Goal: Information Seeking & Learning: Understand process/instructions

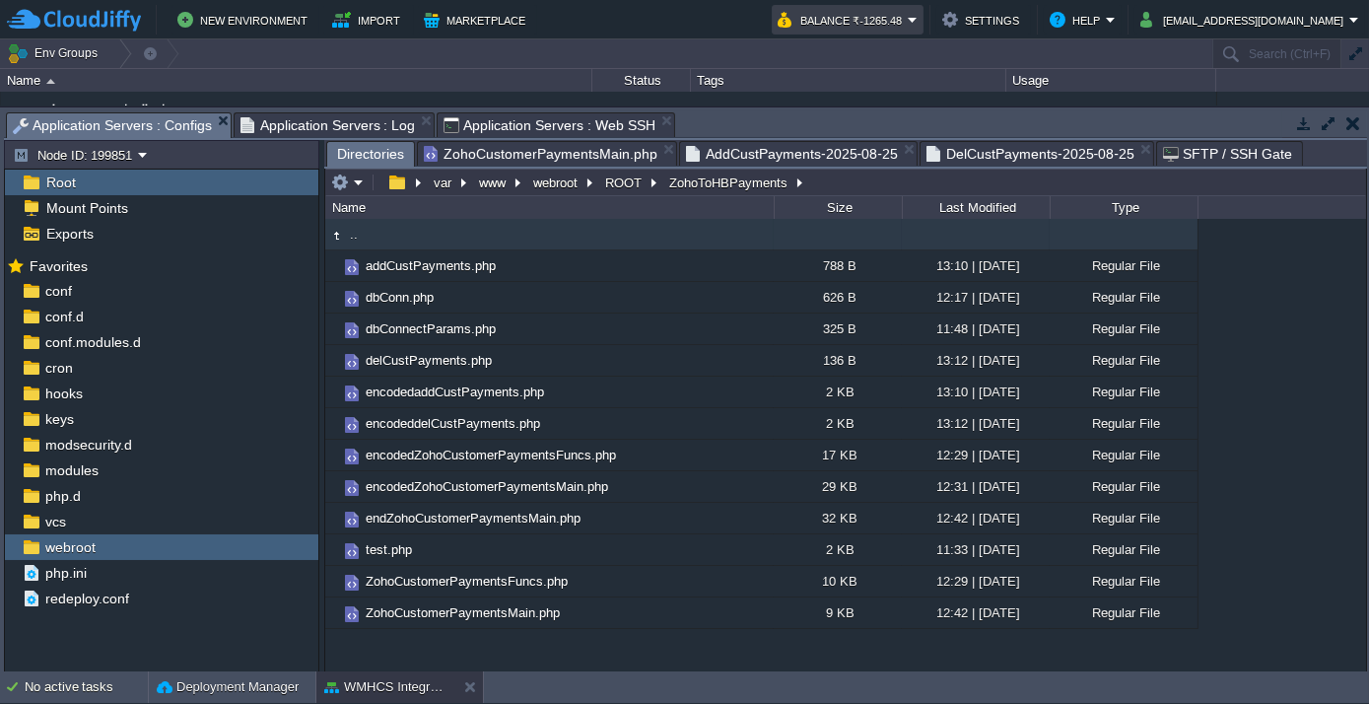
scroll to position [193, 0]
click at [543, 173] on button "webroot" at bounding box center [556, 182] width 52 height 18
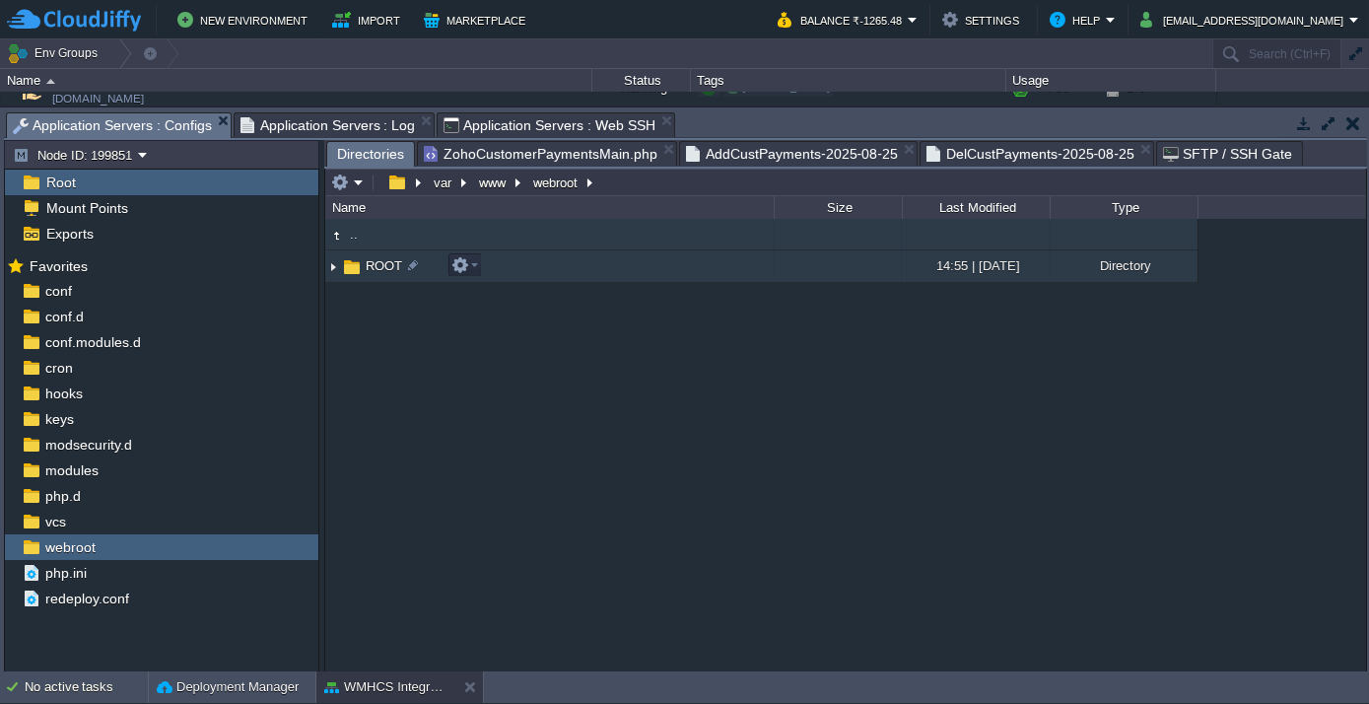
click at [370, 270] on span "ROOT" at bounding box center [384, 265] width 42 height 17
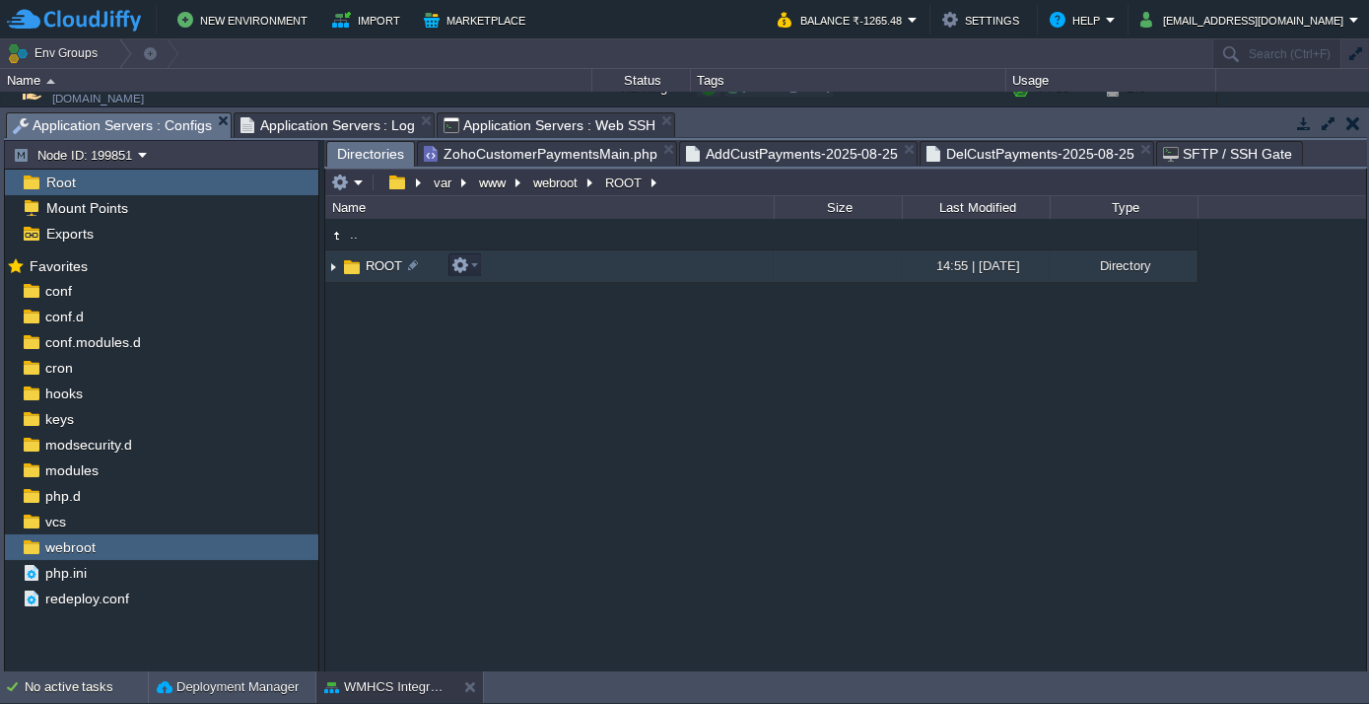
click at [370, 270] on span "ROOT" at bounding box center [384, 265] width 42 height 17
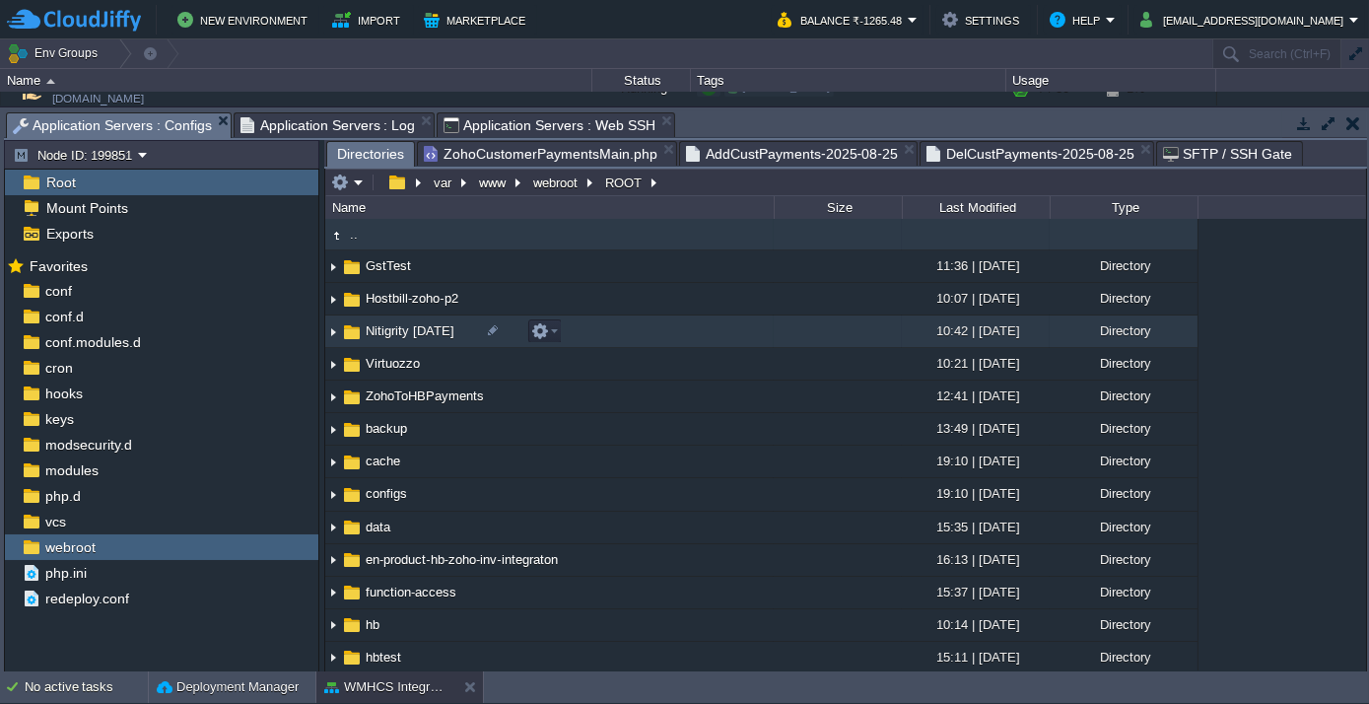
click at [396, 341] on td "Nitigrity [DATE]" at bounding box center [549, 331] width 448 height 33
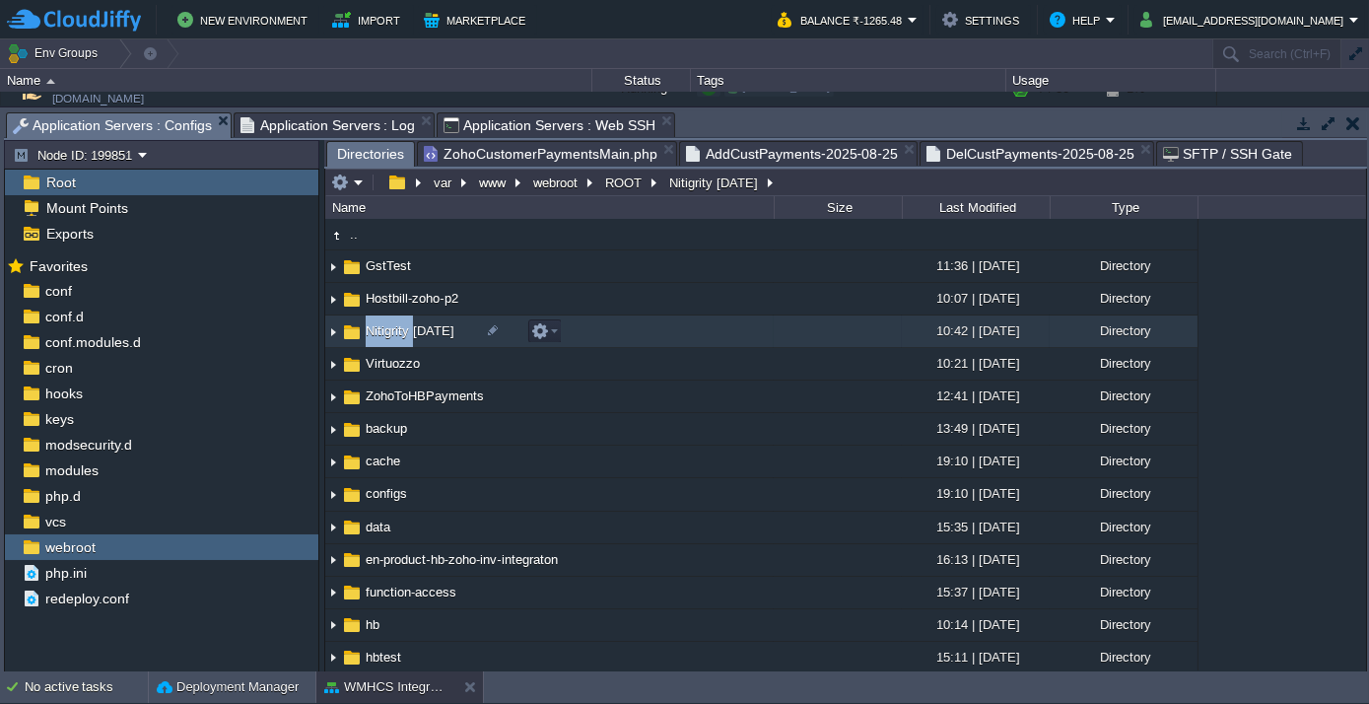
click at [396, 341] on td "Nitigrity [DATE]" at bounding box center [549, 331] width 448 height 33
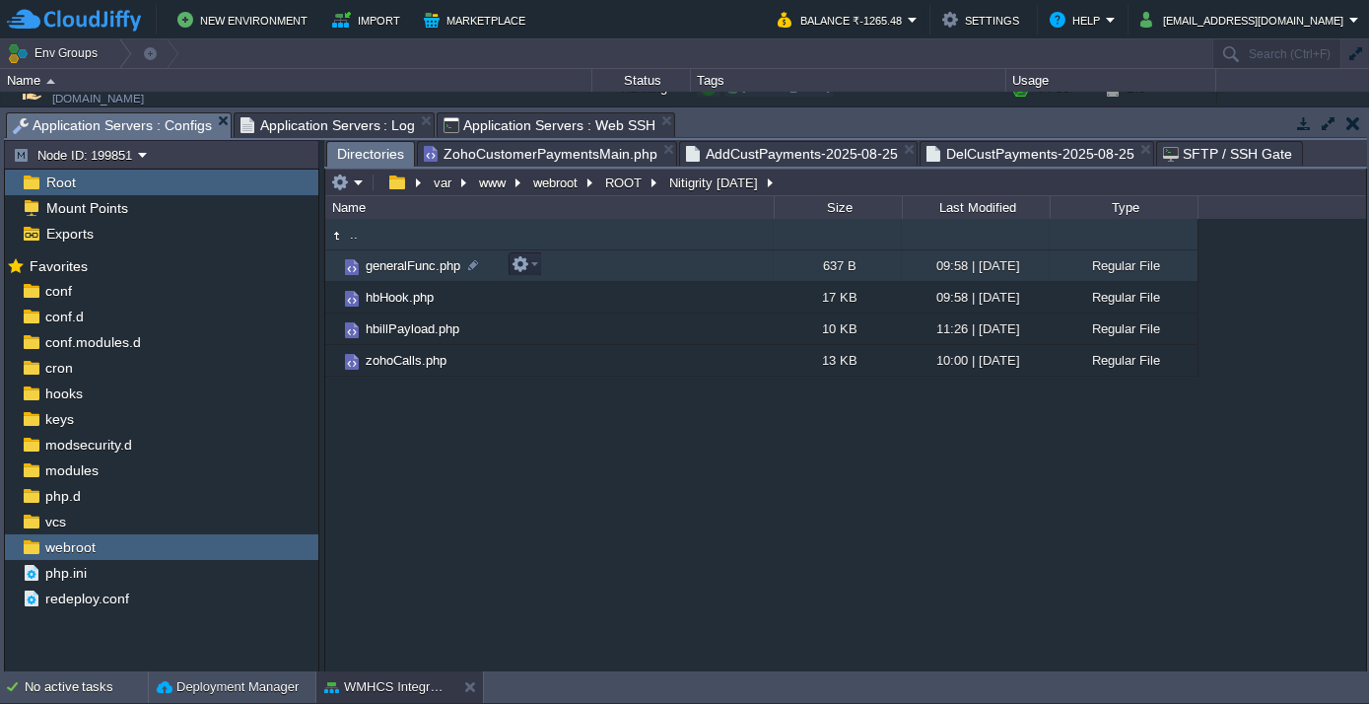
click at [397, 273] on span "generalFunc.php" at bounding box center [413, 265] width 101 height 17
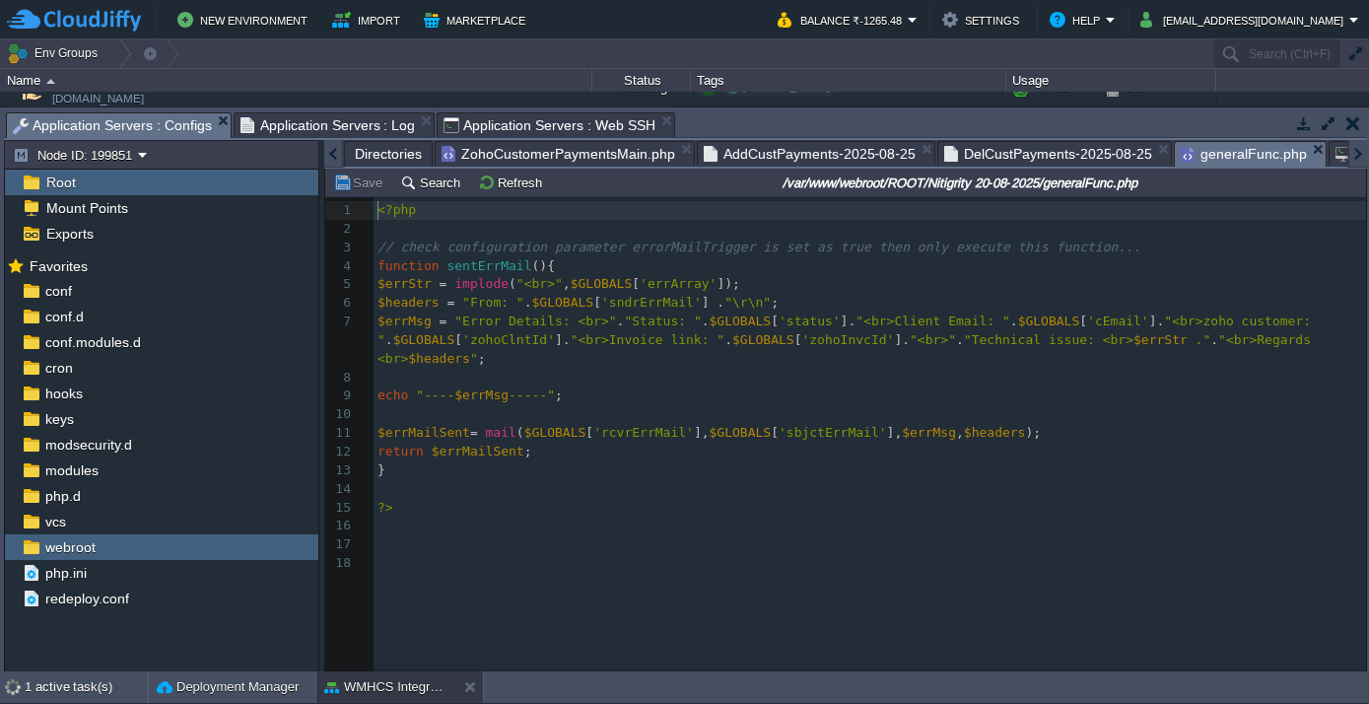
scroll to position [6, 0]
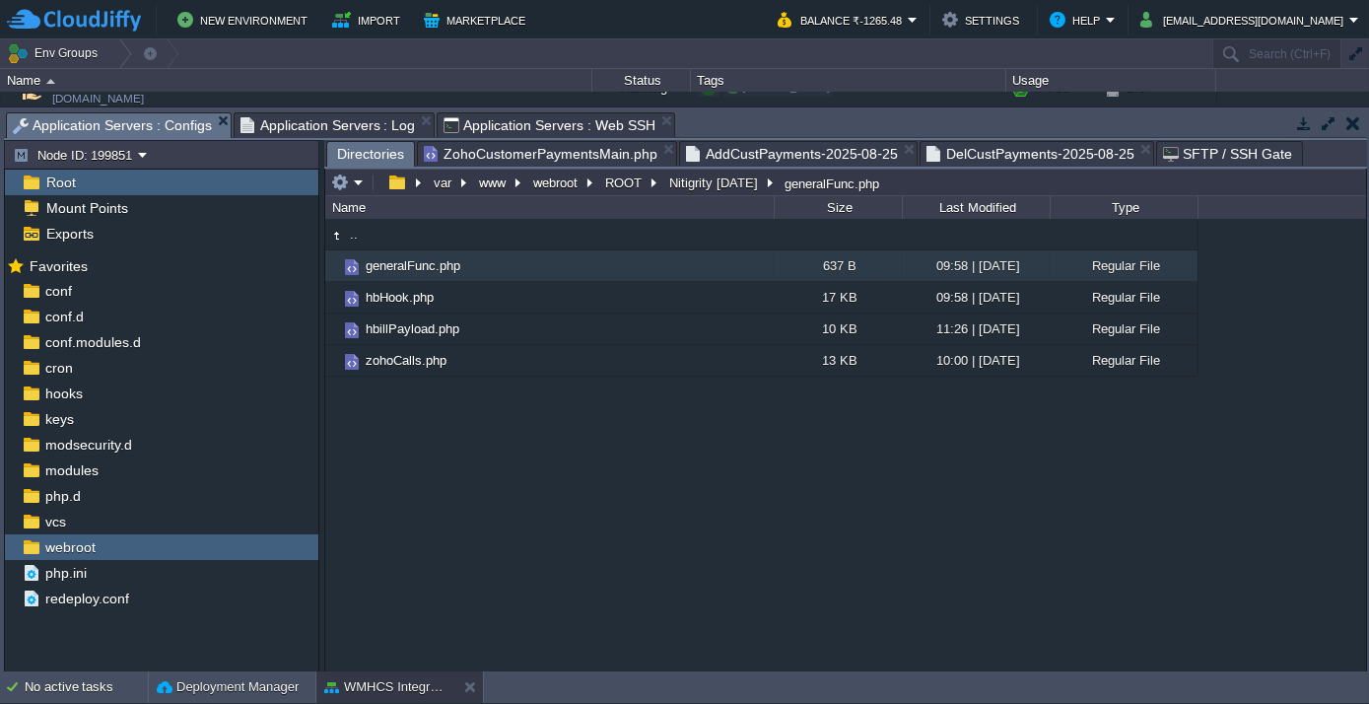
click at [499, 153] on span "ZohoCustomerPaymentsMain.php" at bounding box center [541, 154] width 234 height 24
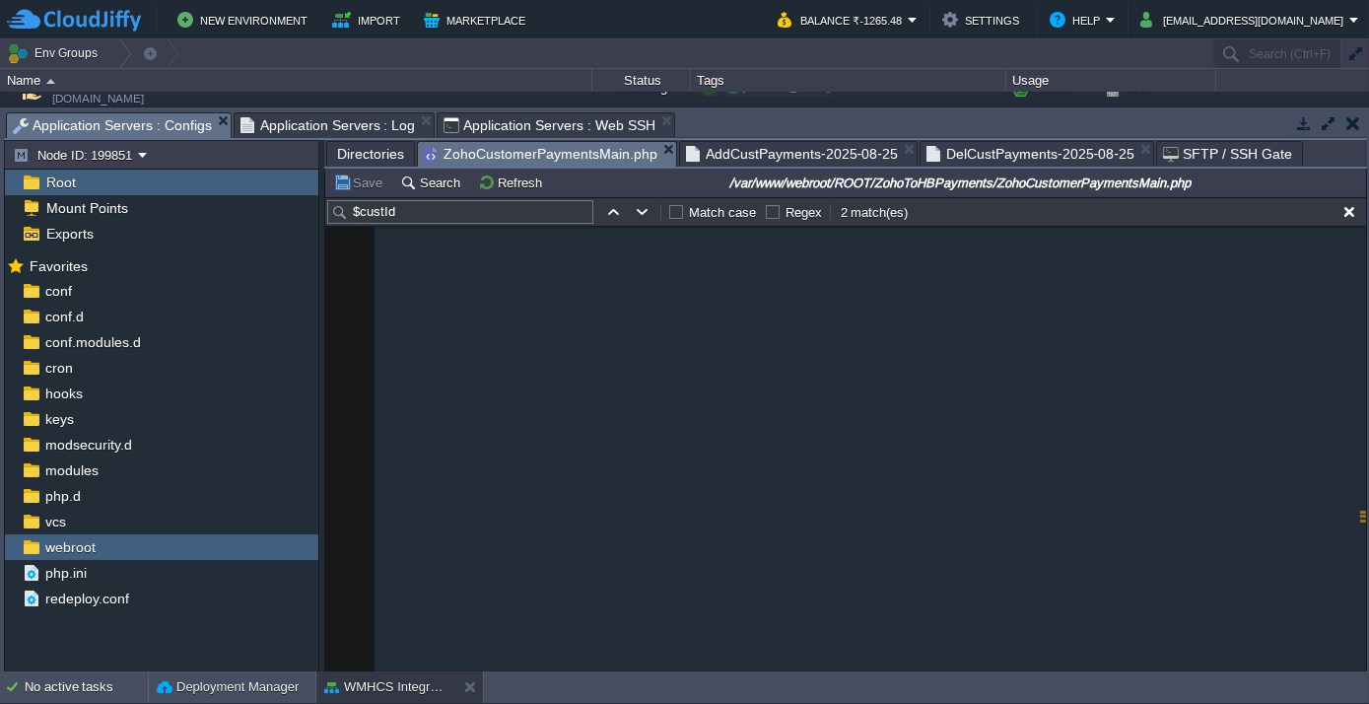
click at [456, 211] on input "$custId" at bounding box center [460, 212] width 266 height 24
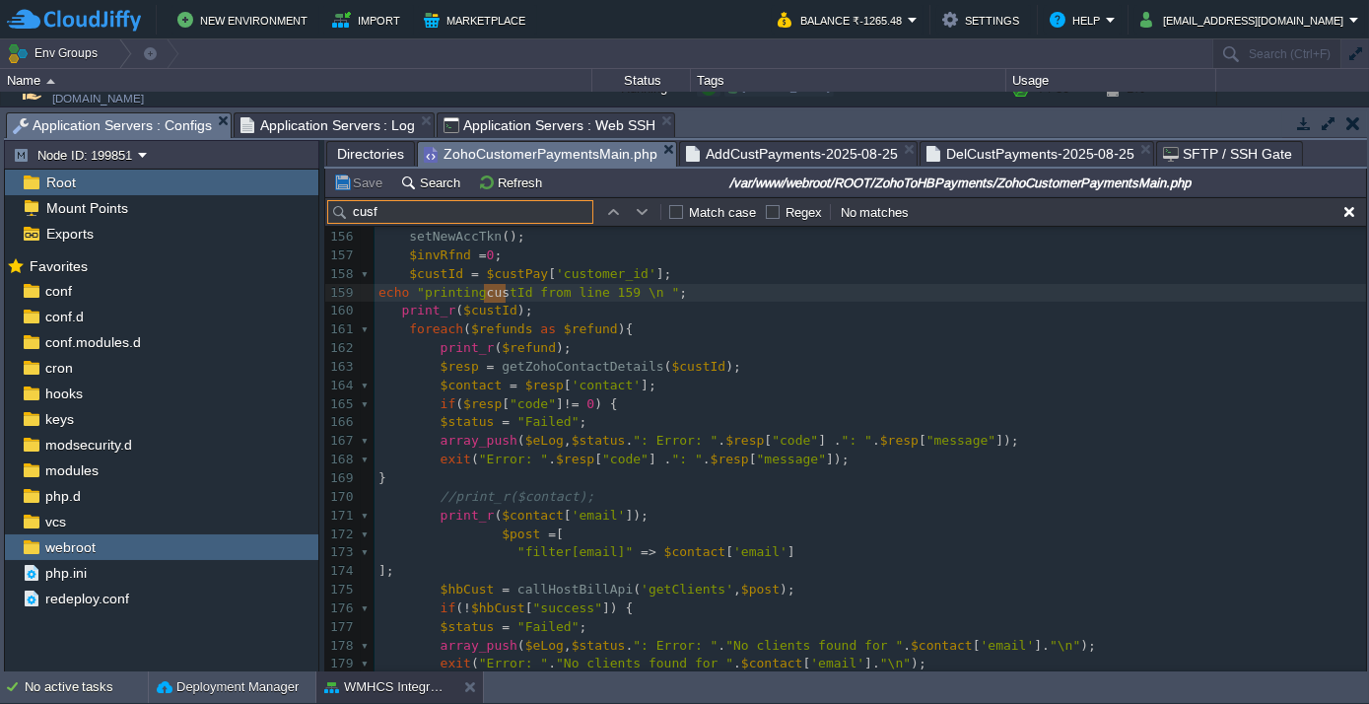
type input "cus"
click at [366, 148] on span "Directories" at bounding box center [370, 154] width 67 height 24
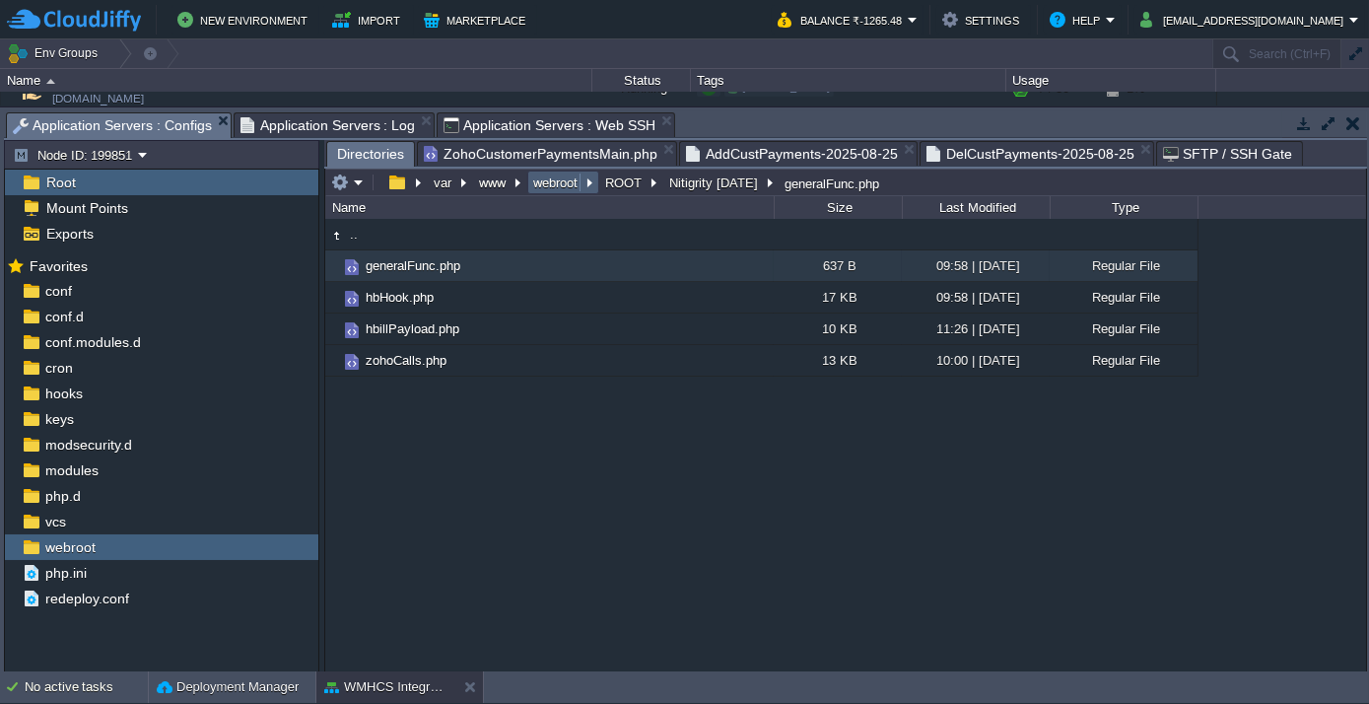
click at [554, 179] on button "webroot" at bounding box center [556, 182] width 52 height 18
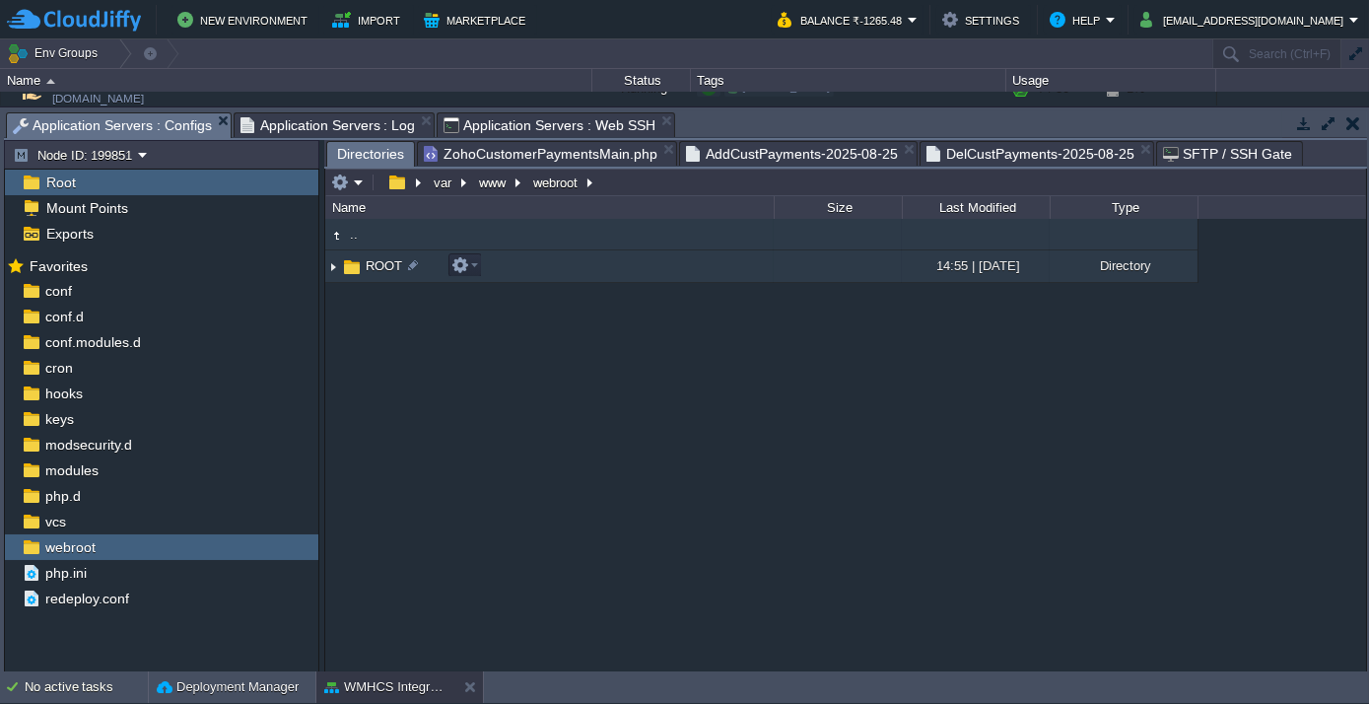
click at [364, 272] on span "ROOT" at bounding box center [384, 265] width 42 height 17
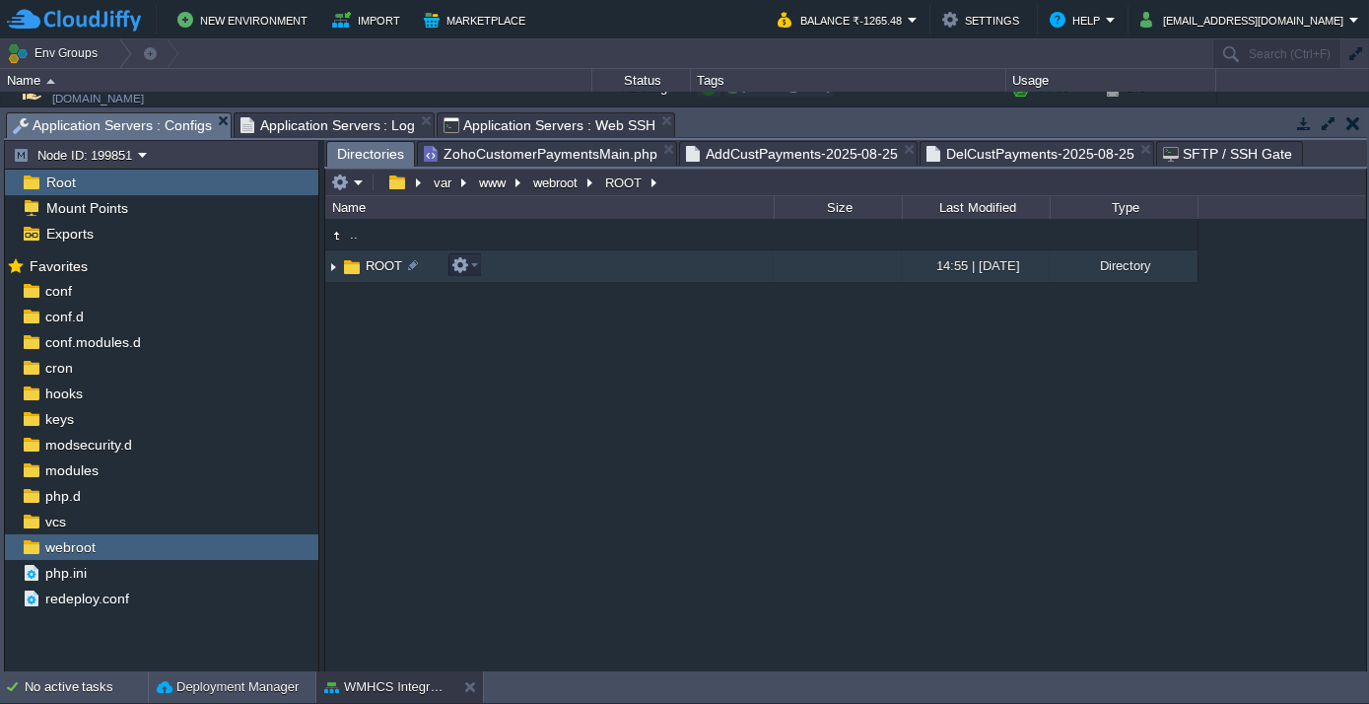
click at [364, 272] on span "ROOT" at bounding box center [384, 265] width 42 height 17
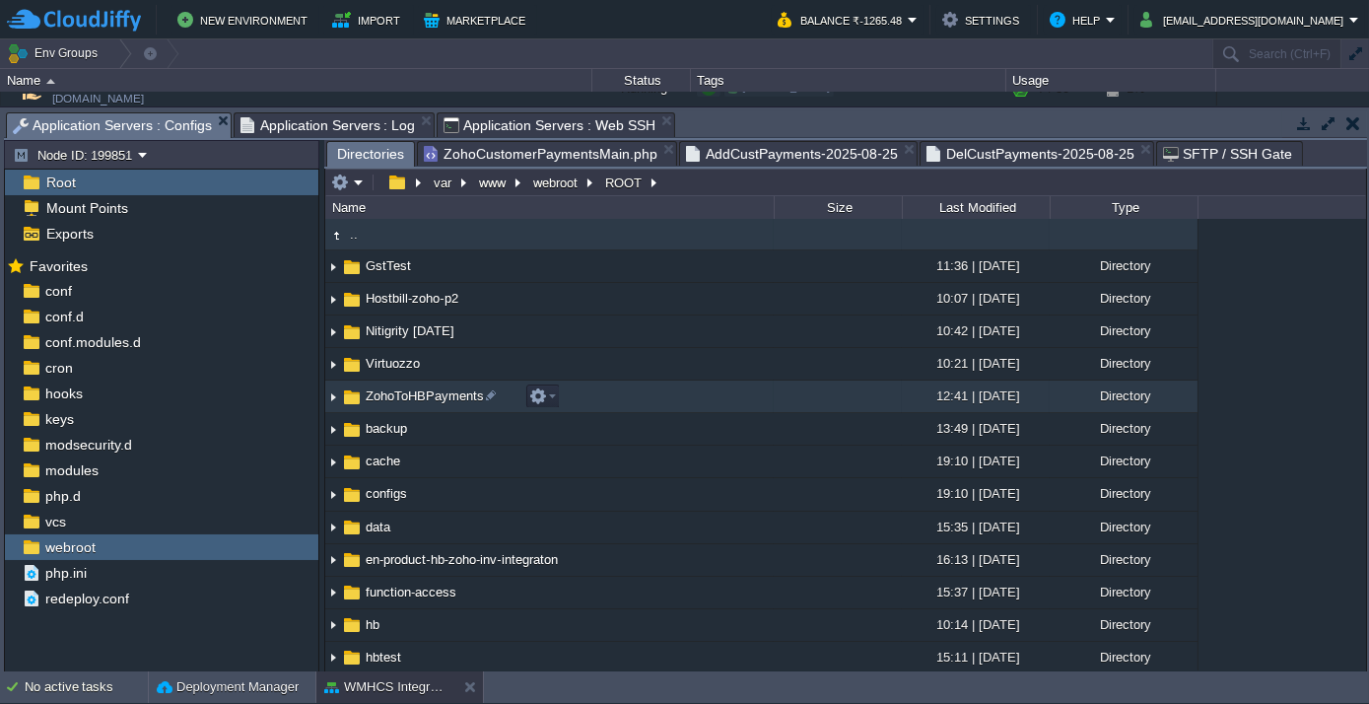
click at [415, 399] on span "ZohoToHBPayments" at bounding box center [425, 395] width 124 height 17
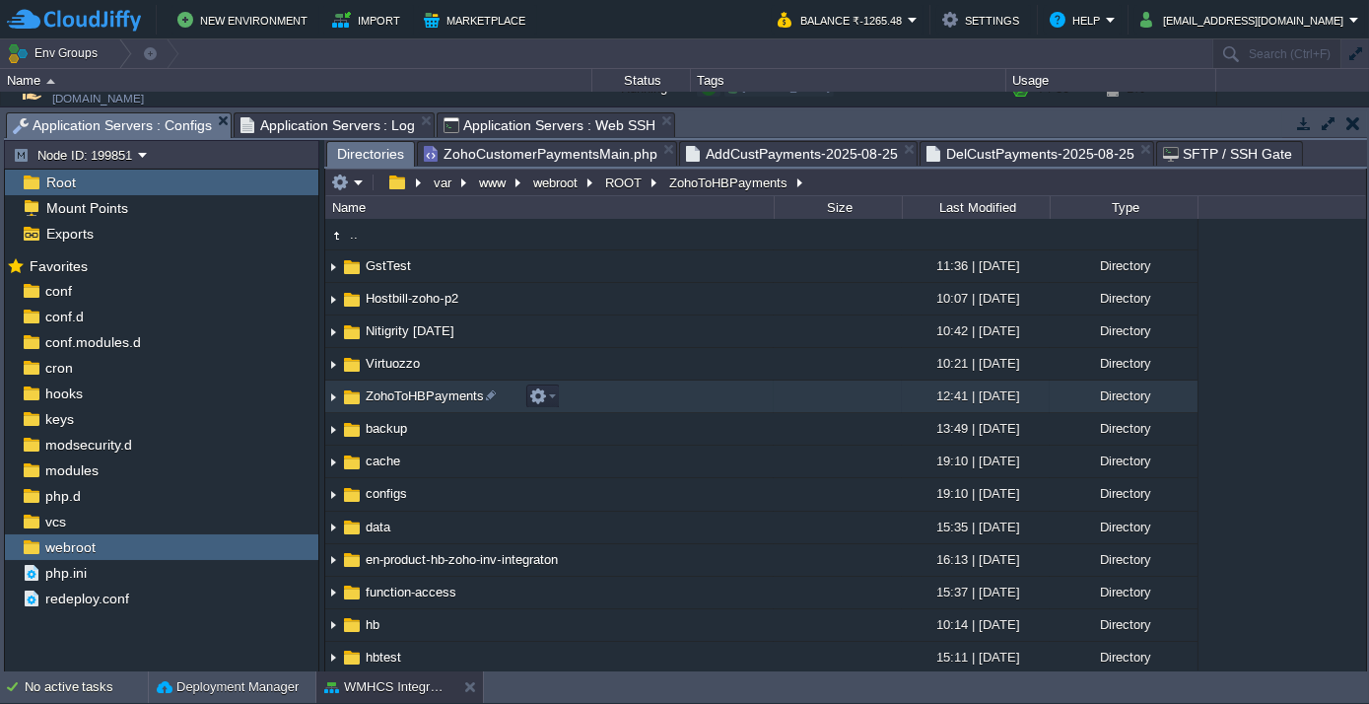
click at [415, 399] on span "ZohoToHBPayments" at bounding box center [425, 395] width 124 height 17
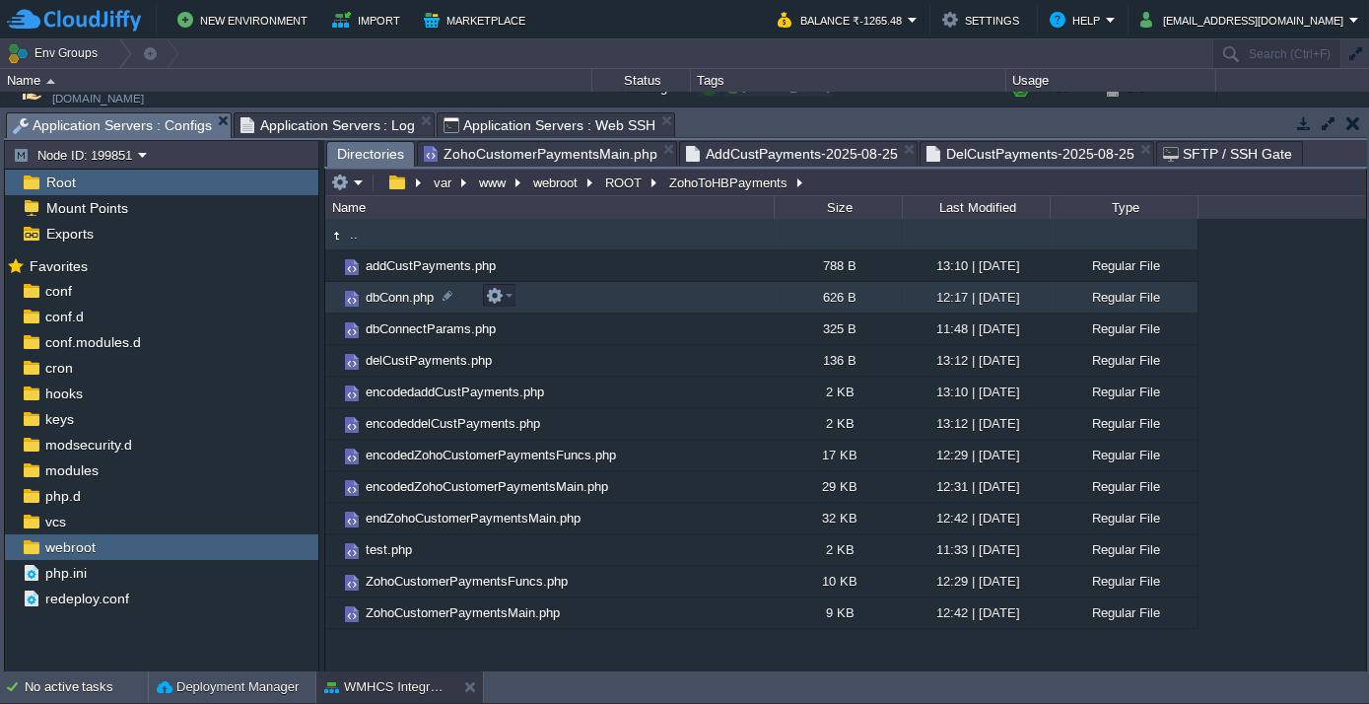
click at [417, 296] on span "dbConn.php" at bounding box center [400, 297] width 74 height 17
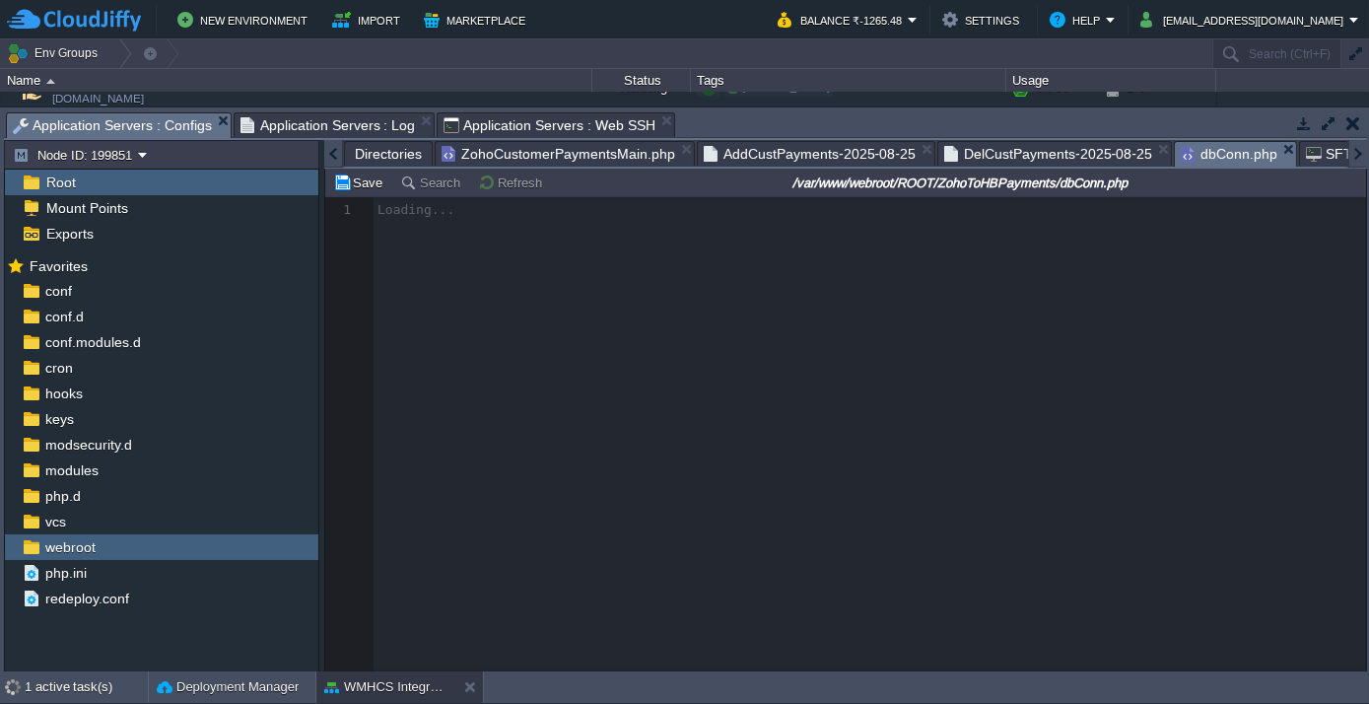
scroll to position [6, 0]
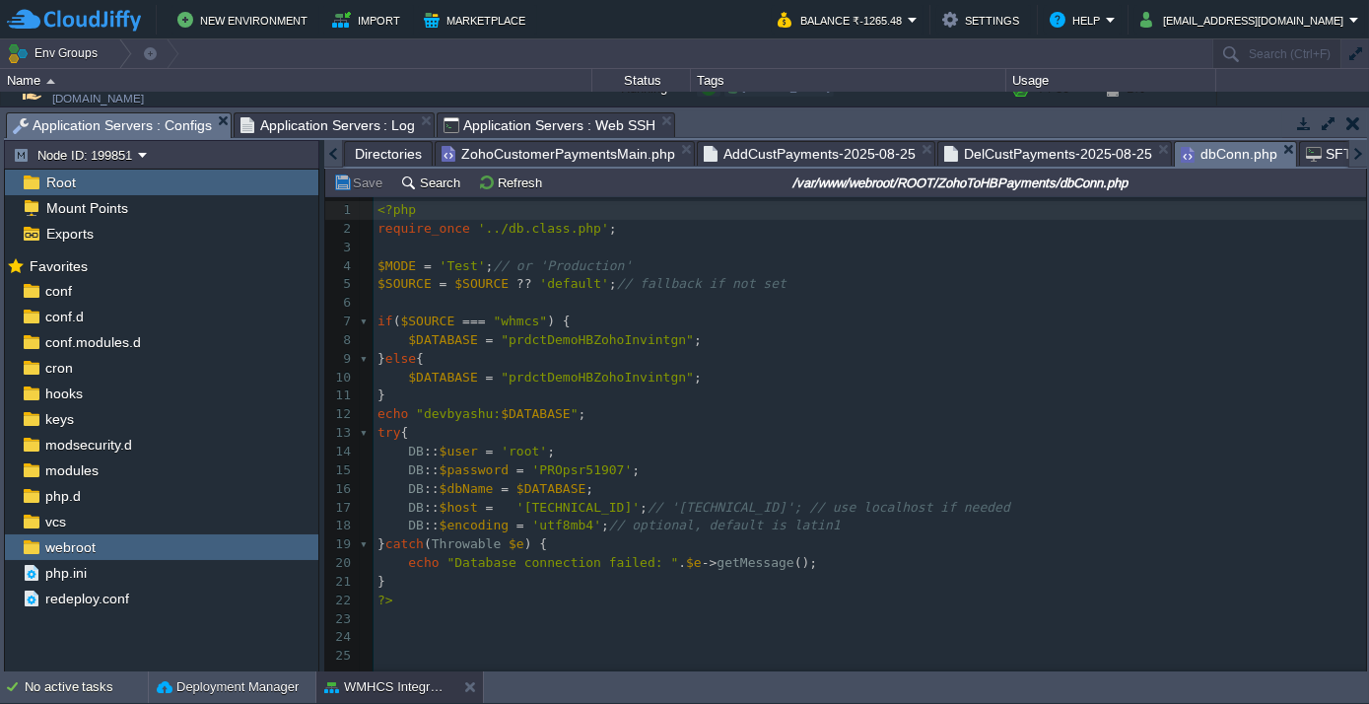
click at [332, 158] on div at bounding box center [333, 154] width 19 height 28
click at [331, 154] on div at bounding box center [333, 154] width 19 height 28
click at [339, 153] on div at bounding box center [333, 154] width 19 height 28
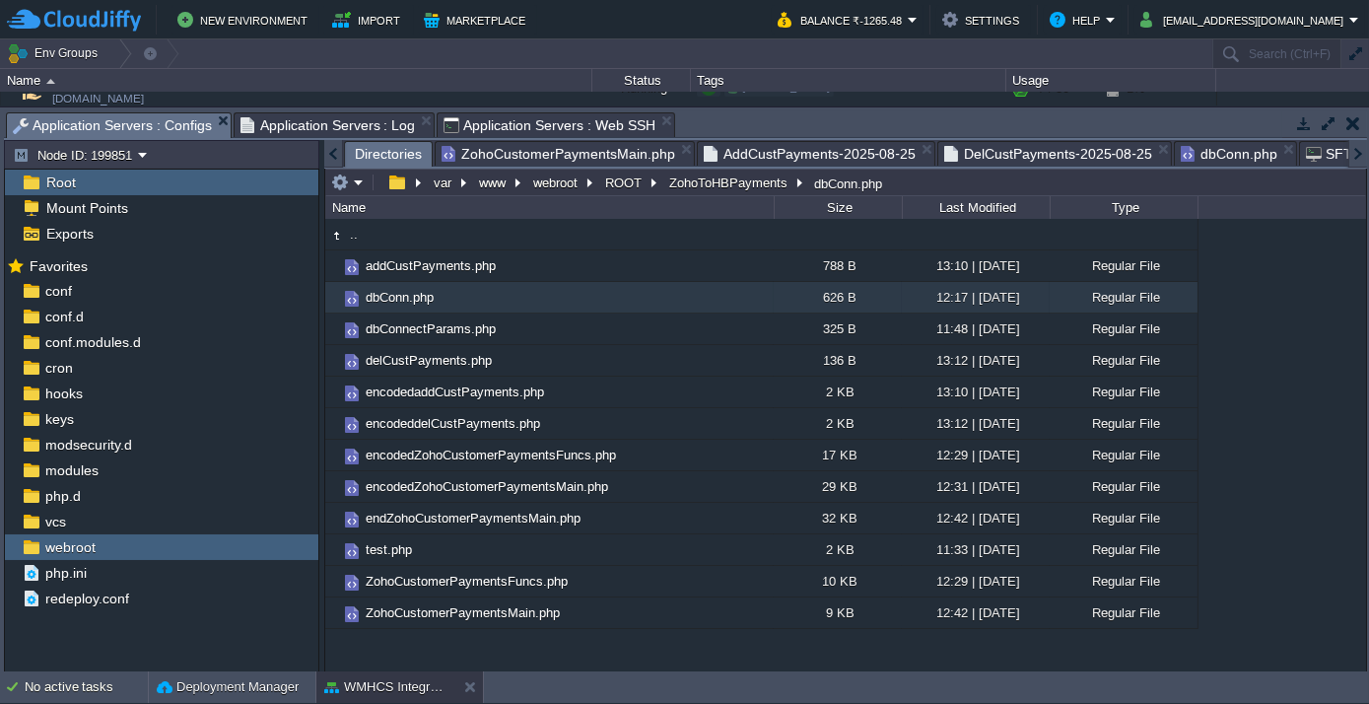
click at [397, 152] on span "Directories" at bounding box center [388, 154] width 67 height 25
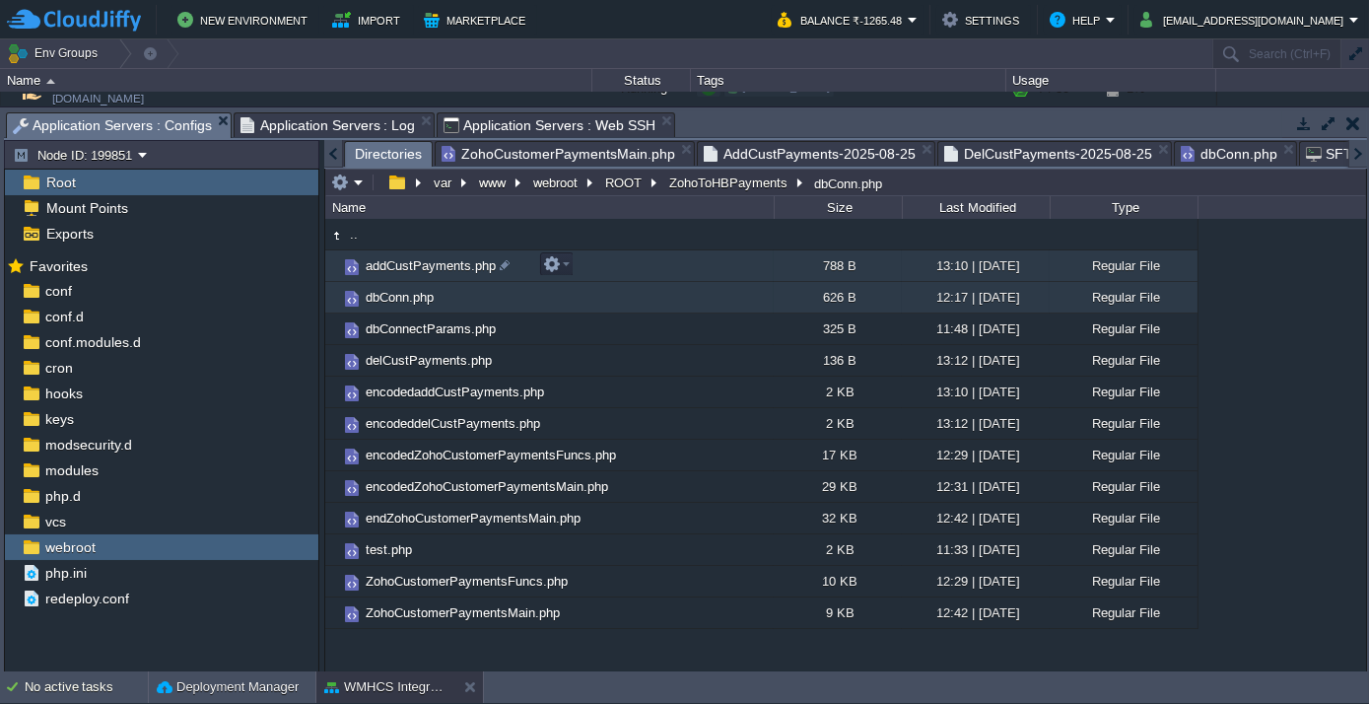
click at [415, 266] on span "addCustPayments.php" at bounding box center [431, 265] width 136 height 17
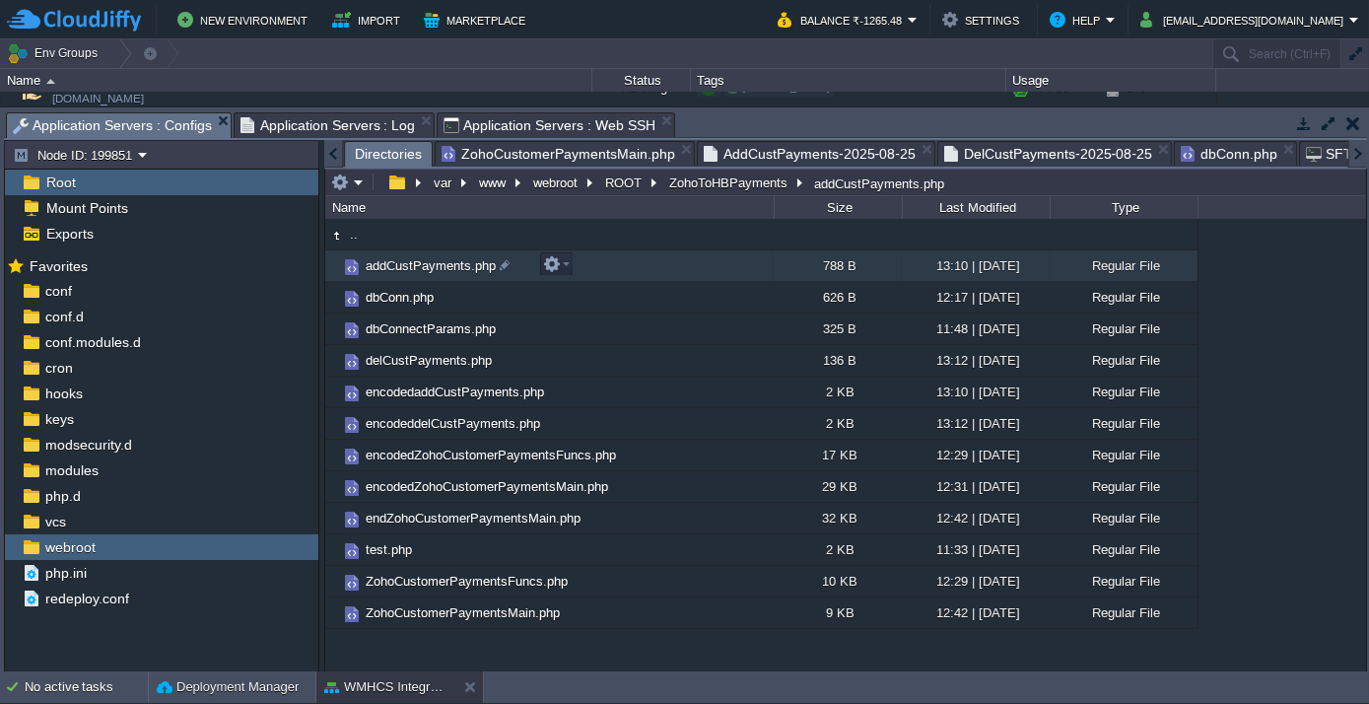
click at [415, 266] on span "addCustPayments.php" at bounding box center [431, 265] width 136 height 17
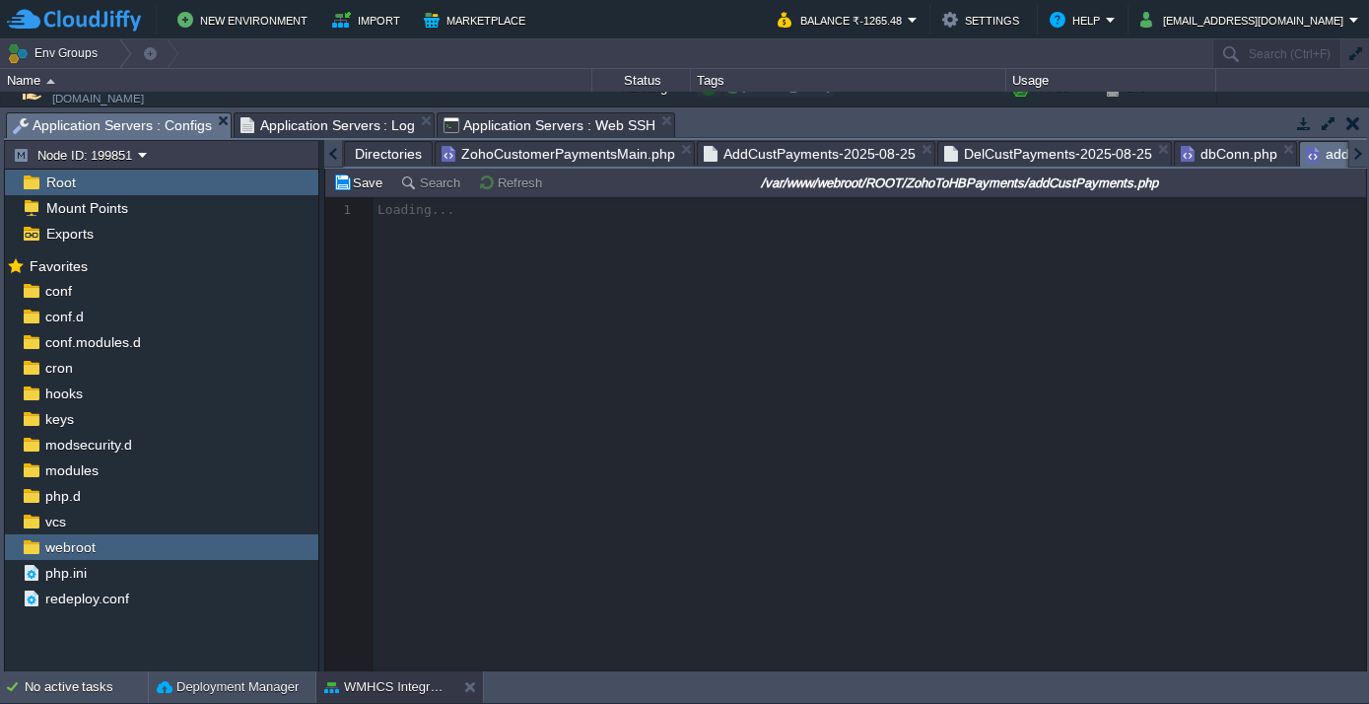
scroll to position [0, 95]
click at [338, 148] on div at bounding box center [333, 154] width 19 height 28
click at [362, 155] on span "Directories" at bounding box center [388, 154] width 67 height 24
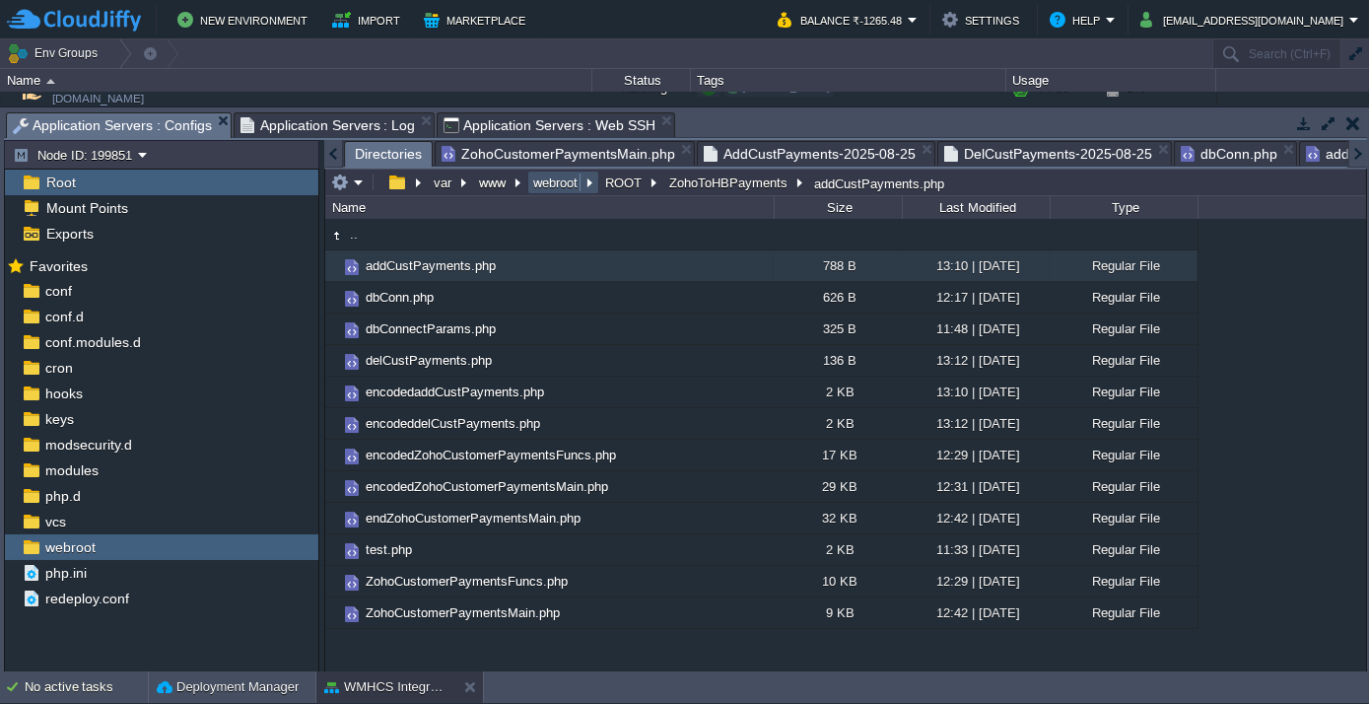
click at [554, 185] on button "webroot" at bounding box center [556, 182] width 52 height 18
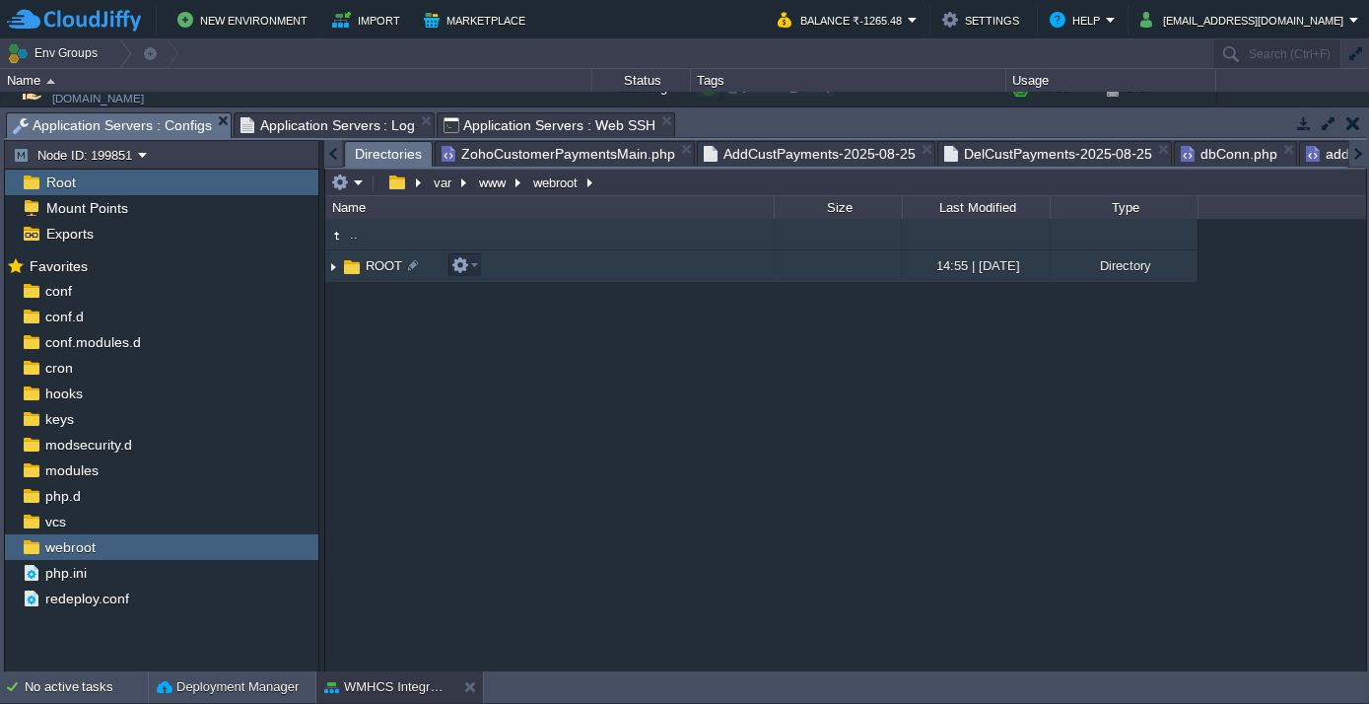
click at [367, 274] on span "ROOT" at bounding box center [384, 265] width 42 height 17
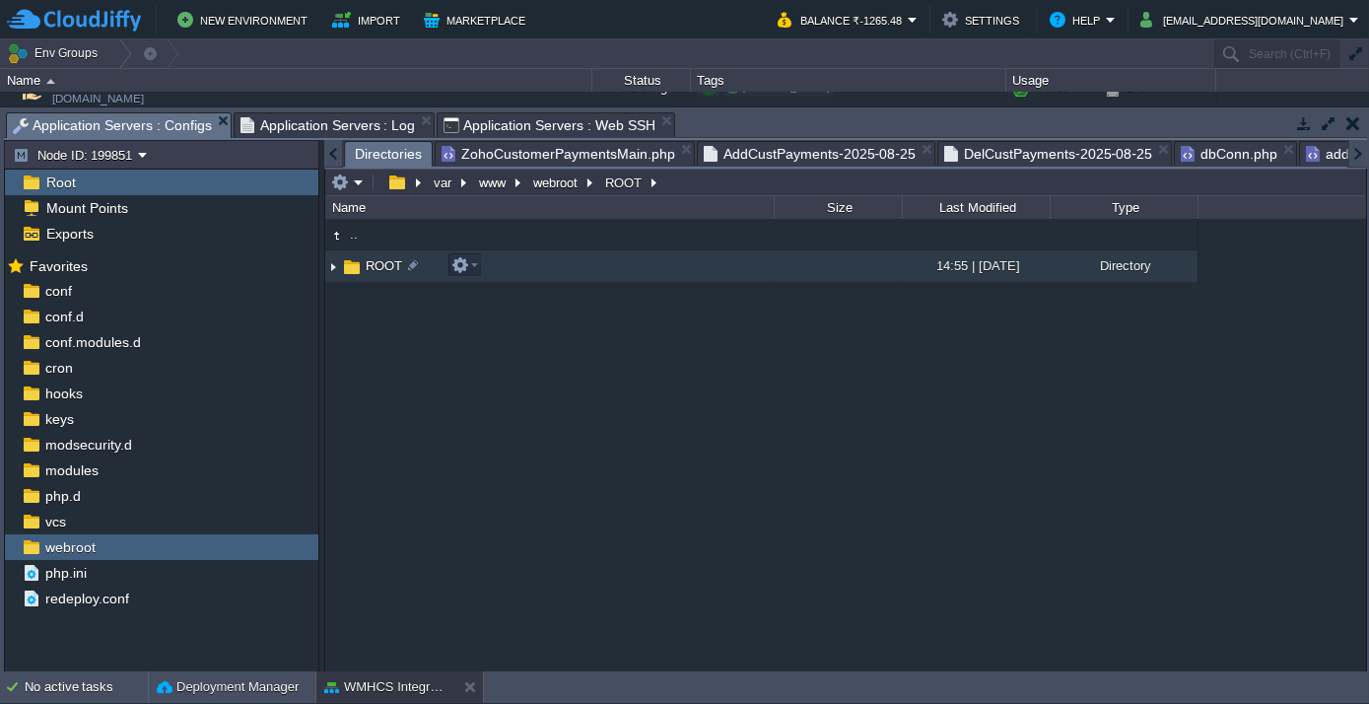
click at [367, 274] on span "ROOT" at bounding box center [384, 265] width 42 height 17
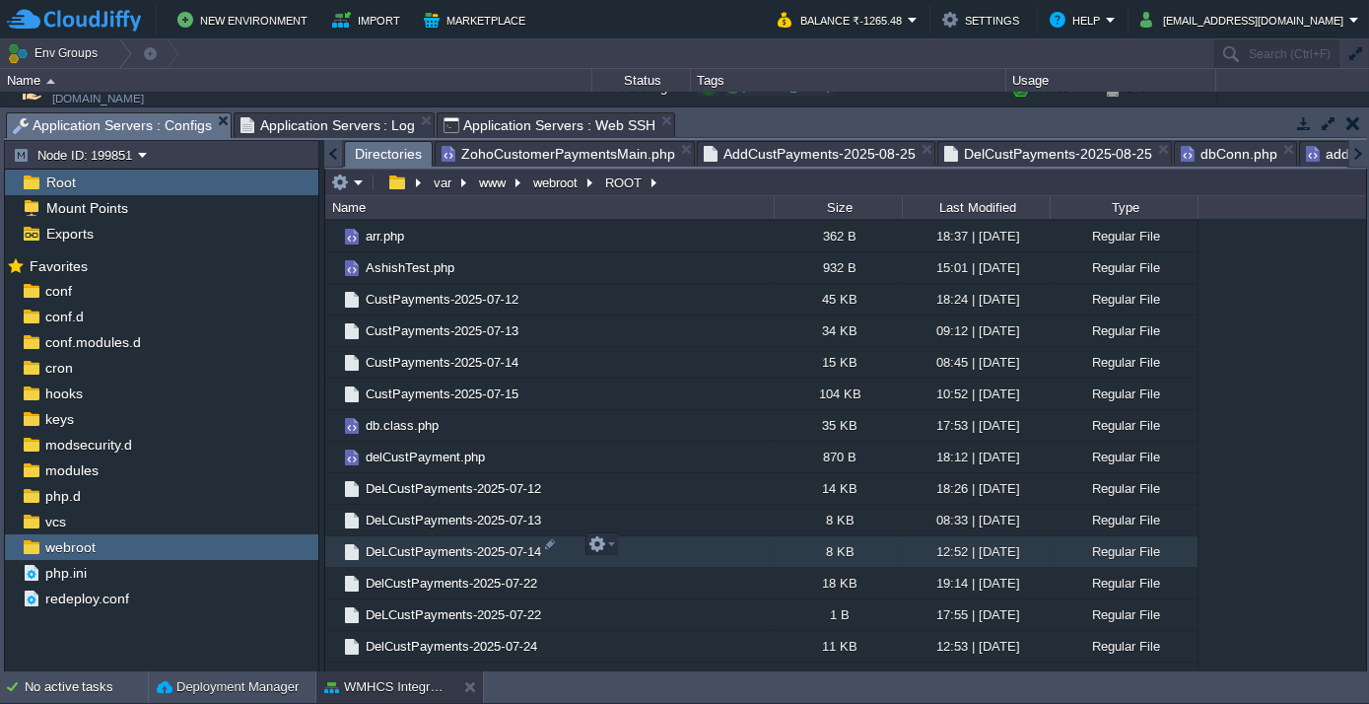
scroll to position [1497, 0]
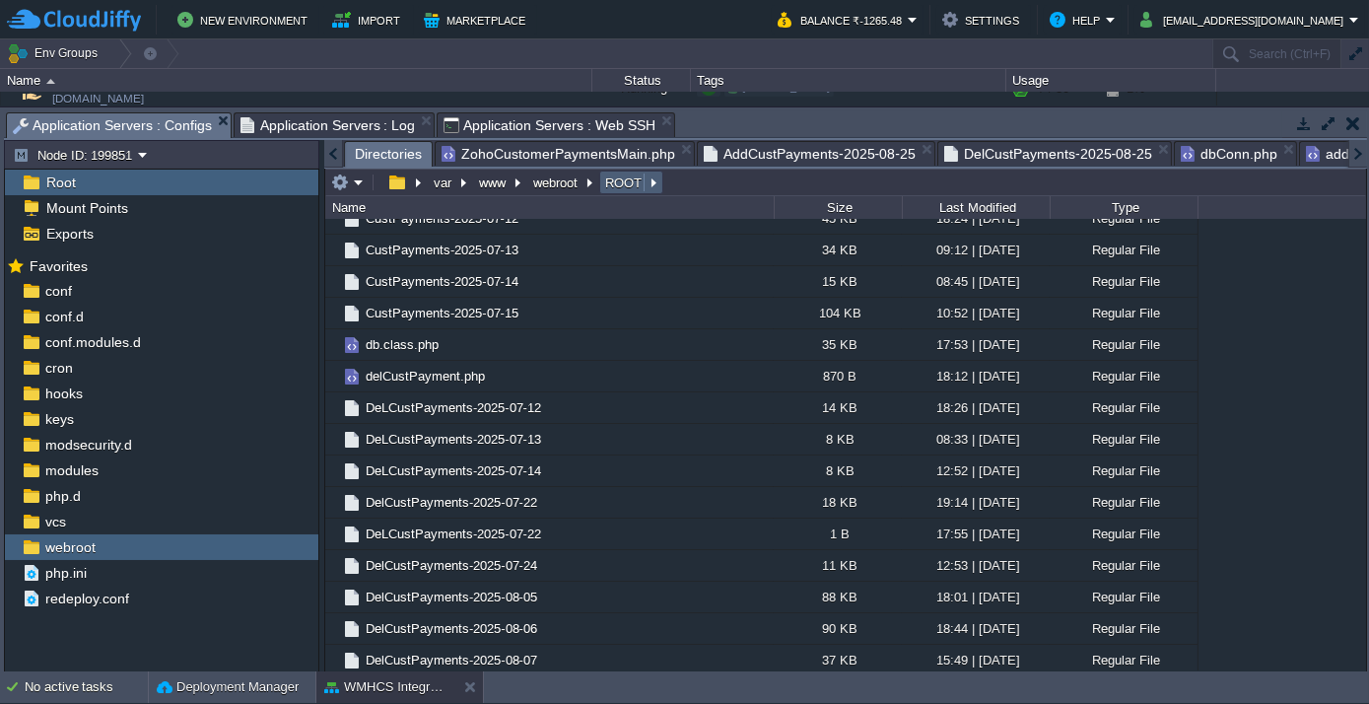
click at [632, 179] on button "ROOT" at bounding box center [624, 182] width 44 height 18
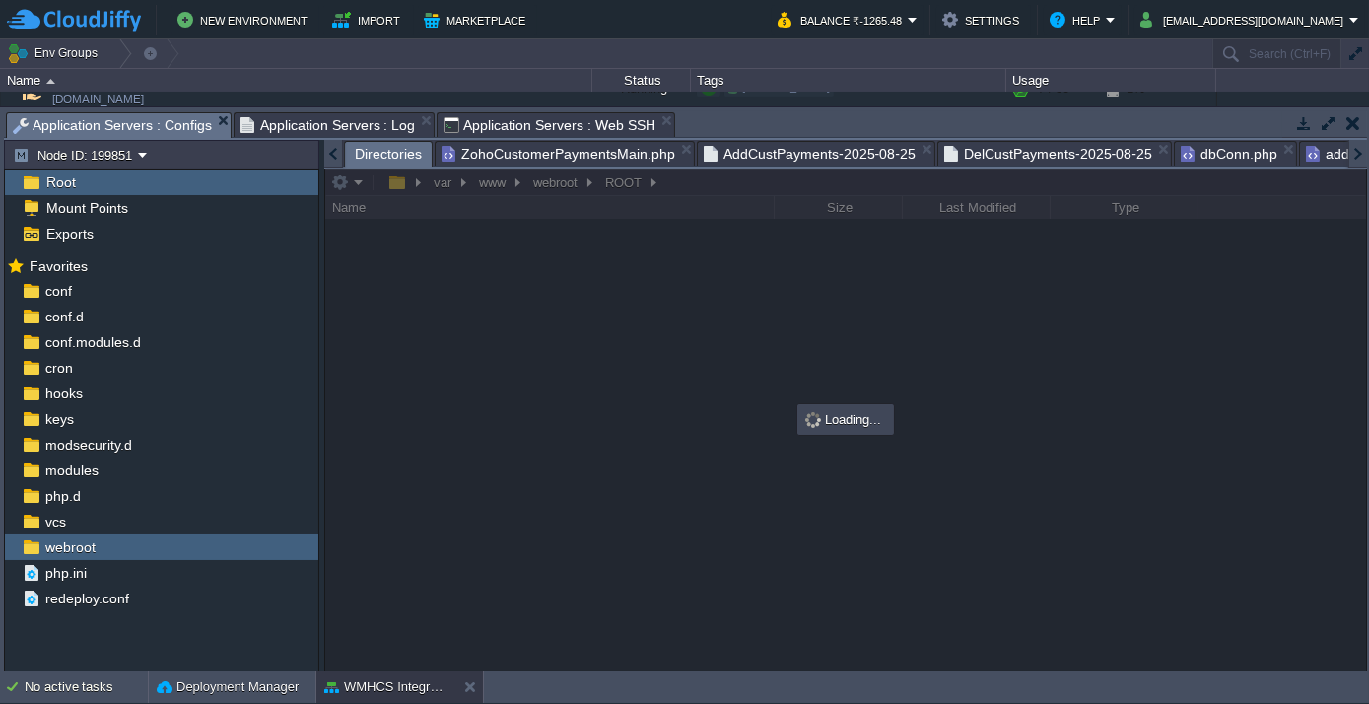
scroll to position [0, 0]
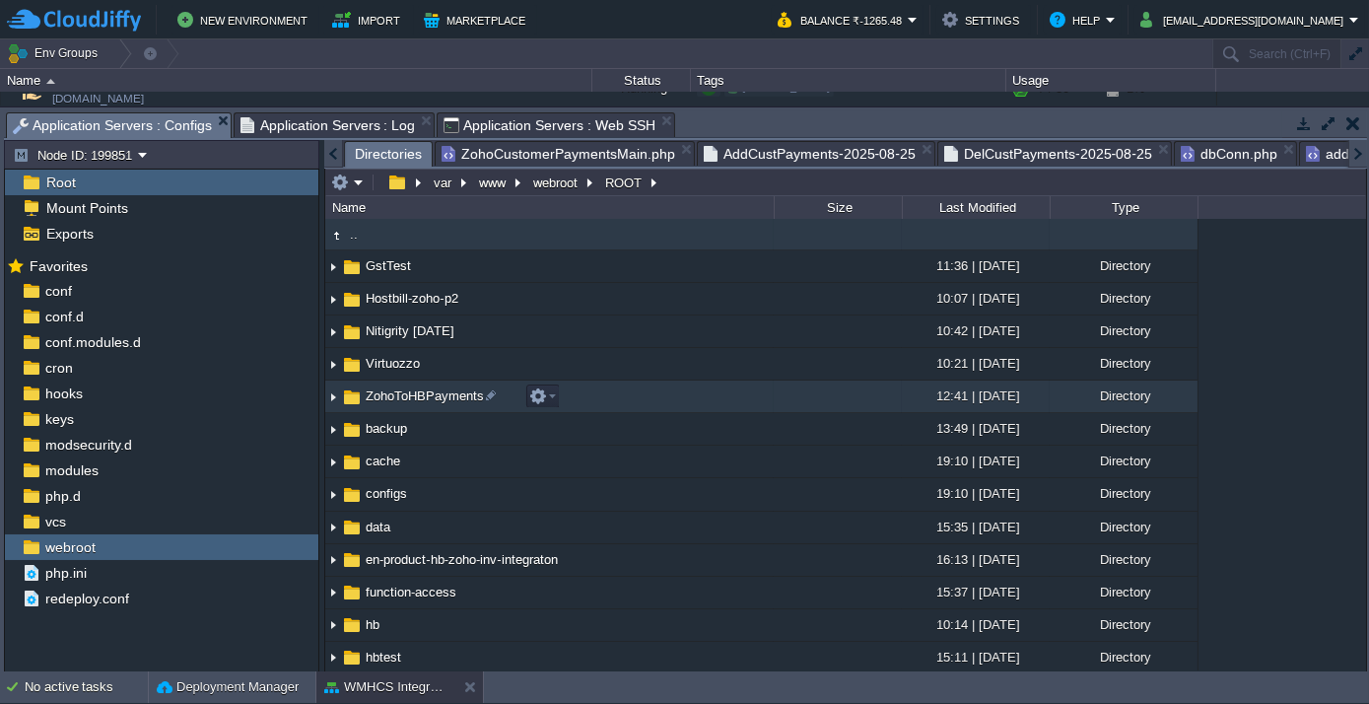
click at [384, 398] on span "ZohoToHBPayments" at bounding box center [425, 395] width 124 height 17
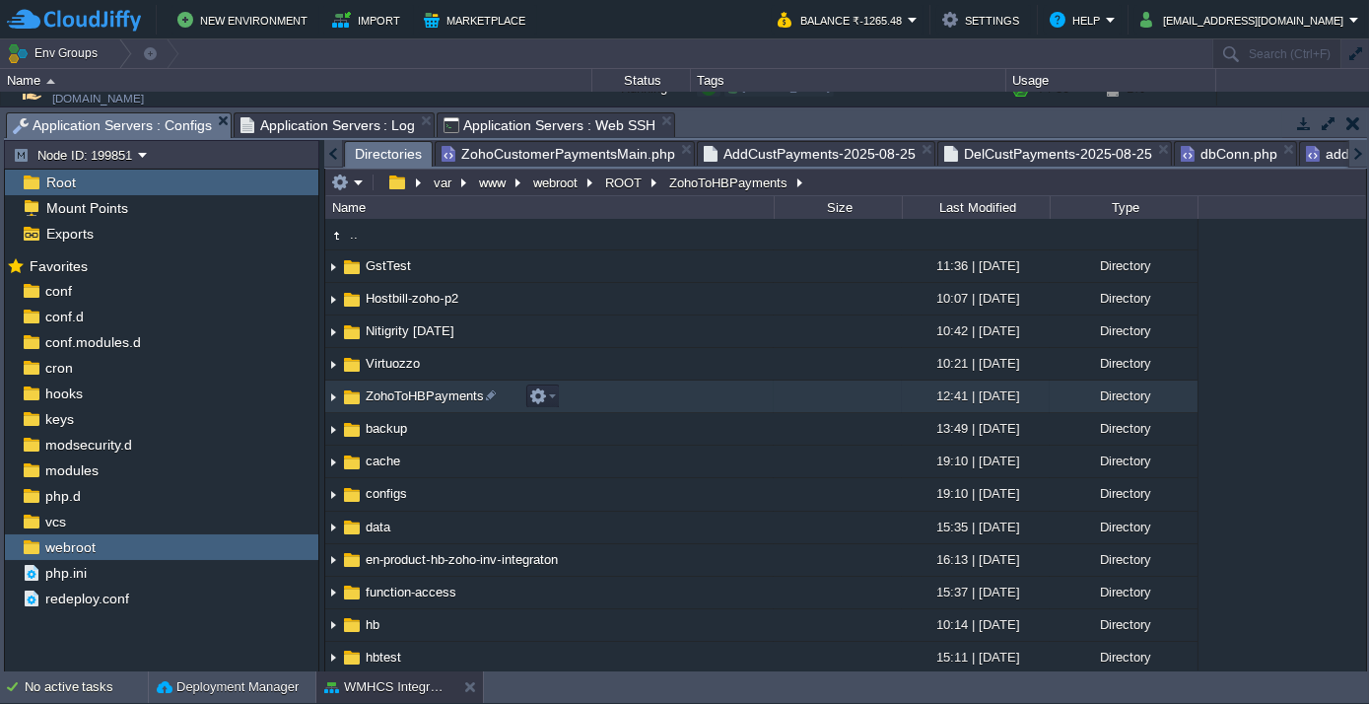
click at [384, 398] on span "ZohoToHBPayments" at bounding box center [425, 395] width 124 height 17
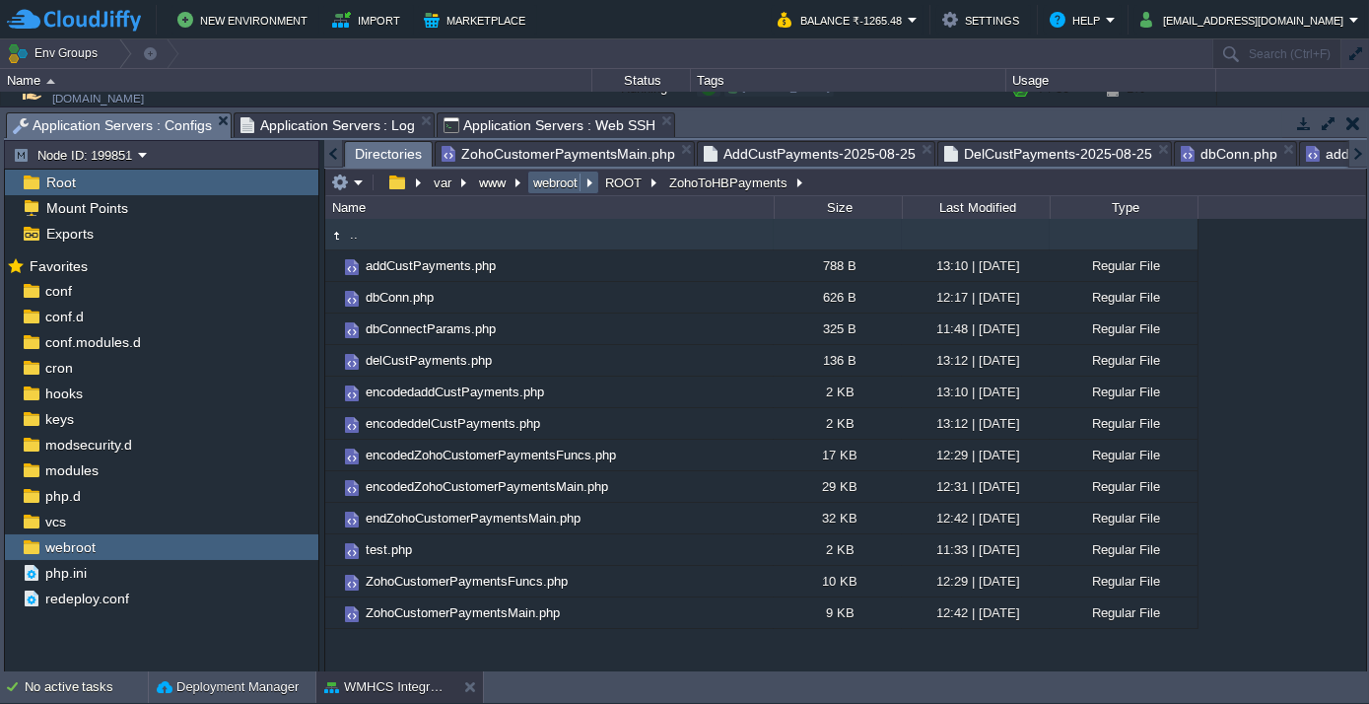
click at [538, 180] on button "webroot" at bounding box center [556, 182] width 52 height 18
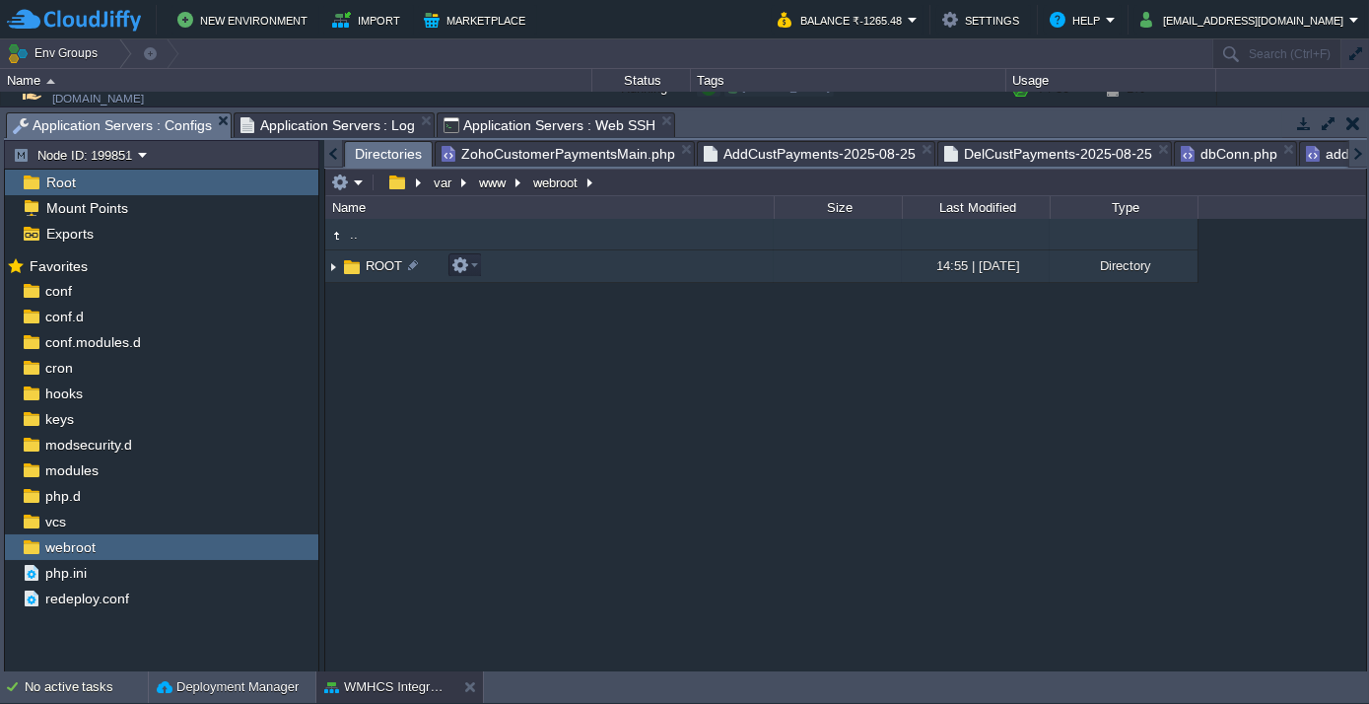
click at [363, 266] on span "ROOT" at bounding box center [384, 265] width 42 height 17
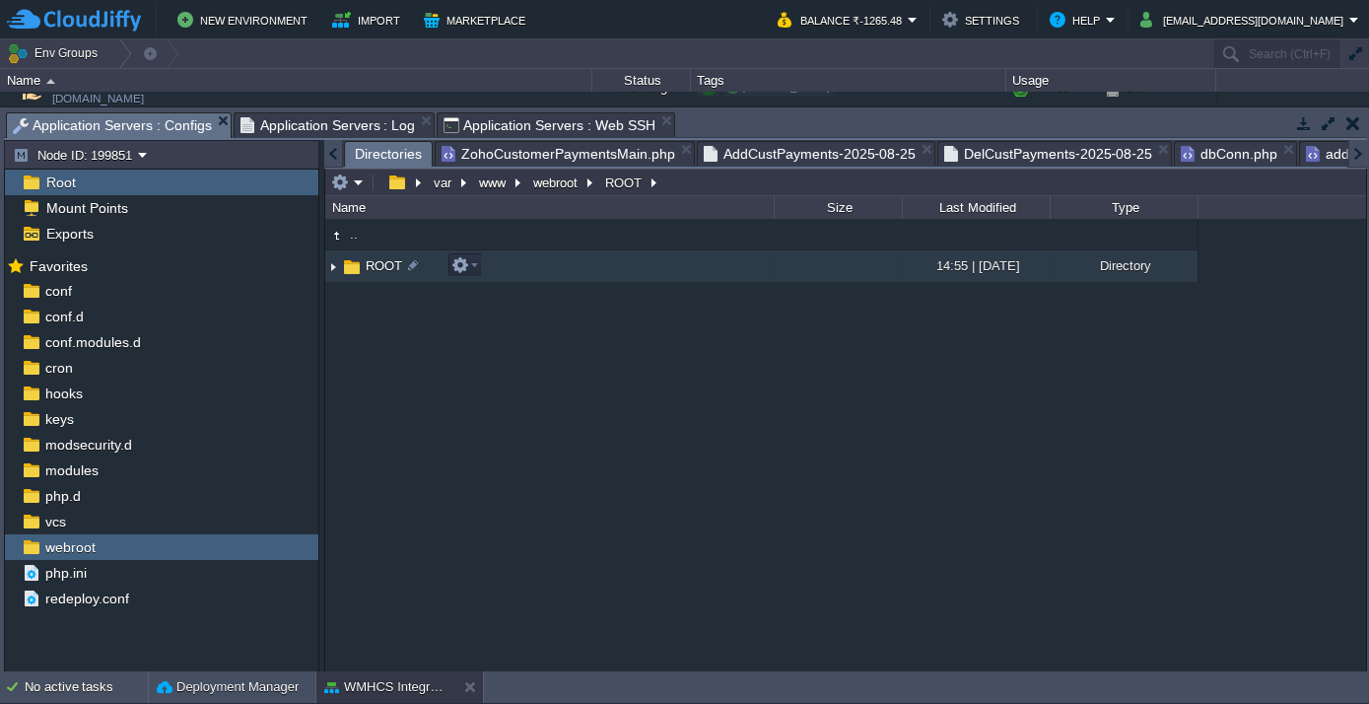
click at [363, 266] on span "ROOT" at bounding box center [384, 265] width 42 height 17
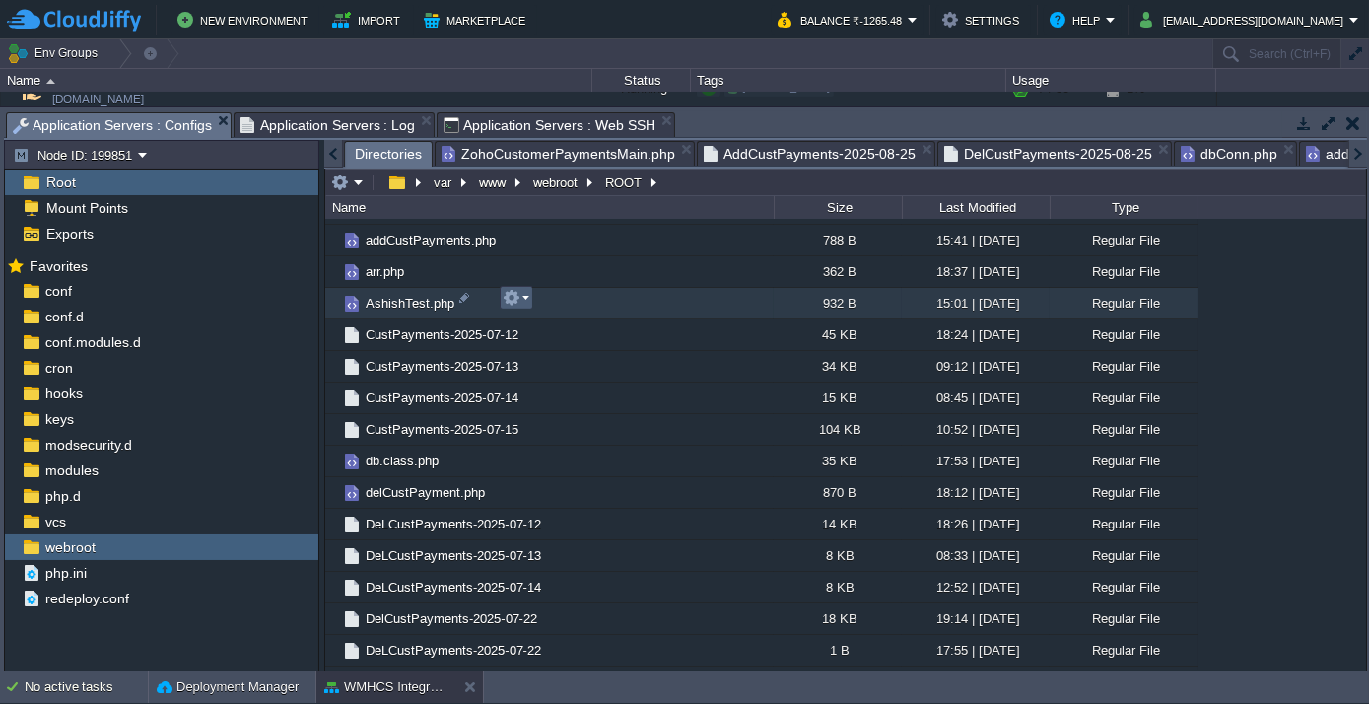
scroll to position [1343, 0]
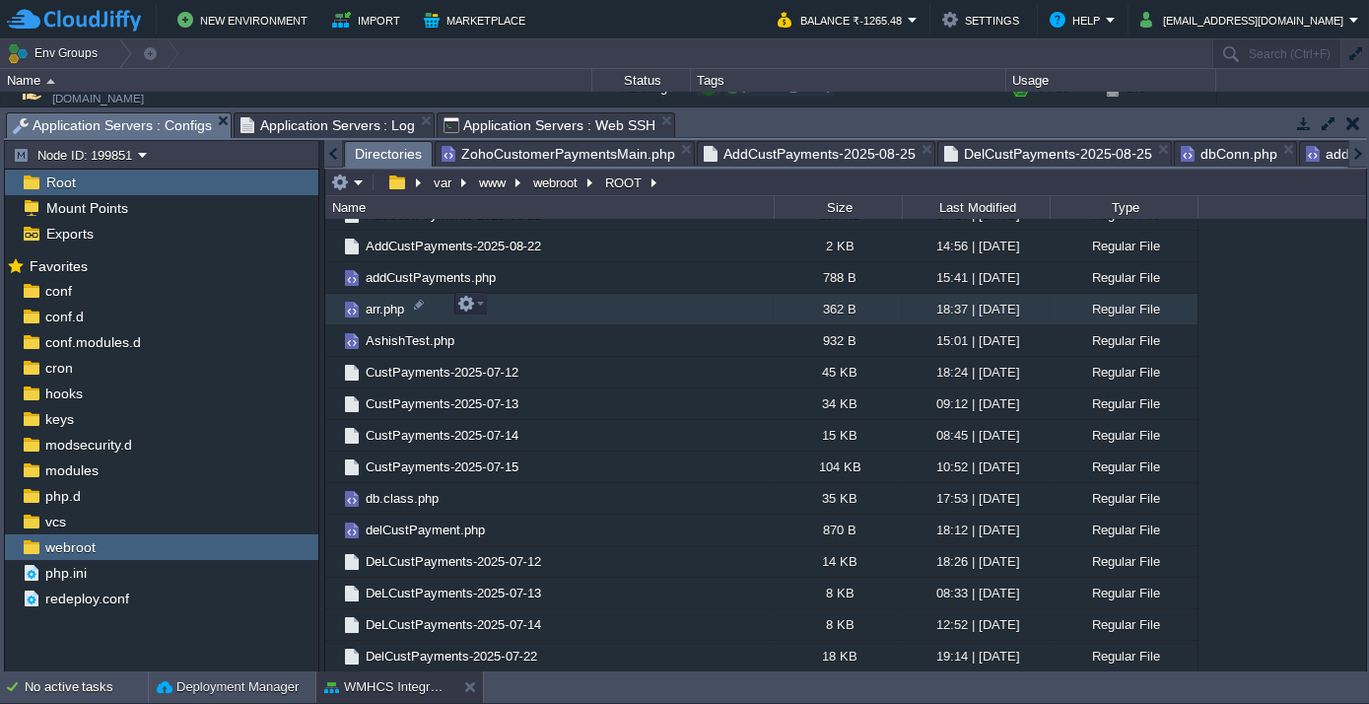
click at [389, 302] on span "arr.php" at bounding box center [385, 309] width 44 height 17
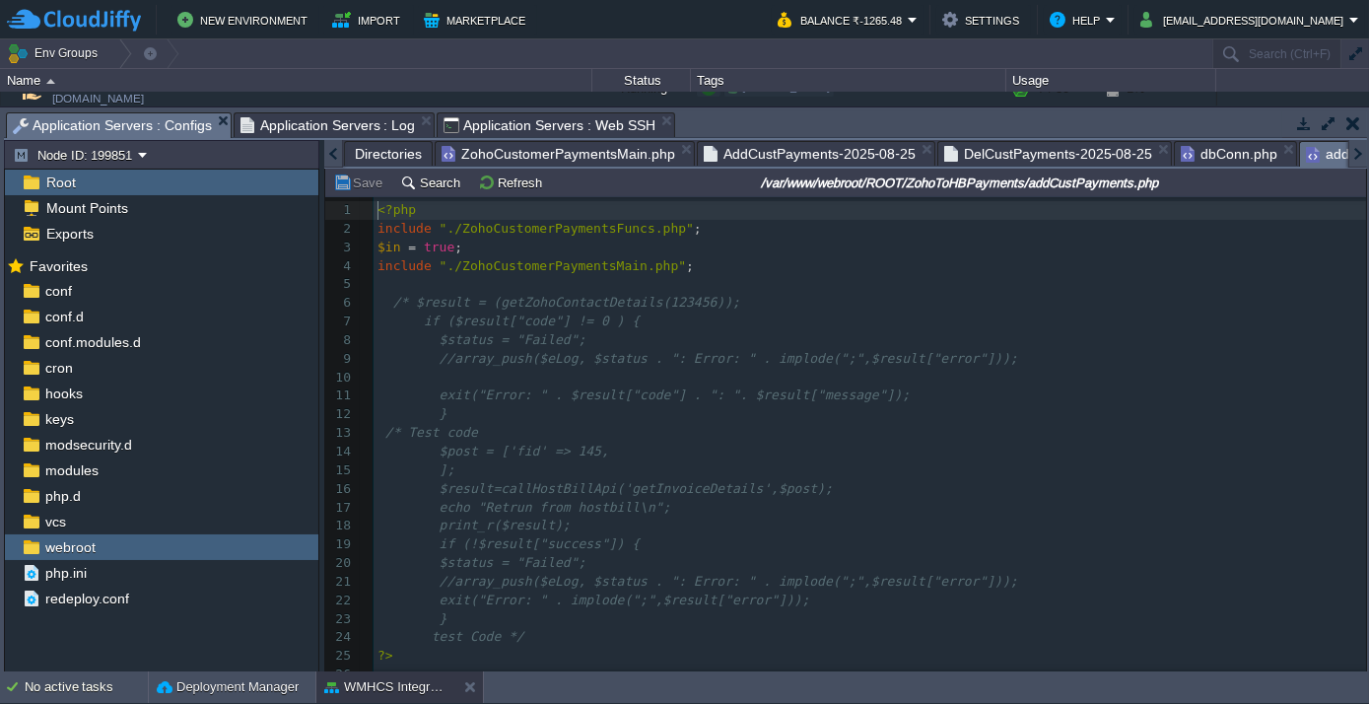
scroll to position [0, 94]
click at [1339, 148] on li "addCustPayments.php" at bounding box center [1299, 153] width 188 height 25
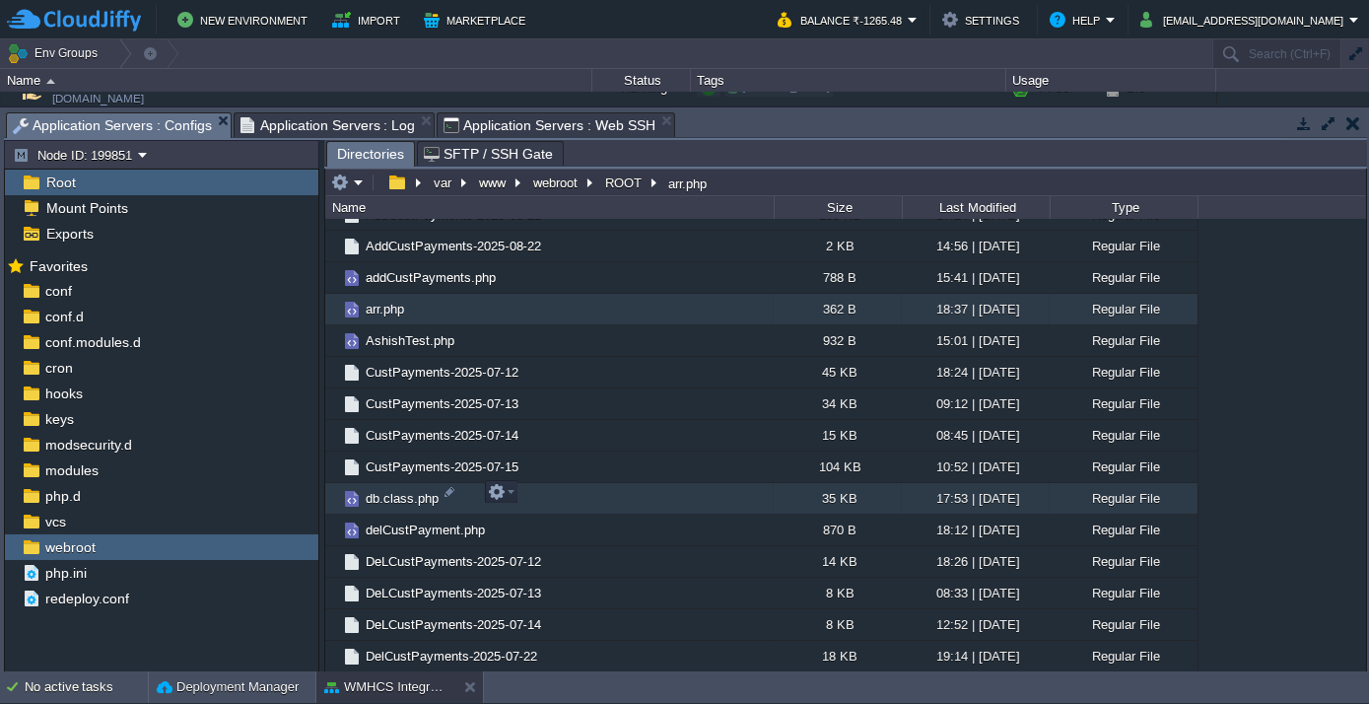
scroll to position [1522, 0]
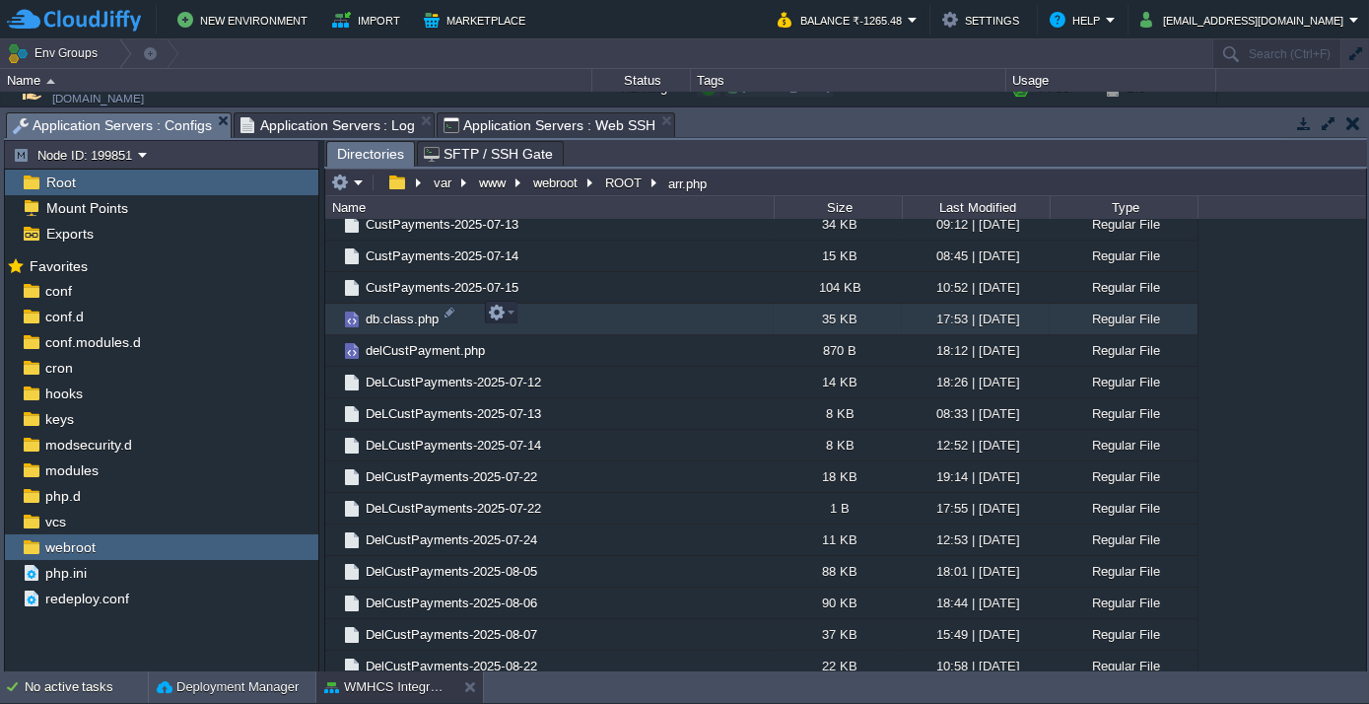
click at [407, 311] on span "db.class.php" at bounding box center [402, 318] width 79 height 17
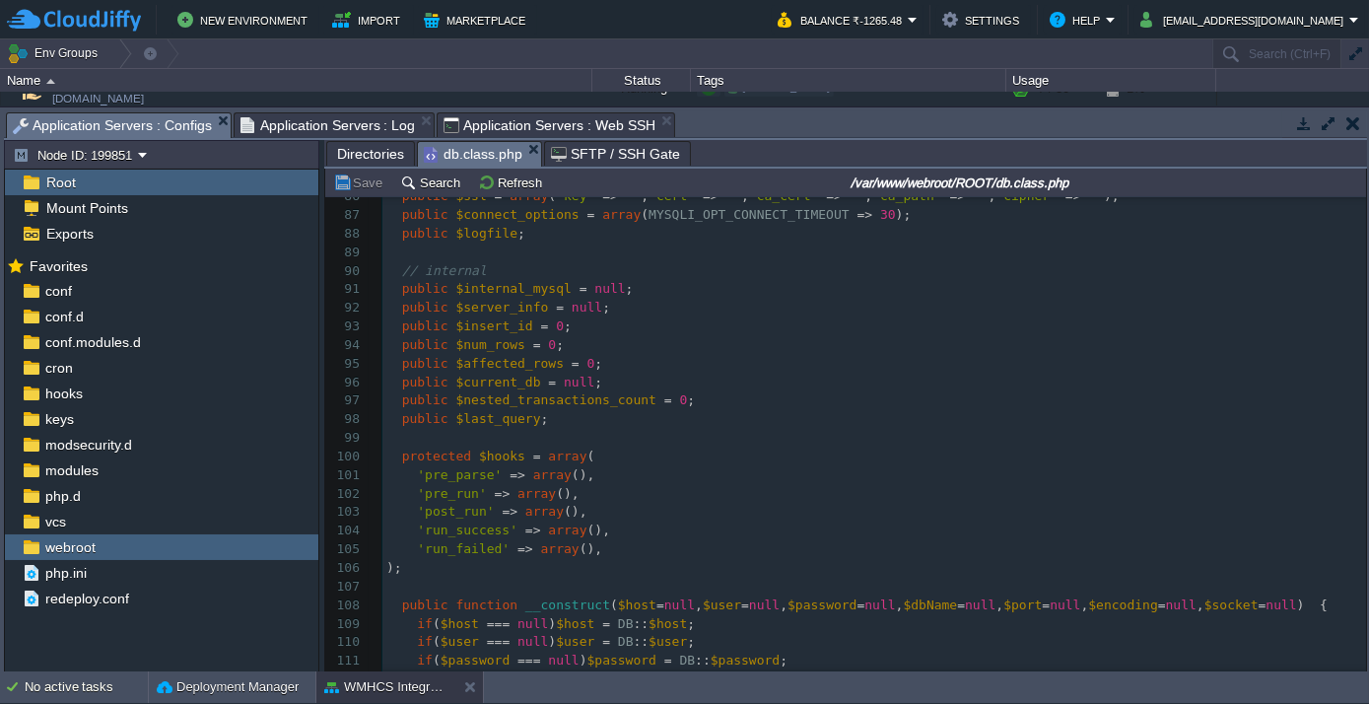
scroll to position [0, 0]
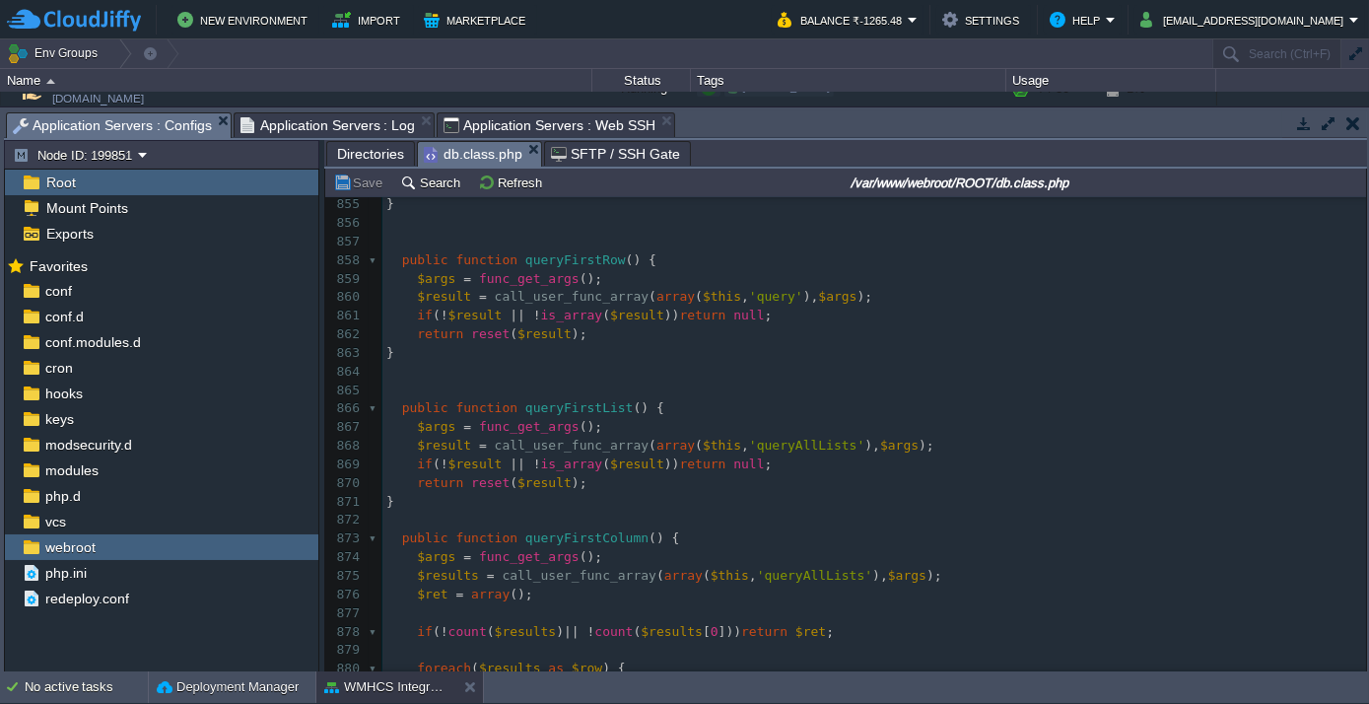
click at [363, 151] on span "Directories" at bounding box center [370, 154] width 67 height 24
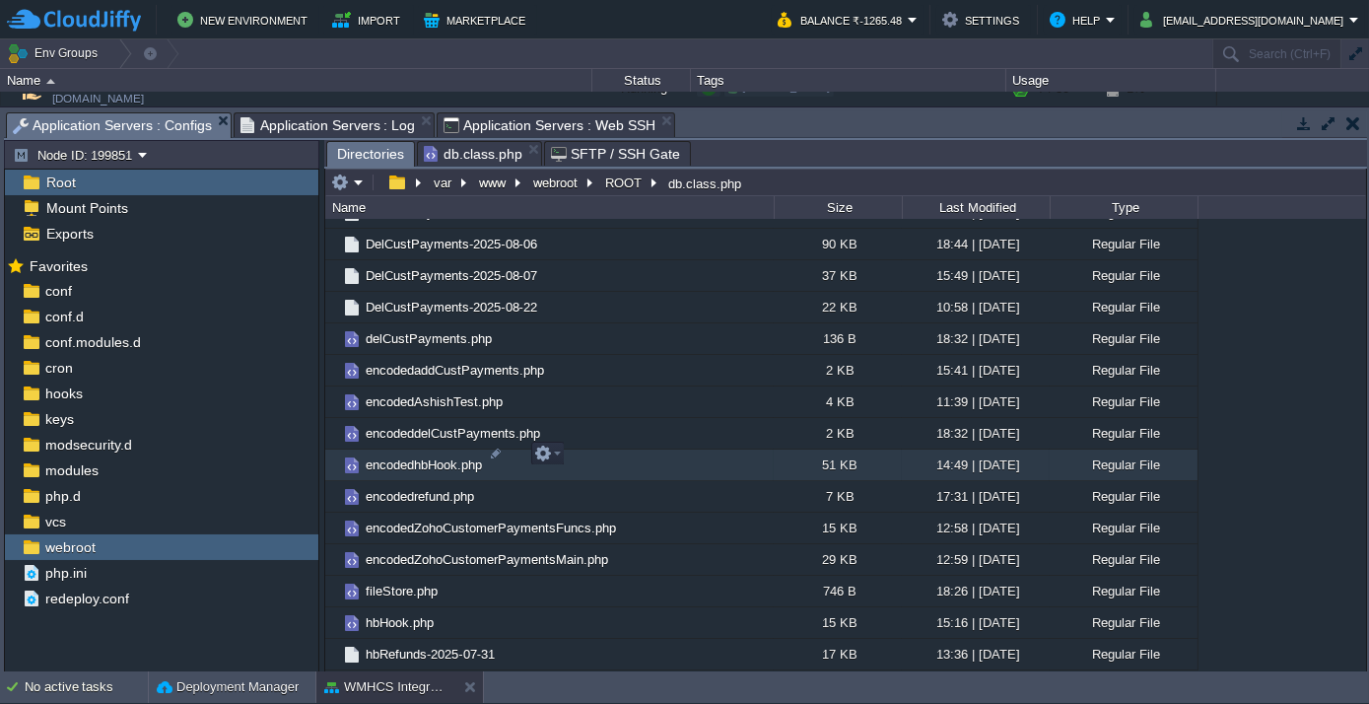
scroll to position [1971, 0]
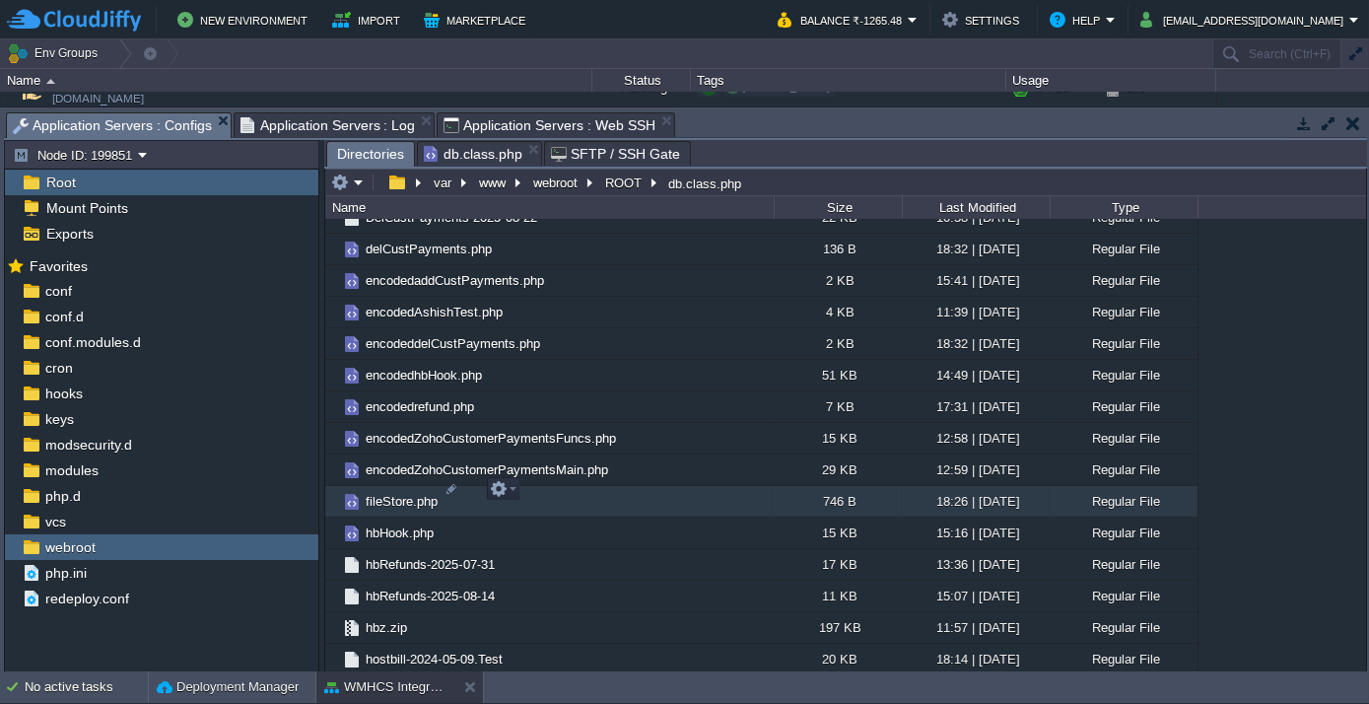
click at [396, 493] on span "fileStore.php" at bounding box center [402, 501] width 78 height 17
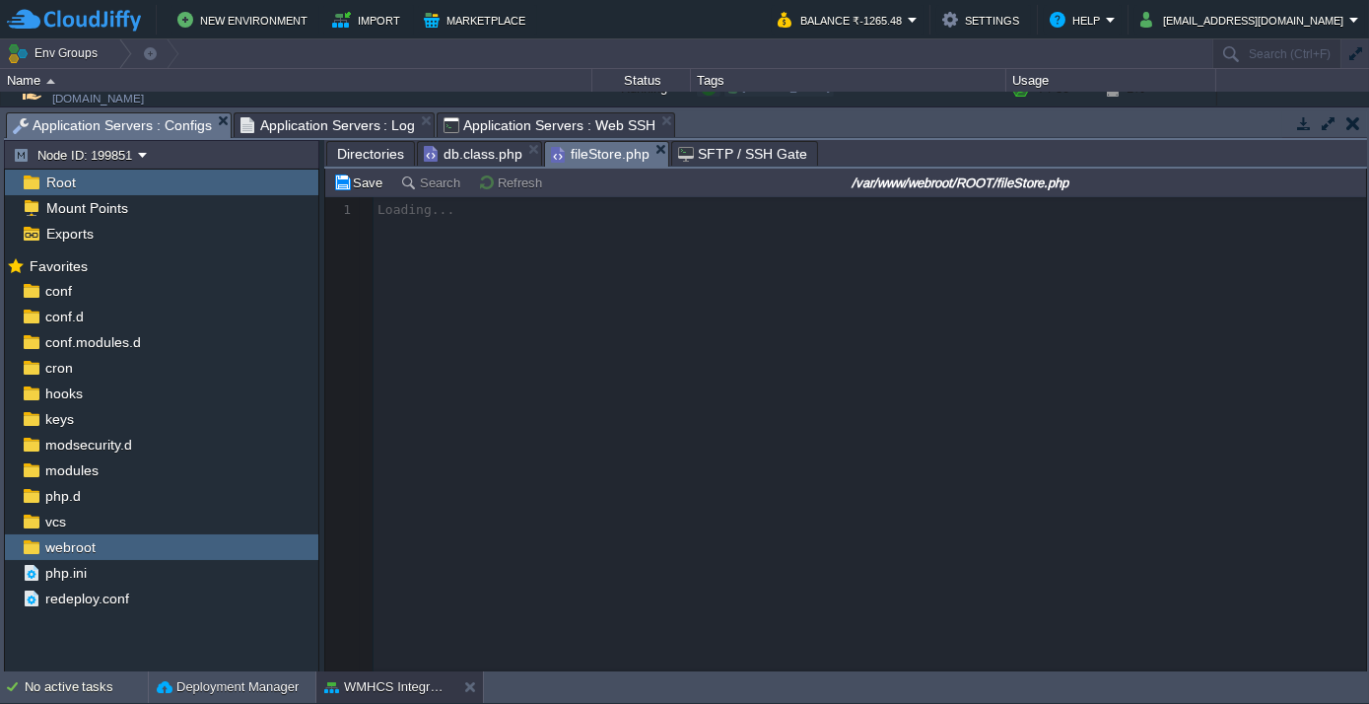
scroll to position [6, 0]
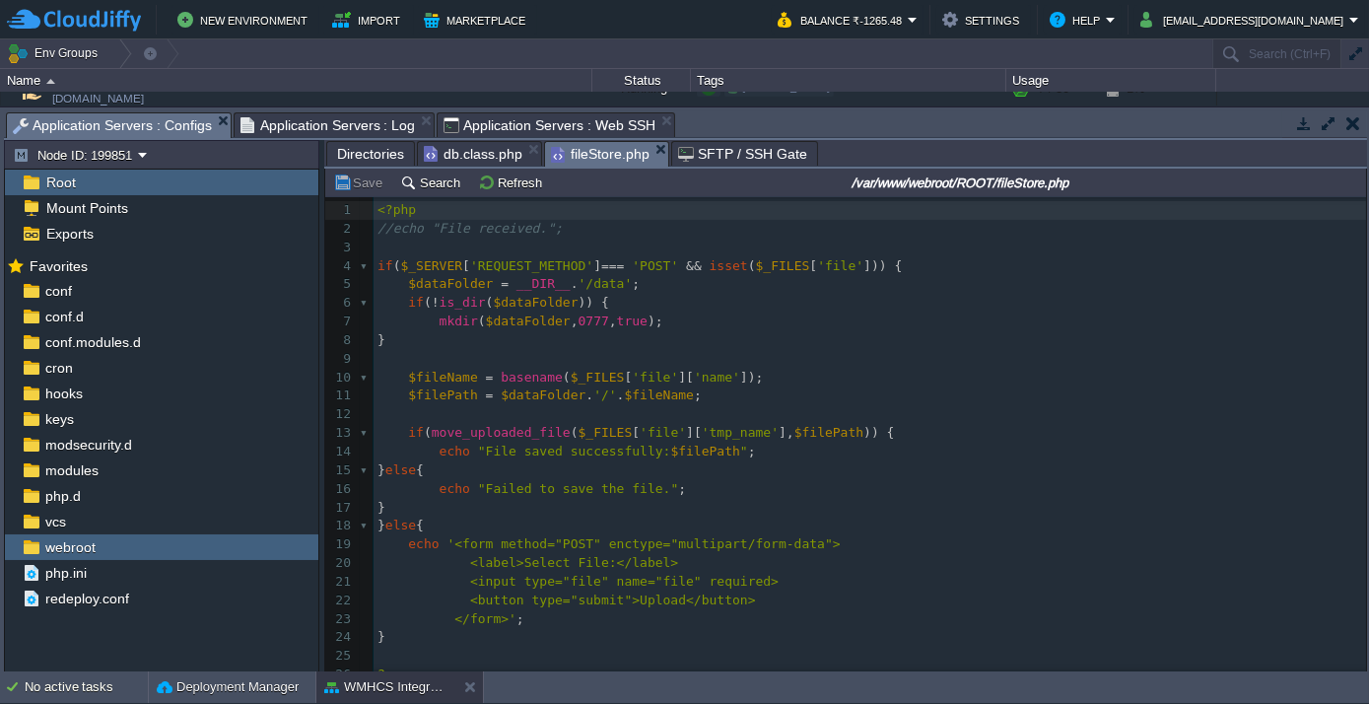
drag, startPoint x: -4, startPoint y: 704, endPoint x: 825, endPoint y: 368, distance: 894.2
click at [825, 369] on pre "$fileName = basename ( $_FILES [ 'file' ][ 'name' ]);" at bounding box center [869, 378] width 992 height 19
type textarea "<?php //echo "File received."; if ($_SERVER['REQUEST_METHOD'] === 'POST' && iss…"
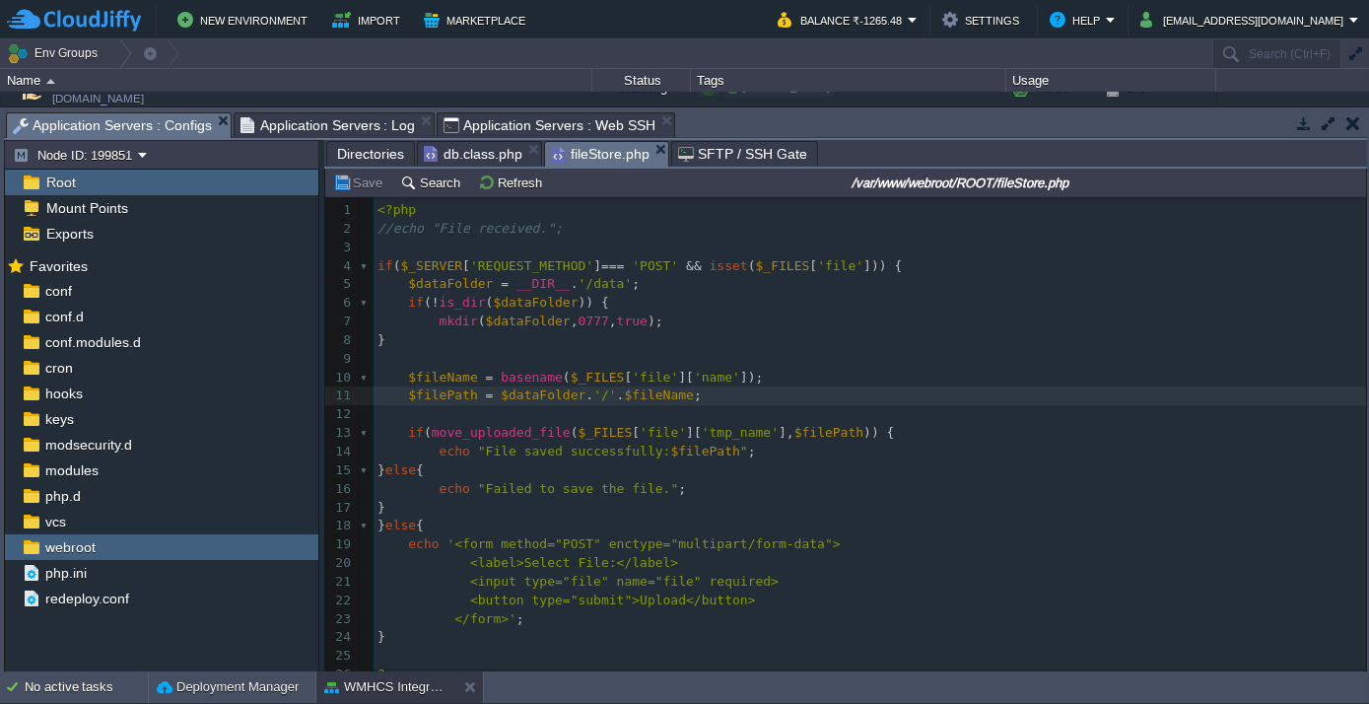
click at [1028, 186] on input "/var/www/webroot/ROOT/fileStore.php" at bounding box center [960, 182] width 806 height 24
click at [1025, 184] on input "/var/www/webroot/ROOT/fileStore.php" at bounding box center [960, 182] width 806 height 24
click at [771, 418] on pre at bounding box center [869, 414] width 992 height 19
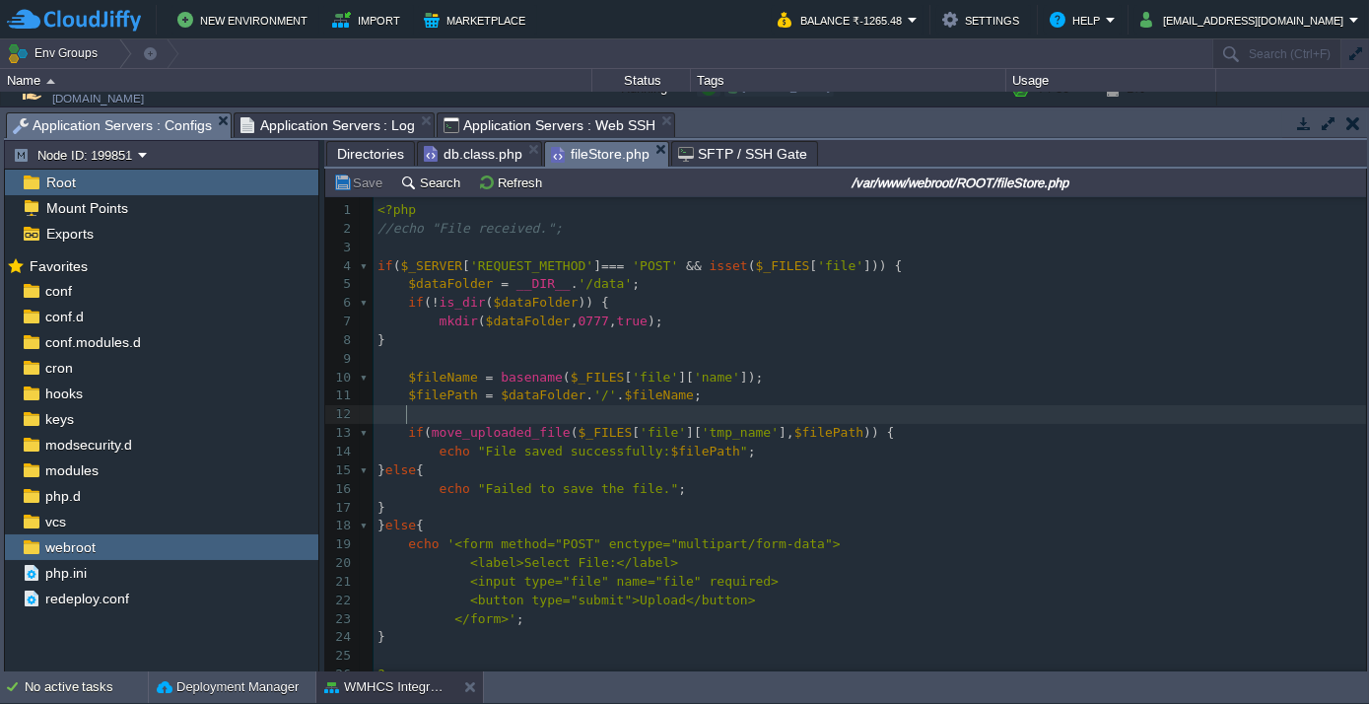
type textarea "<?php //echo "File received."; if ($_SERVER['REQUEST_METHOD'] === 'POST' && iss…"
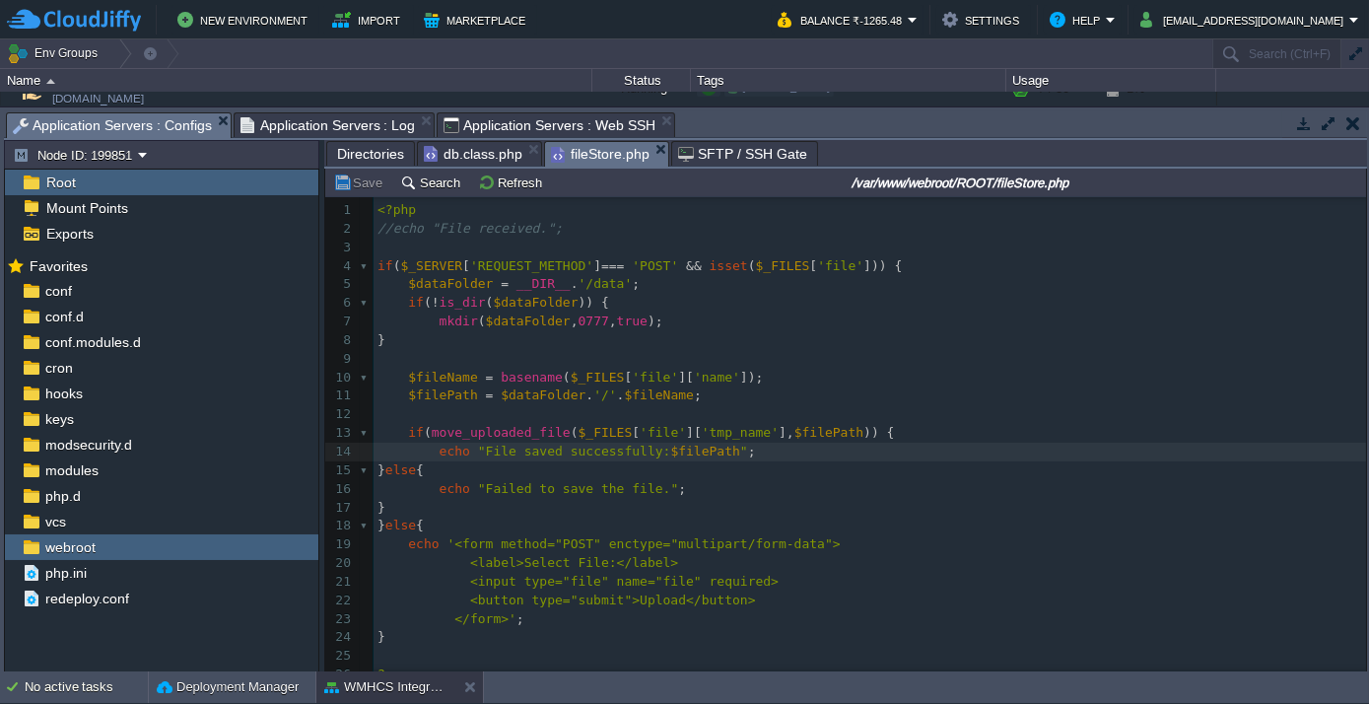
click at [366, 160] on span "Directories" at bounding box center [370, 154] width 67 height 24
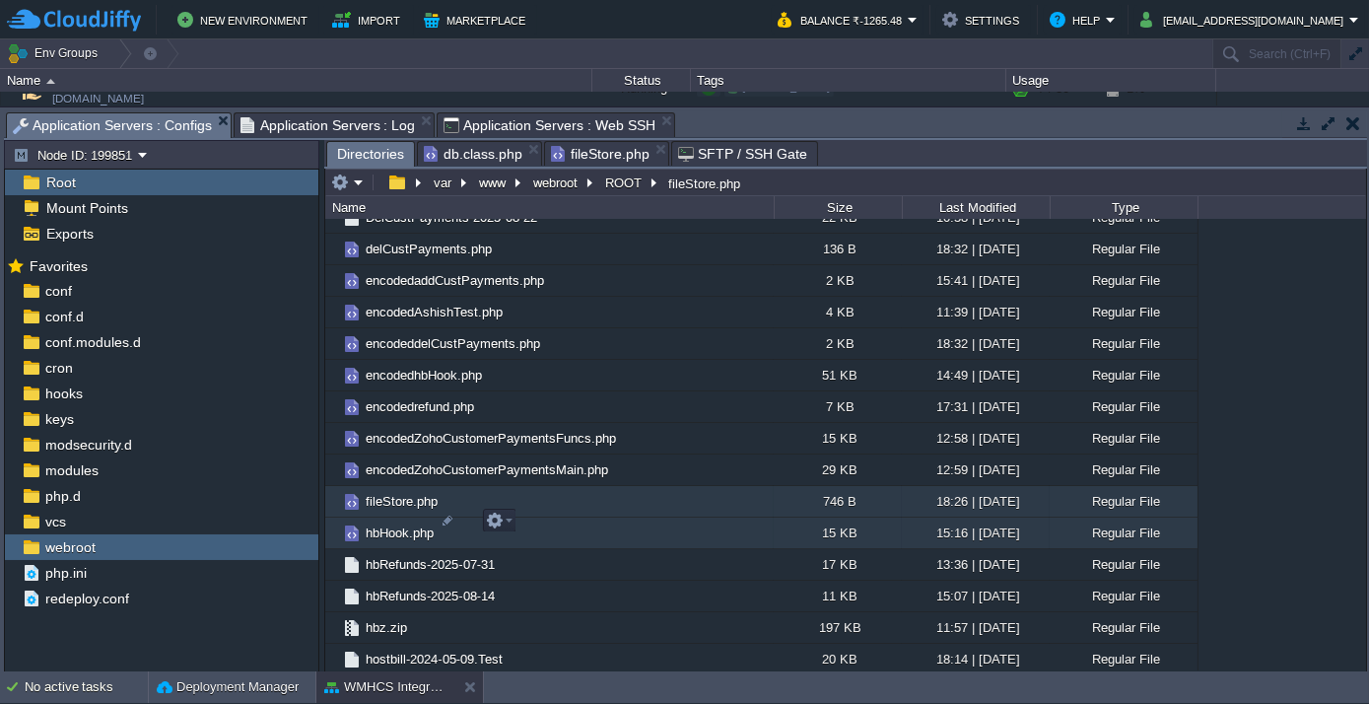
click at [395, 527] on span "hbHook.php" at bounding box center [400, 532] width 74 height 17
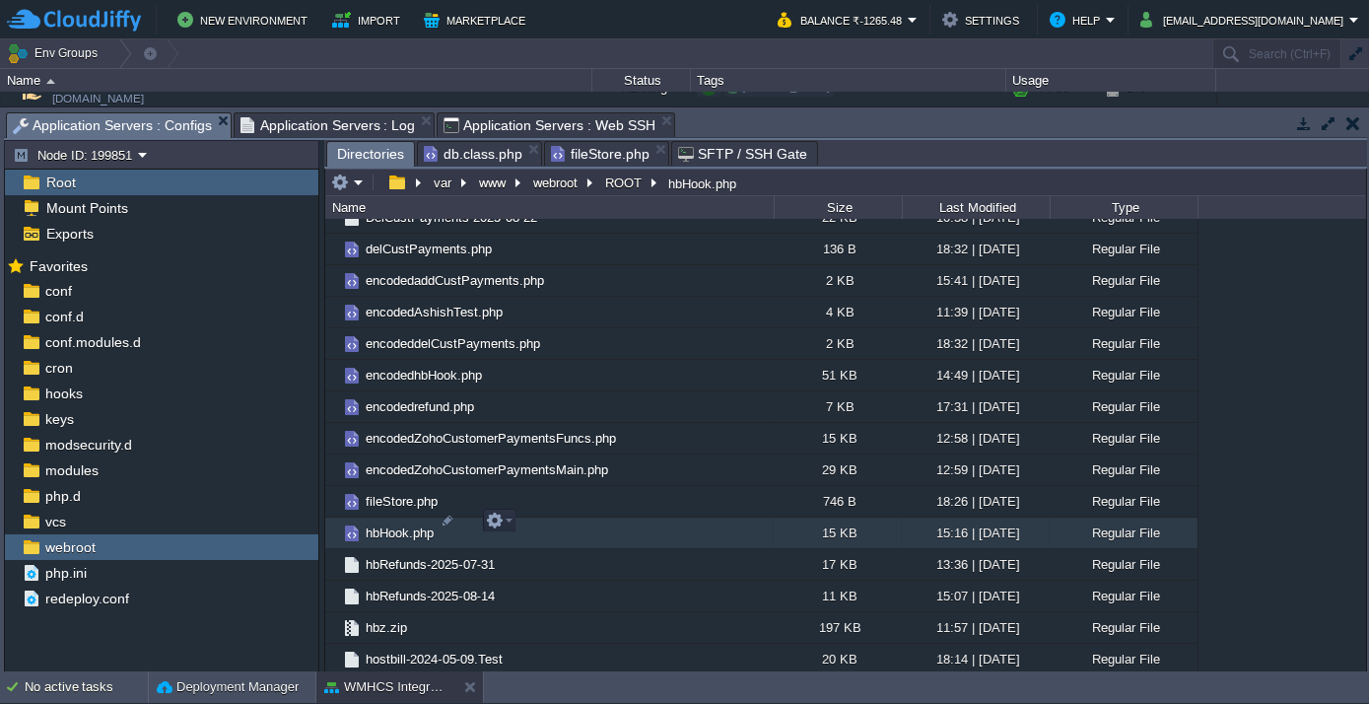
click at [395, 527] on span "hbHook.php" at bounding box center [400, 532] width 74 height 17
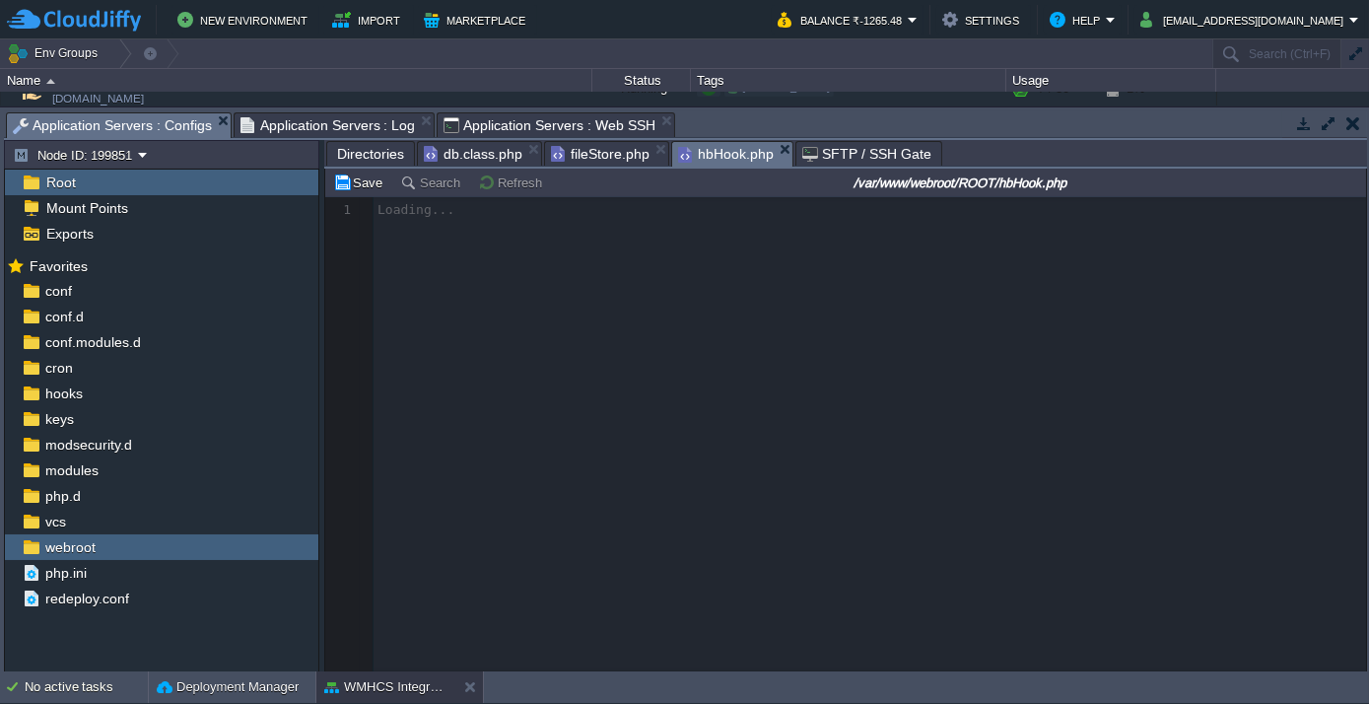
click at [905, 185] on input "/var/www/webroot/ROOT/hbHook.php" at bounding box center [960, 182] width 806 height 24
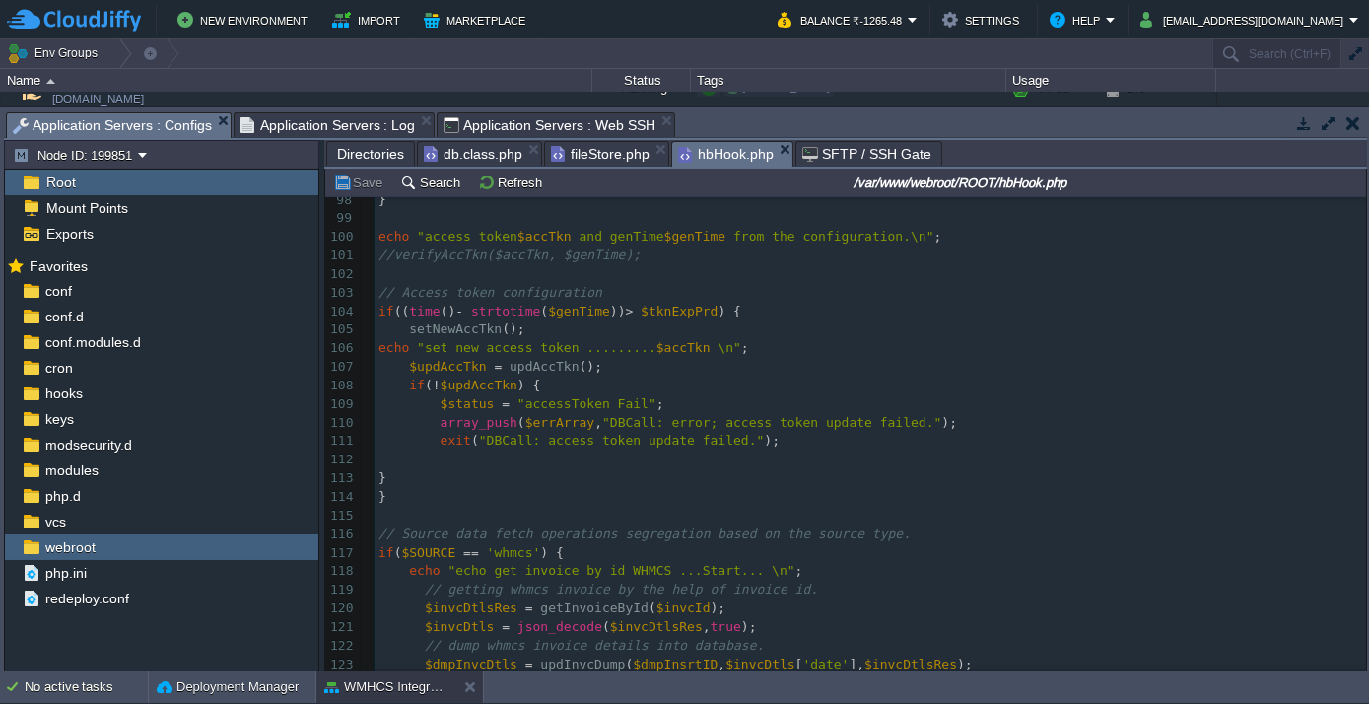
scroll to position [1969, 0]
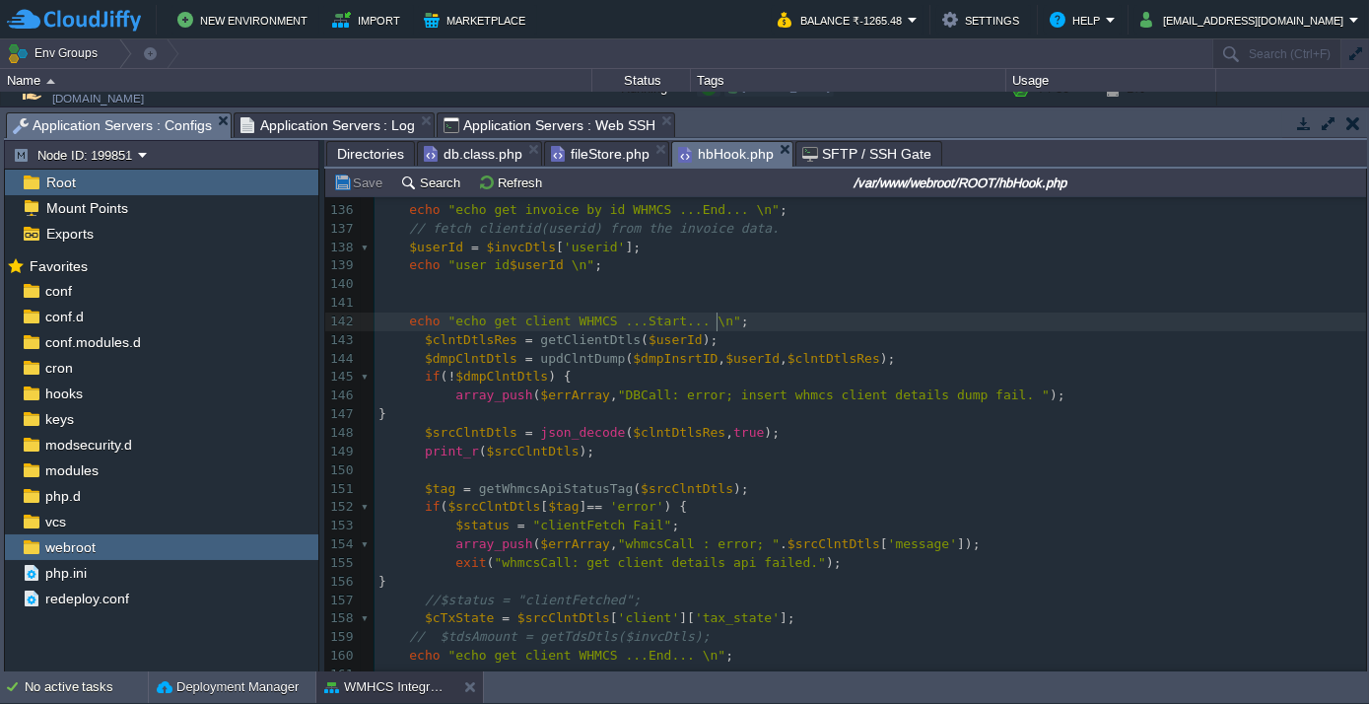
click at [798, 319] on pre "echo "echo get client WHMCS ...Start... \n" ;" at bounding box center [869, 321] width 991 height 19
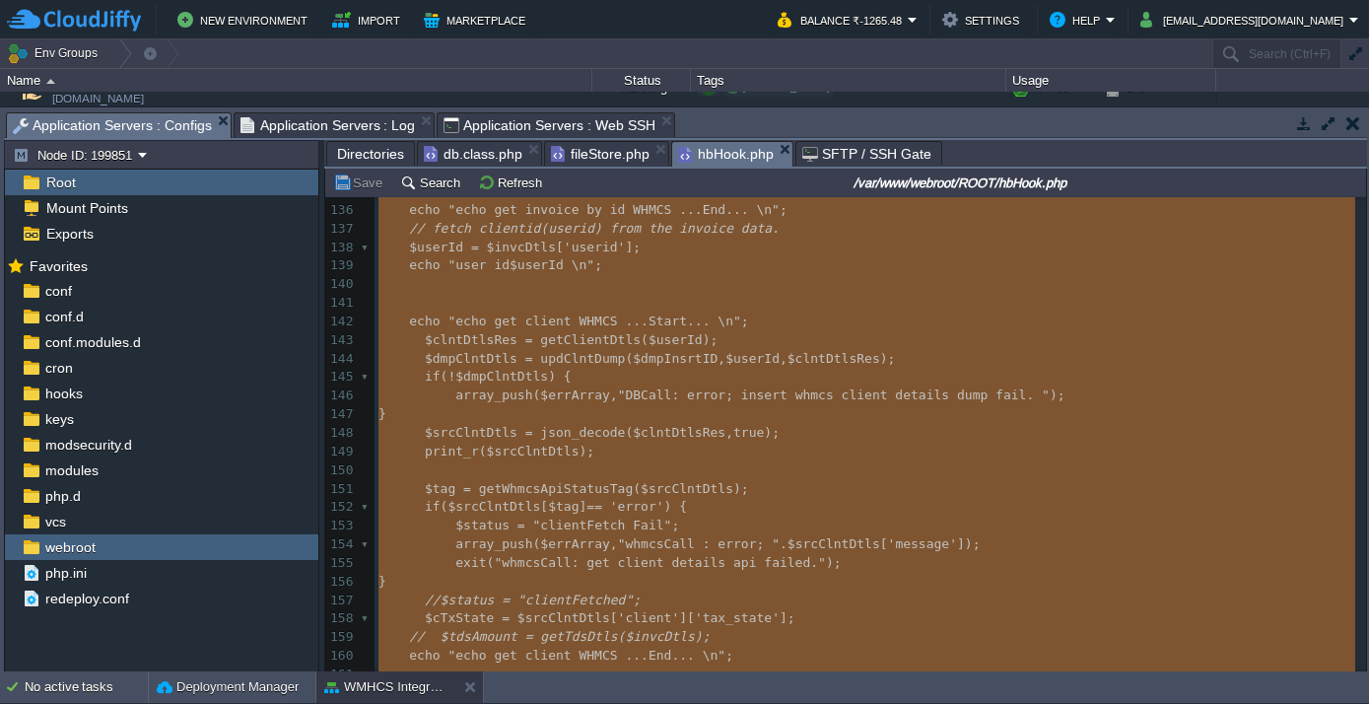
type textarea "-"
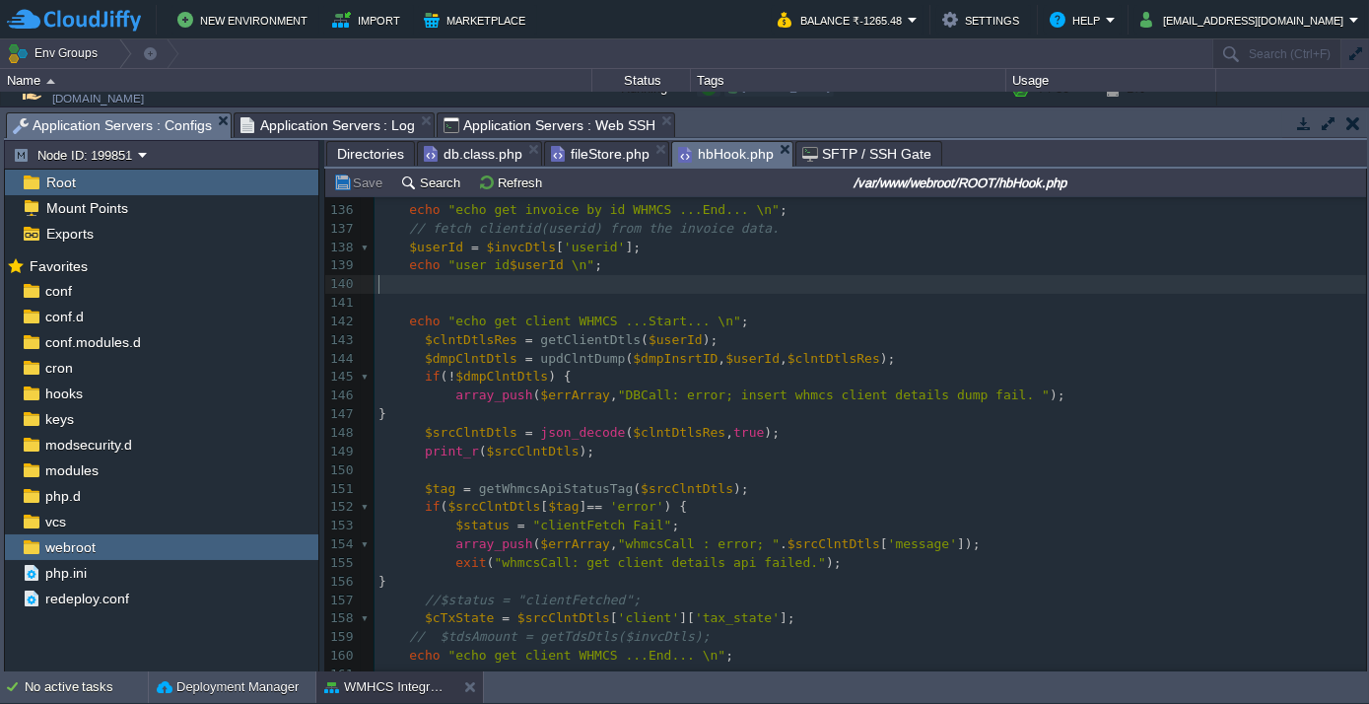
click at [388, 148] on span "Directories" at bounding box center [370, 154] width 67 height 24
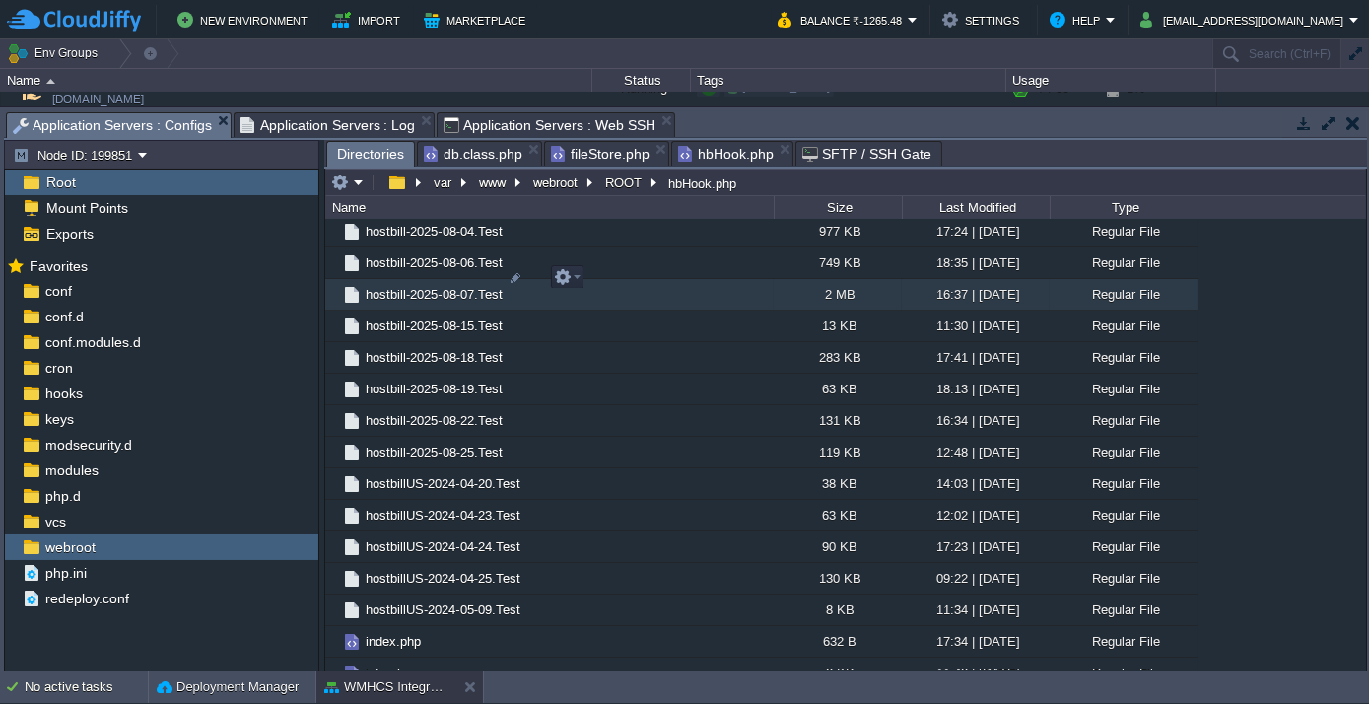
scroll to position [3134, 0]
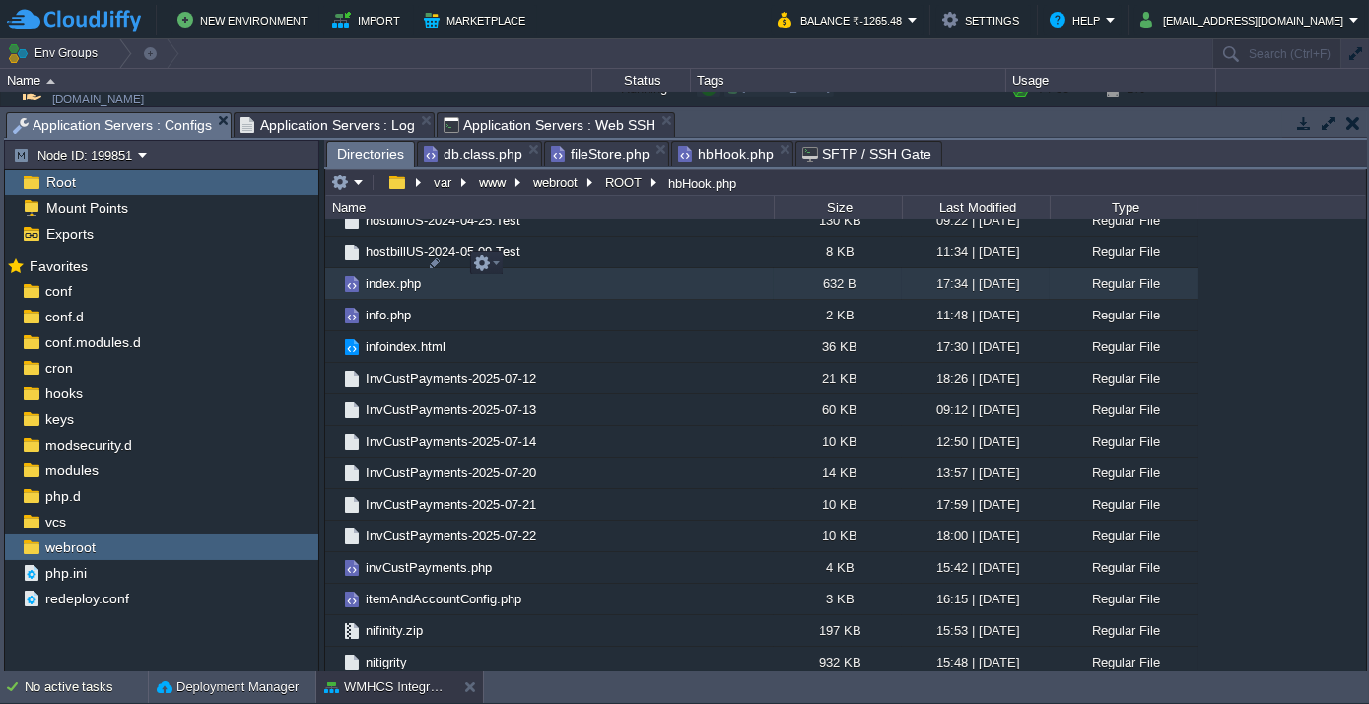
click at [394, 275] on span "index.php" at bounding box center [393, 283] width 61 height 17
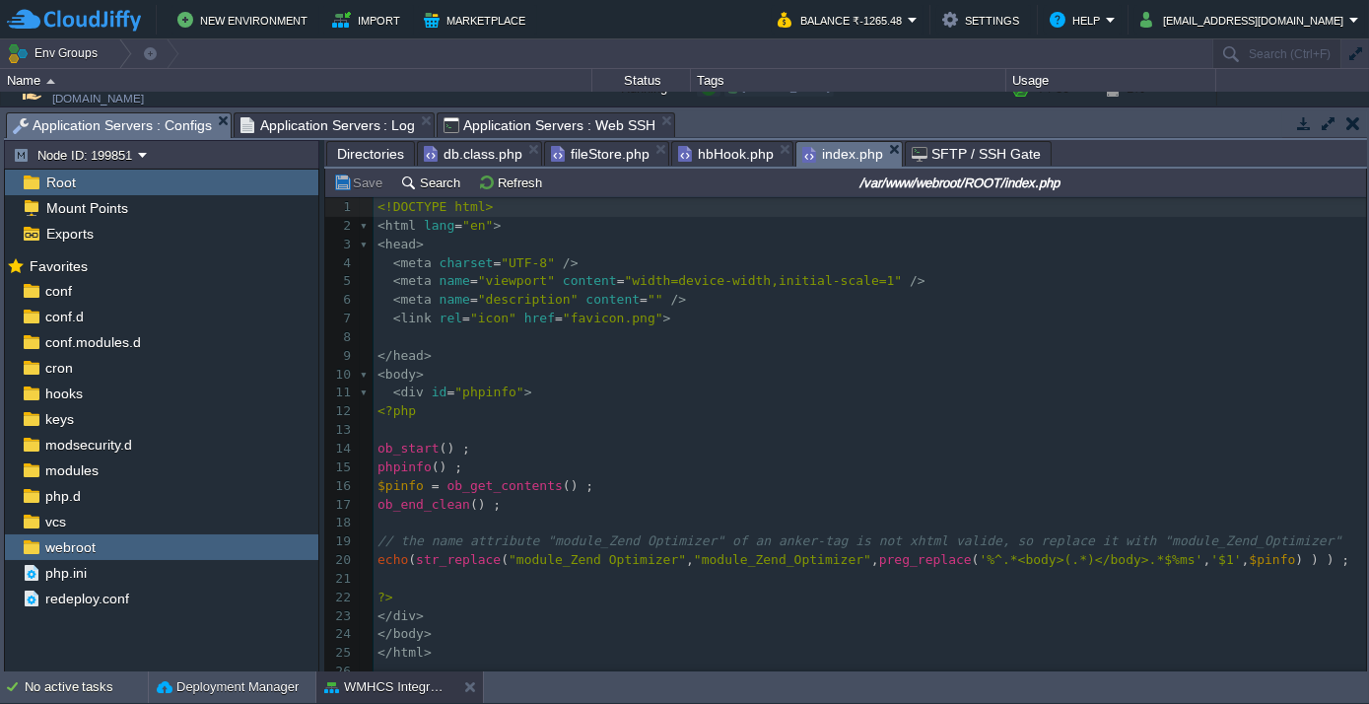
scroll to position [1, 0]
click at [747, 329] on pre "< link rel = "icon" href = "favicon.png" >" at bounding box center [869, 321] width 992 height 19
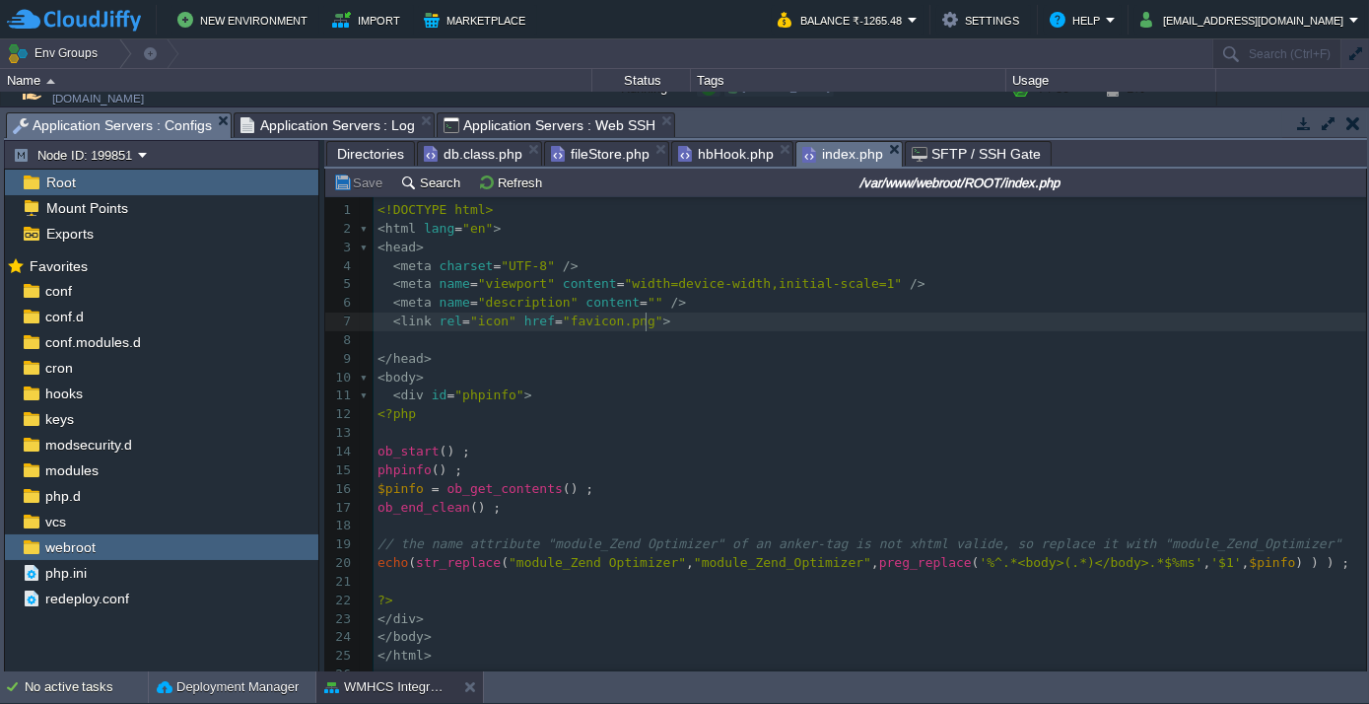
type textarea "<!DOCTYPE html> <html lang="en"> <head> <meta charset="UTF-8" /> <meta name="vi…"
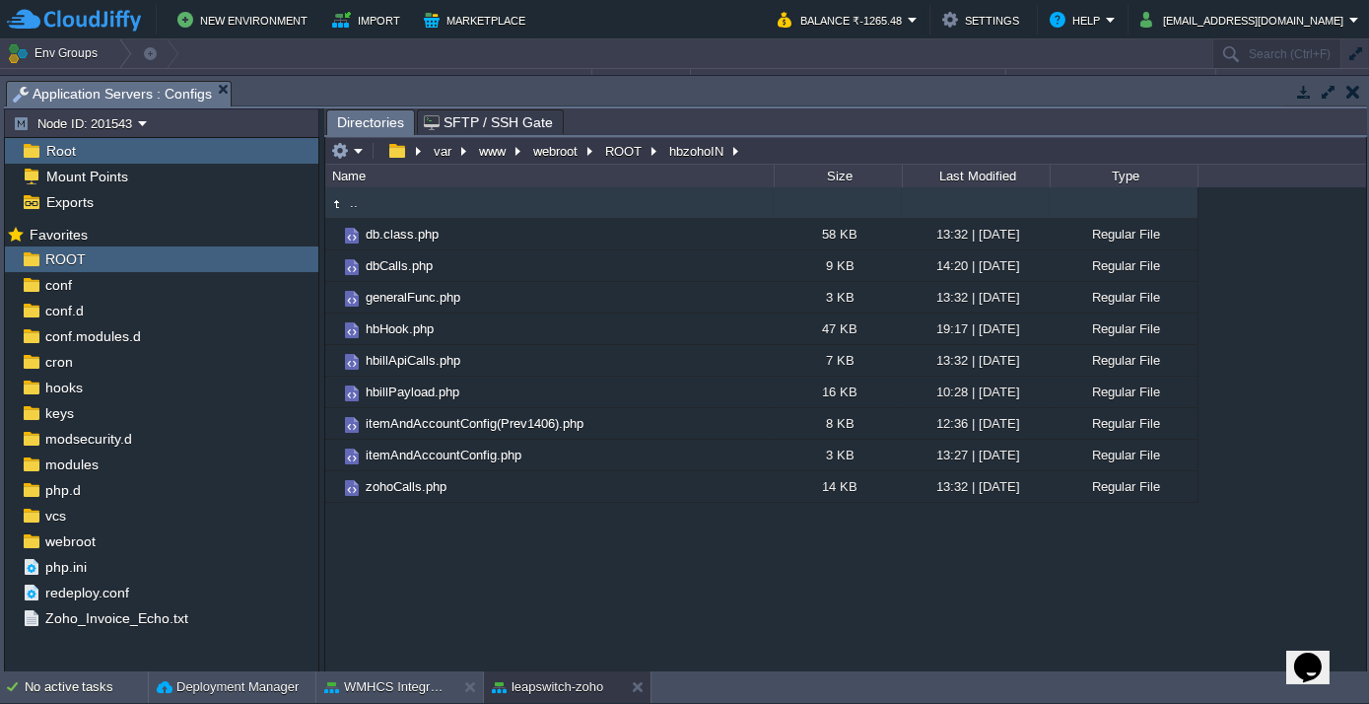
click at [437, 589] on div ".. db.class.php 58 KB 13:32 | [DATE] Regular File dbCalls.php 9 KB 14:20 | [DAT…" at bounding box center [845, 428] width 1040 height 483
click at [359, 677] on button "WMHCS Integration" at bounding box center [386, 687] width 124 height 20
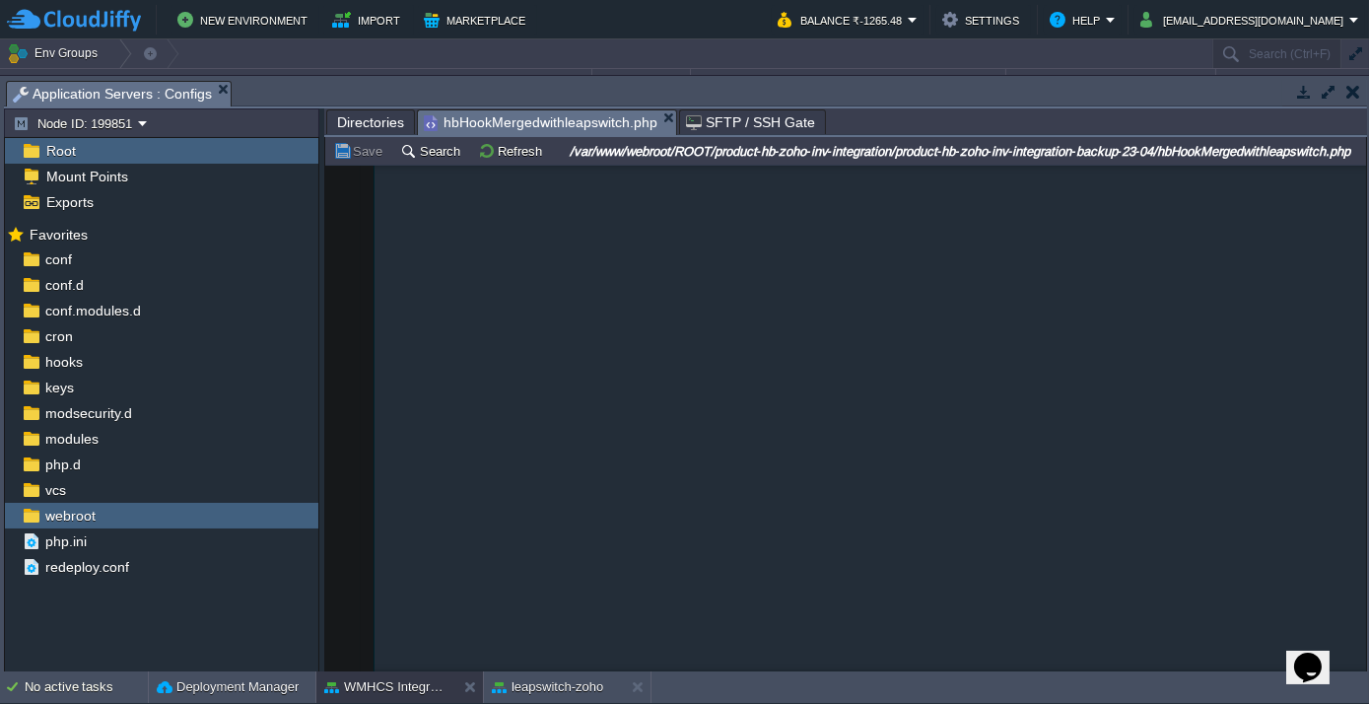
click at [349, 116] on span "Directories" at bounding box center [370, 122] width 67 height 24
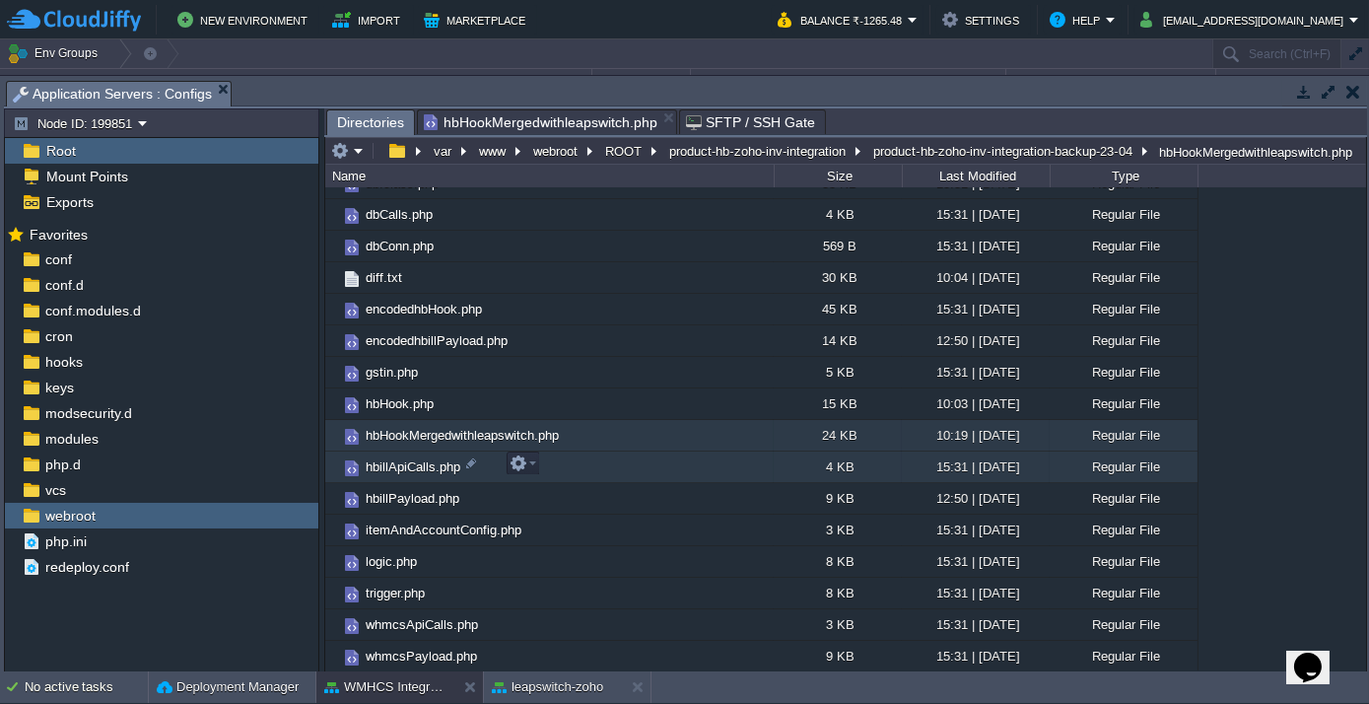
scroll to position [89, 0]
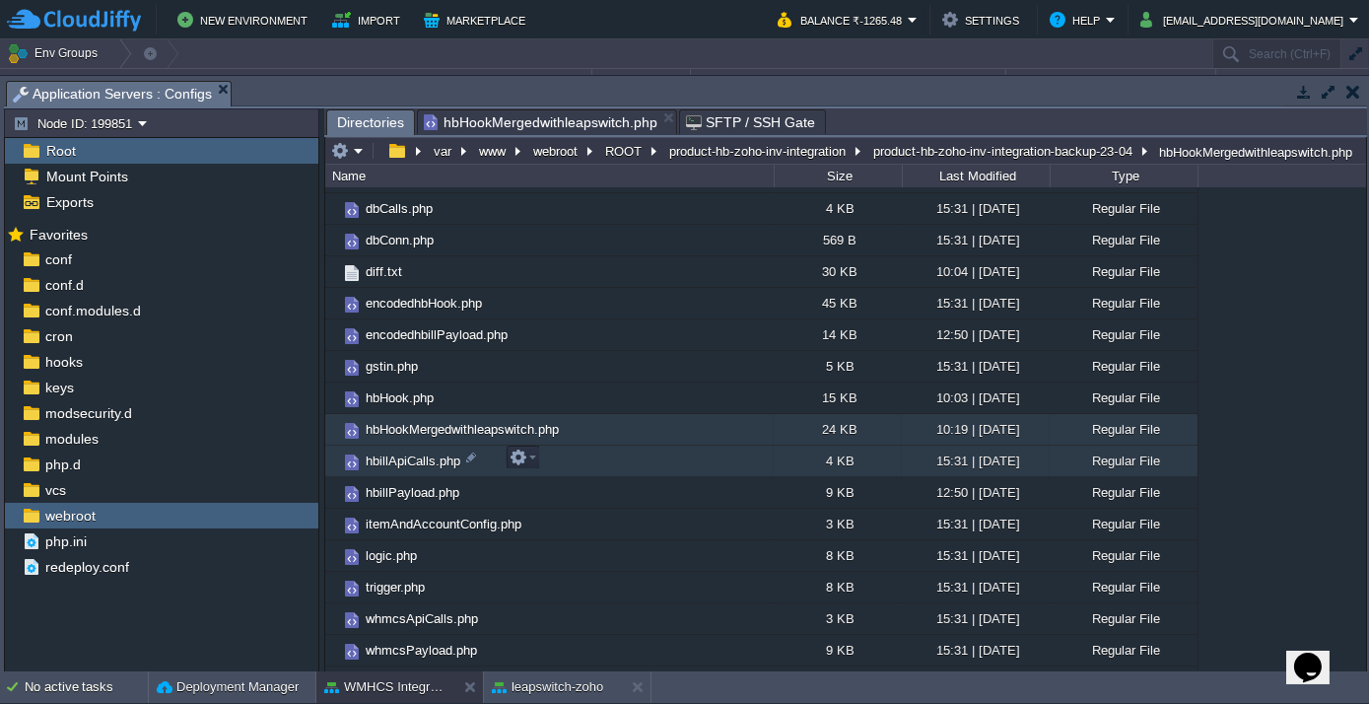
click at [396, 454] on span "hbillApiCalls.php" at bounding box center [413, 460] width 101 height 17
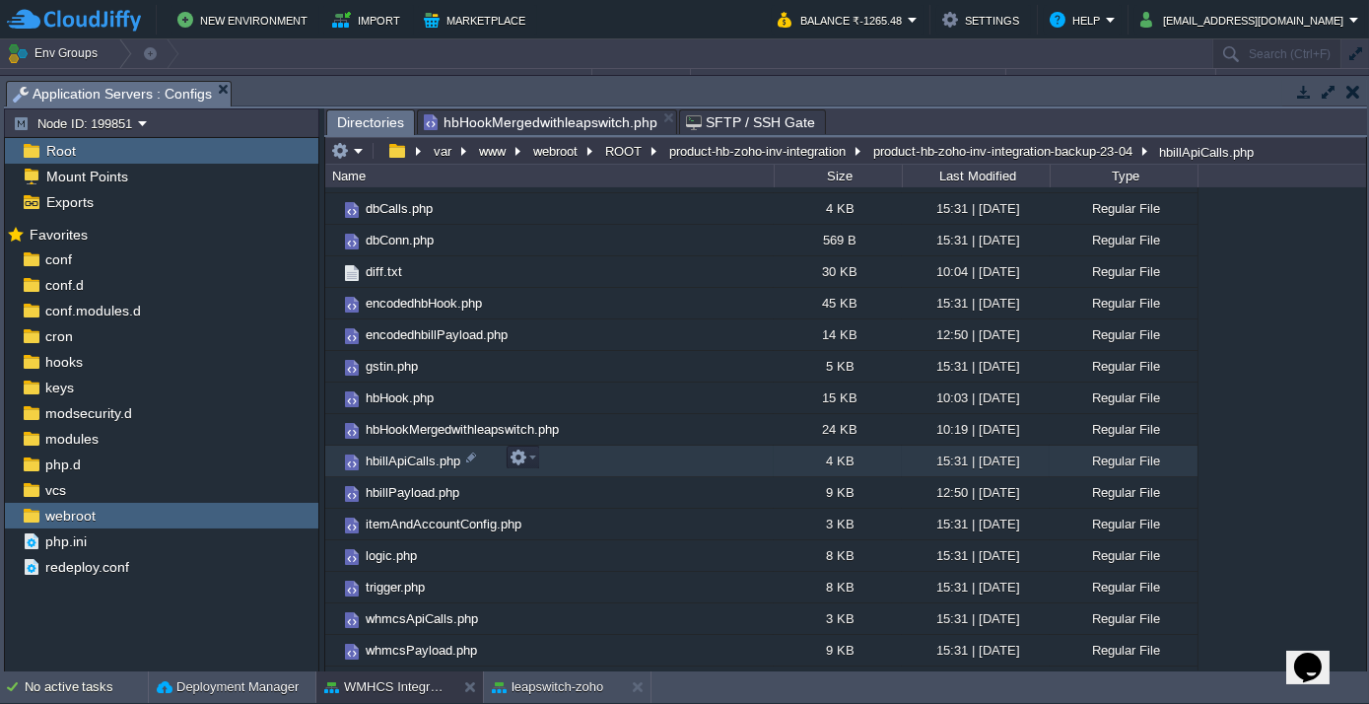
click at [396, 454] on span "hbillApiCalls.php" at bounding box center [413, 460] width 101 height 17
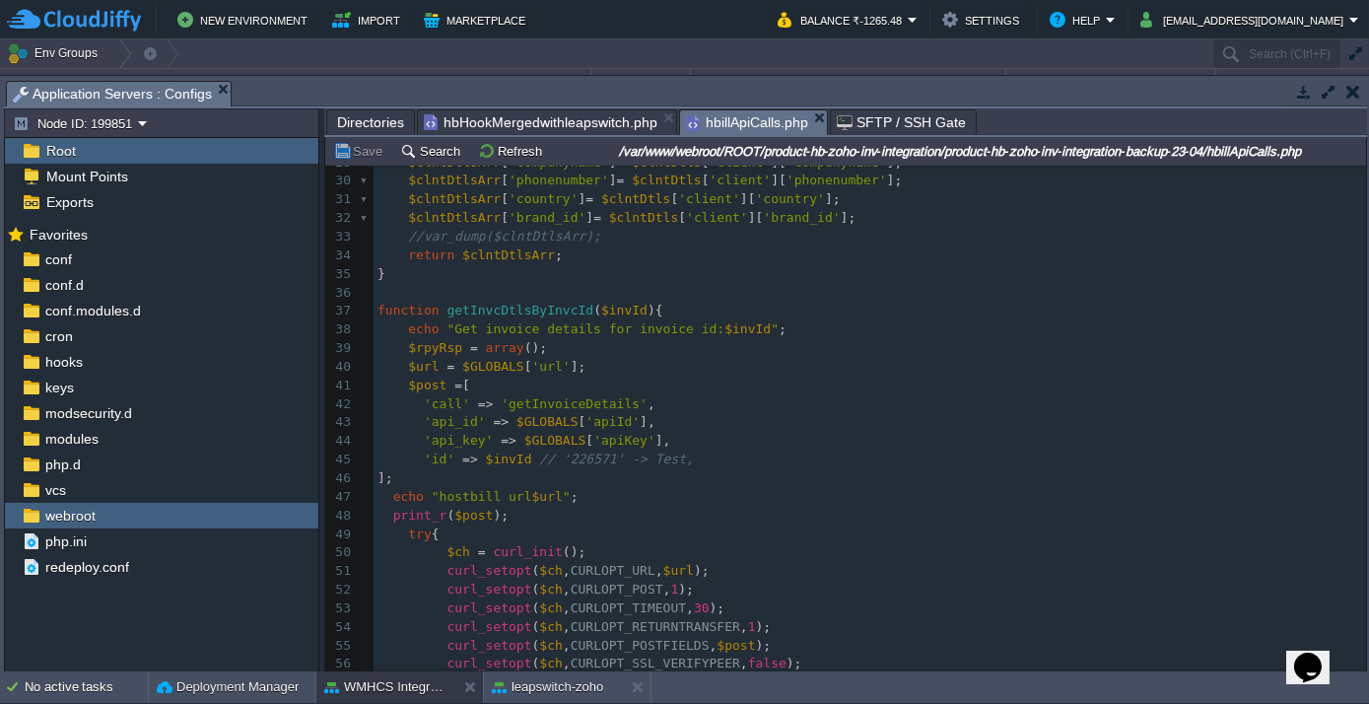
scroll to position [537, 0]
drag, startPoint x: 621, startPoint y: 406, endPoint x: 604, endPoint y: 412, distance: 17.8
click at [621, 406] on span "'getInvoiceDetails'" at bounding box center [574, 402] width 147 height 15
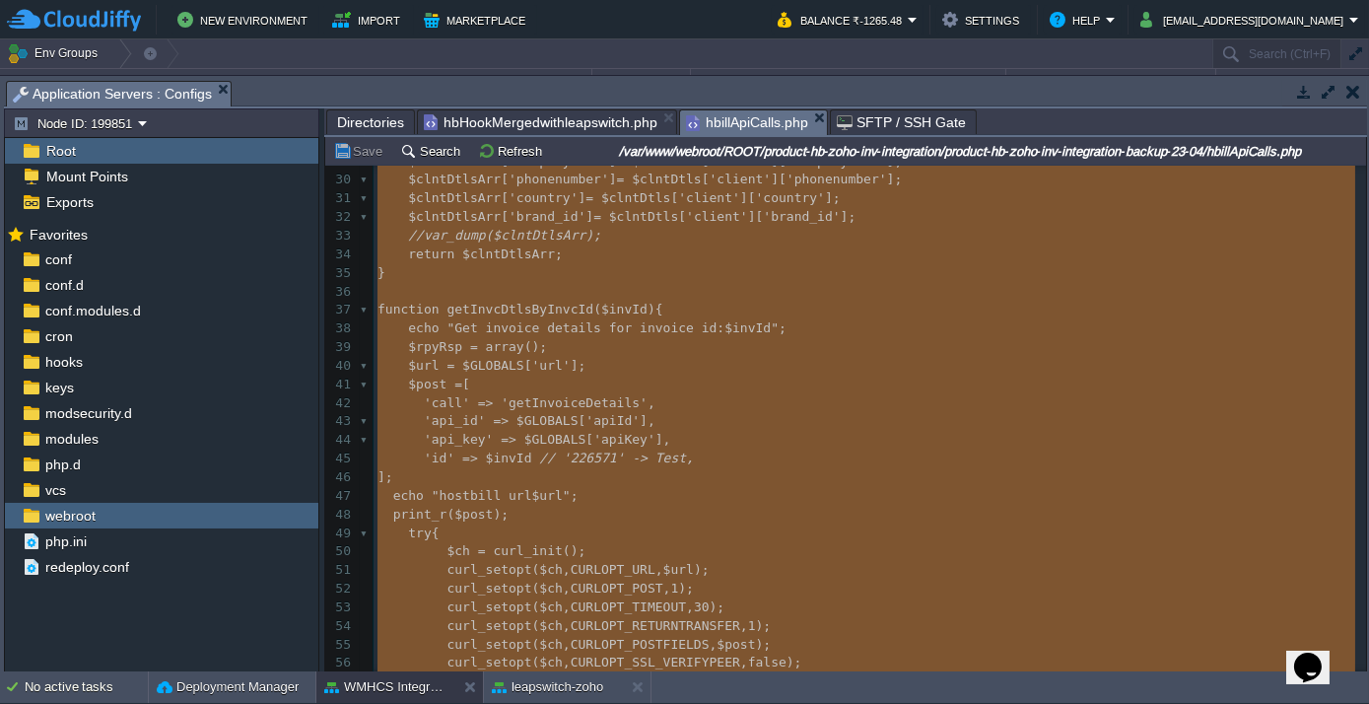
type textarea "<?php function getClntDtls($id){ echo "func : get client details for hostbill i…"
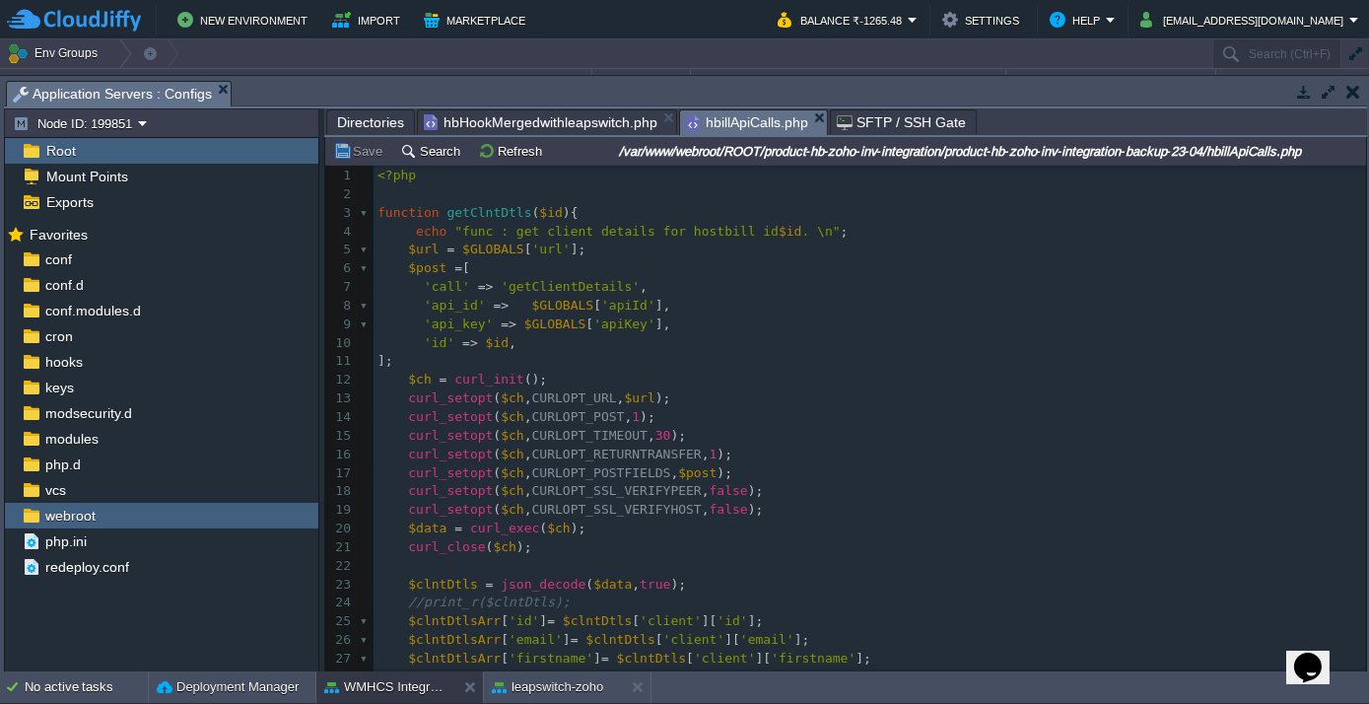
scroll to position [0, 0]
click at [734, 151] on input "/var/www/webroot/ROOT/product-hb-zoho-inv-integration/product-hb-zoho-inv-integ…" at bounding box center [960, 151] width 806 height 24
click at [702, 114] on span "hbillApiCalls.php" at bounding box center [747, 122] width 122 height 25
click at [337, 117] on span "Directories" at bounding box center [370, 122] width 67 height 24
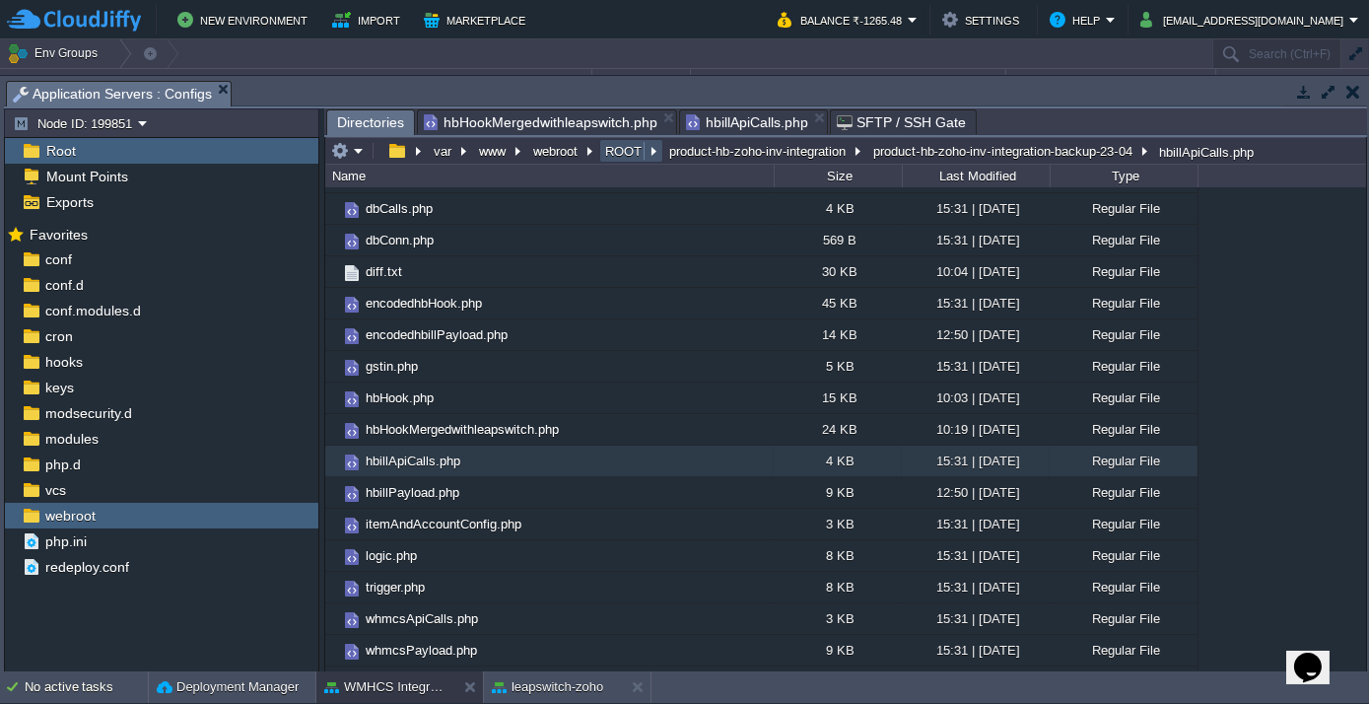
click at [620, 148] on button "ROOT" at bounding box center [624, 151] width 44 height 18
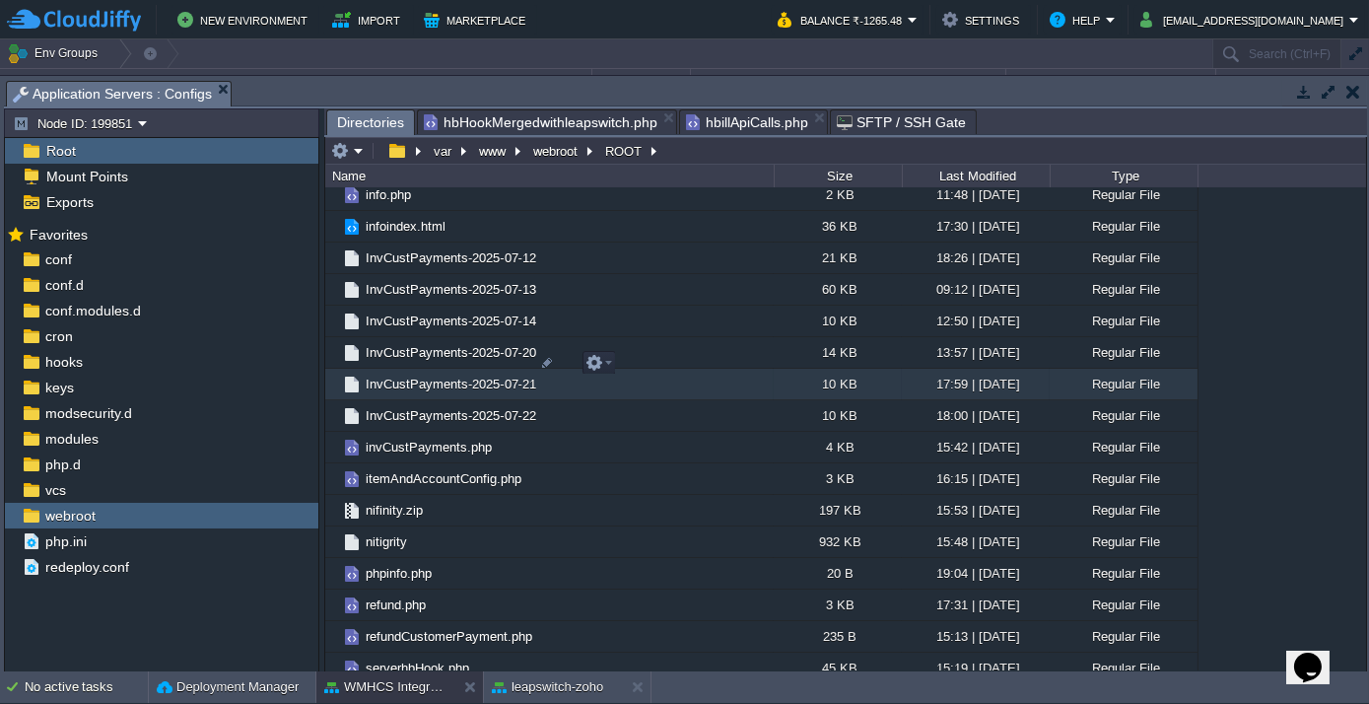
scroll to position [3224, 0]
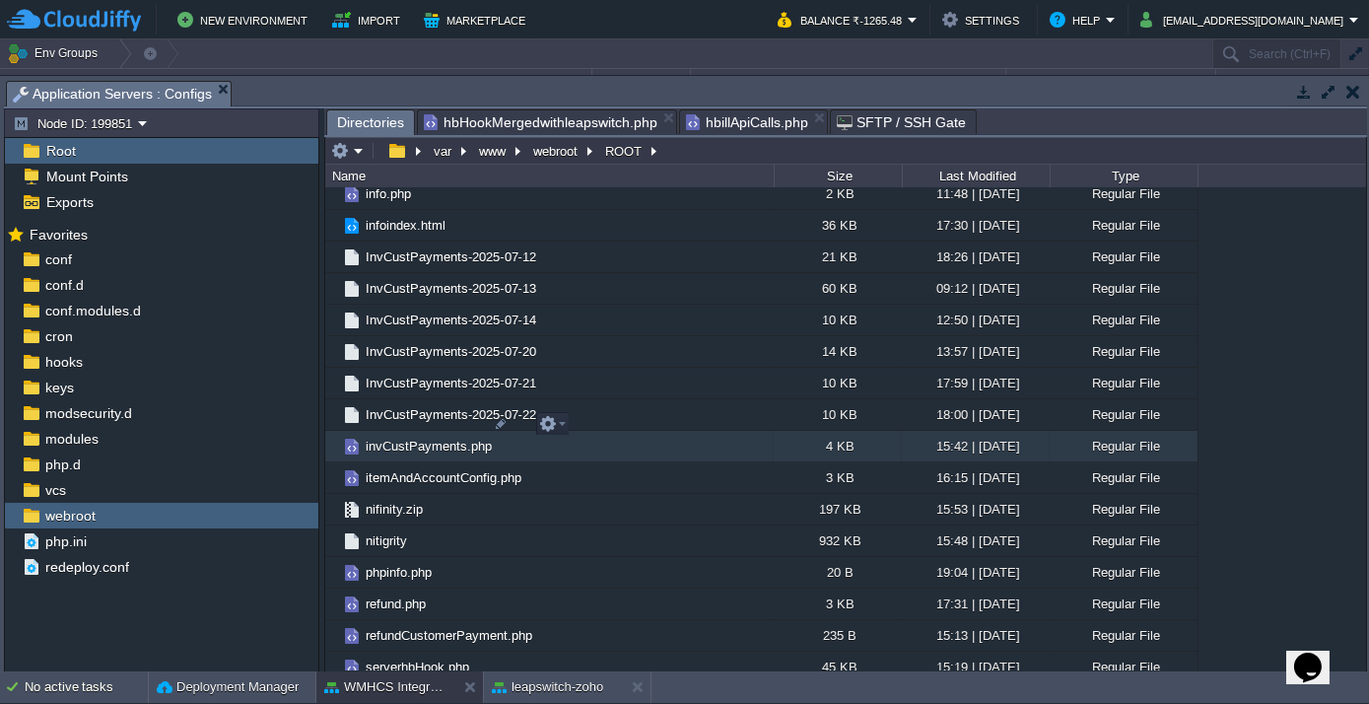
click at [435, 437] on span "invCustPayments.php" at bounding box center [429, 445] width 132 height 17
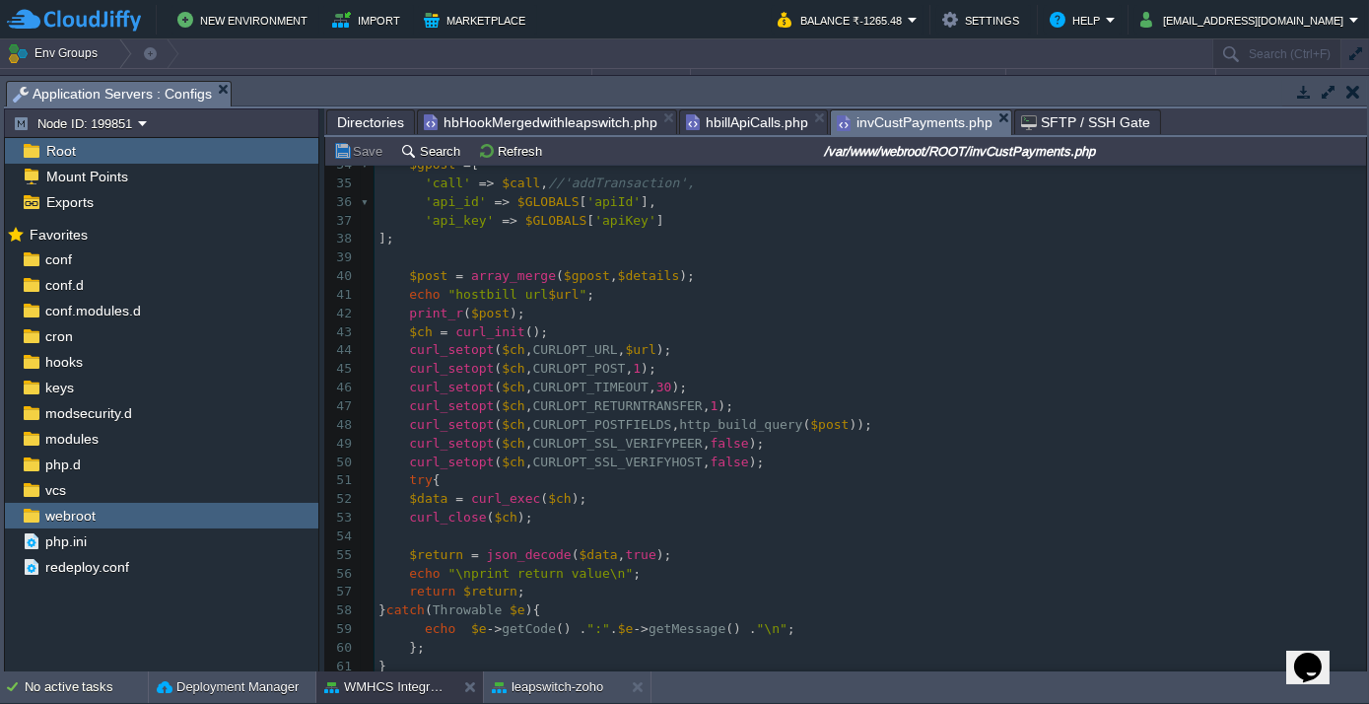
scroll to position [1164, 0]
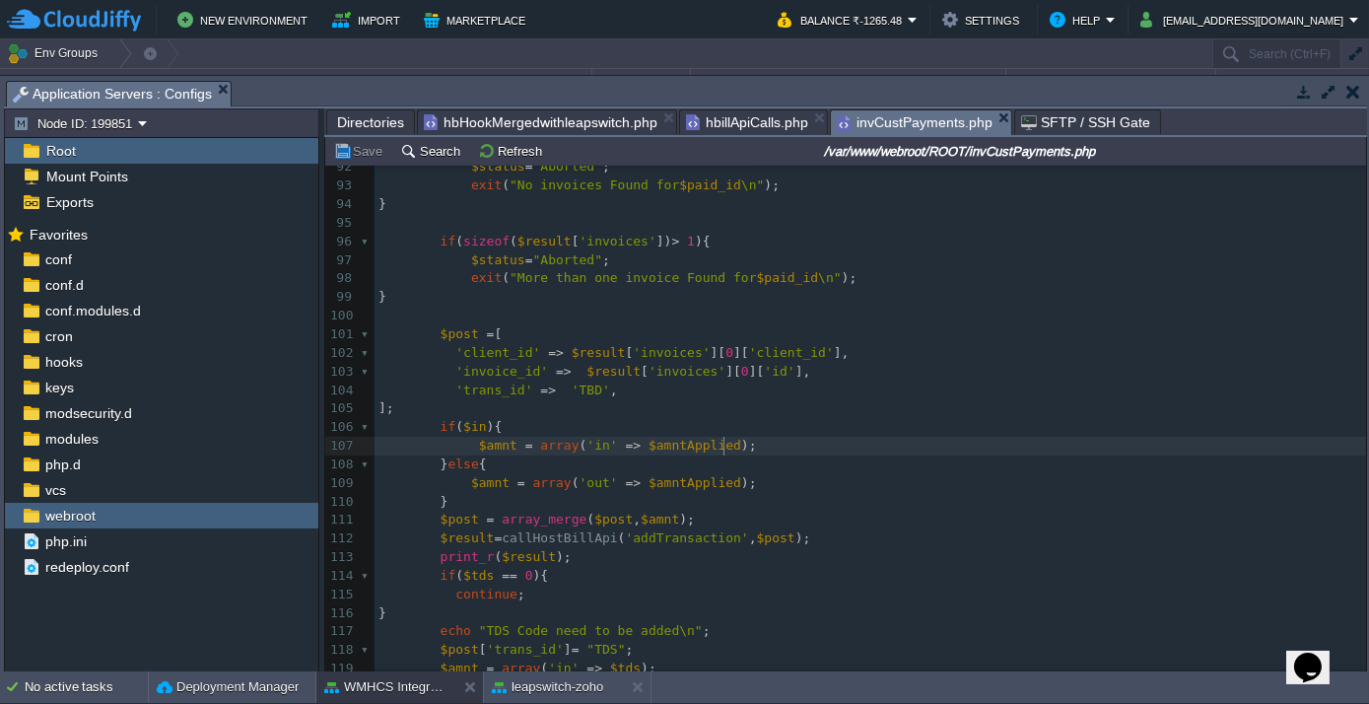
click at [796, 436] on pre "$amnt = array ( 'in' => $amntApplied );" at bounding box center [869, 445] width 991 height 19
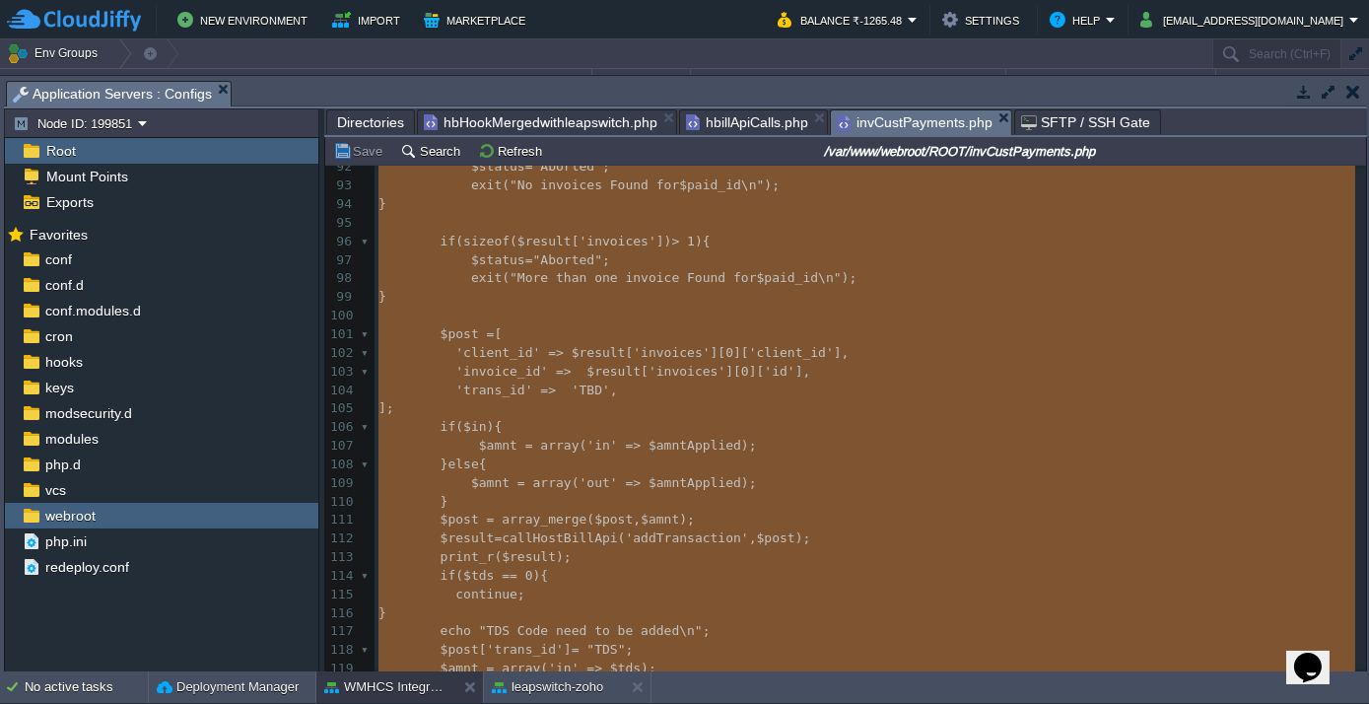
type textarea "<?php $status="Failed"; $apiId='c6ae0676b68eb0b9913a'; $apiKey='878adc42e89c7d9…"
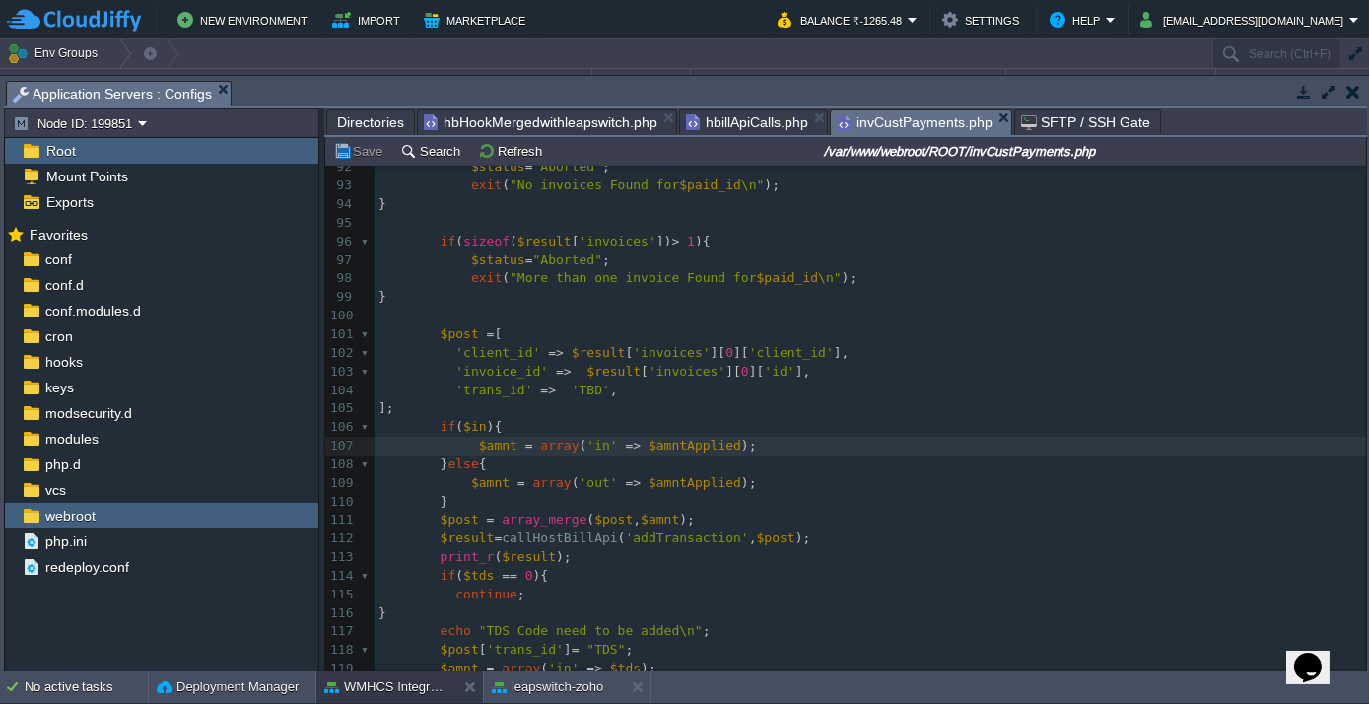
click at [927, 151] on input "/var/www/webroot/ROOT/invCustPayments.php" at bounding box center [960, 151] width 806 height 24
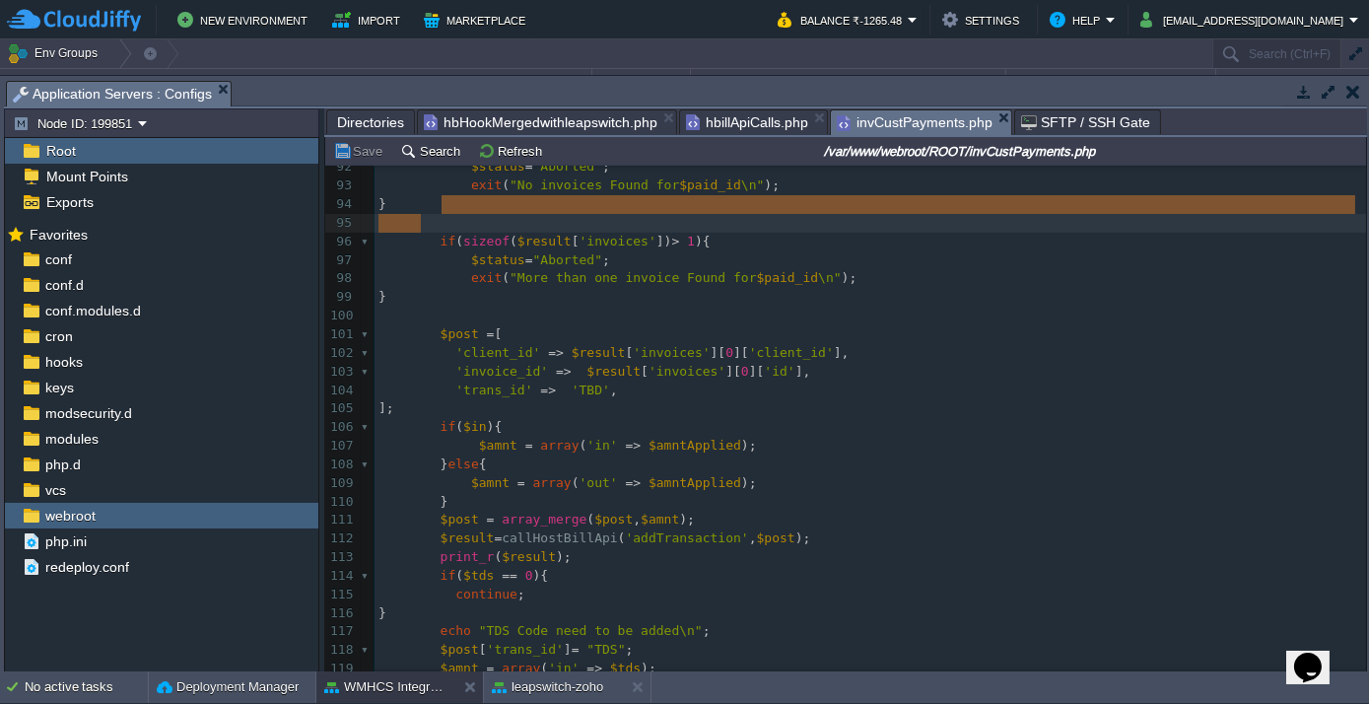
click at [913, 156] on input "/var/www/webroot/ROOT/invCustPayments.php" at bounding box center [960, 151] width 806 height 24
click at [363, 130] on span "Directories" at bounding box center [370, 122] width 67 height 24
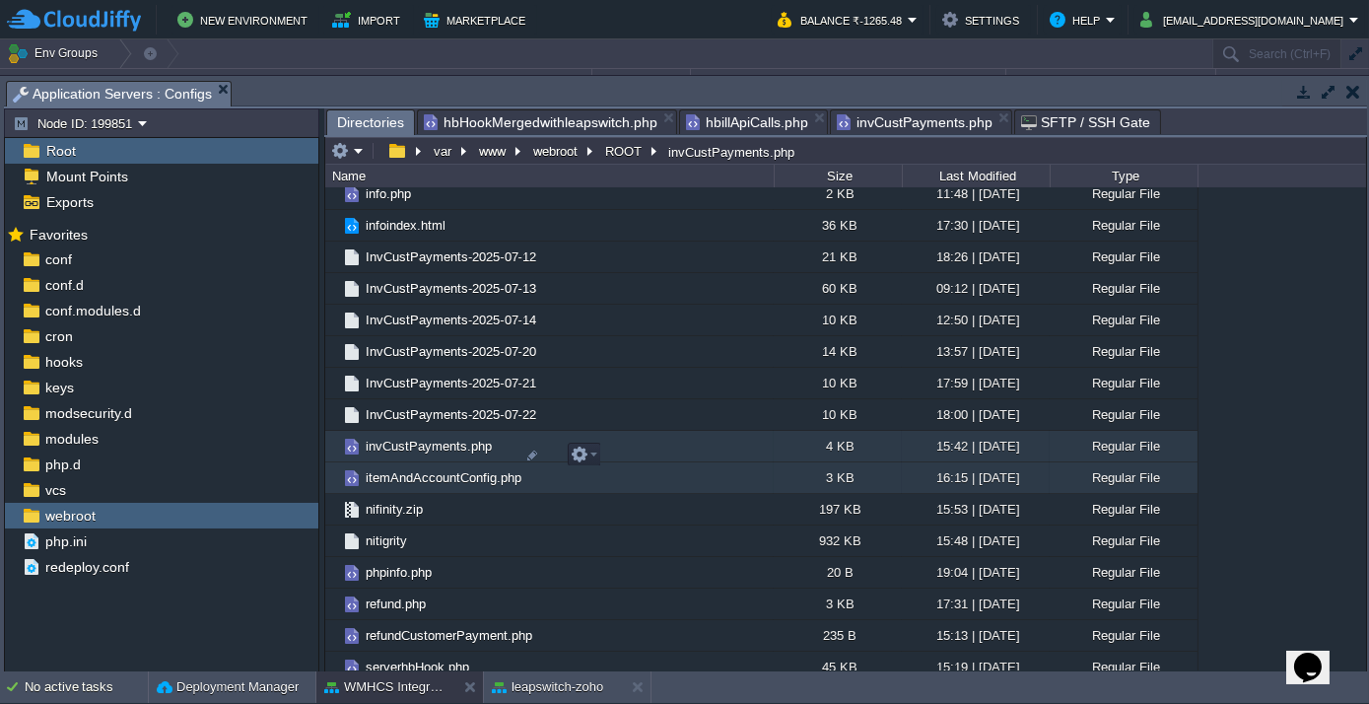
click at [382, 469] on span "itemAndAccountConfig.php" at bounding box center [444, 477] width 162 height 17
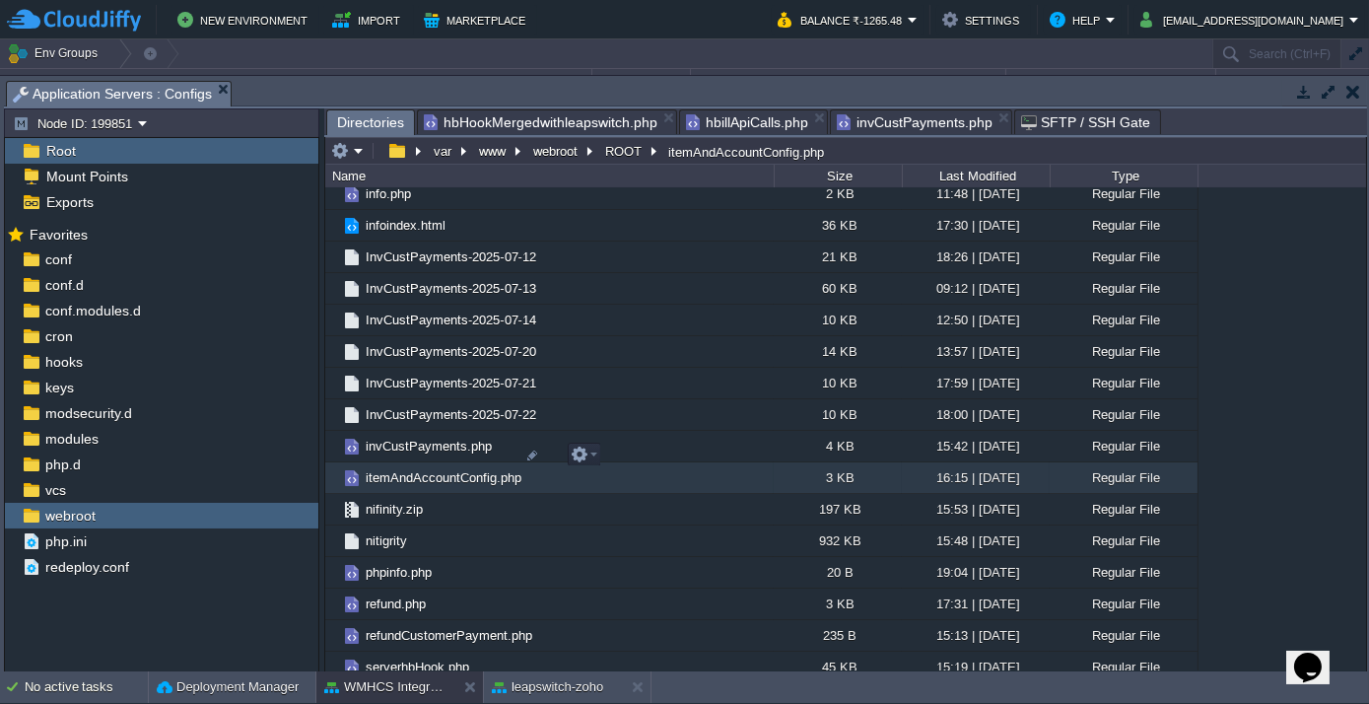
click at [382, 469] on span "itemAndAccountConfig.php" at bounding box center [444, 477] width 162 height 17
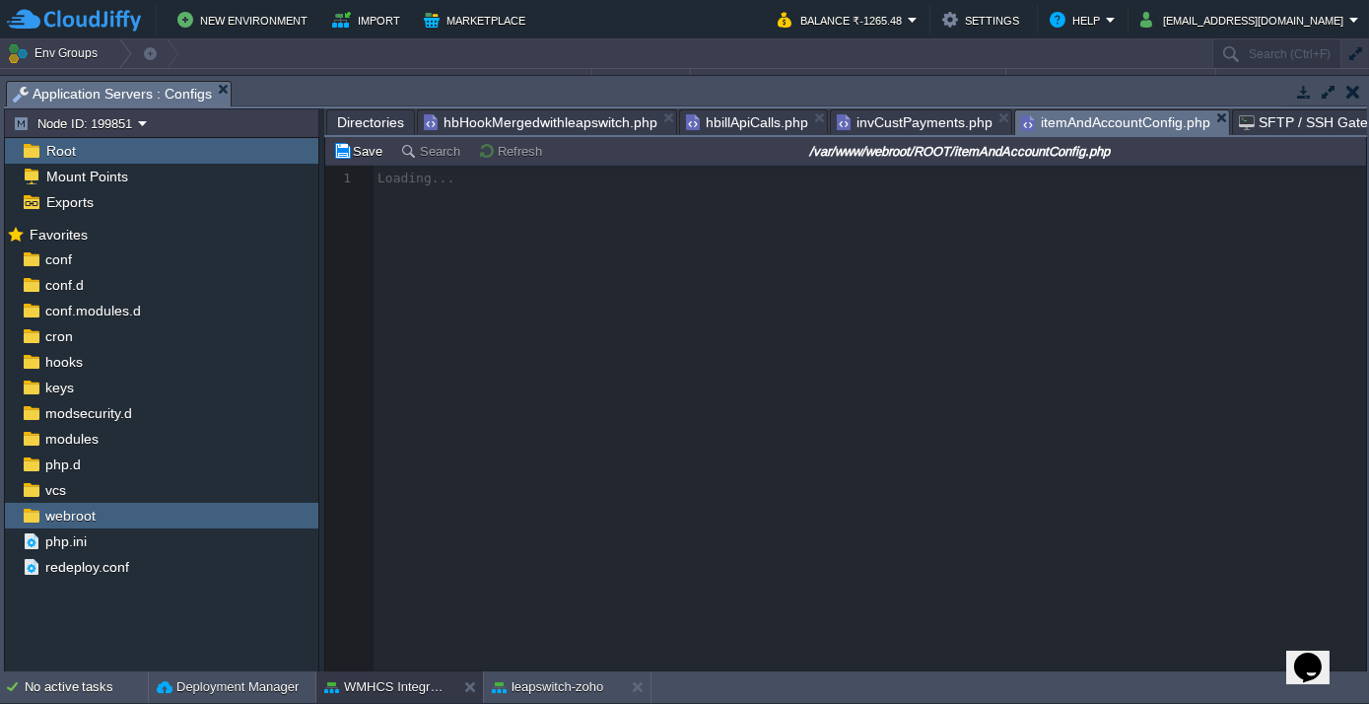
scroll to position [6, 0]
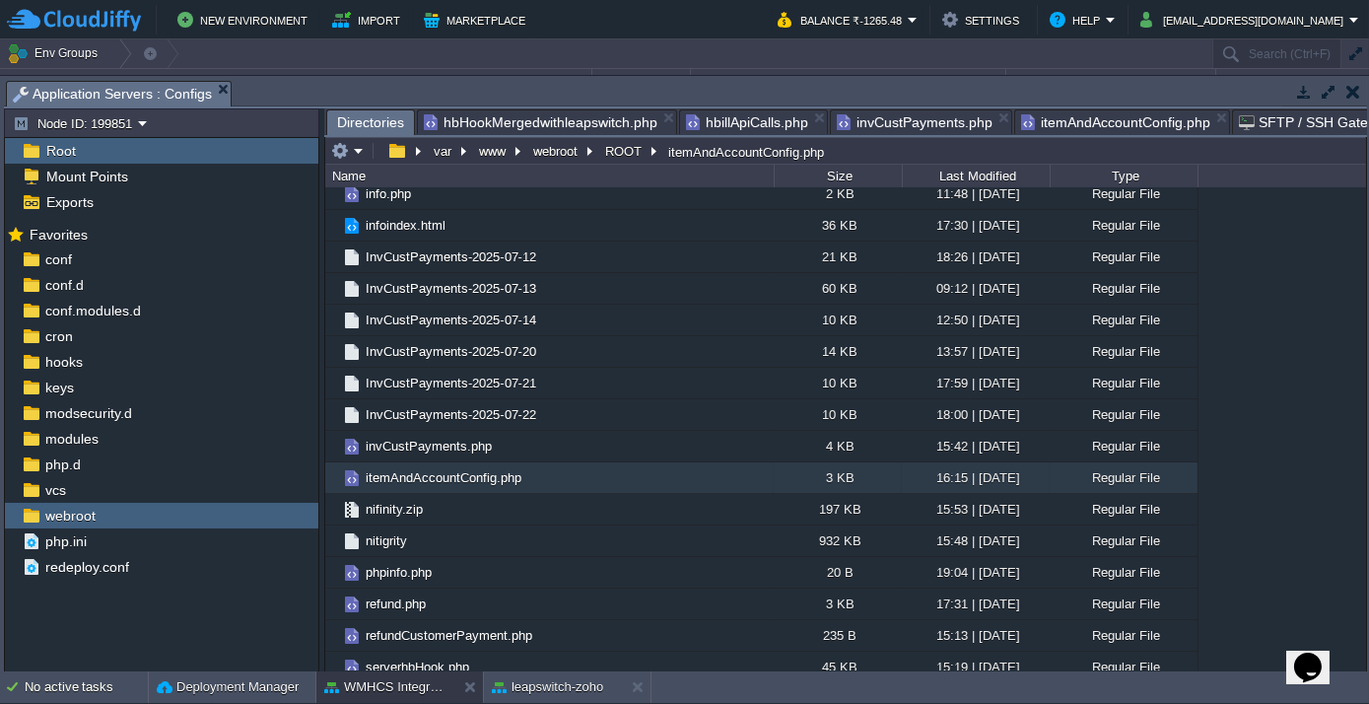
click at [367, 121] on span "Directories" at bounding box center [370, 122] width 67 height 25
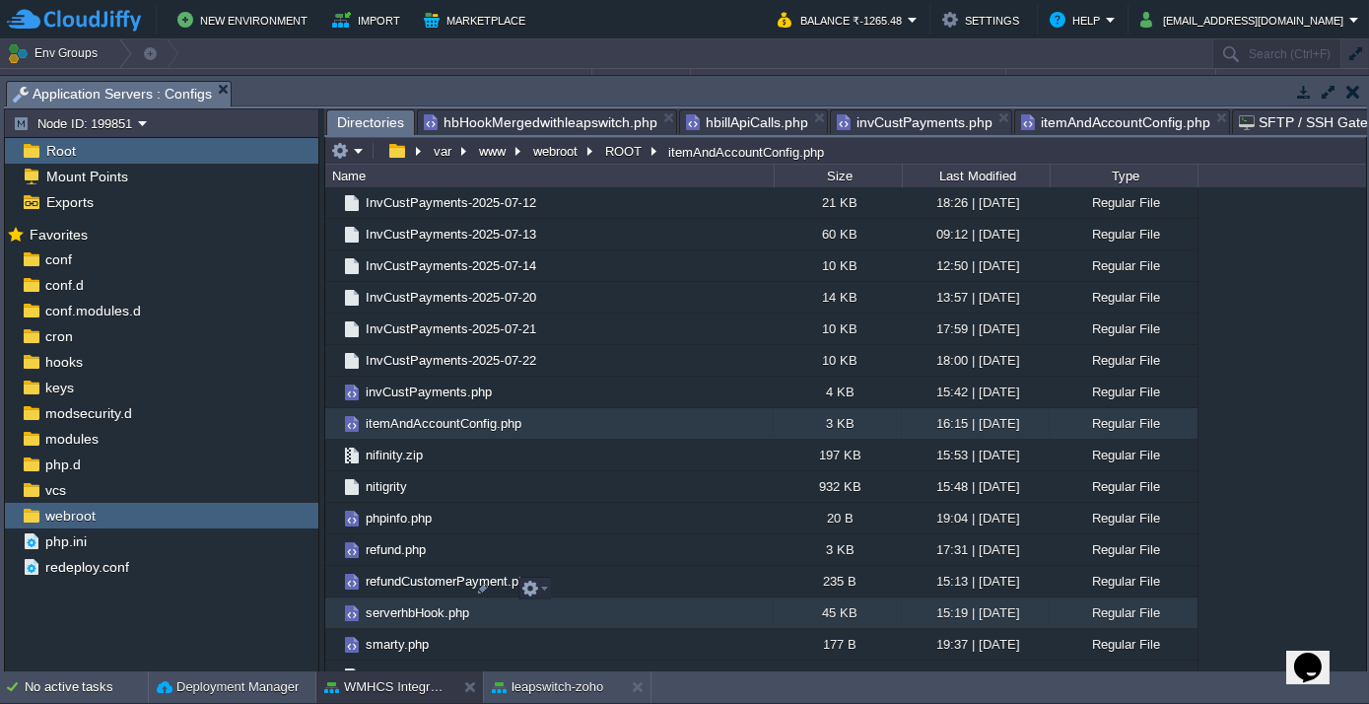
scroll to position [3314, 0]
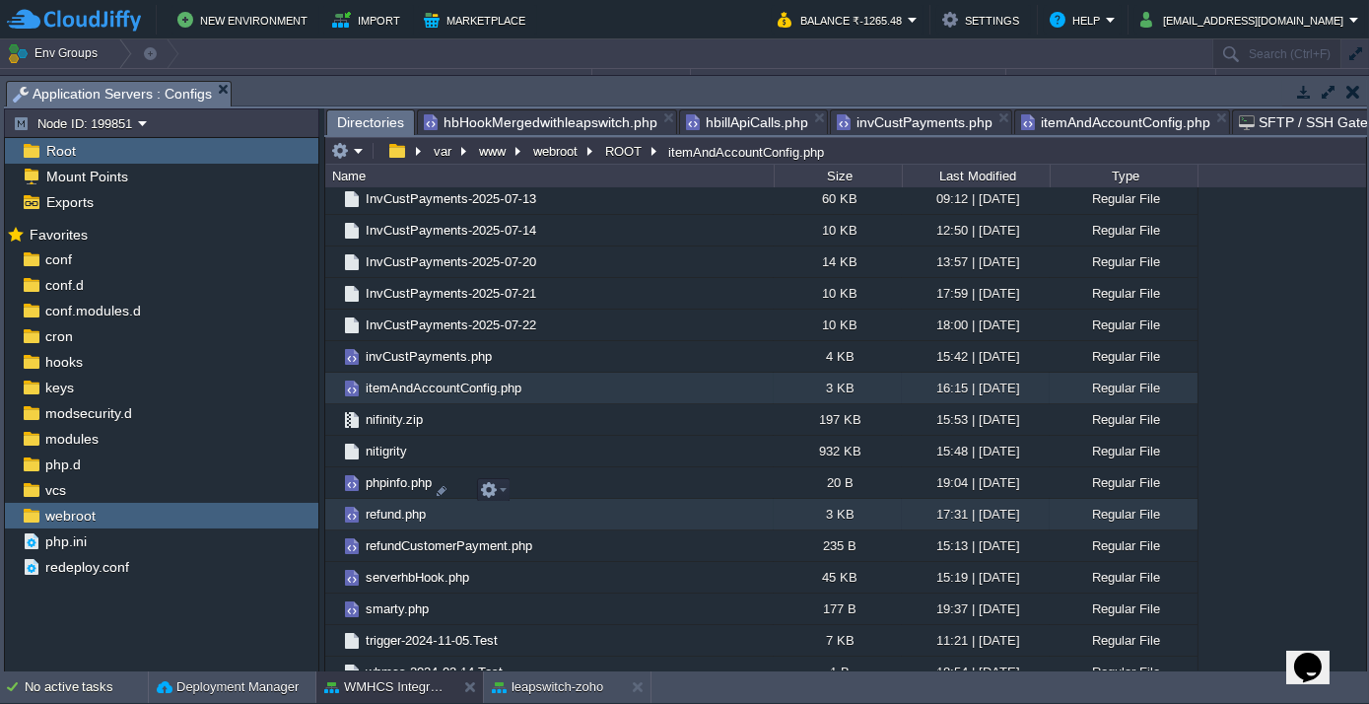
click at [393, 505] on span "refund.php" at bounding box center [396, 513] width 66 height 17
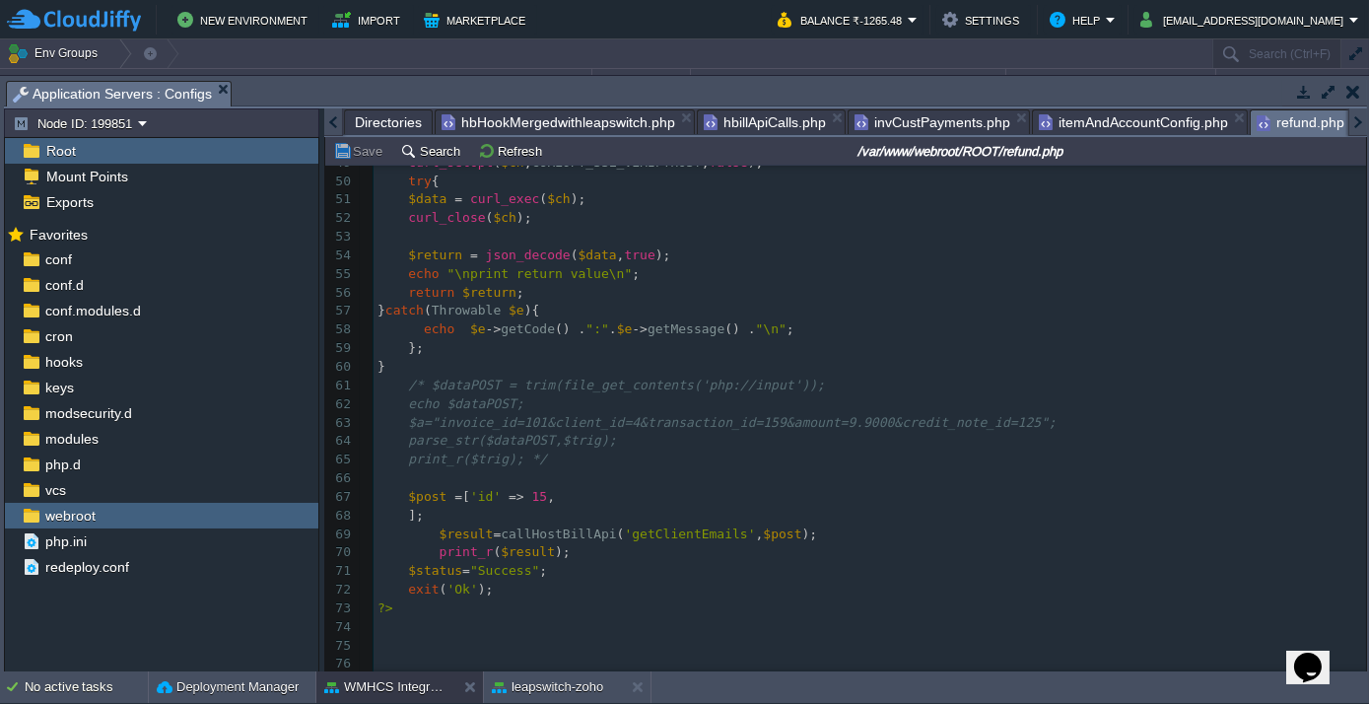
scroll to position [912, 0]
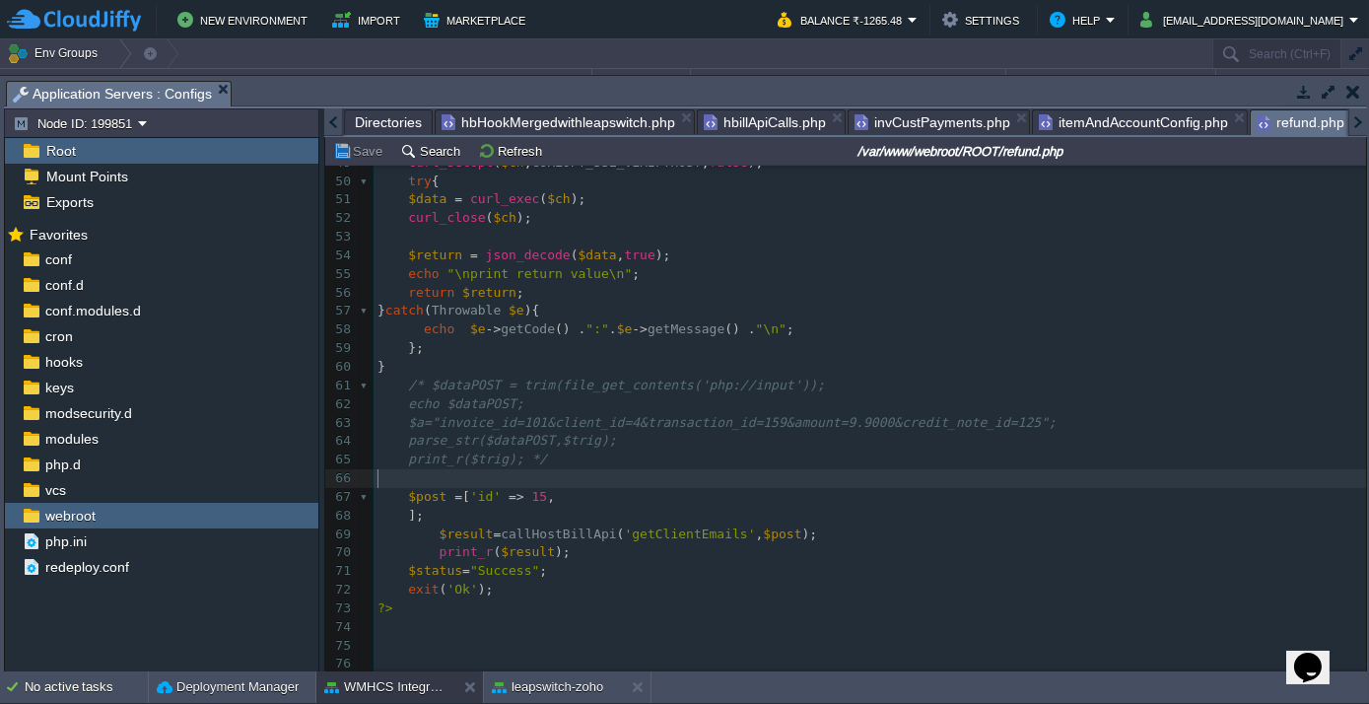
click at [631, 478] on pre "​" at bounding box center [869, 478] width 992 height 19
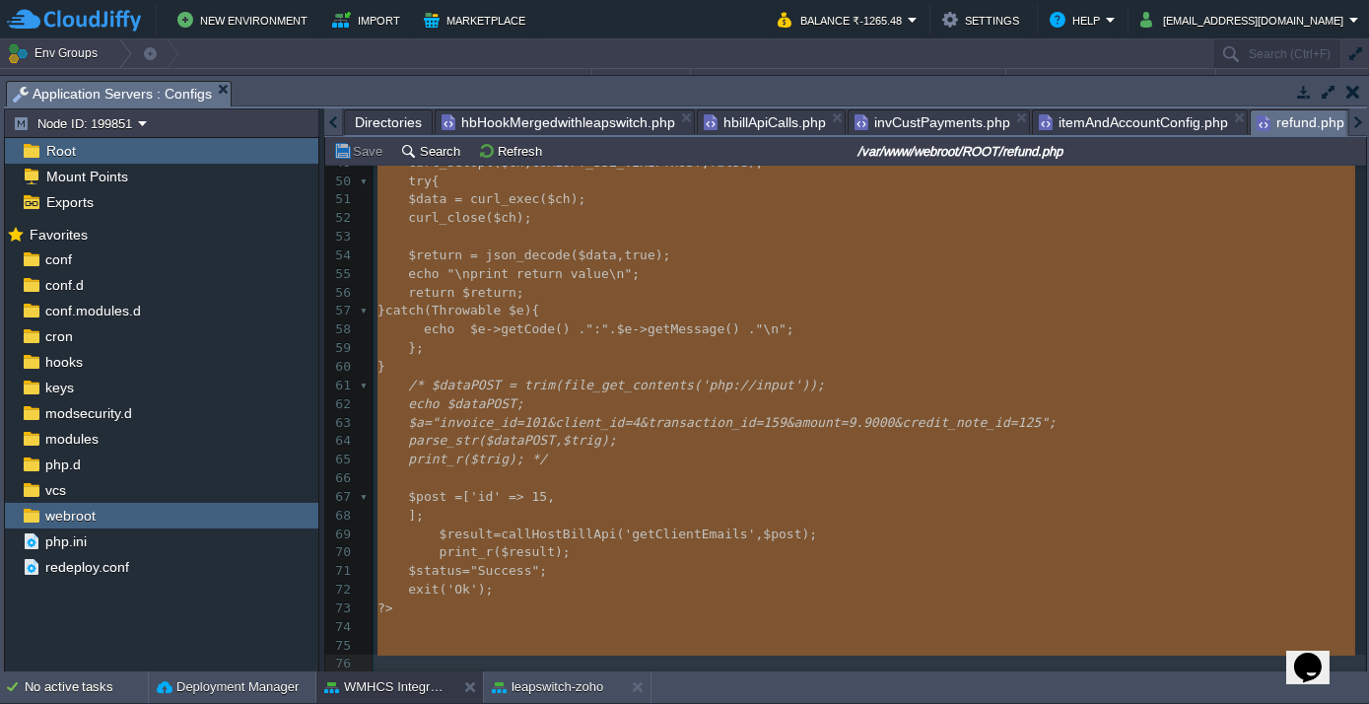
type textarea "<?php $status="Failed"; $apiId= '479cce8975759ef74406'; // 'c6ae0676b68eb0b9913…"
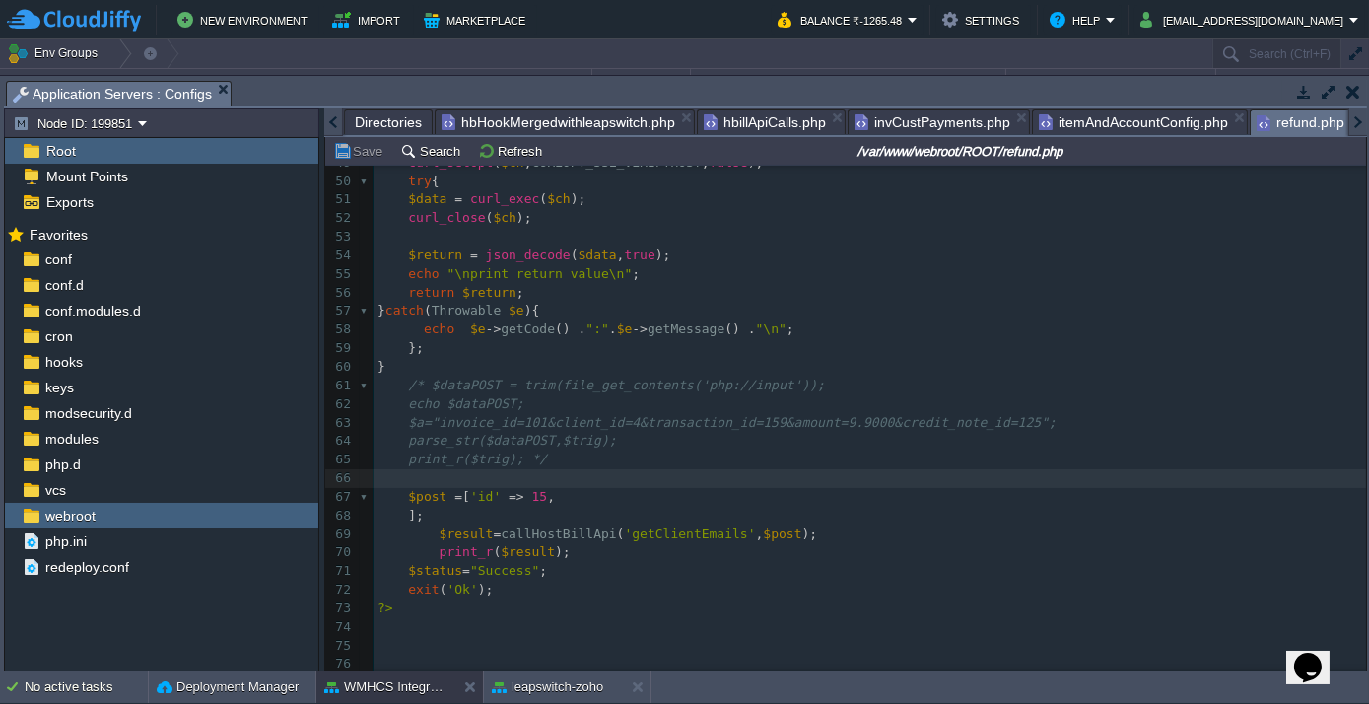
click at [380, 126] on span "Directories" at bounding box center [388, 122] width 67 height 24
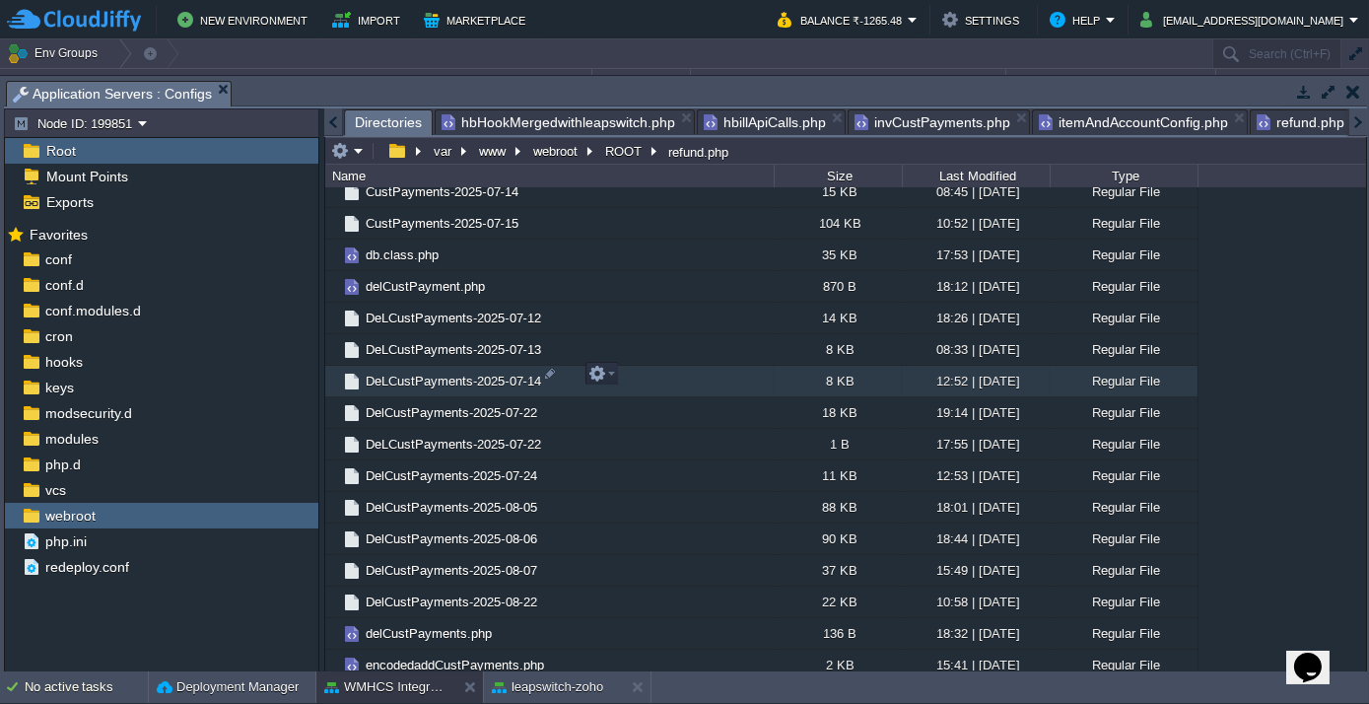
scroll to position [1286, 0]
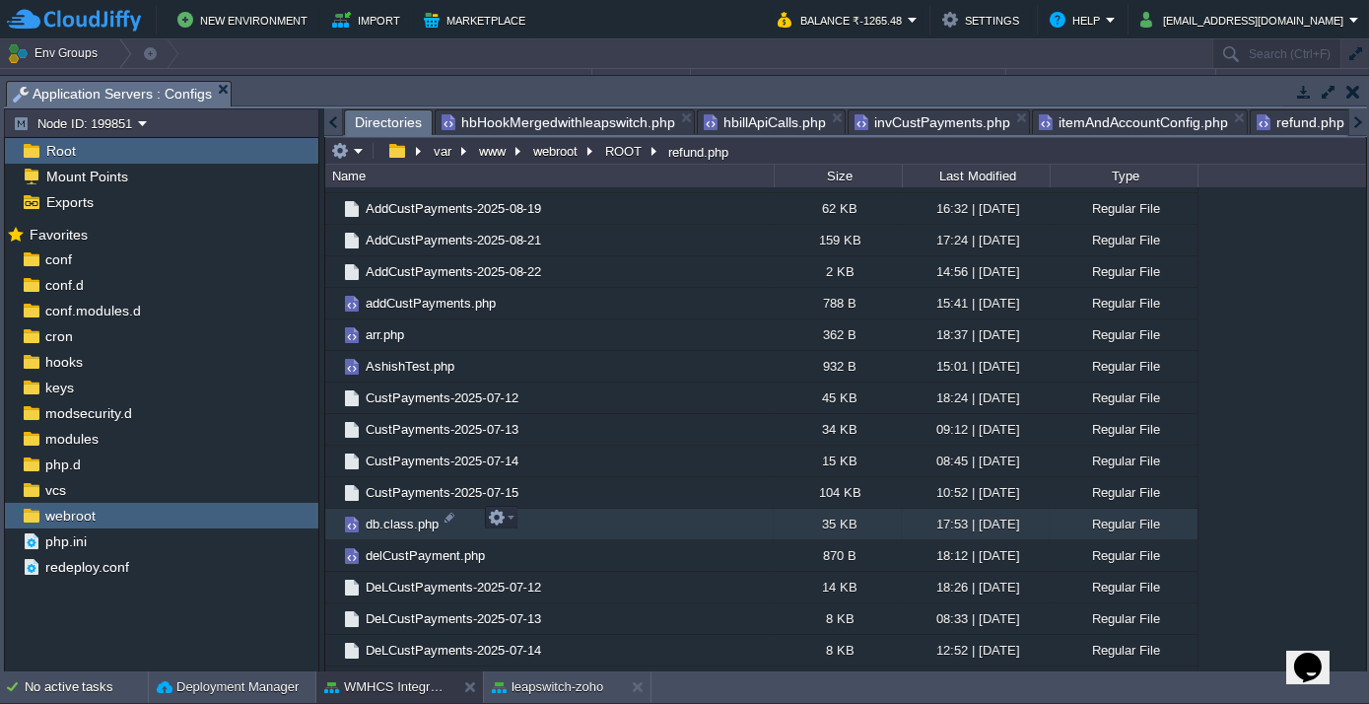
click at [416, 515] on span "db.class.php" at bounding box center [402, 523] width 79 height 17
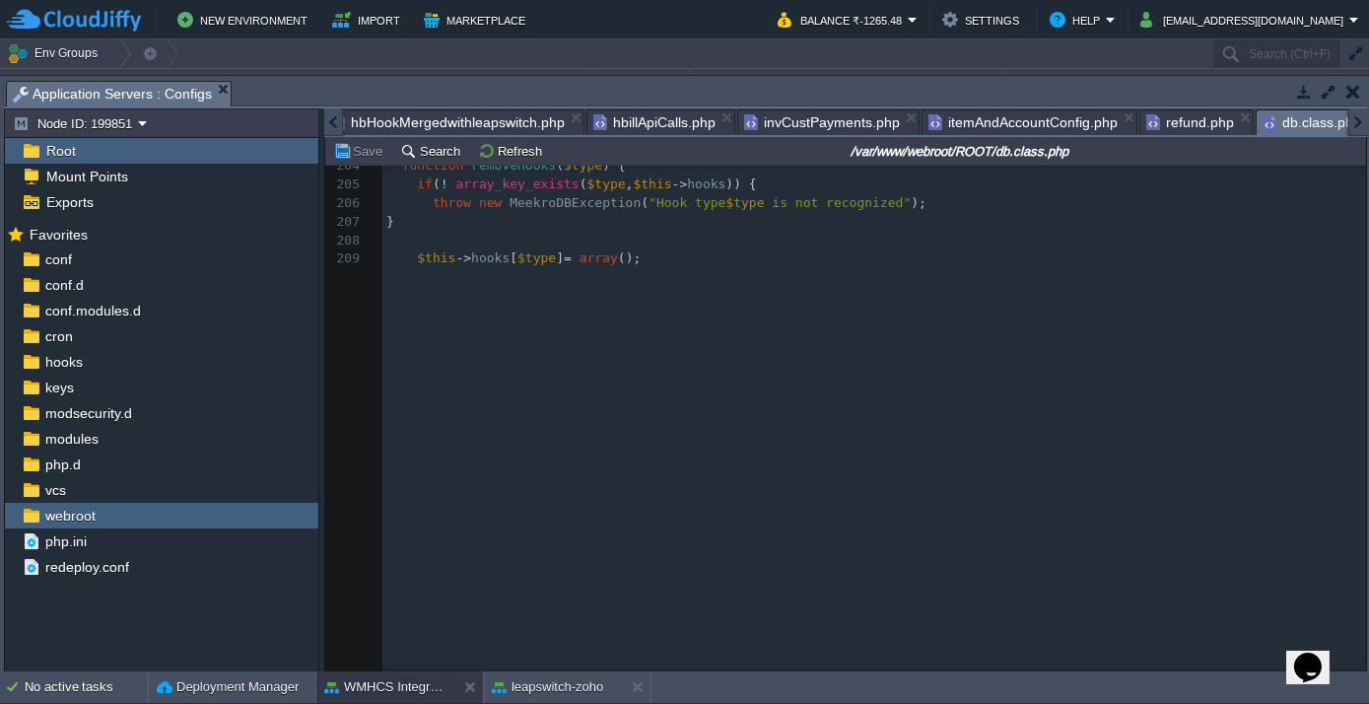
scroll to position [3941, 0]
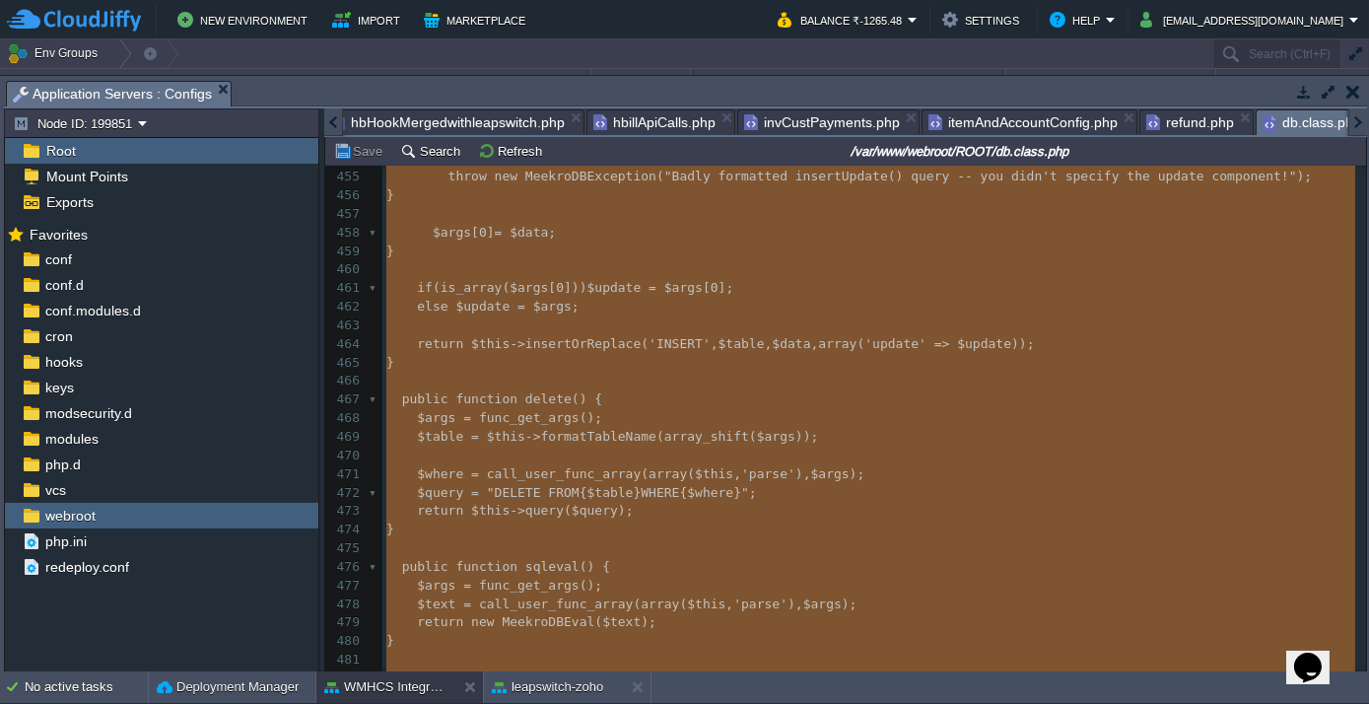
type textarea "<?php /* Copyright (C) 2008 [PERSON_NAME] ([EMAIL_ADDRESS][DOMAIN_NAME]) This p…"
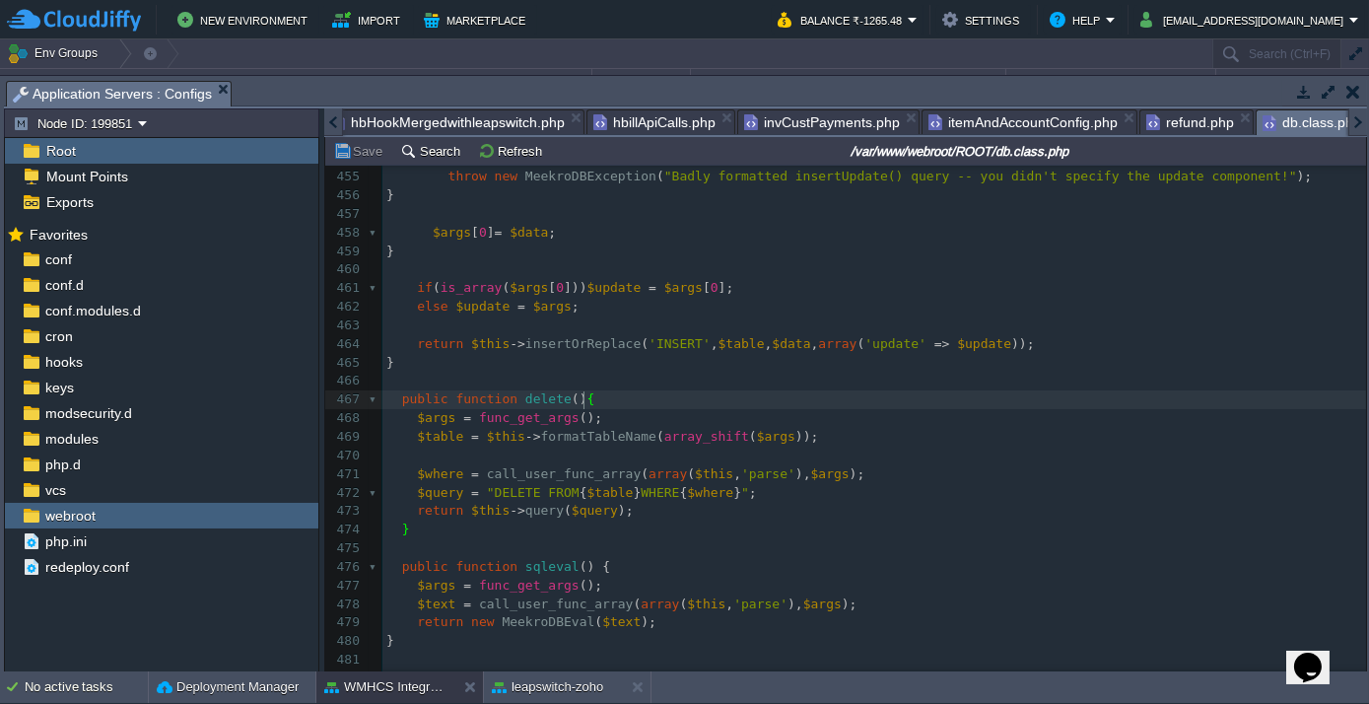
click at [914, 156] on input "/var/www/webroot/ROOT/db.class.php" at bounding box center [960, 151] width 806 height 24
click at [338, 125] on div at bounding box center [333, 122] width 19 height 28
click at [358, 135] on div "Directories hbHookMergedwithleapswitch.php hbillApiCalls.php invCustPayments.ph…" at bounding box center [845, 122] width 1042 height 29
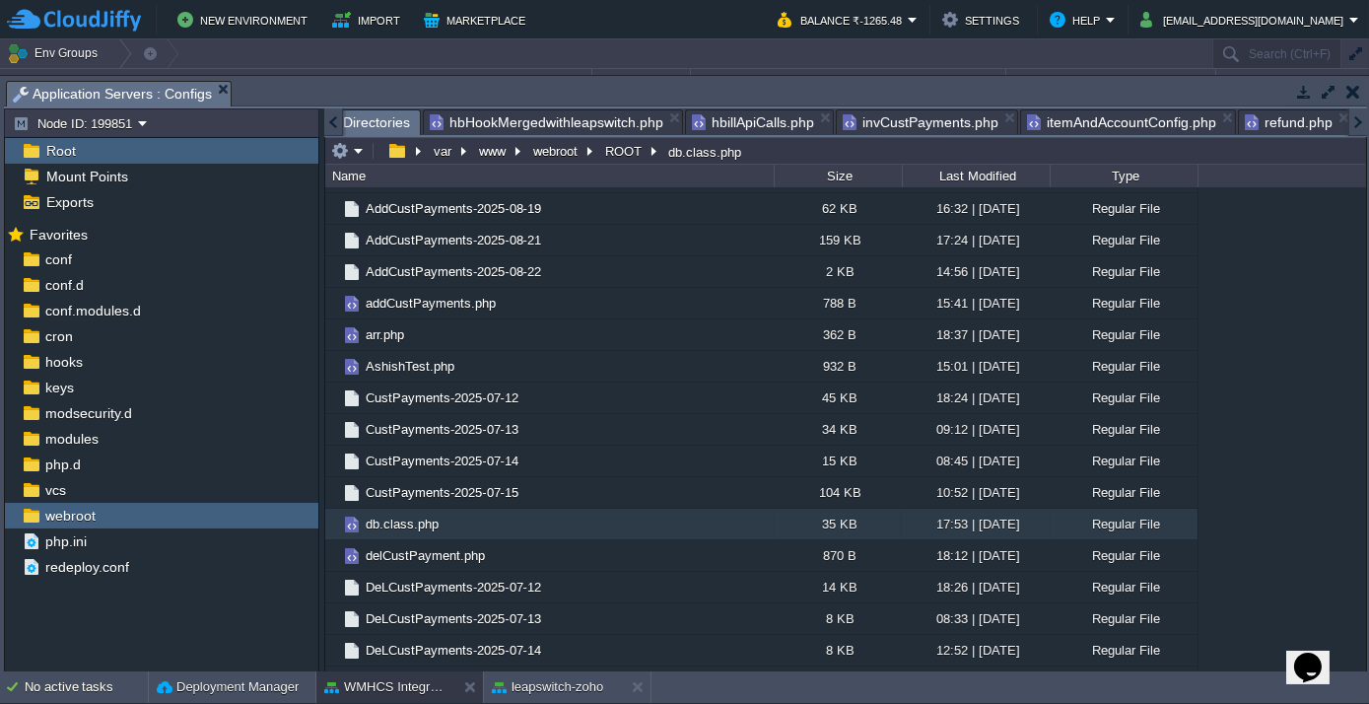
scroll to position [0, 0]
click at [362, 130] on span "Directories" at bounding box center [388, 122] width 67 height 25
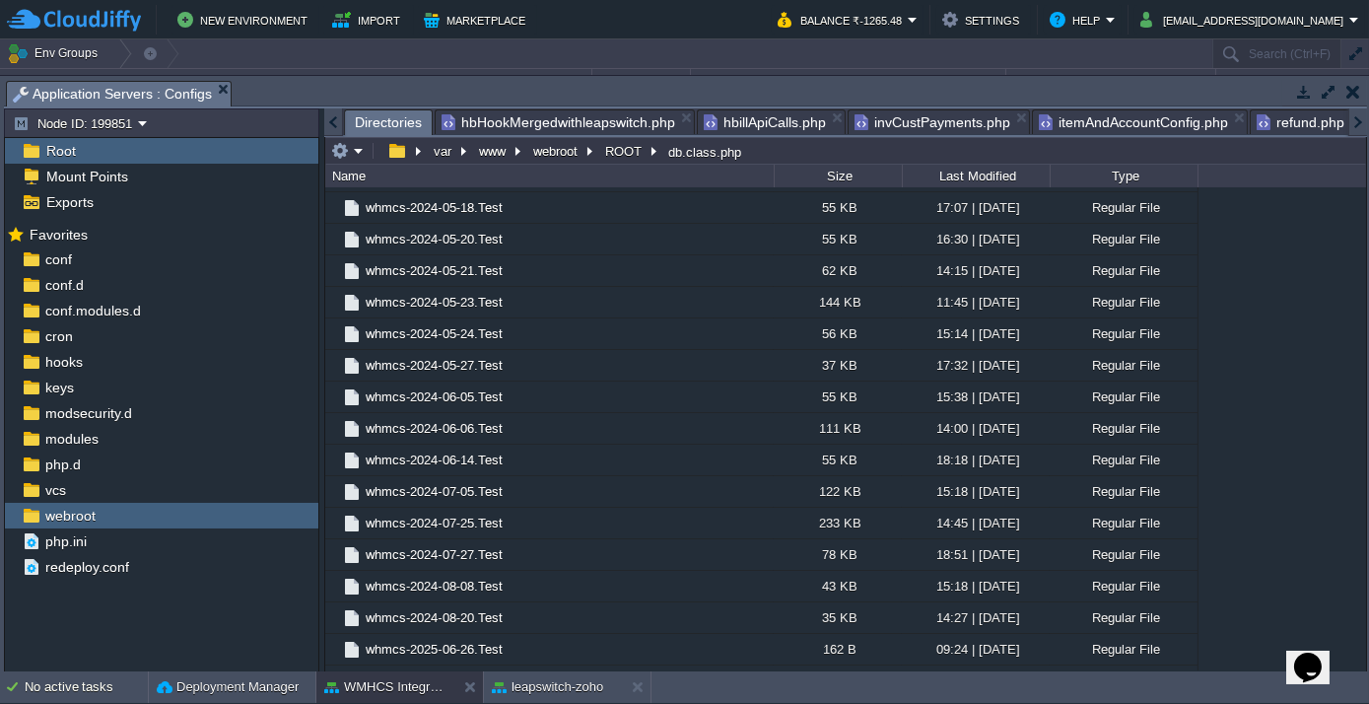
scroll to position [4868, 0]
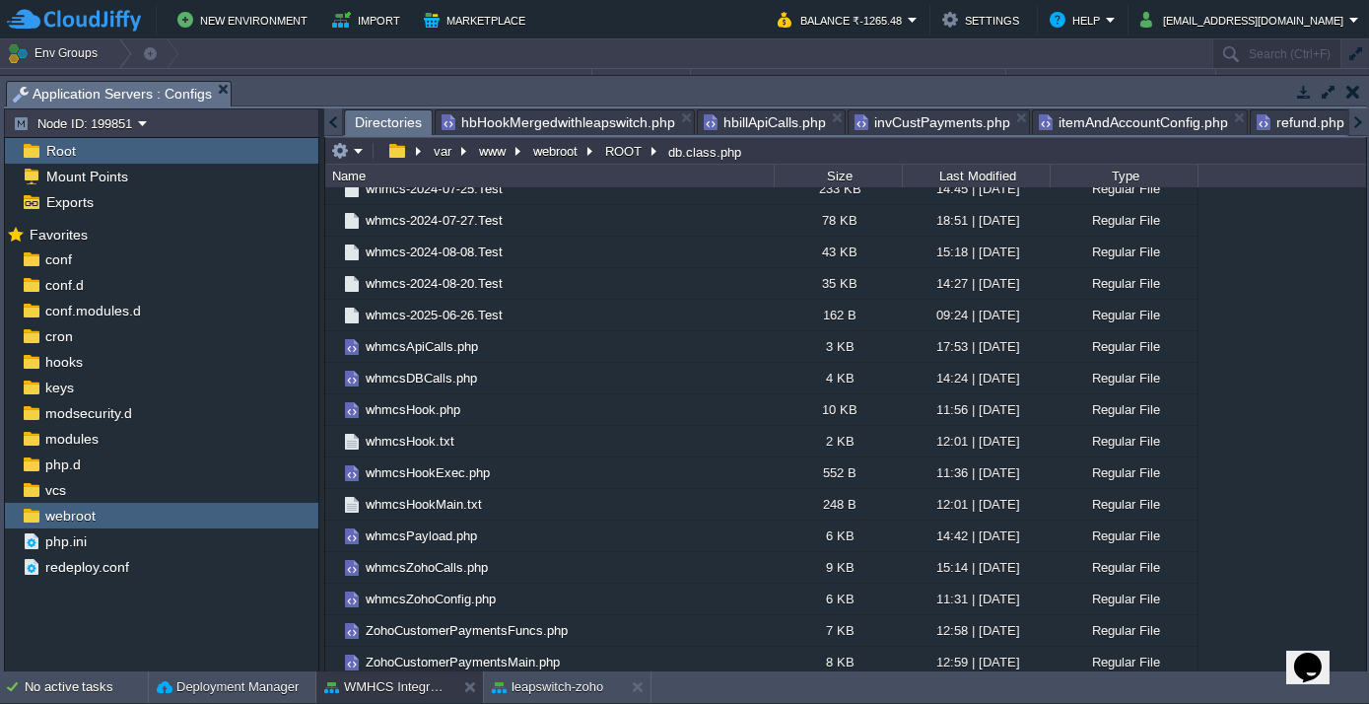
click at [336, 130] on div at bounding box center [333, 122] width 19 height 28
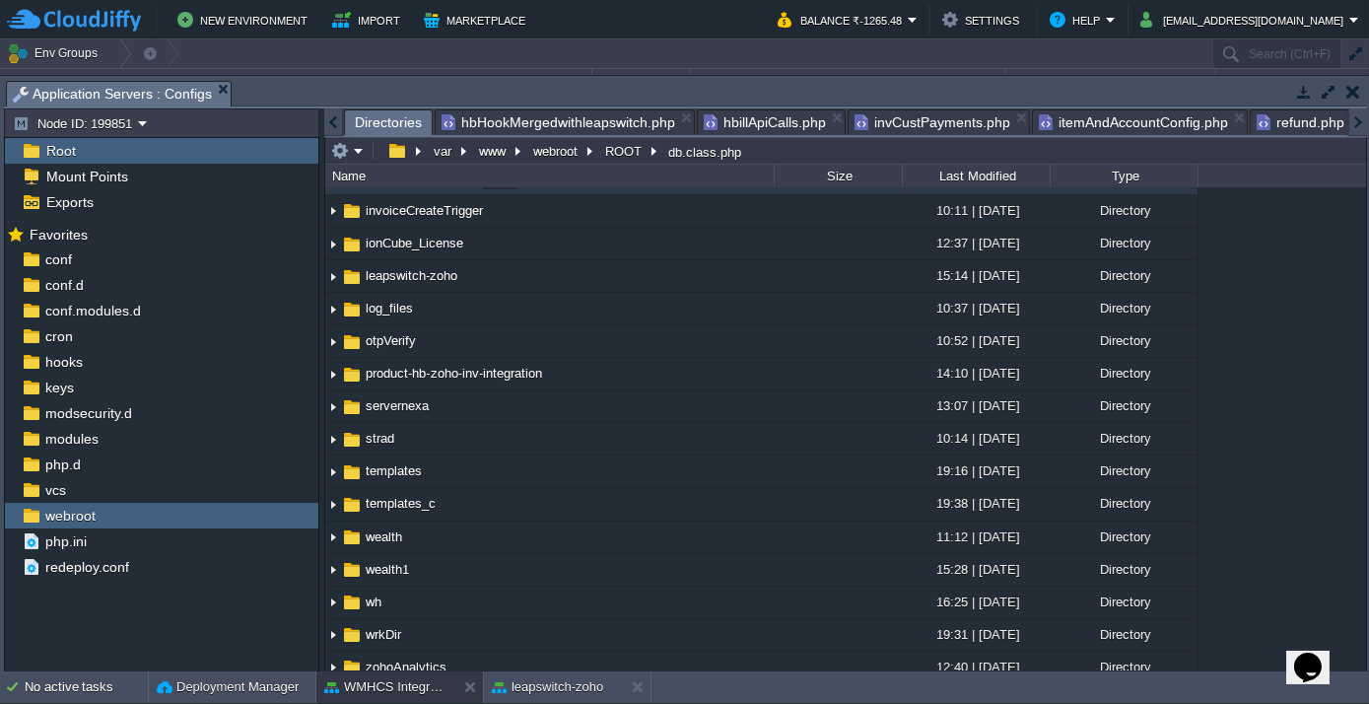
scroll to position [0, 0]
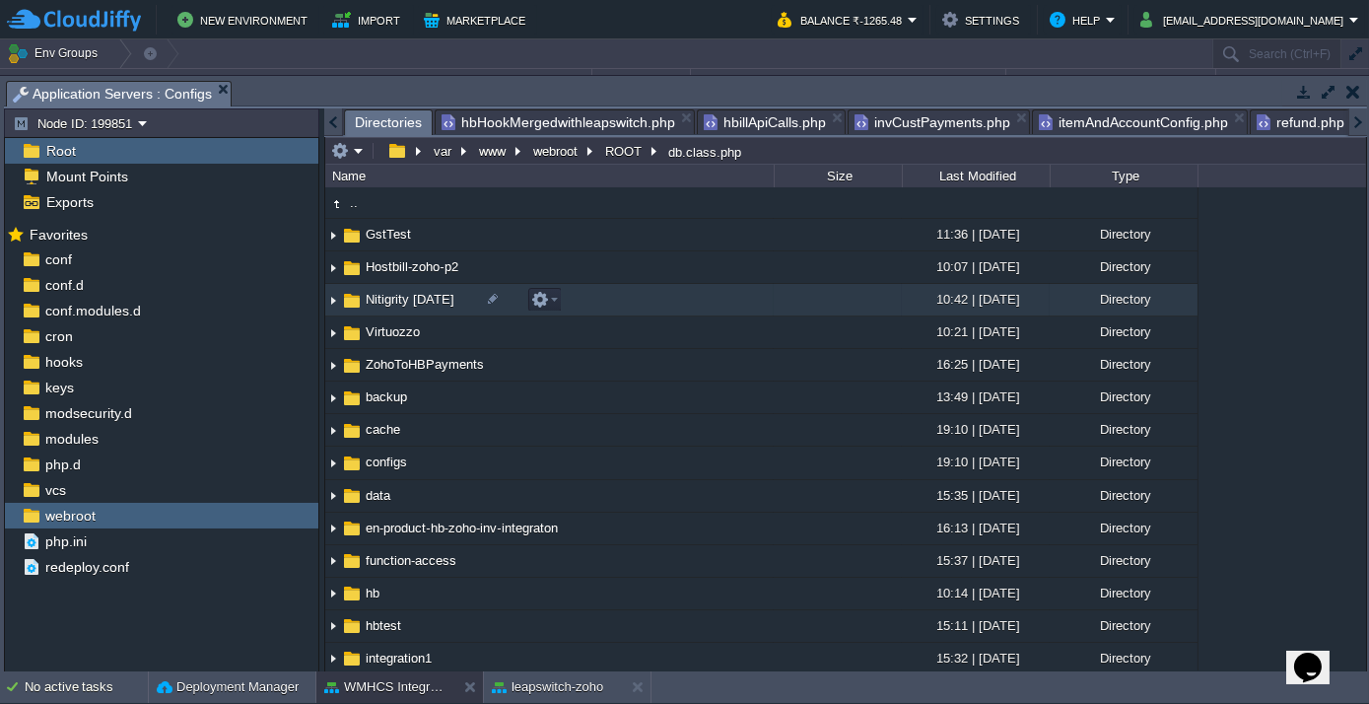
click at [423, 308] on td "Nitigrity [DATE]" at bounding box center [549, 300] width 448 height 33
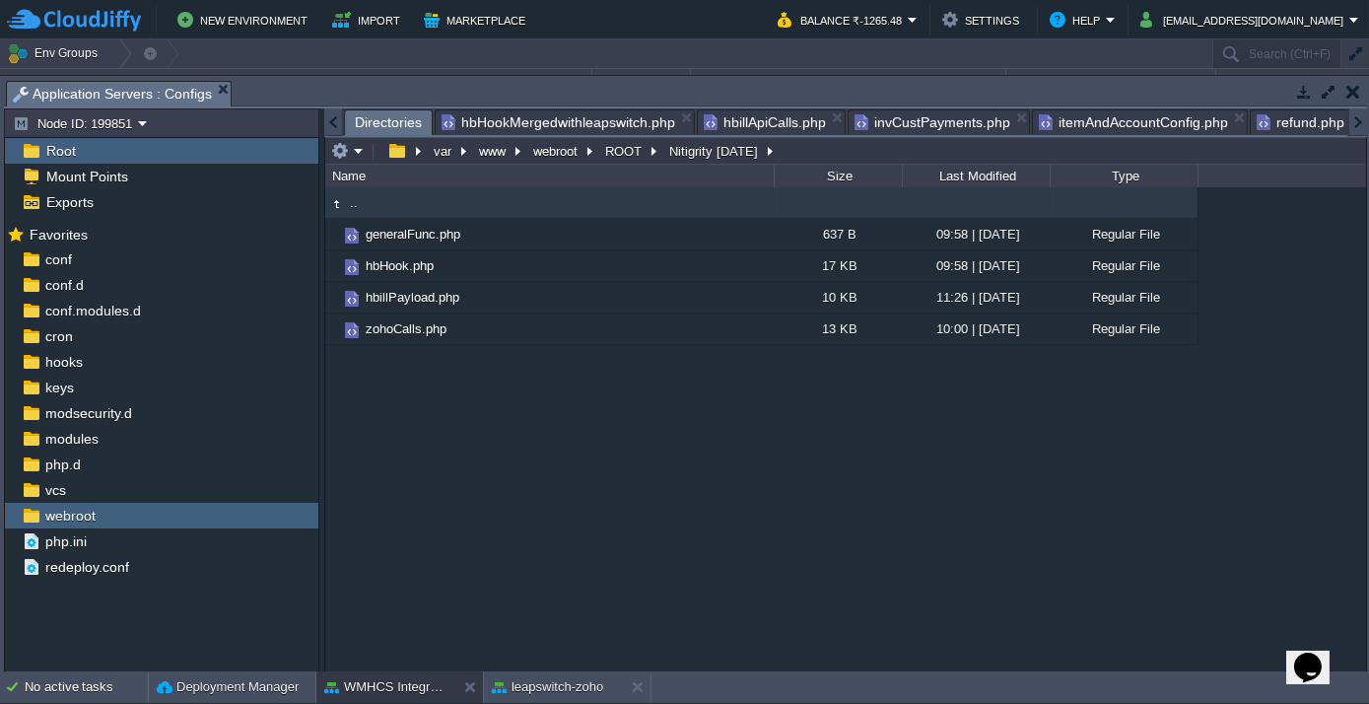
click at [339, 114] on div at bounding box center [333, 122] width 19 height 28
click at [381, 120] on span "Directories" at bounding box center [388, 122] width 67 height 25
click at [625, 144] on button "ROOT" at bounding box center [624, 151] width 44 height 18
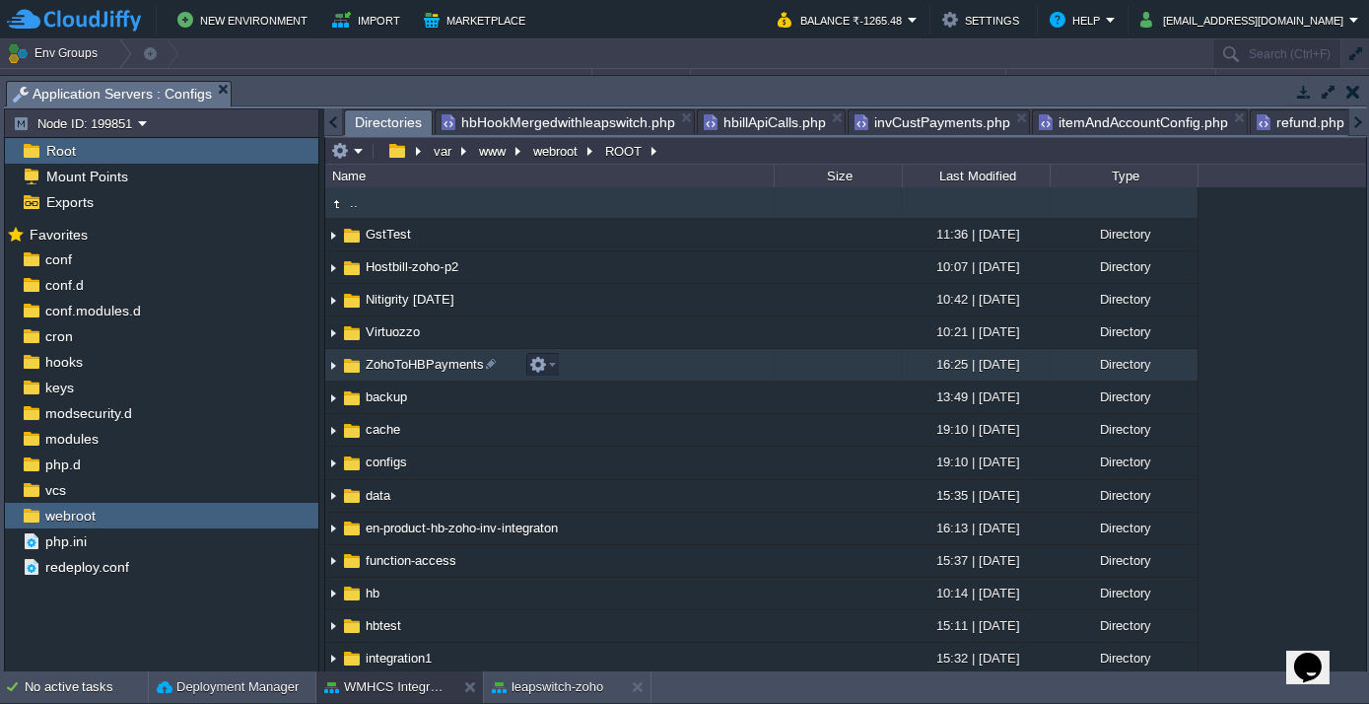
click at [441, 363] on span "ZohoToHBPayments" at bounding box center [425, 364] width 124 height 17
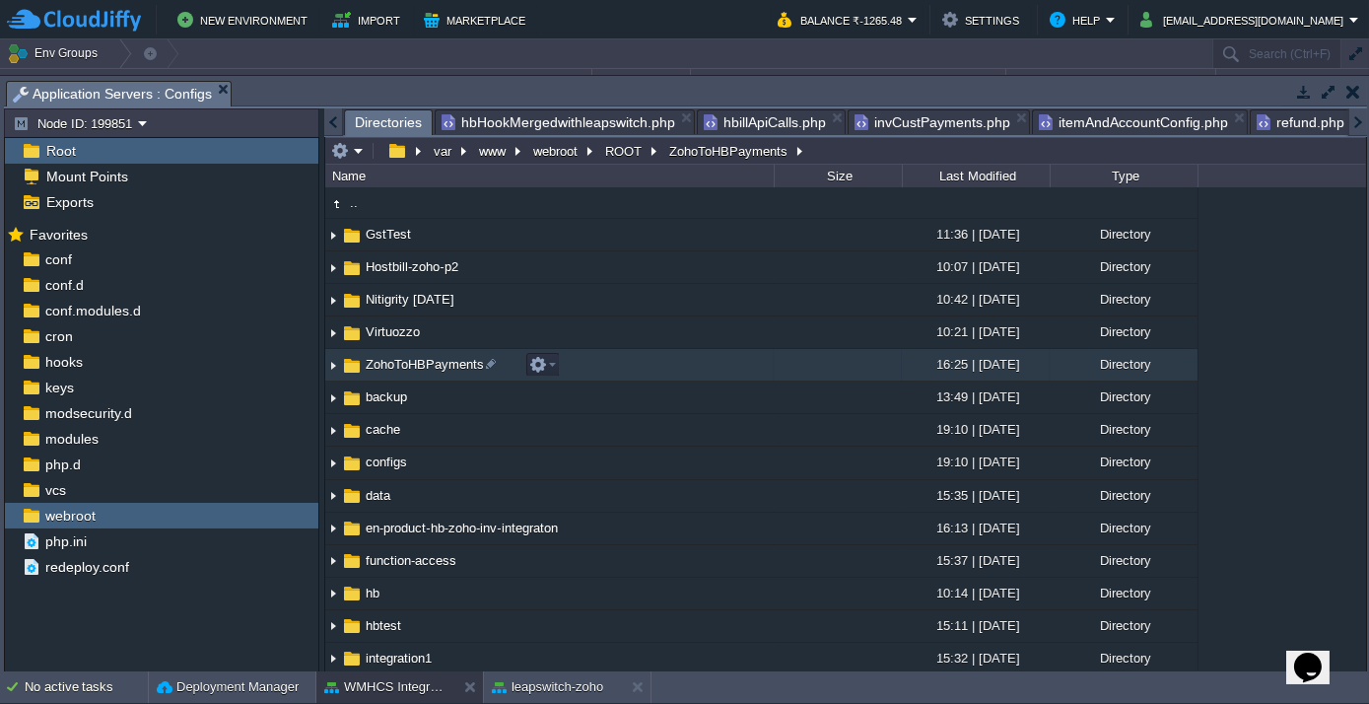
click at [441, 363] on span "ZohoToHBPayments" at bounding box center [425, 364] width 124 height 17
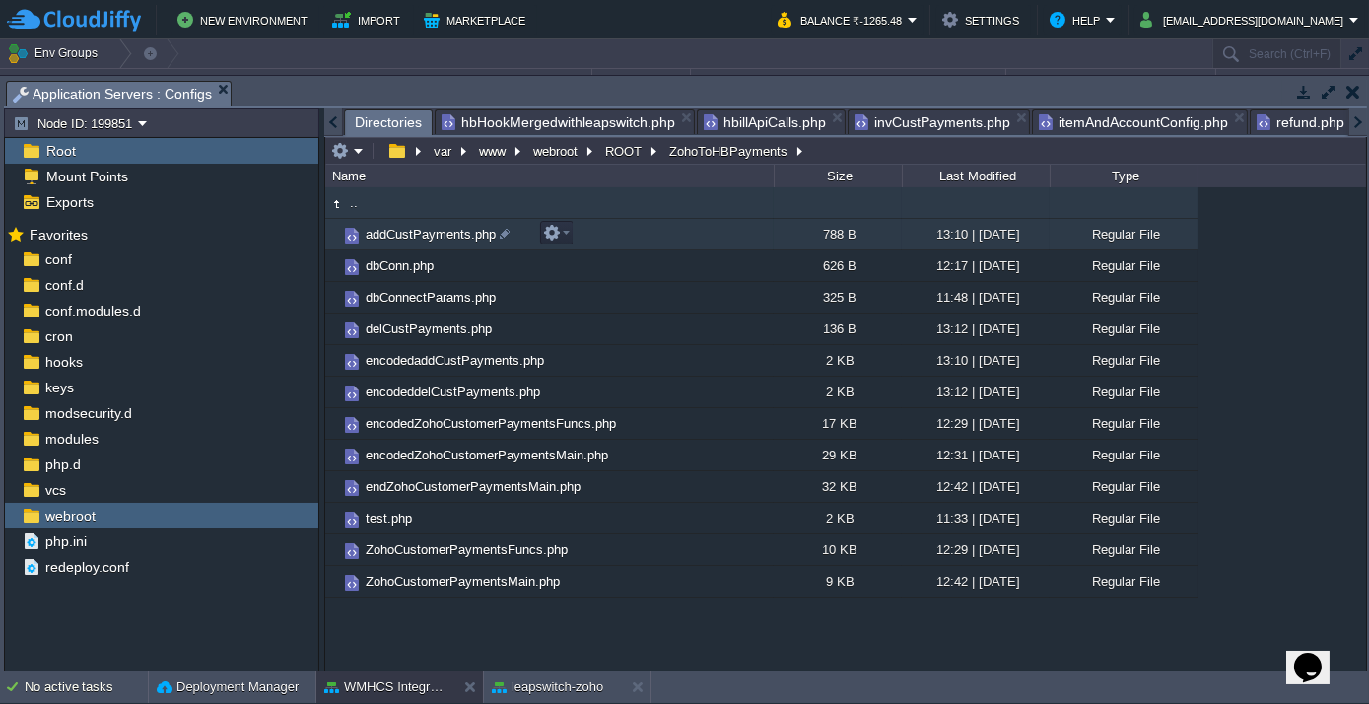
click at [444, 236] on span "addCustPayments.php" at bounding box center [431, 234] width 136 height 17
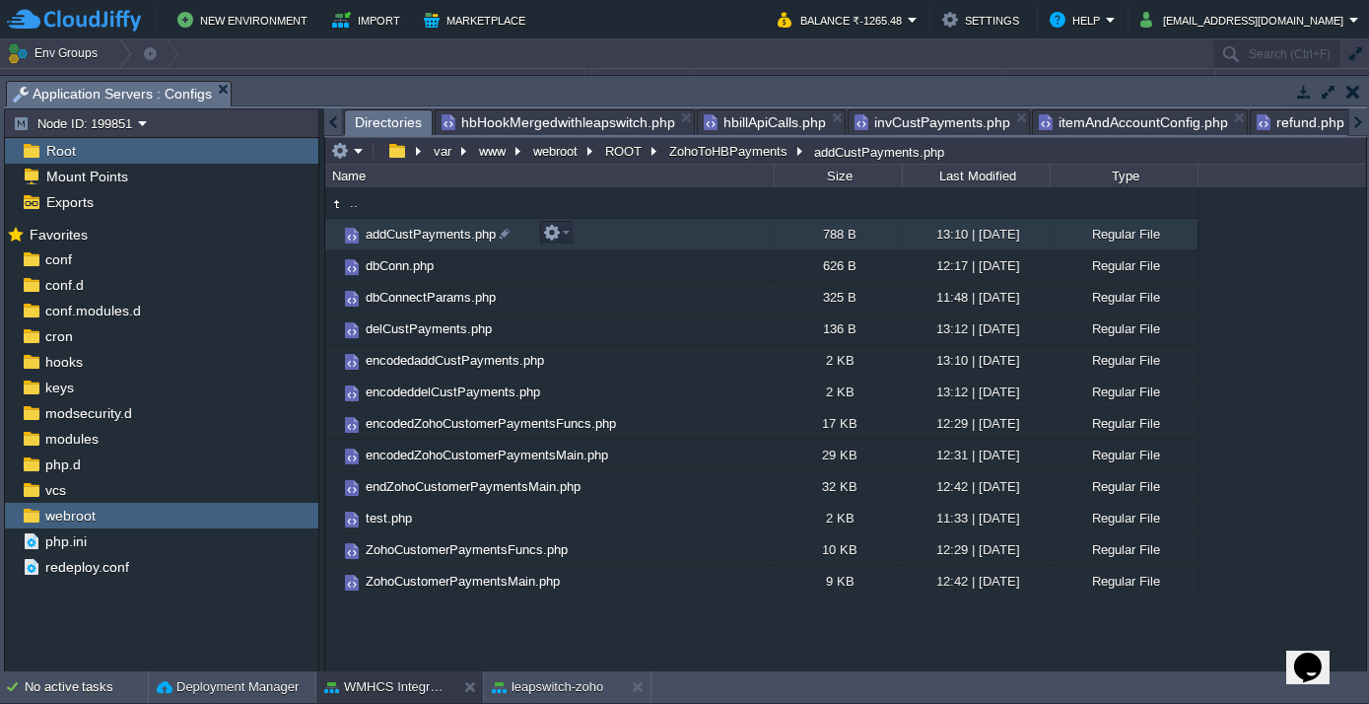
click at [444, 236] on span "addCustPayments.php" at bounding box center [431, 234] width 136 height 17
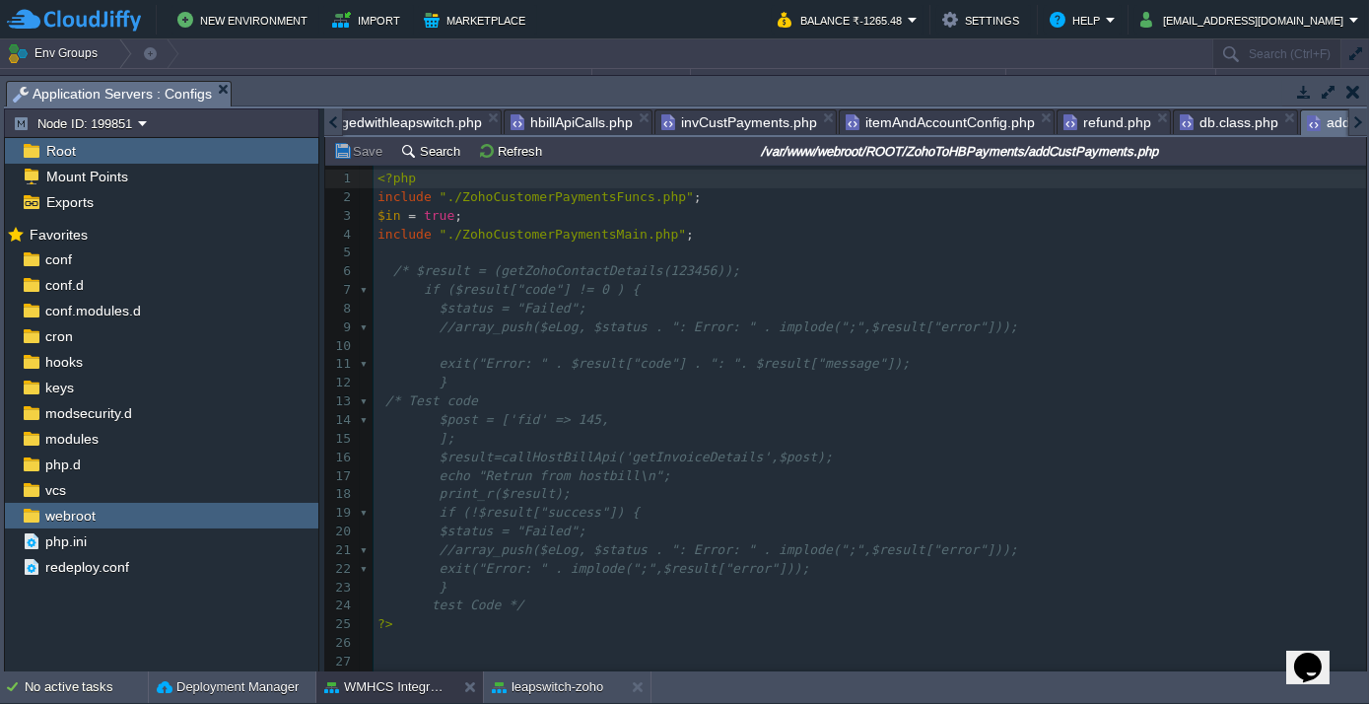
click at [335, 123] on div at bounding box center [333, 122] width 19 height 28
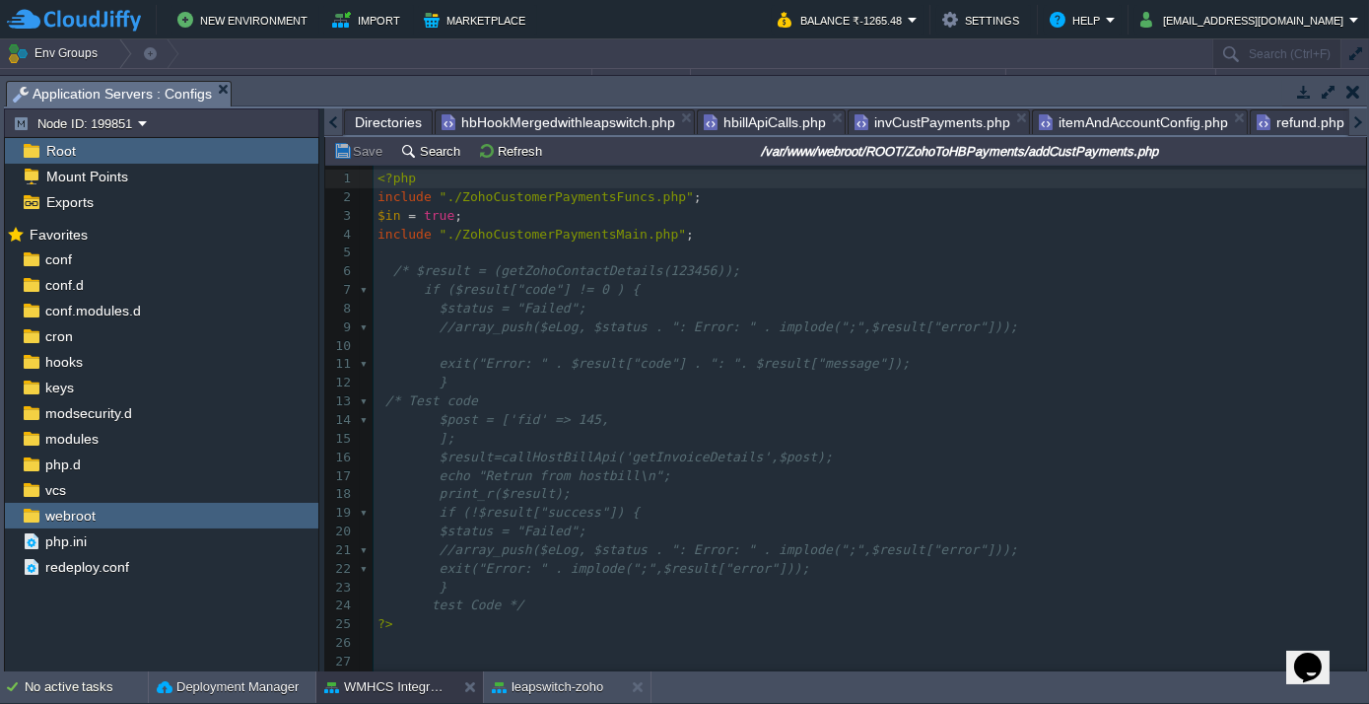
click at [335, 123] on div at bounding box center [333, 122] width 19 height 28
click at [360, 126] on span "Directories" at bounding box center [388, 122] width 67 height 24
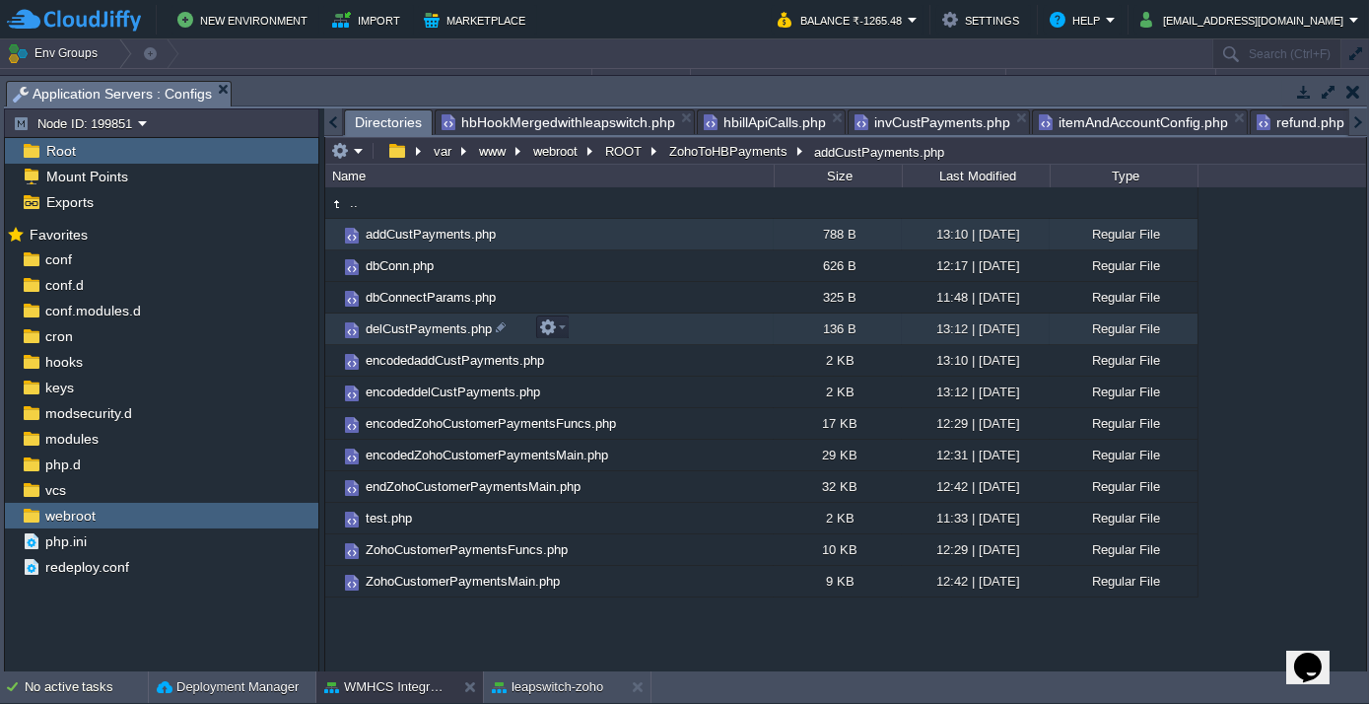
click at [409, 316] on td "delCustPayments.php" at bounding box center [549, 329] width 448 height 32
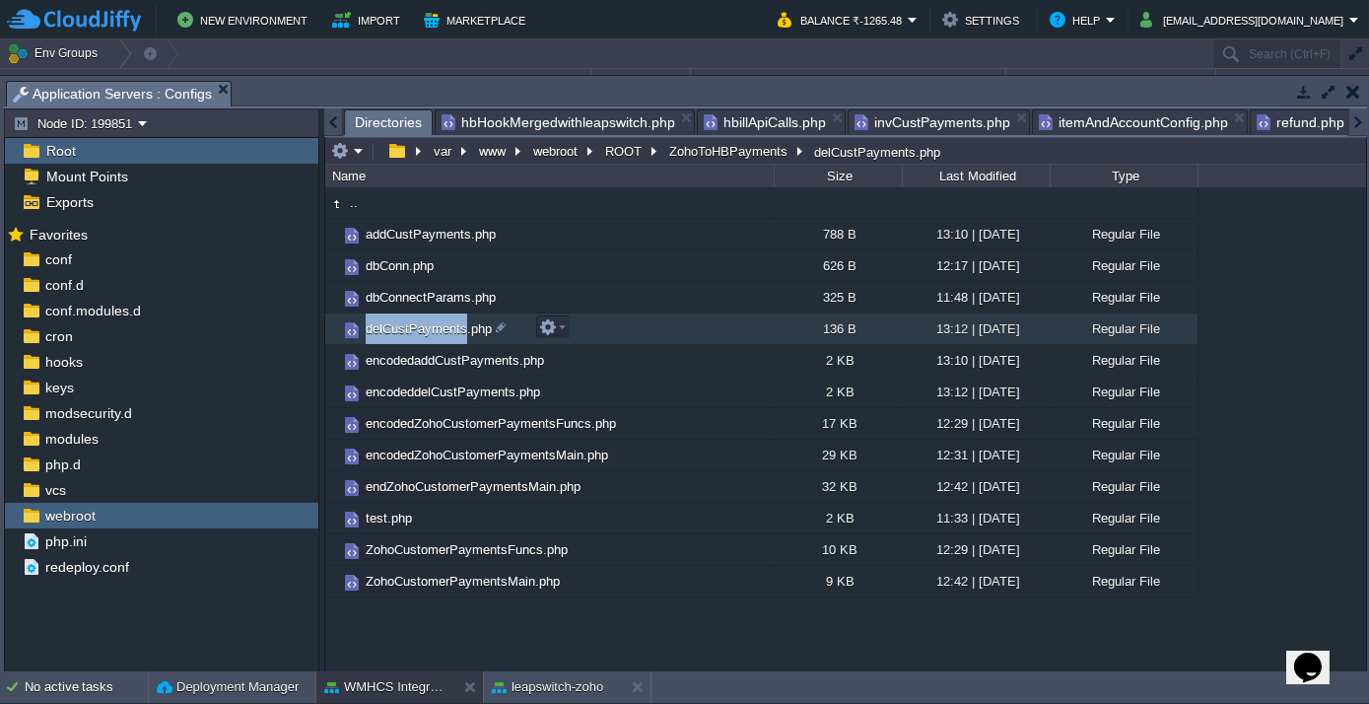
click at [409, 316] on td "delCustPayments.php" at bounding box center [549, 329] width 448 height 32
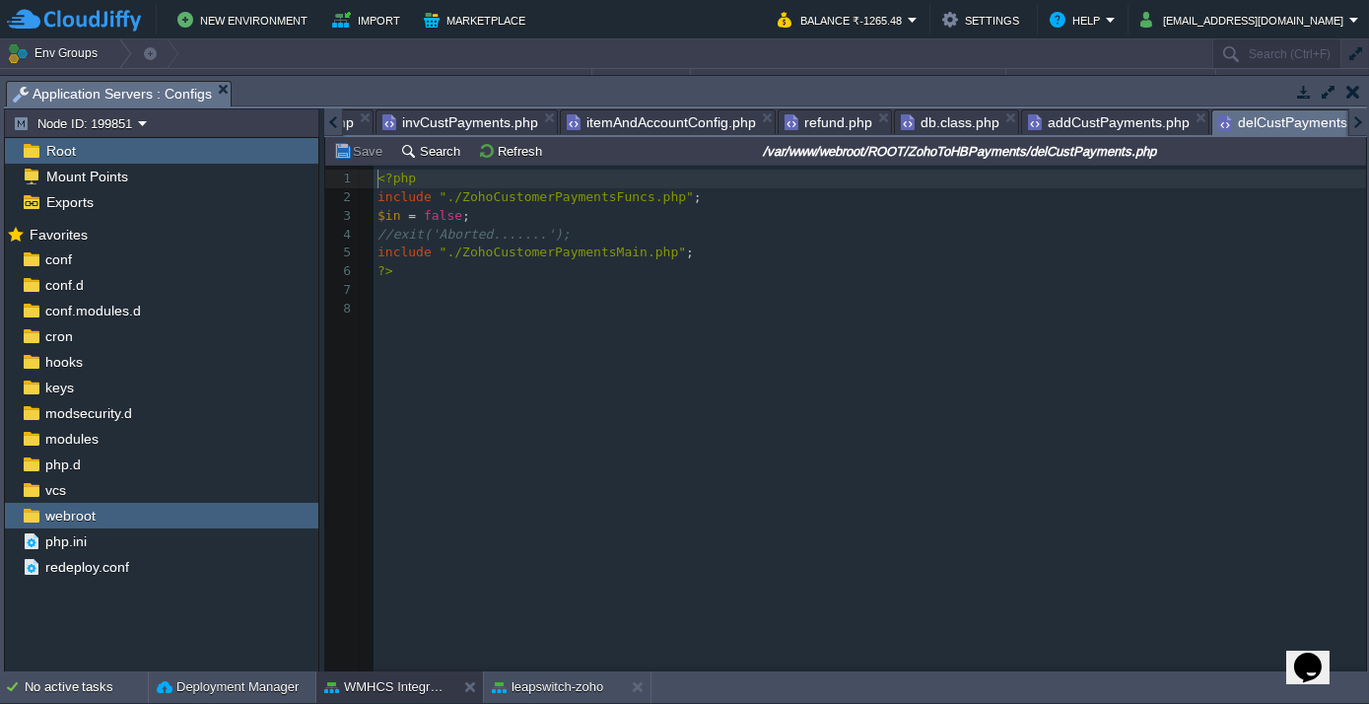
scroll to position [0, 372]
click at [325, 108] on div at bounding box center [333, 122] width 19 height 28
click at [328, 125] on div at bounding box center [333, 122] width 19 height 28
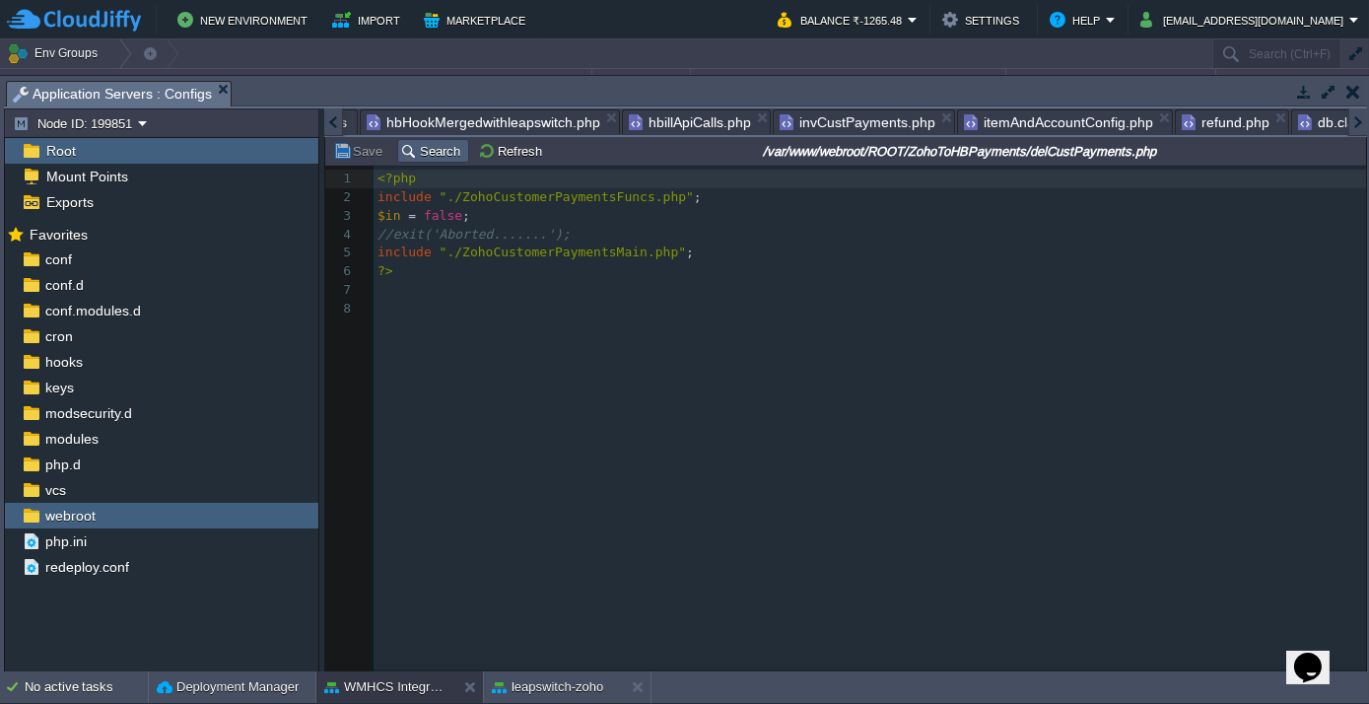
scroll to position [0, 612]
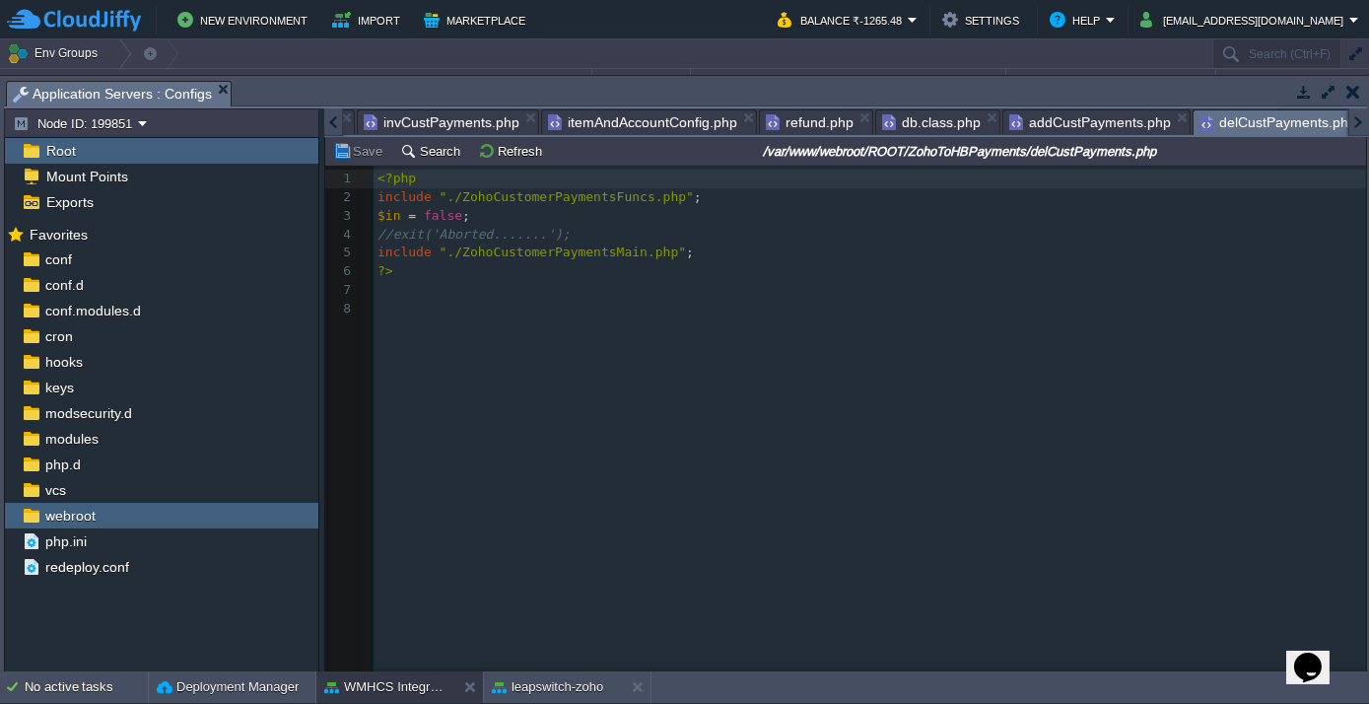
click at [364, 120] on span "invCustPayments.php" at bounding box center [442, 122] width 156 height 24
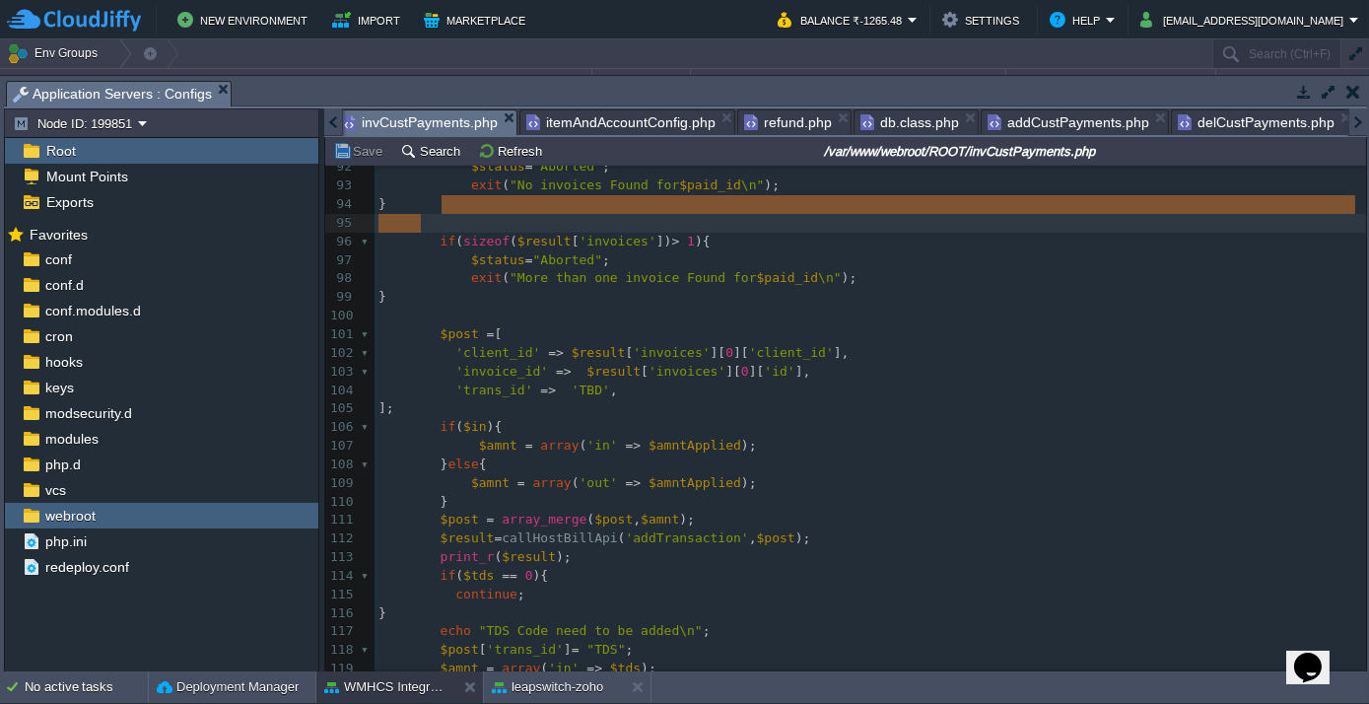
click at [336, 129] on div at bounding box center [333, 122] width 19 height 28
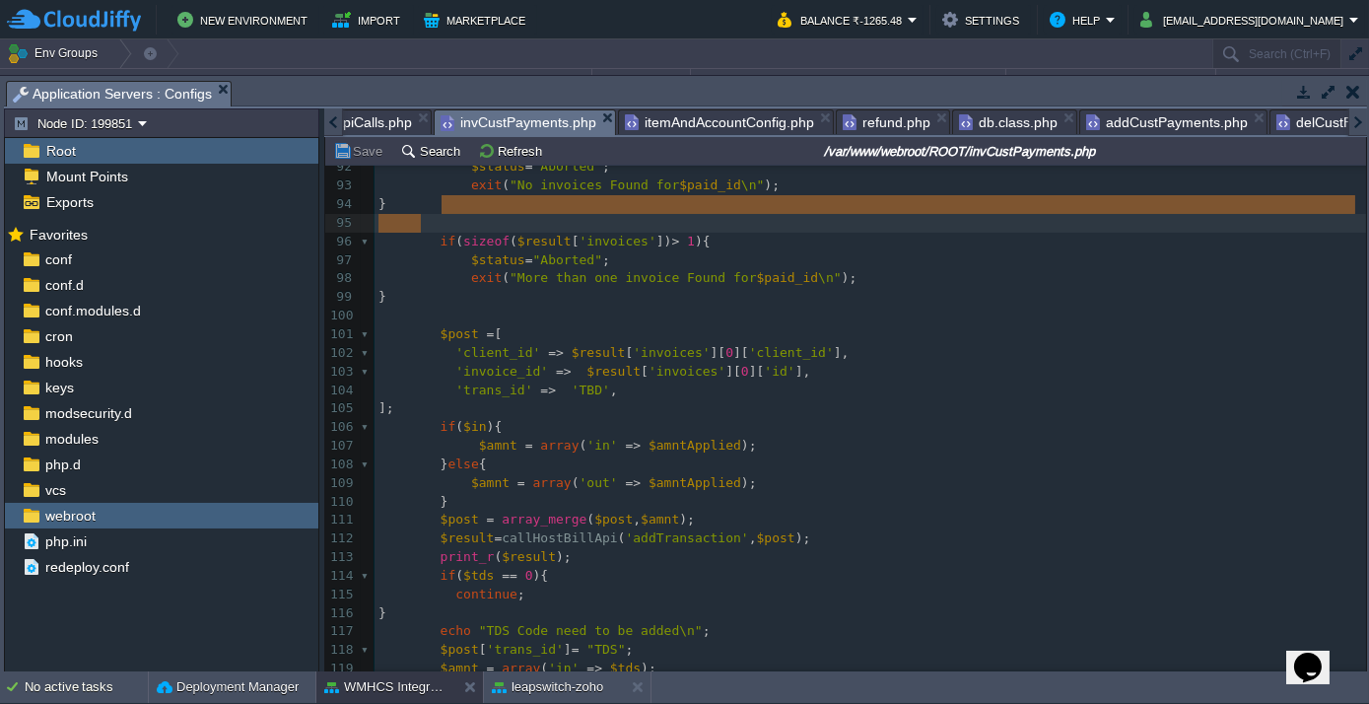
click at [336, 129] on div at bounding box center [333, 122] width 19 height 28
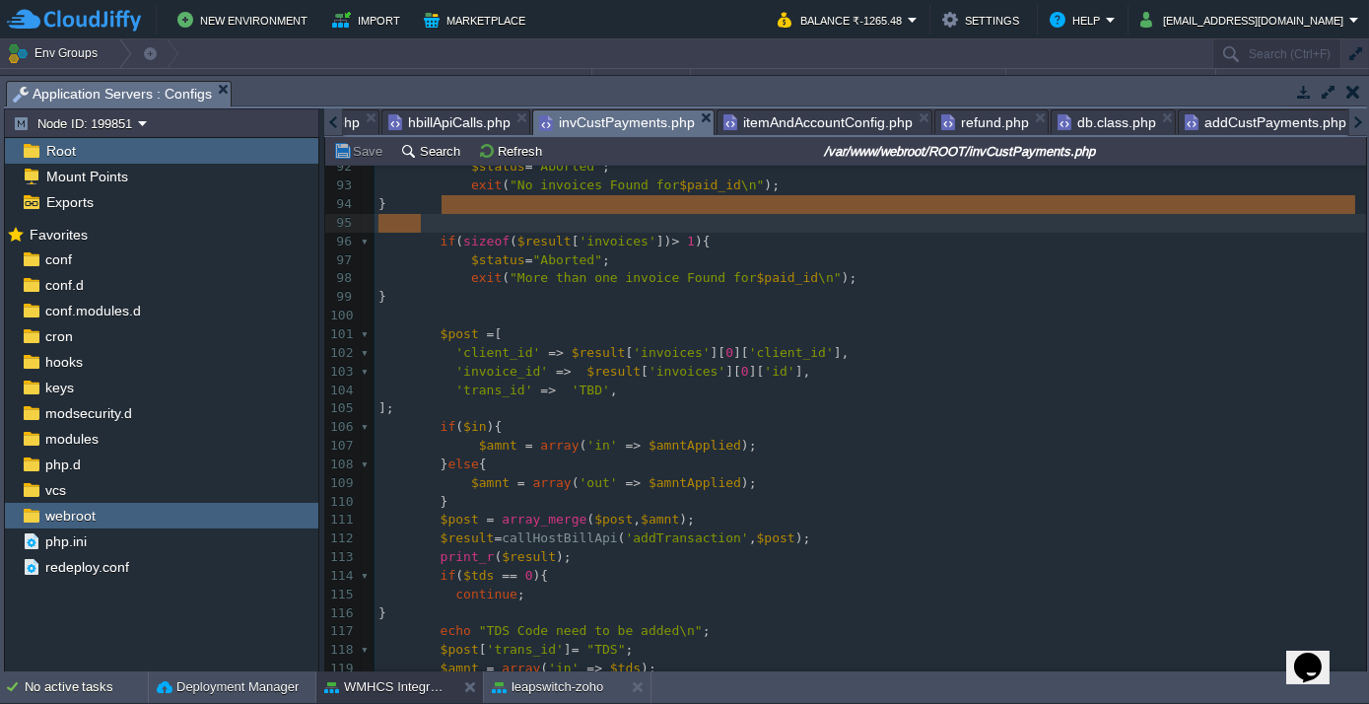
click at [336, 129] on div at bounding box center [333, 122] width 19 height 28
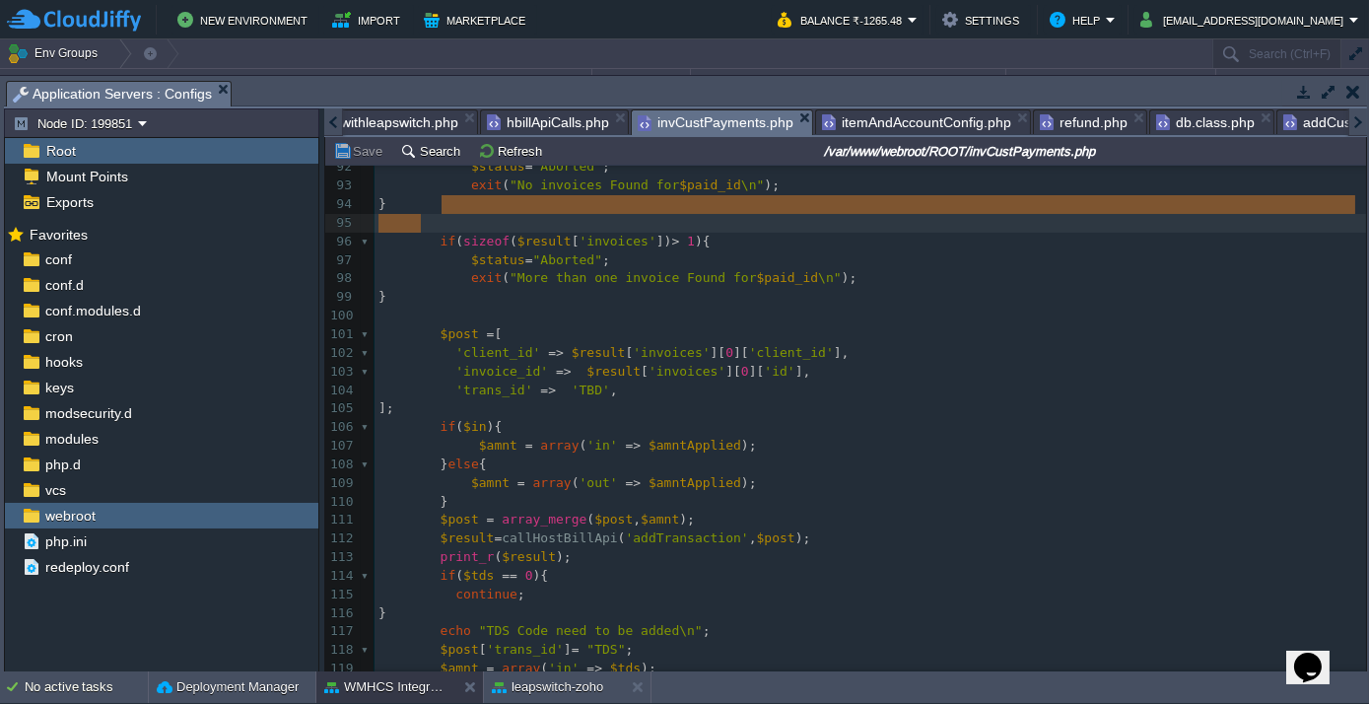
click at [336, 129] on div at bounding box center [333, 122] width 19 height 28
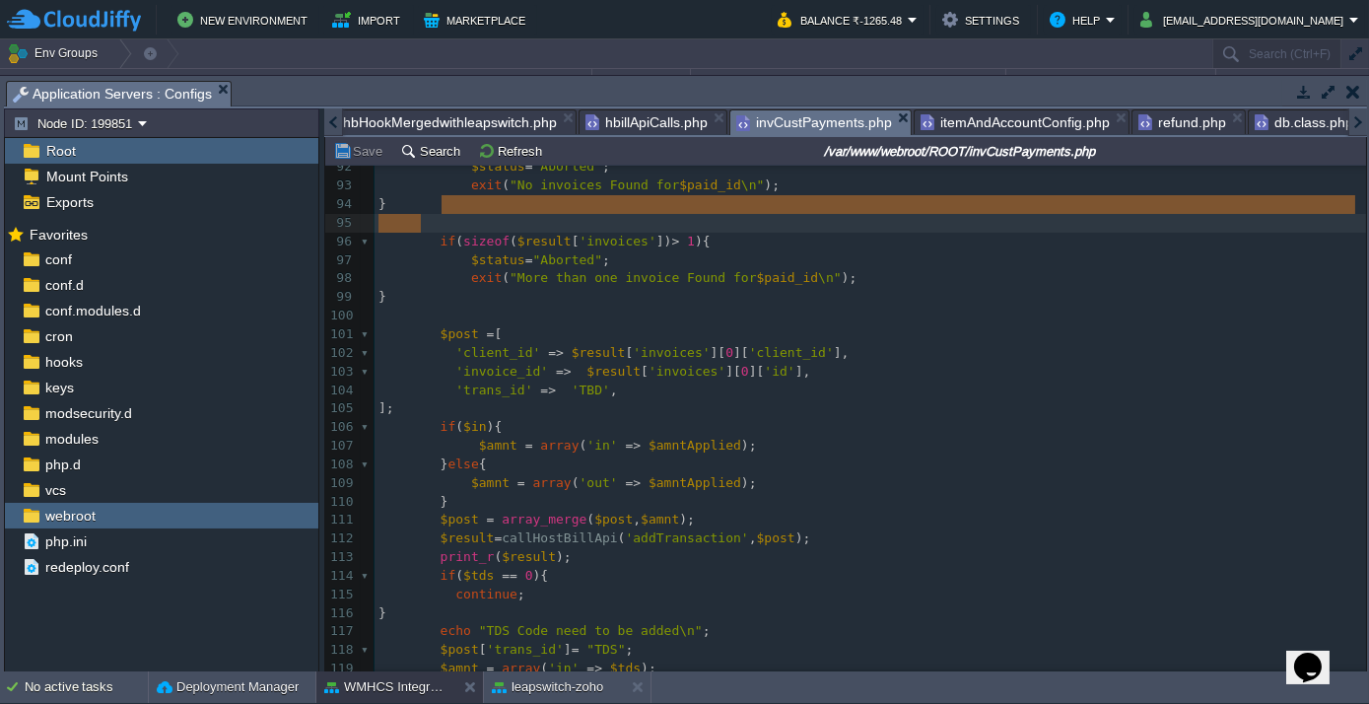
click at [336, 129] on div at bounding box center [333, 122] width 19 height 28
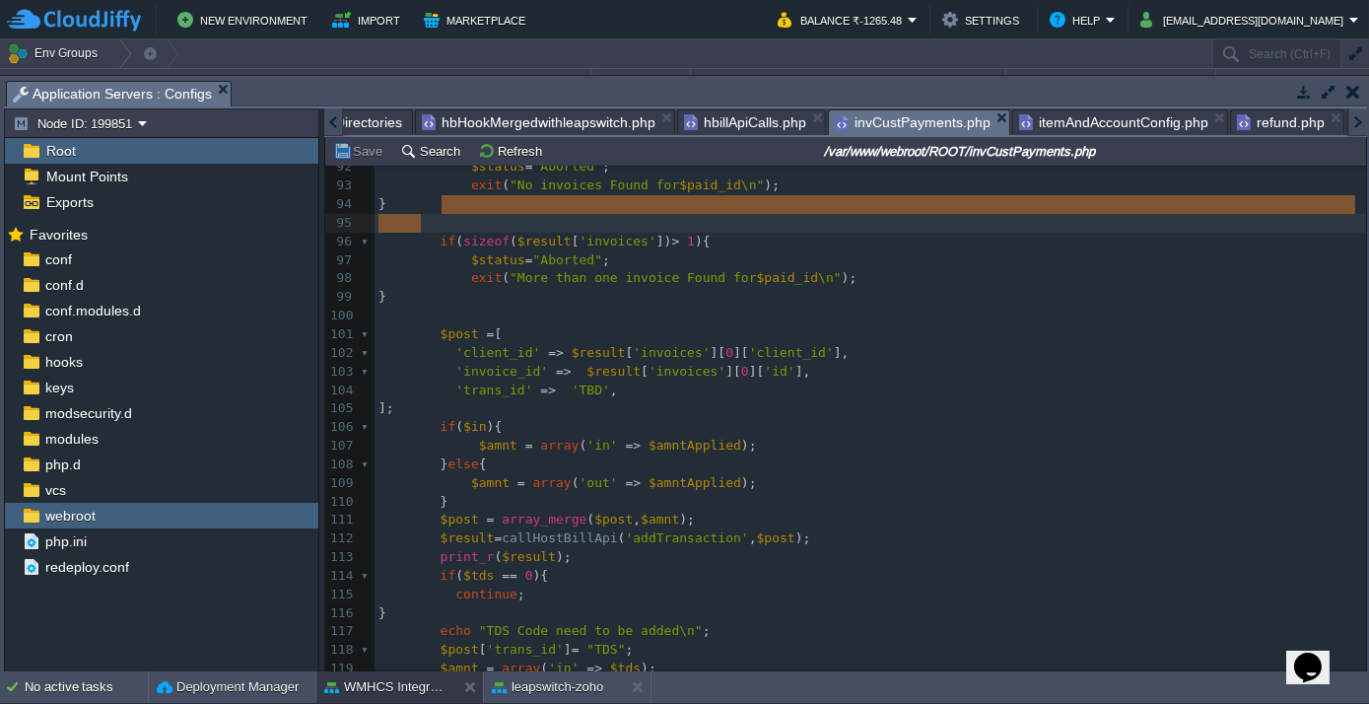
click at [336, 129] on div at bounding box center [333, 122] width 19 height 28
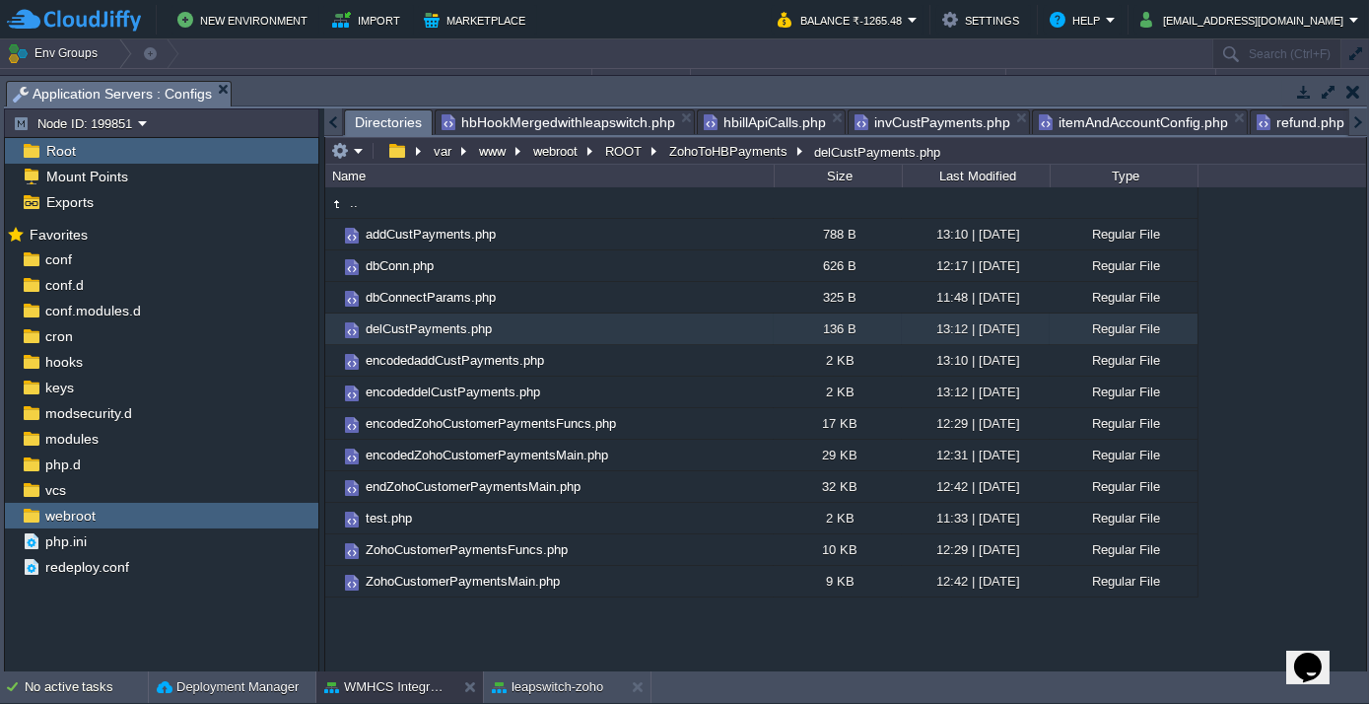
click at [362, 130] on span "Directories" at bounding box center [388, 122] width 67 height 25
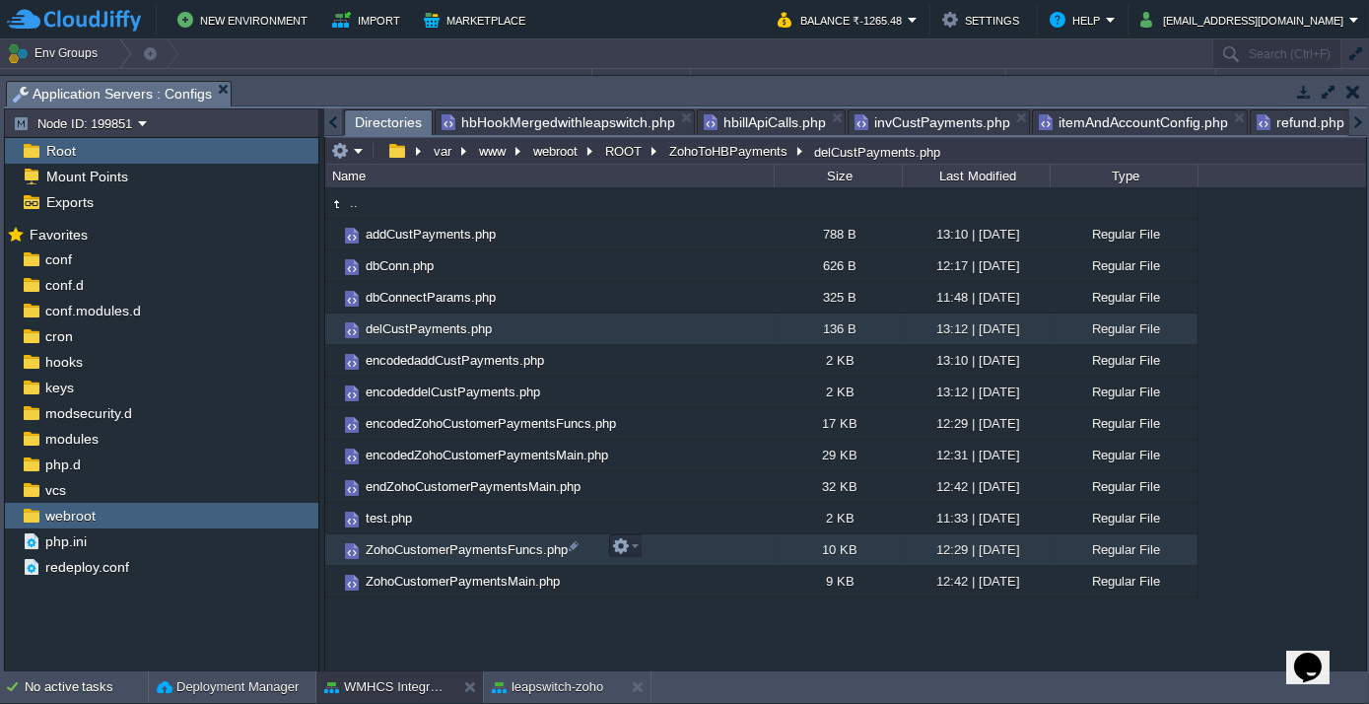
click at [447, 541] on span "ZohoCustomerPaymentsFuncs.php" at bounding box center [467, 549] width 208 height 17
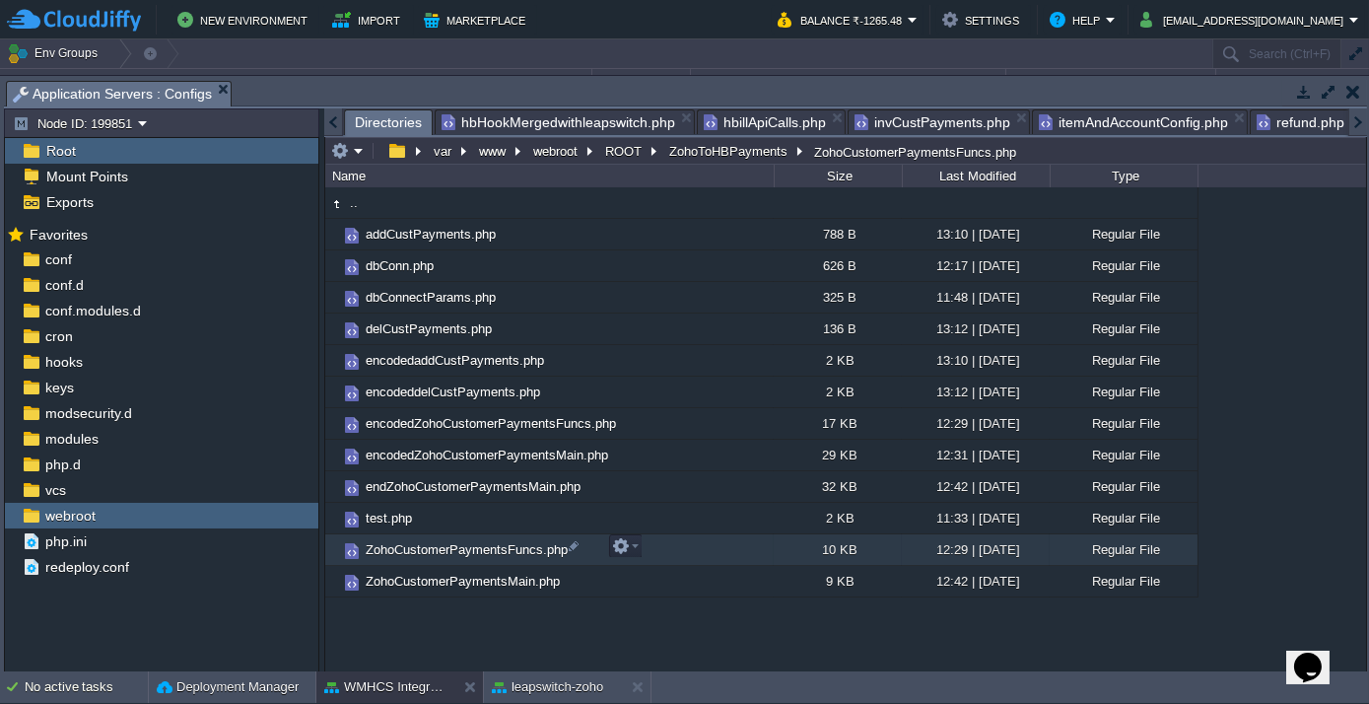
click at [447, 541] on span "ZohoCustomerPaymentsFuncs.php" at bounding box center [467, 549] width 208 height 17
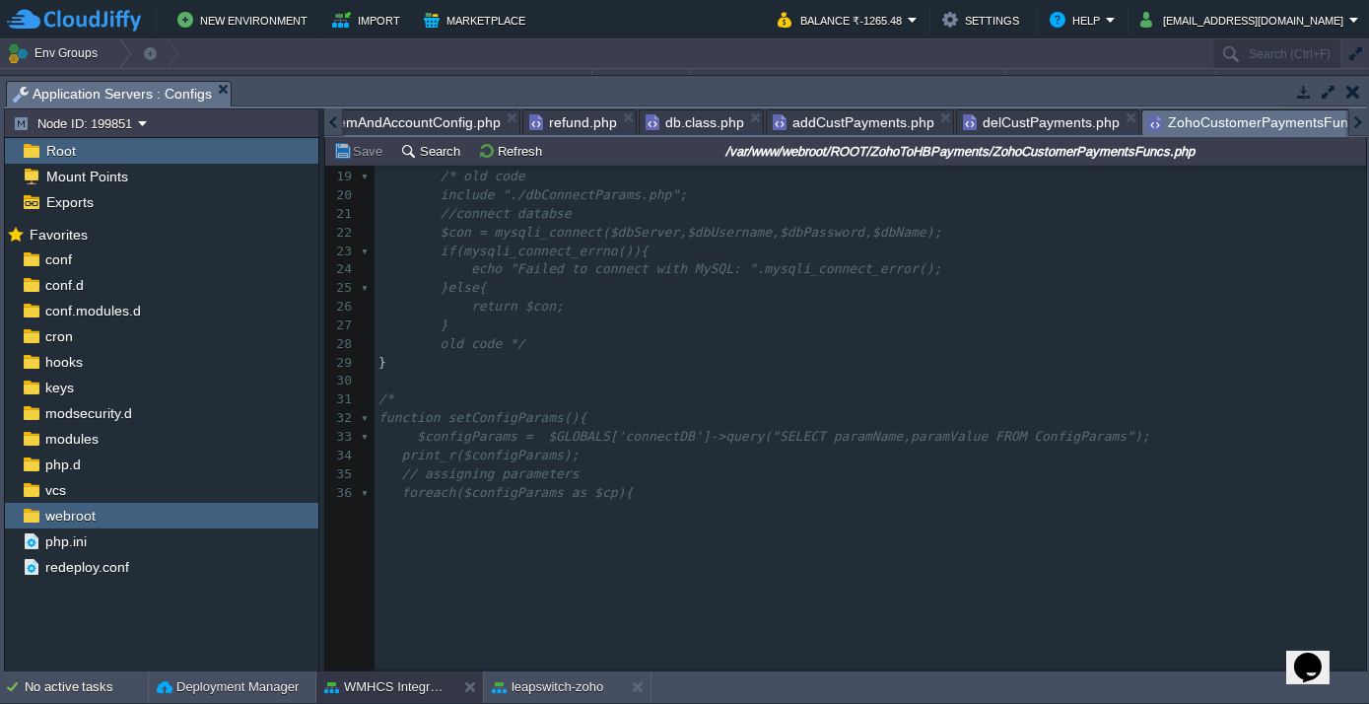
scroll to position [447, 0]
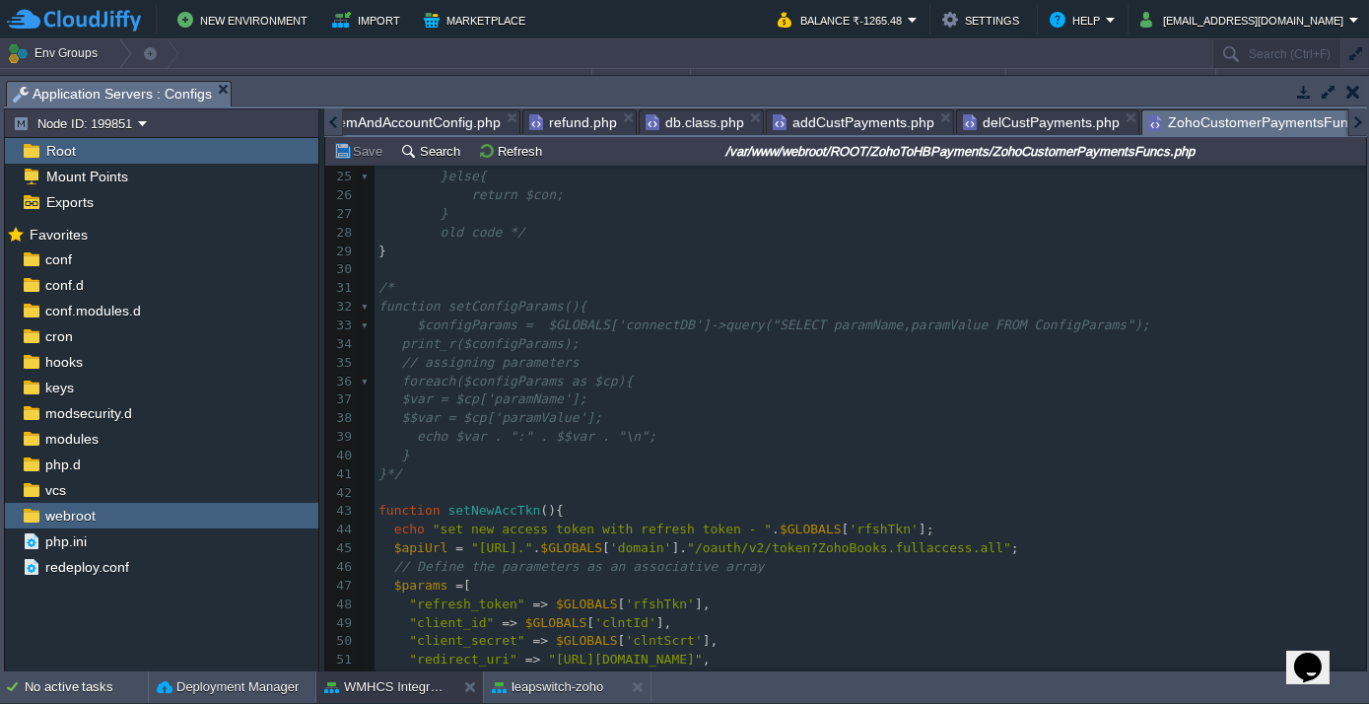
click at [604, 417] on pre "$$var = $cp['paramValue'];" at bounding box center [869, 418] width 991 height 19
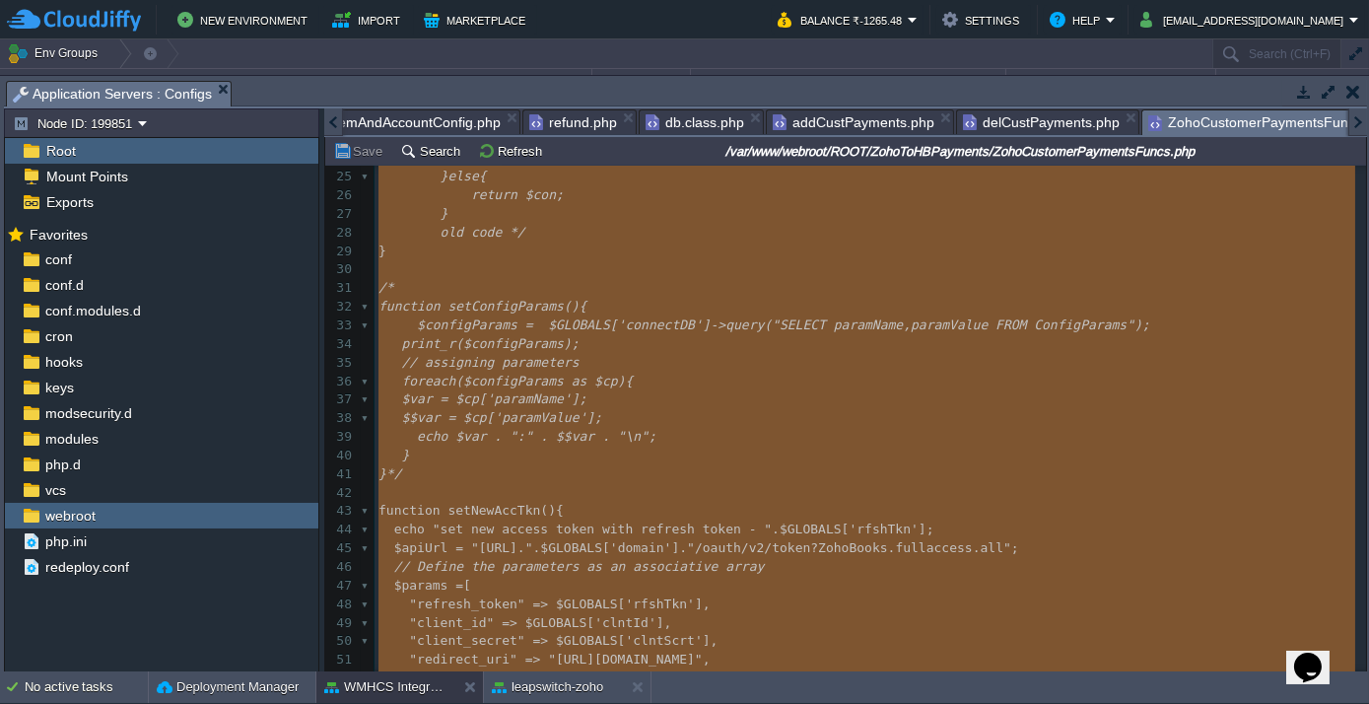
type textarea "<?php $status="Failed"; // $apiId='c6ae0676b68eb0b9913a'; //$apiKey='878adc42e8…"
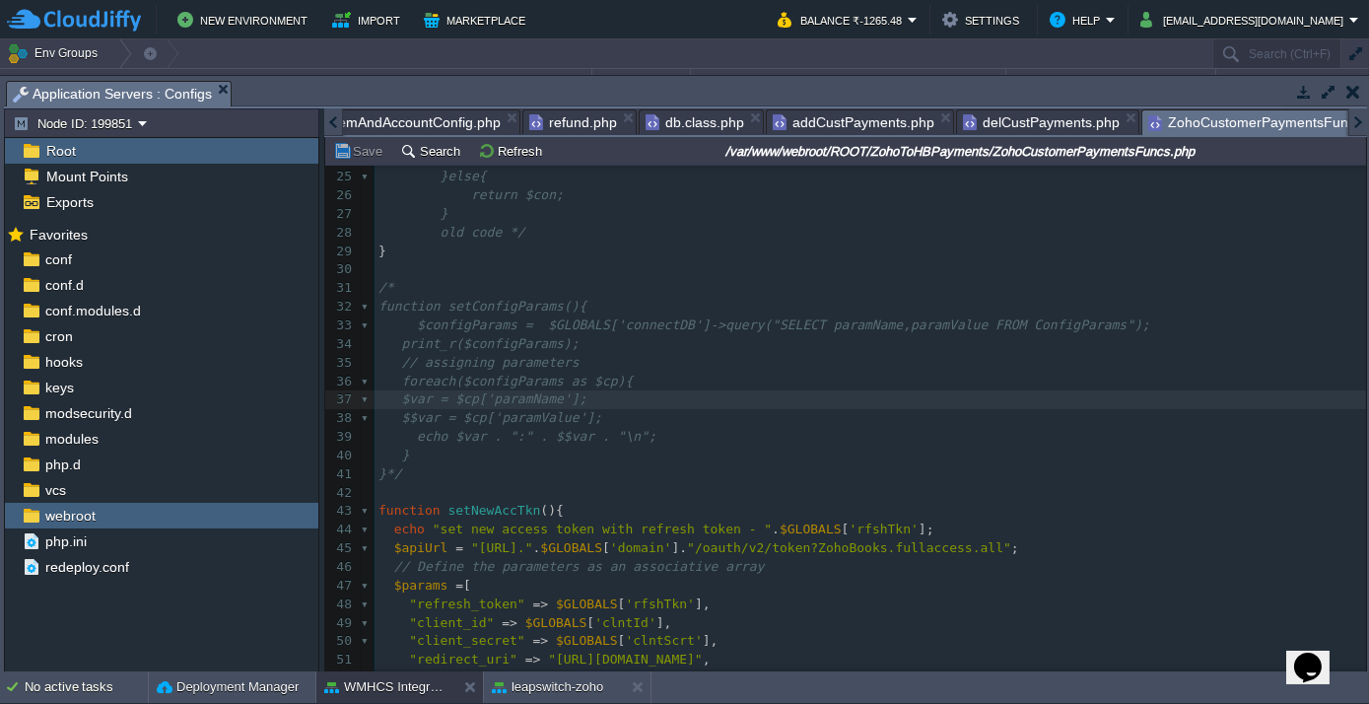
click at [1027, 156] on input "/var/www/webroot/ROOT/ZohoToHBPayments/ZohoCustomerPaymentsFuncs.php" at bounding box center [960, 151] width 806 height 24
click at [333, 121] on div at bounding box center [333, 122] width 19 height 28
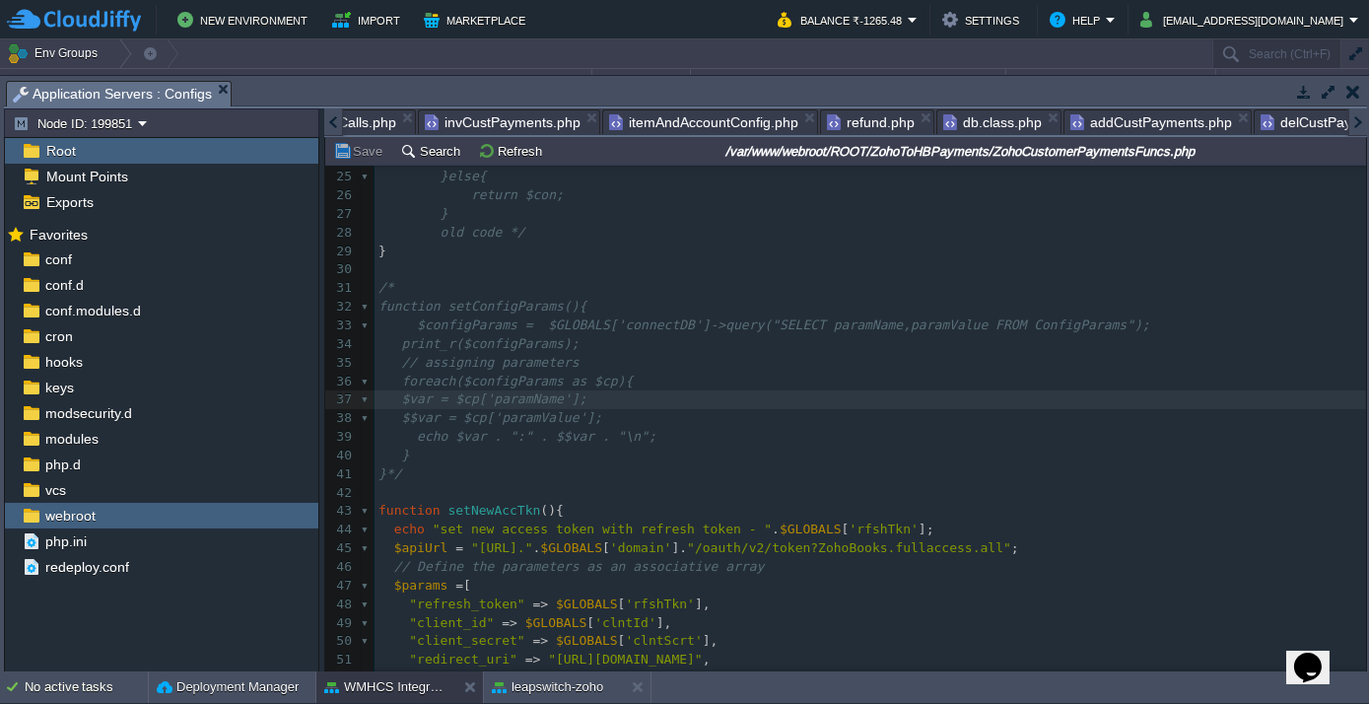
click at [333, 121] on div at bounding box center [333, 122] width 19 height 28
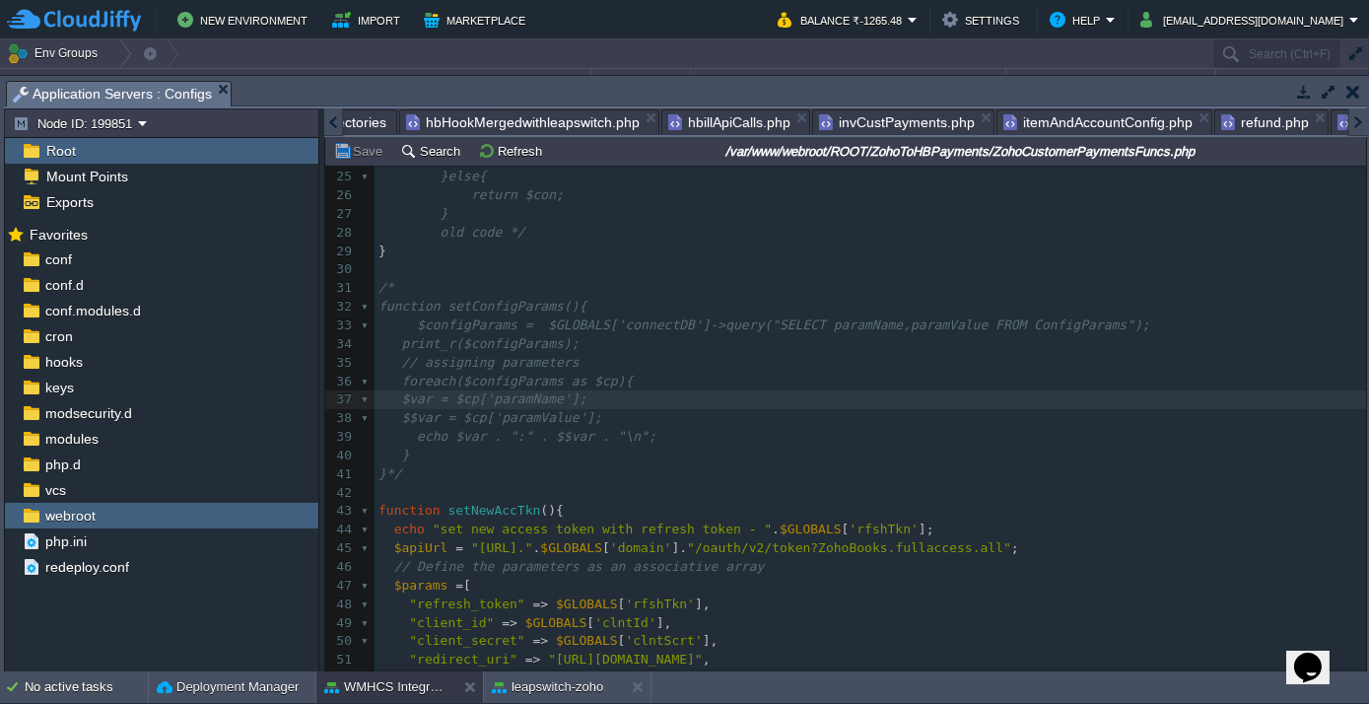
click at [333, 121] on div at bounding box center [333, 122] width 19 height 28
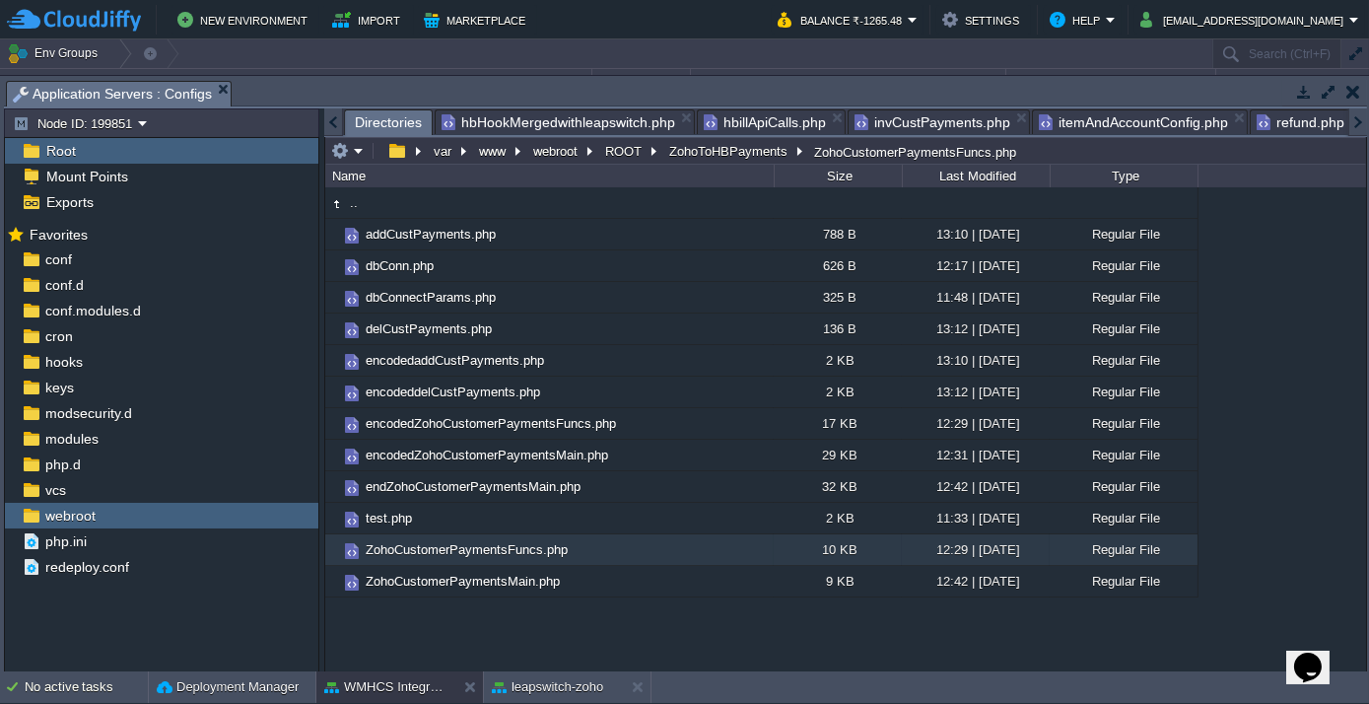
click at [358, 124] on span "Directories" at bounding box center [388, 122] width 67 height 25
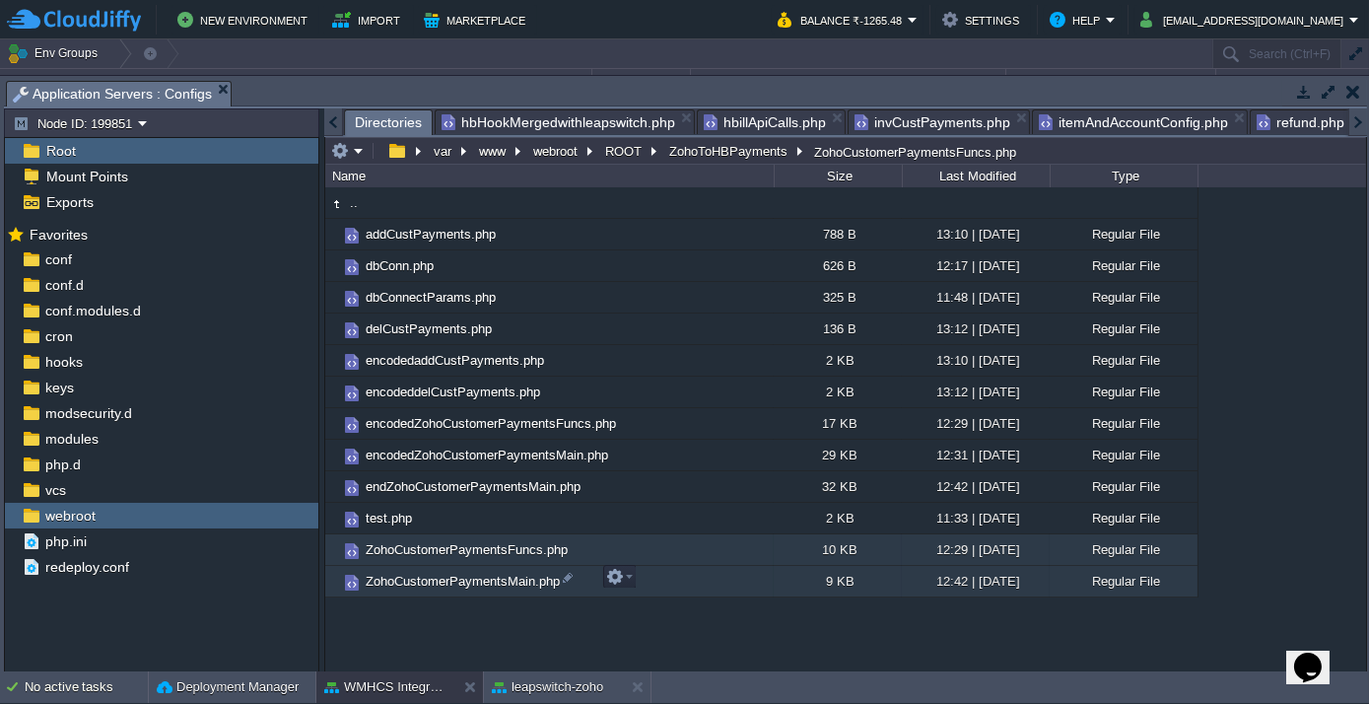
click at [435, 592] on td "ZohoCustomerPaymentsMain.php" at bounding box center [549, 582] width 448 height 32
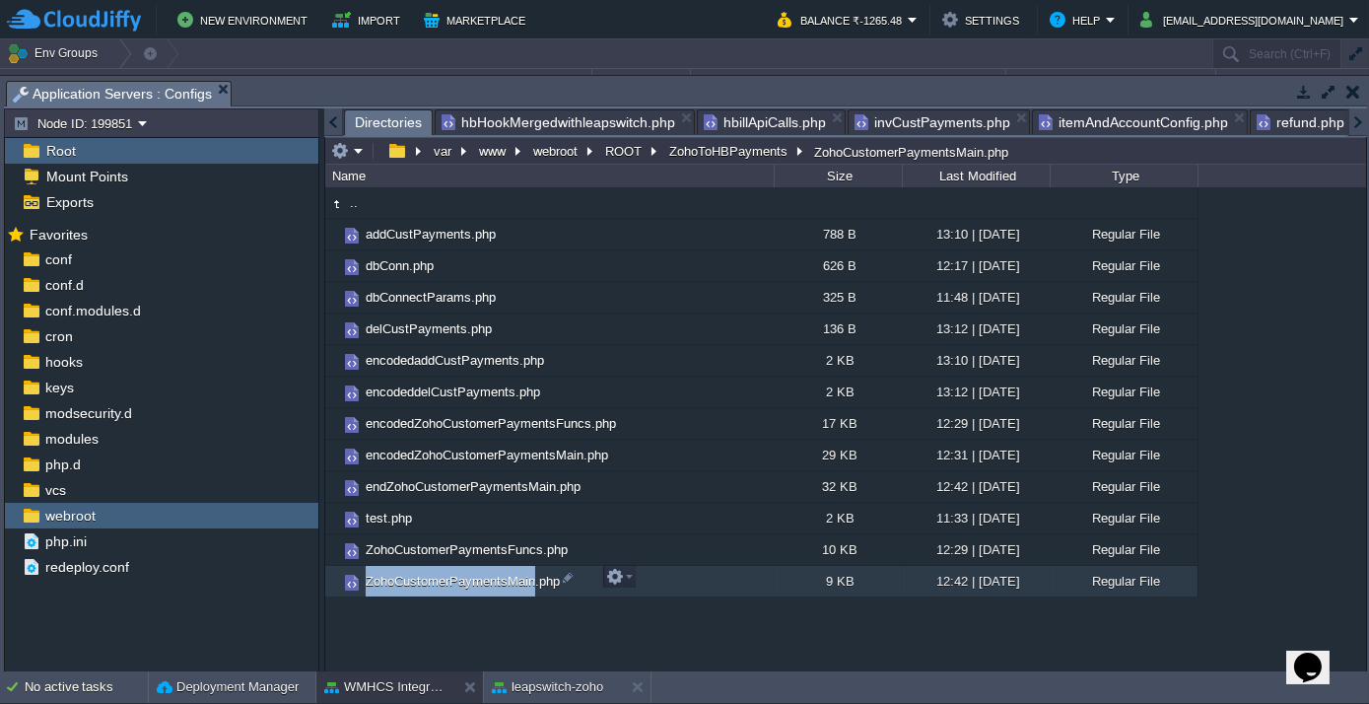
click at [435, 591] on td "ZohoCustomerPaymentsMain.php" at bounding box center [549, 582] width 448 height 32
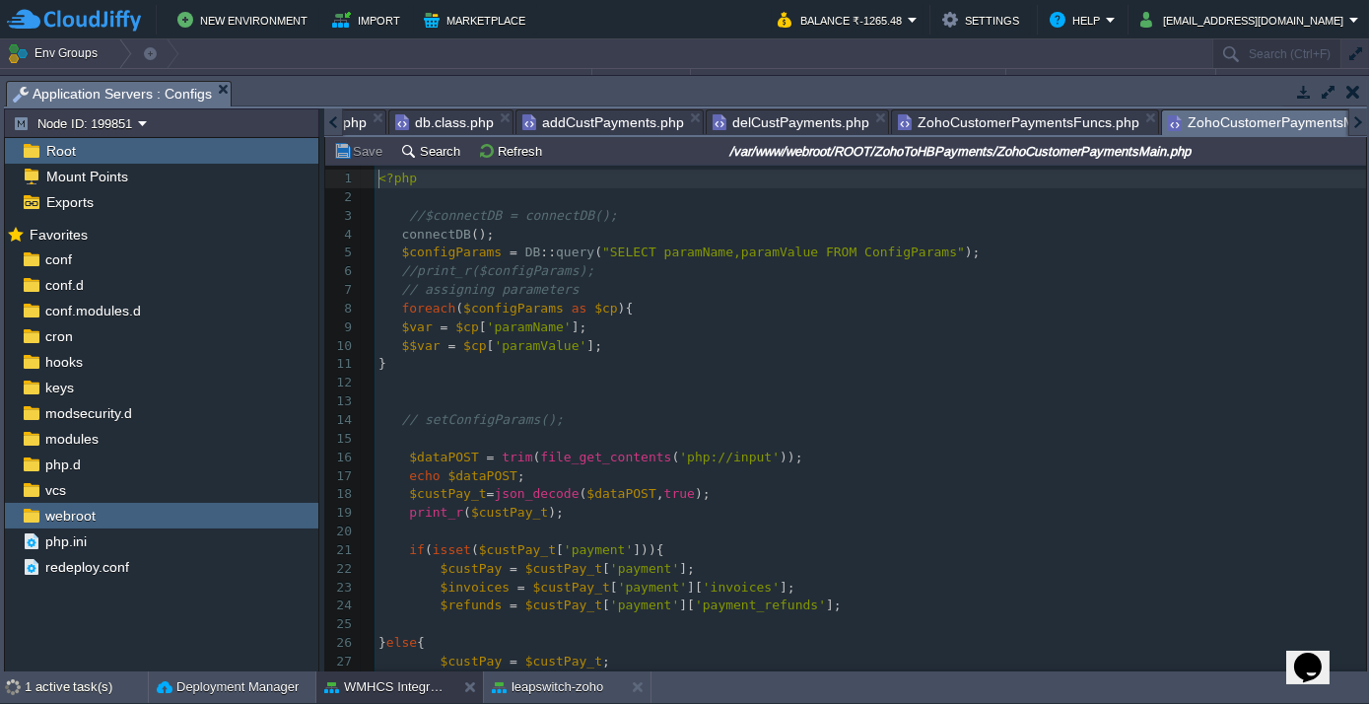
scroll to position [6, 0]
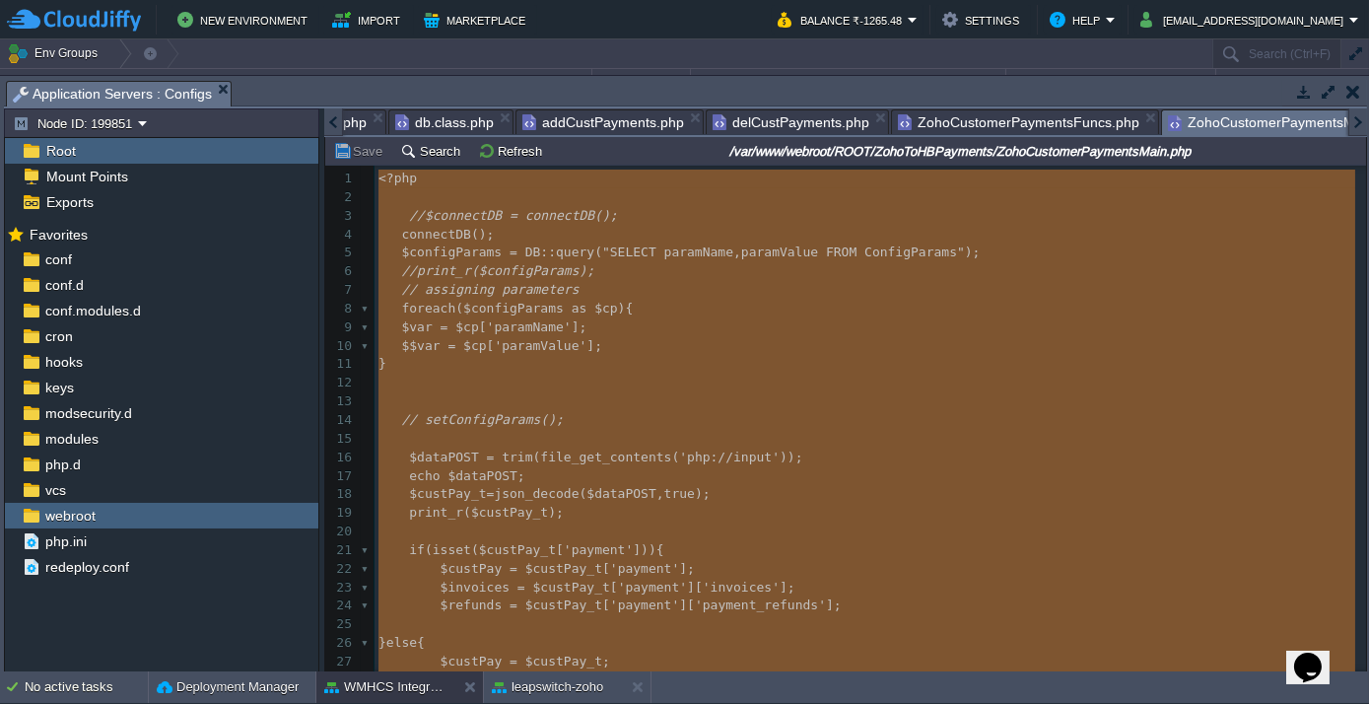
type textarea "<?php //$connectDB = connectDB(); connectDB(); $configParams = DB::query("SELEC…"
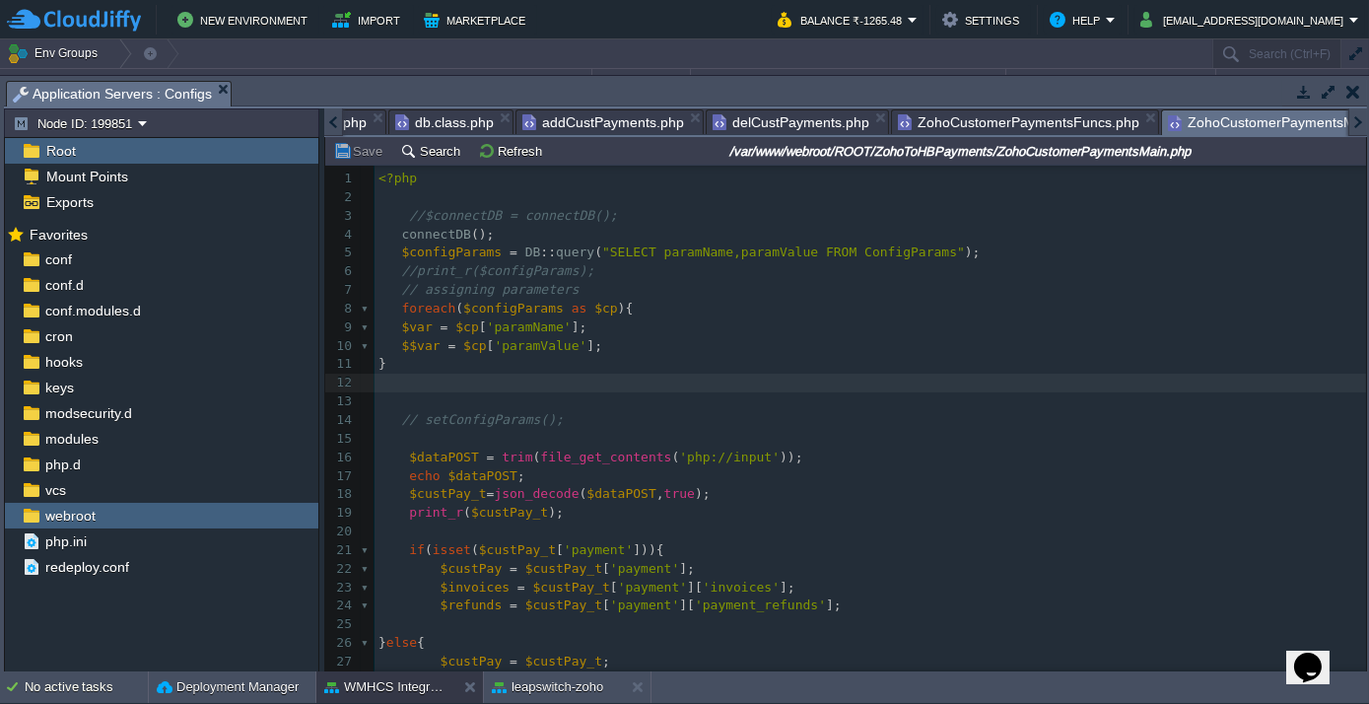
click at [1018, 154] on input "/var/www/webroot/ROOT/ZohoToHBPayments/ZohoCustomerPaymentsMain.php" at bounding box center [960, 151] width 806 height 24
click at [332, 116] on div at bounding box center [333, 122] width 19 height 28
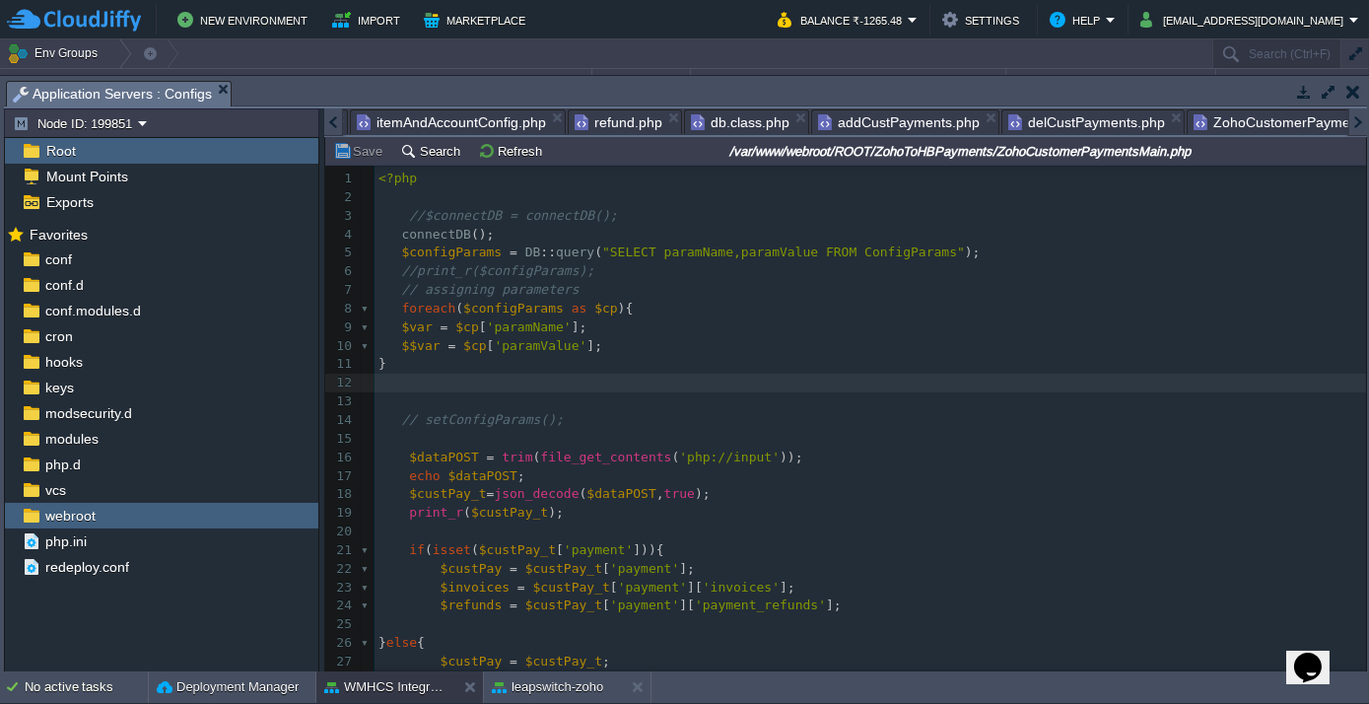
click at [332, 116] on div at bounding box center [333, 122] width 19 height 28
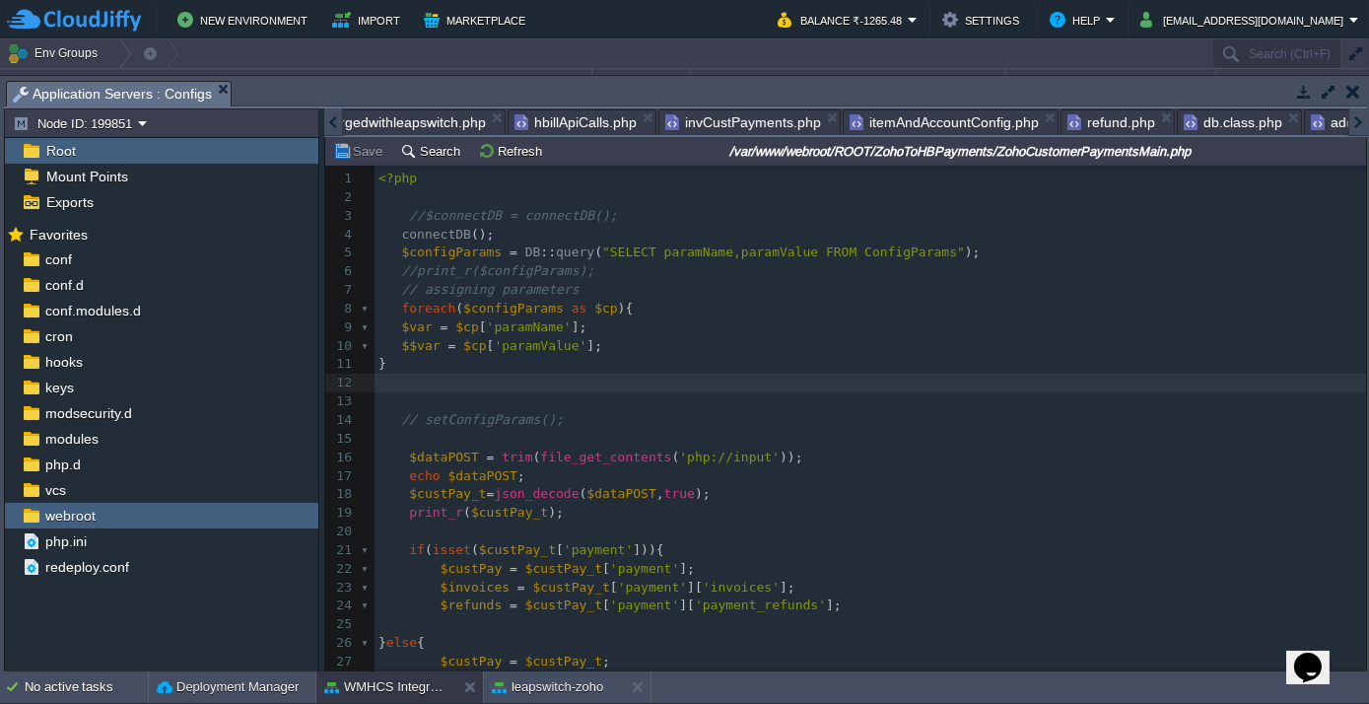
click at [332, 116] on div at bounding box center [333, 122] width 19 height 28
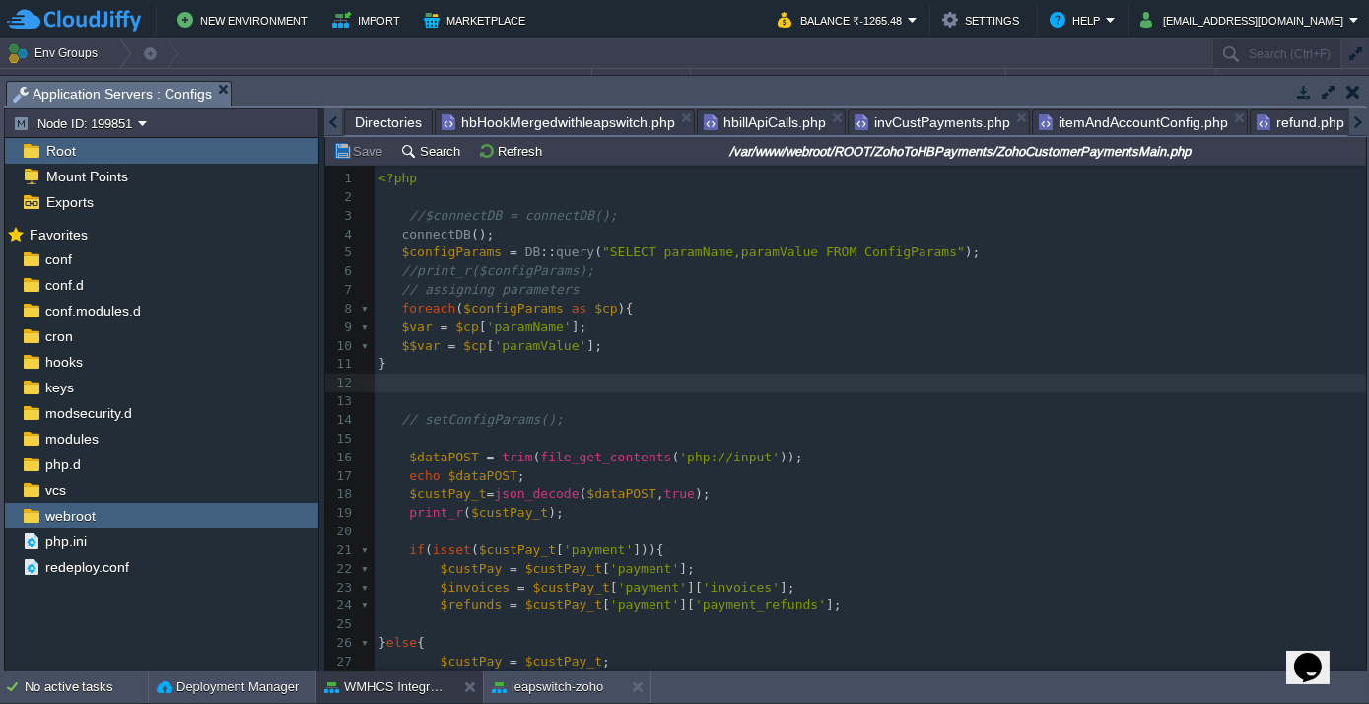
click at [332, 116] on div at bounding box center [333, 122] width 19 height 28
click at [372, 122] on span "Directories" at bounding box center [388, 122] width 67 height 24
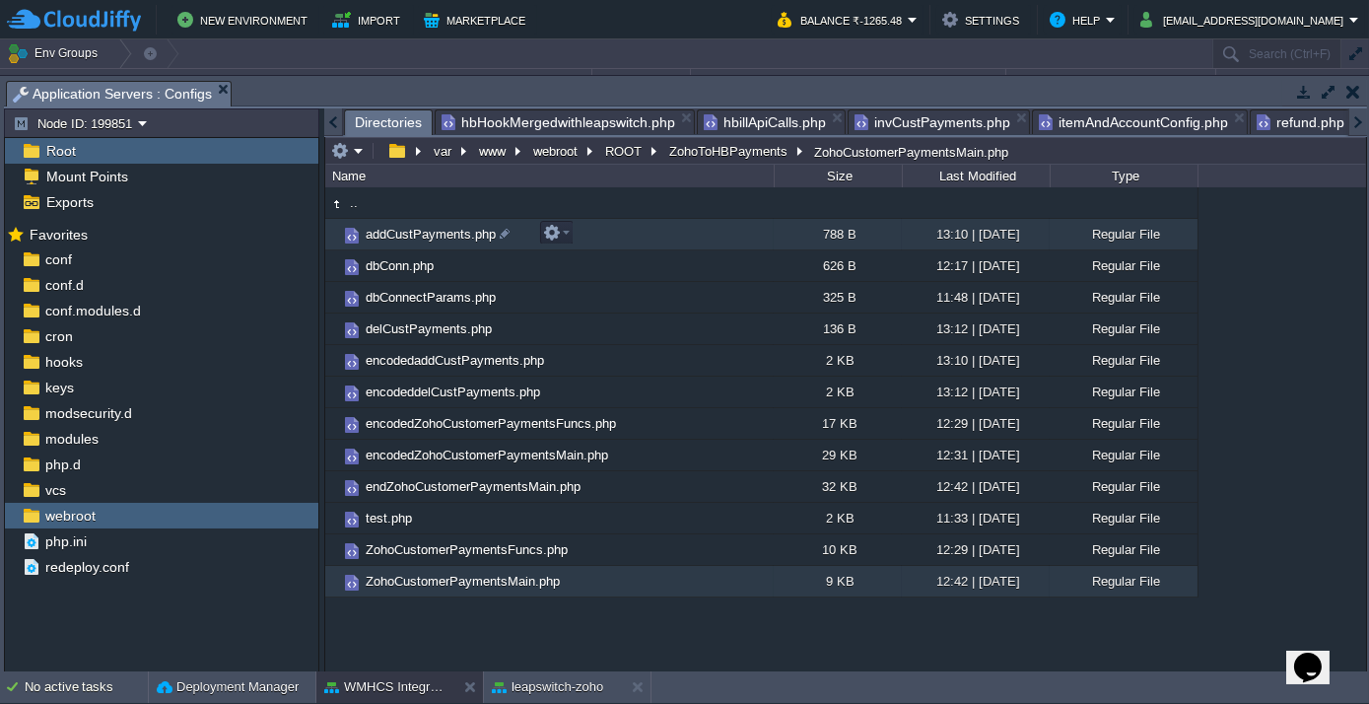
click at [395, 230] on span "addCustPayments.php" at bounding box center [431, 234] width 136 height 17
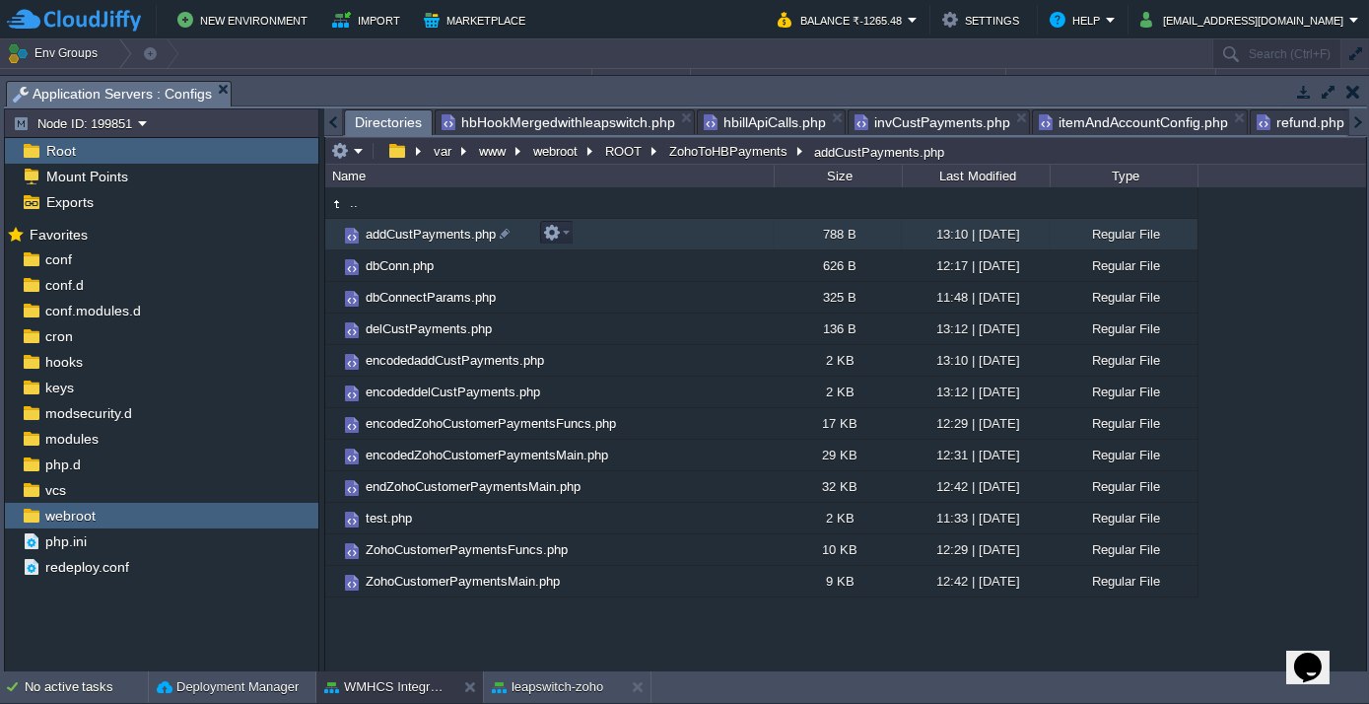
click at [395, 230] on span "addCustPayments.php" at bounding box center [431, 234] width 136 height 17
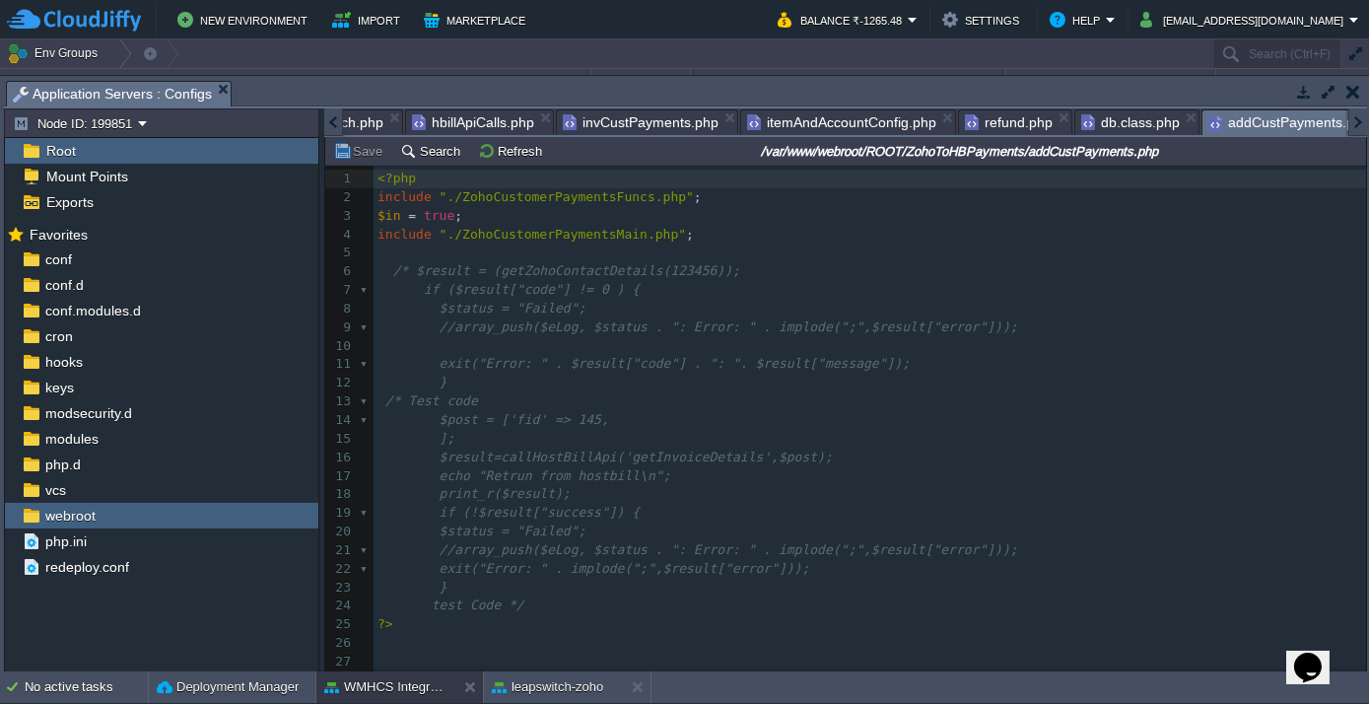
click at [770, 196] on pre "include "./ZohoCustomerPaymentsFuncs.php" ;" at bounding box center [869, 197] width 992 height 19
click at [774, 237] on pre "include "./ZohoCustomerPaymentsMain.php" ;" at bounding box center [869, 235] width 992 height 19
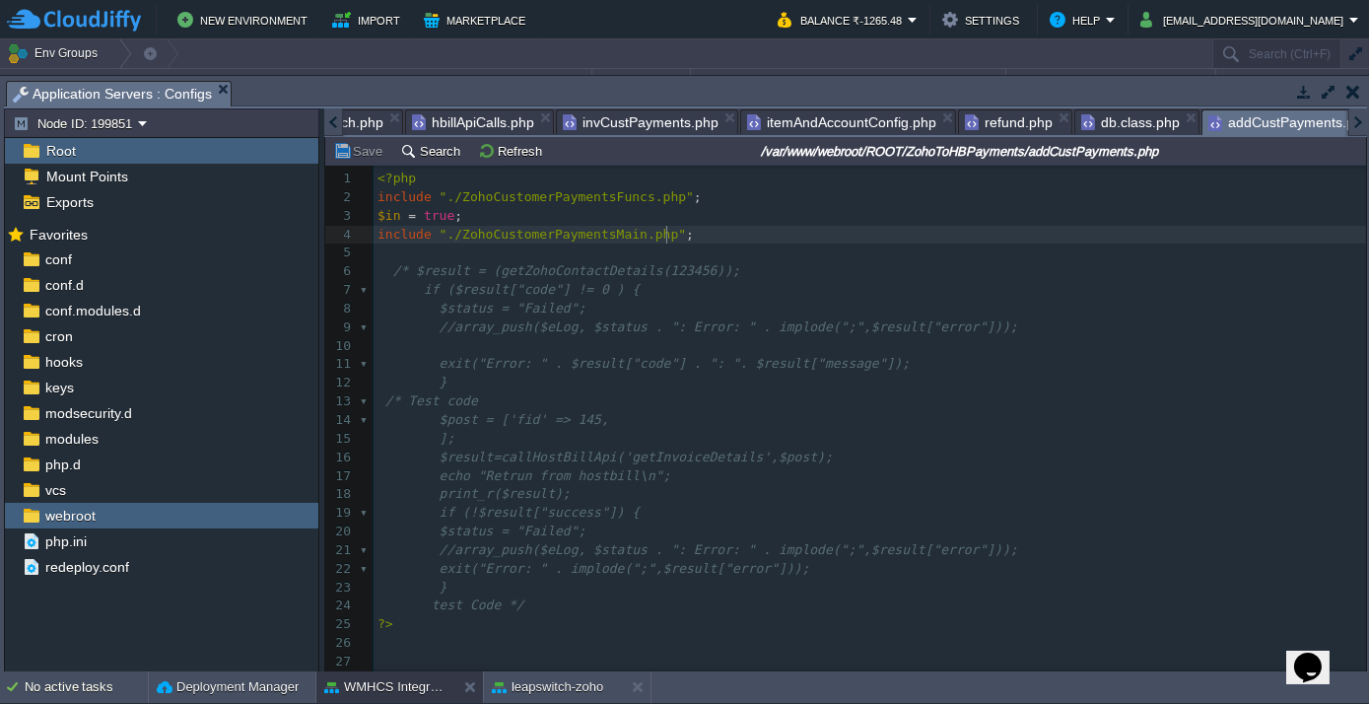
type textarea "<?php include "./ZohoCustomerPaymentsFuncs.php"; $in = true; include "./ZohoCus…"
click at [336, 124] on div at bounding box center [333, 122] width 19 height 28
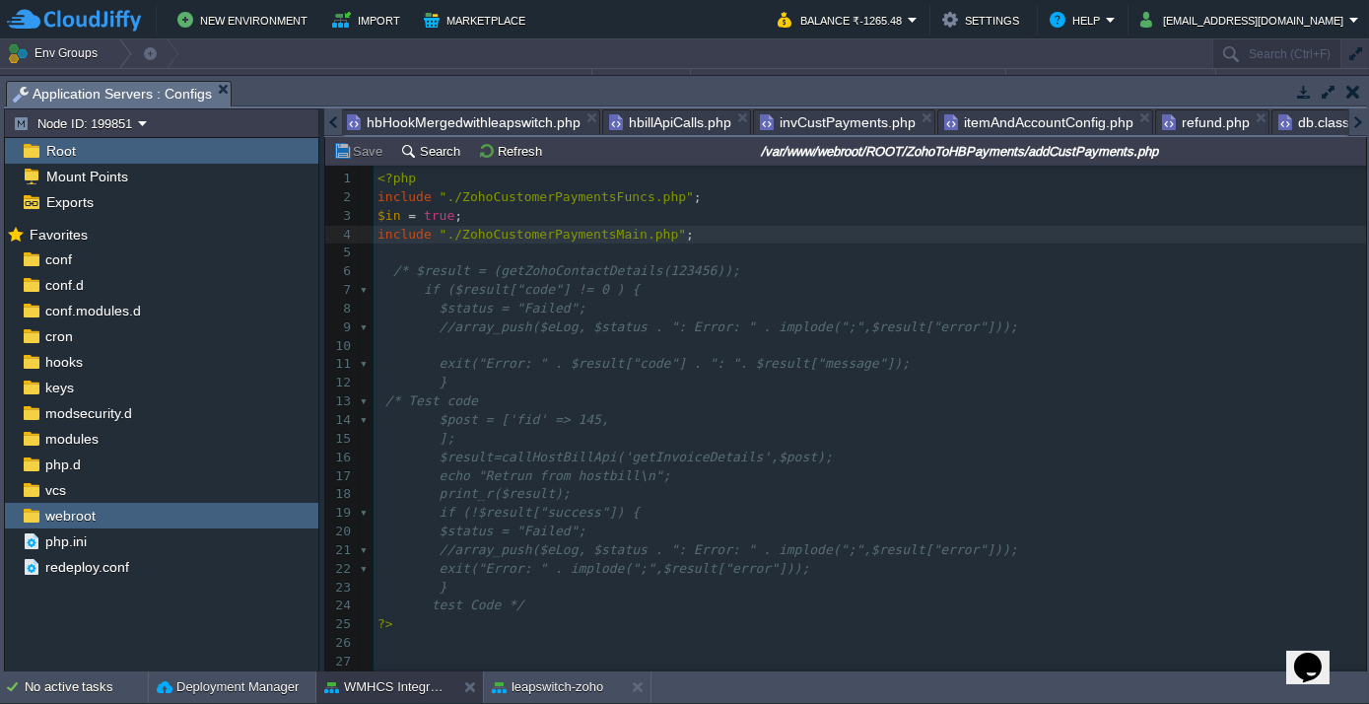
click at [336, 124] on div at bounding box center [333, 122] width 19 height 28
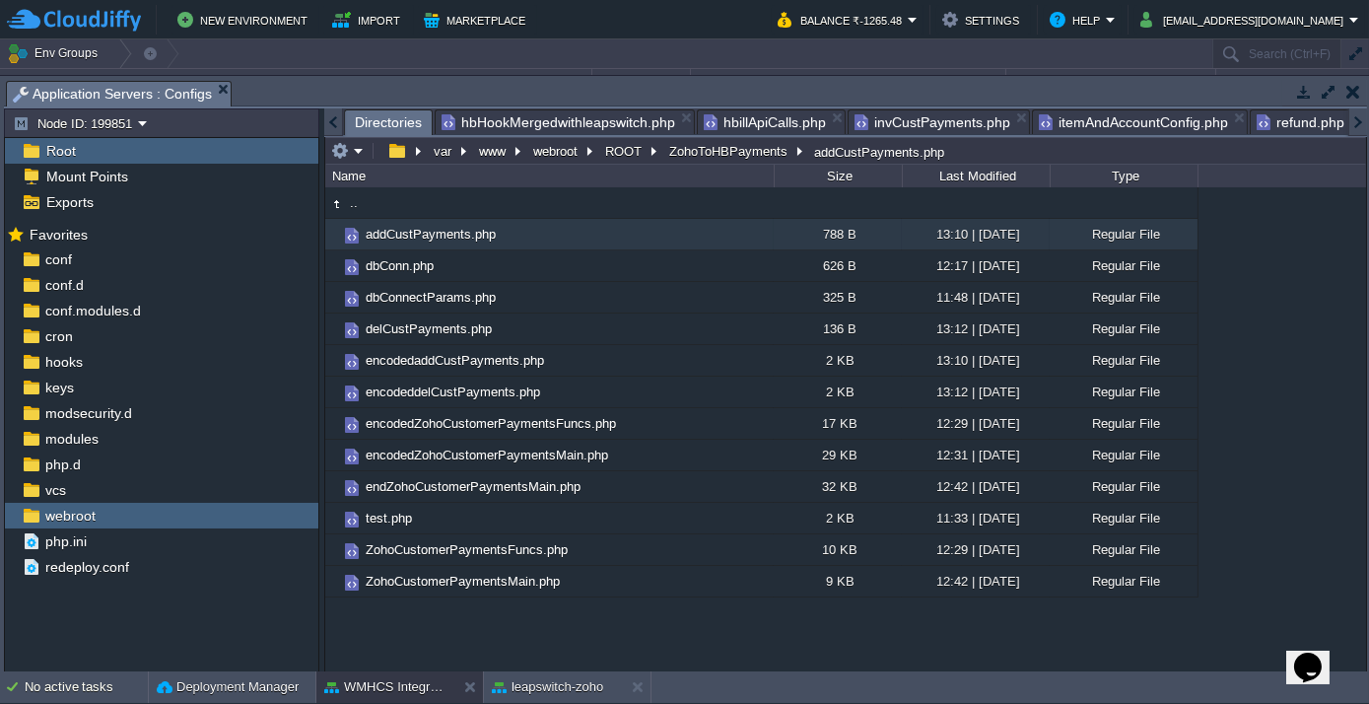
click at [377, 121] on span "Directories" at bounding box center [388, 122] width 67 height 25
click at [616, 137] on div "var www webroot ROOT ZohoToHBPayments addCustPayments.php" at bounding box center [636, 151] width 620 height 28
click at [620, 146] on button "ROOT" at bounding box center [624, 151] width 44 height 18
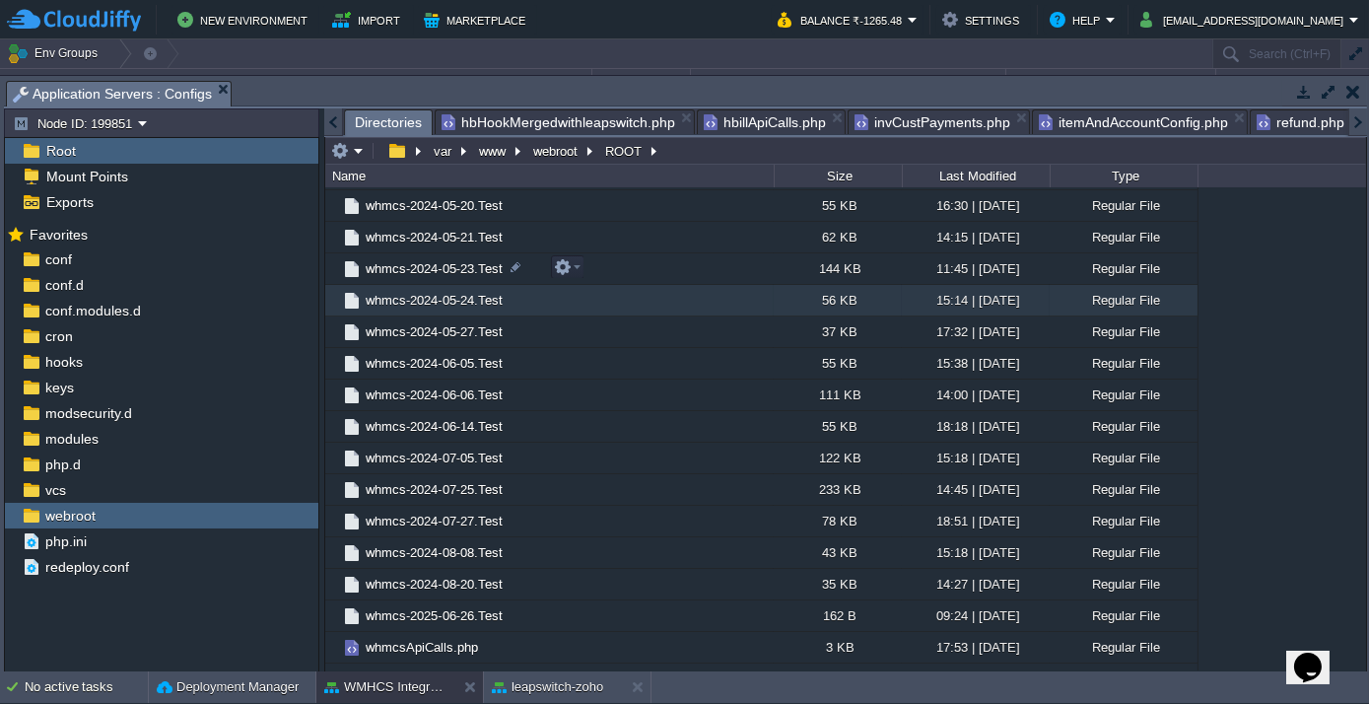
scroll to position [4868, 0]
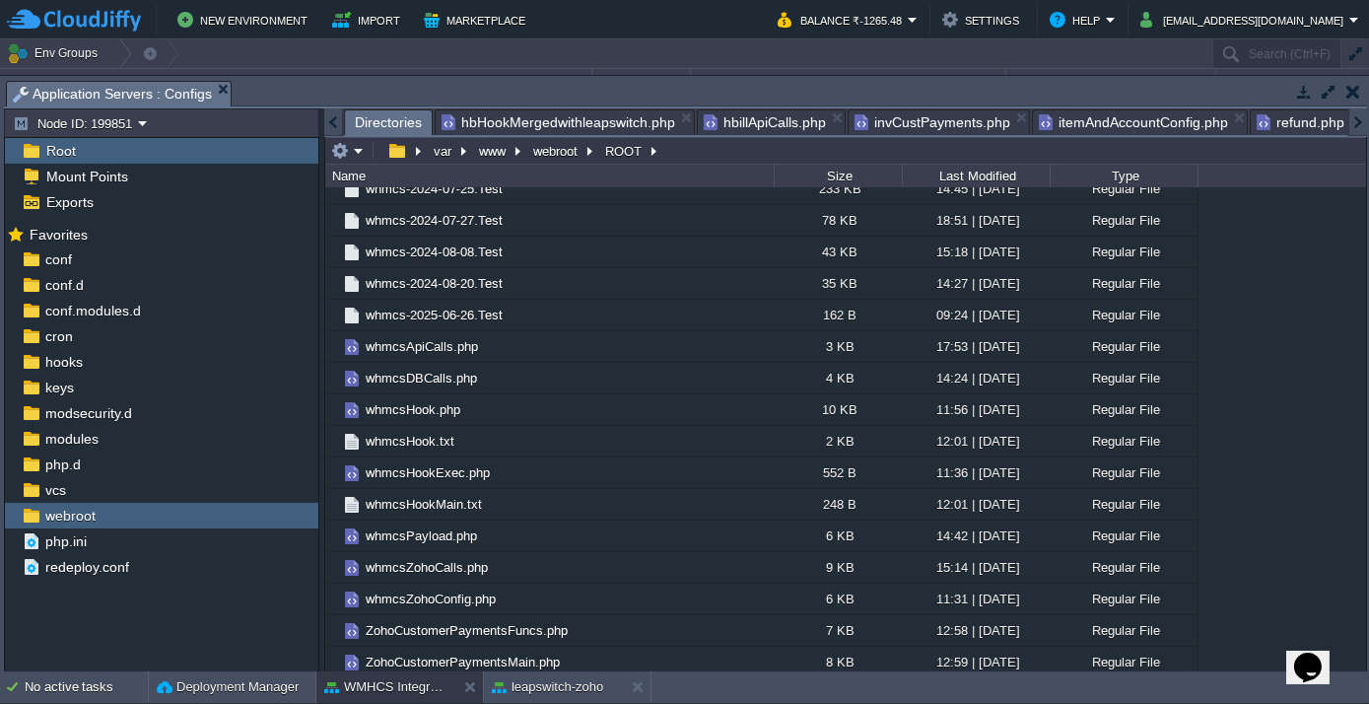
click at [336, 118] on div at bounding box center [333, 122] width 19 height 28
click at [546, 156] on button "webroot" at bounding box center [556, 151] width 52 height 18
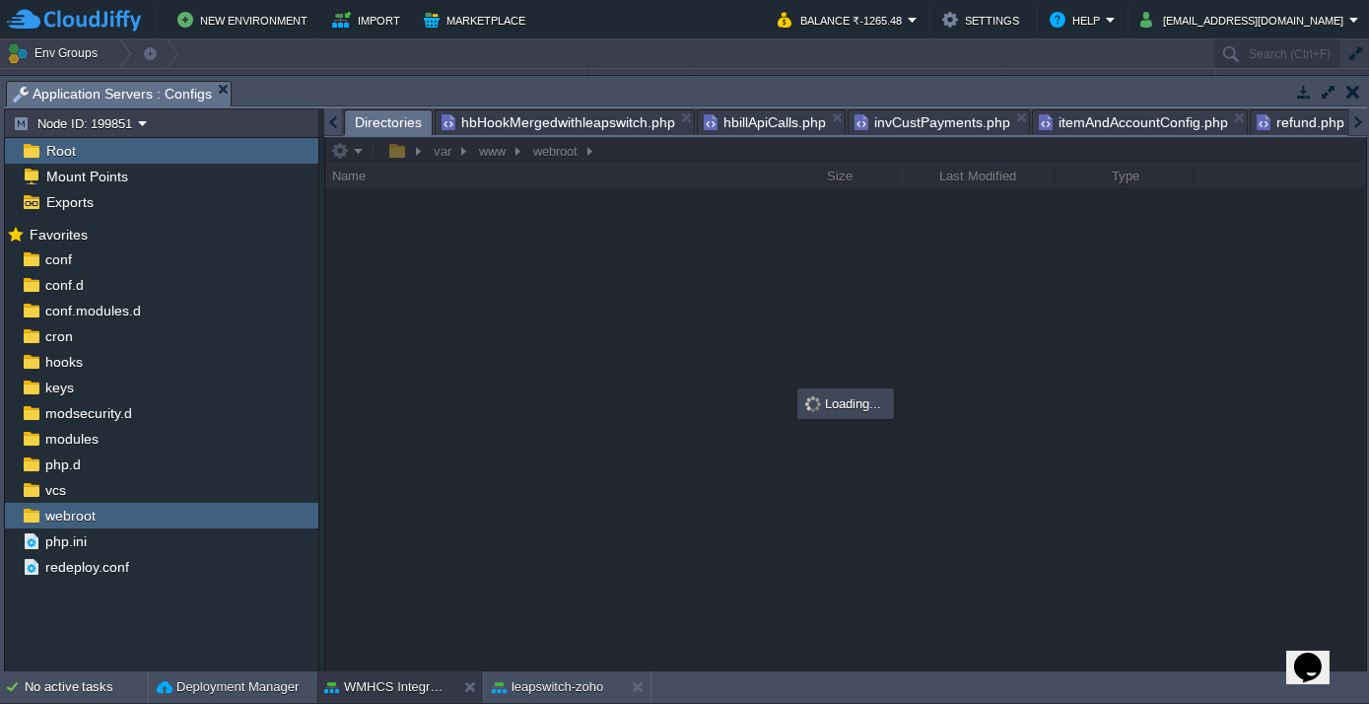
scroll to position [0, 0]
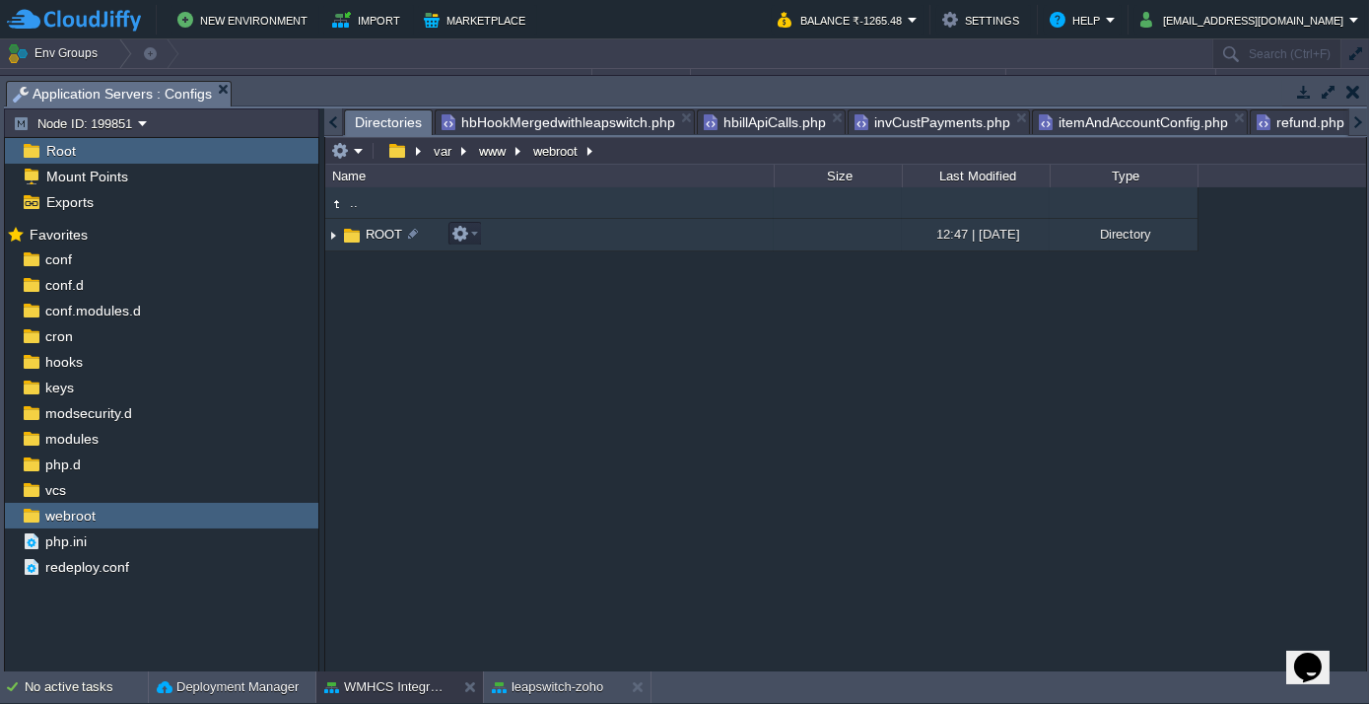
click at [388, 230] on span "ROOT" at bounding box center [384, 234] width 42 height 17
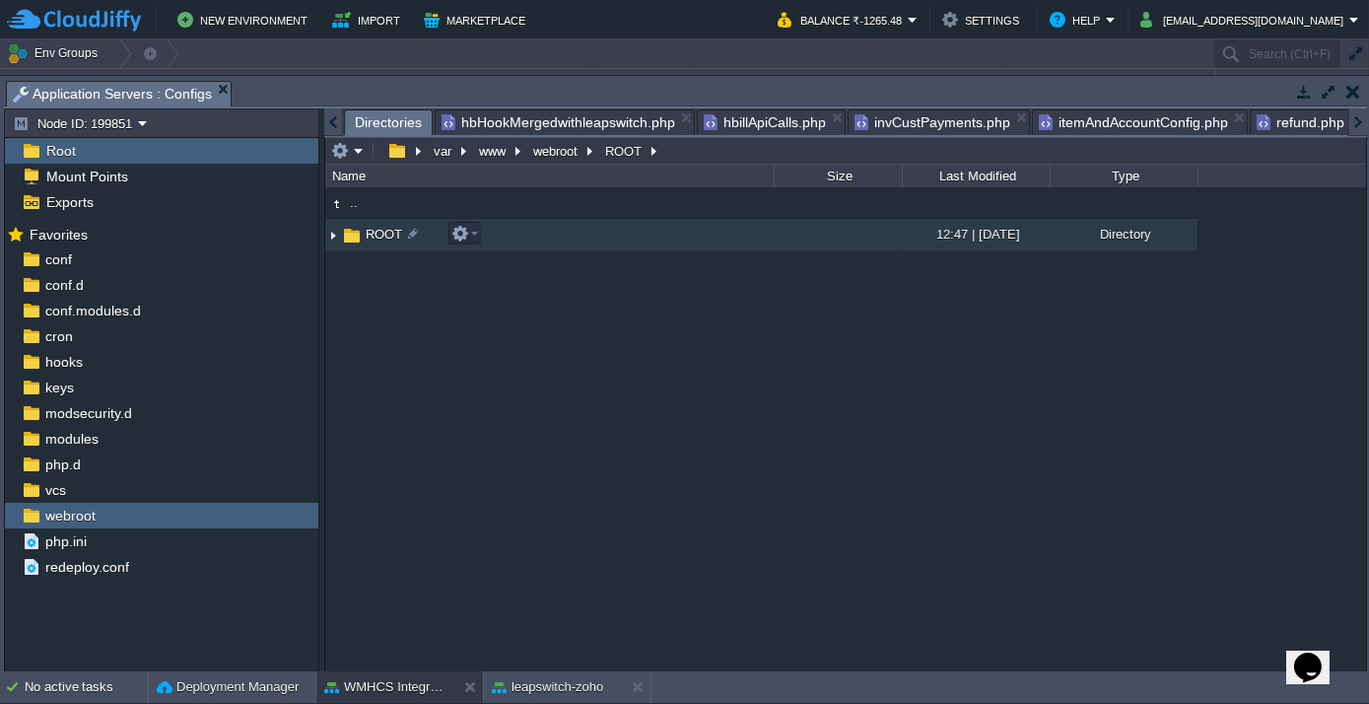
click at [388, 230] on span "ROOT" at bounding box center [384, 234] width 42 height 17
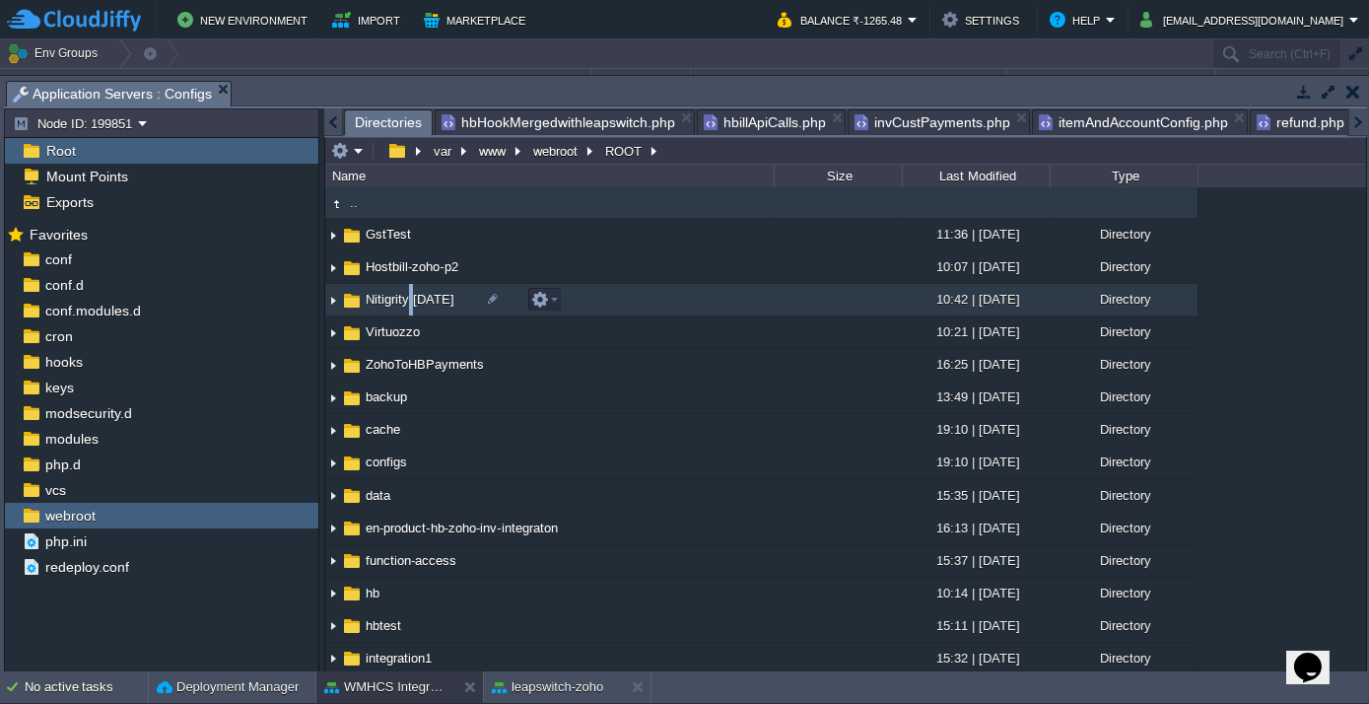
click at [415, 310] on td "Nitigrity [DATE]" at bounding box center [549, 300] width 448 height 33
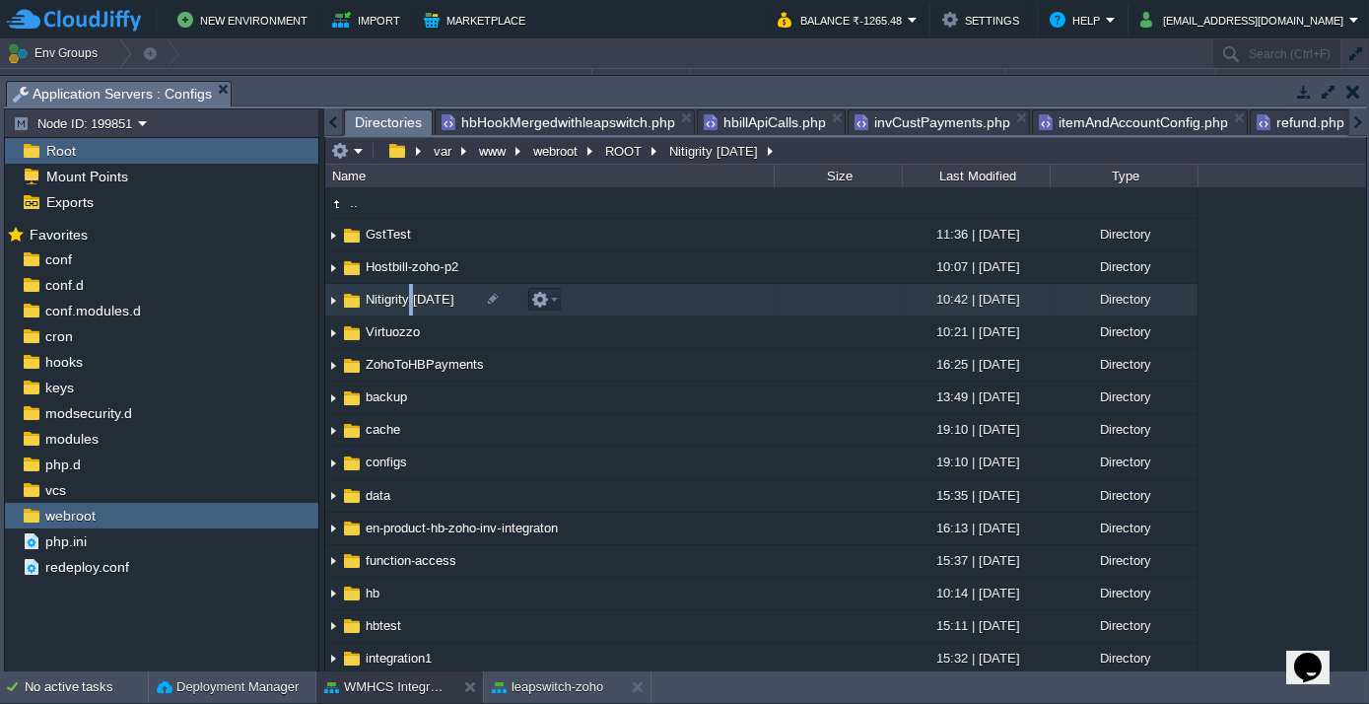
click at [415, 310] on td "Nitigrity [DATE]" at bounding box center [549, 300] width 448 height 33
click at [405, 296] on span "Nitigrity [DATE]" at bounding box center [410, 299] width 95 height 17
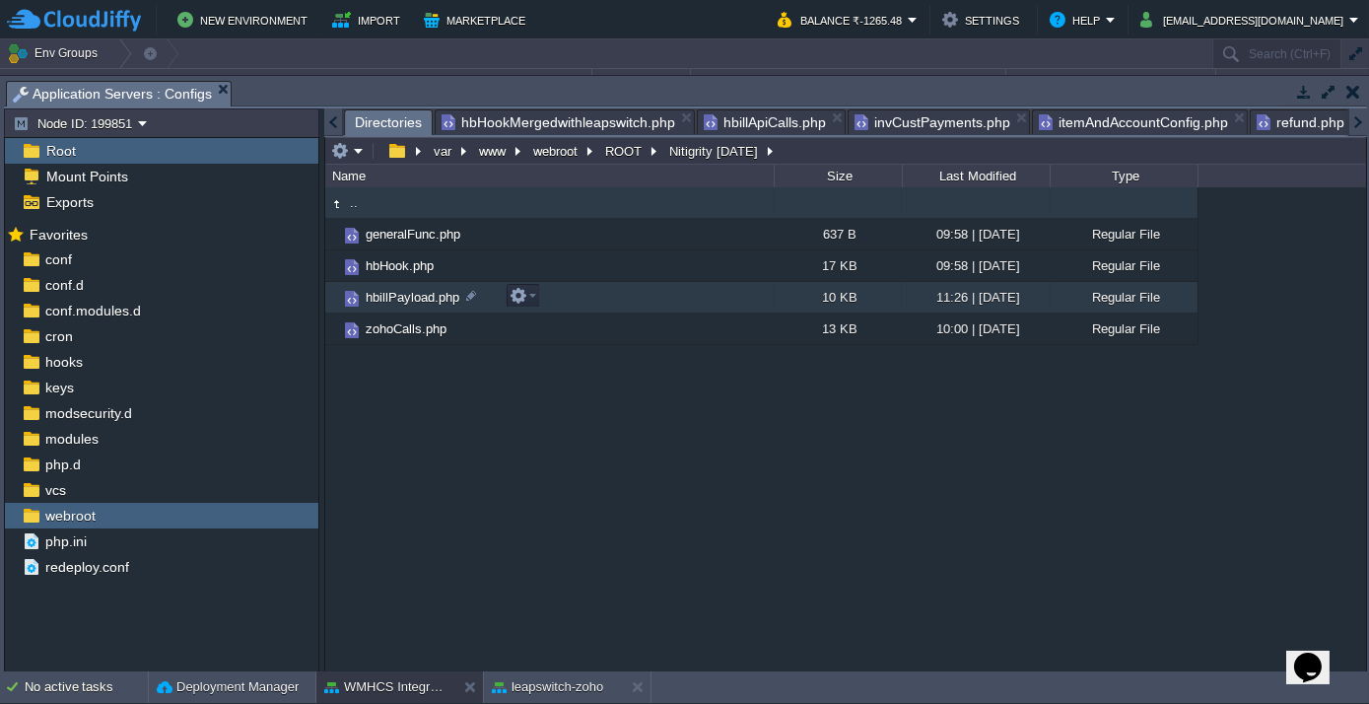
click at [396, 299] on span "hbillPayload.php" at bounding box center [413, 297] width 100 height 17
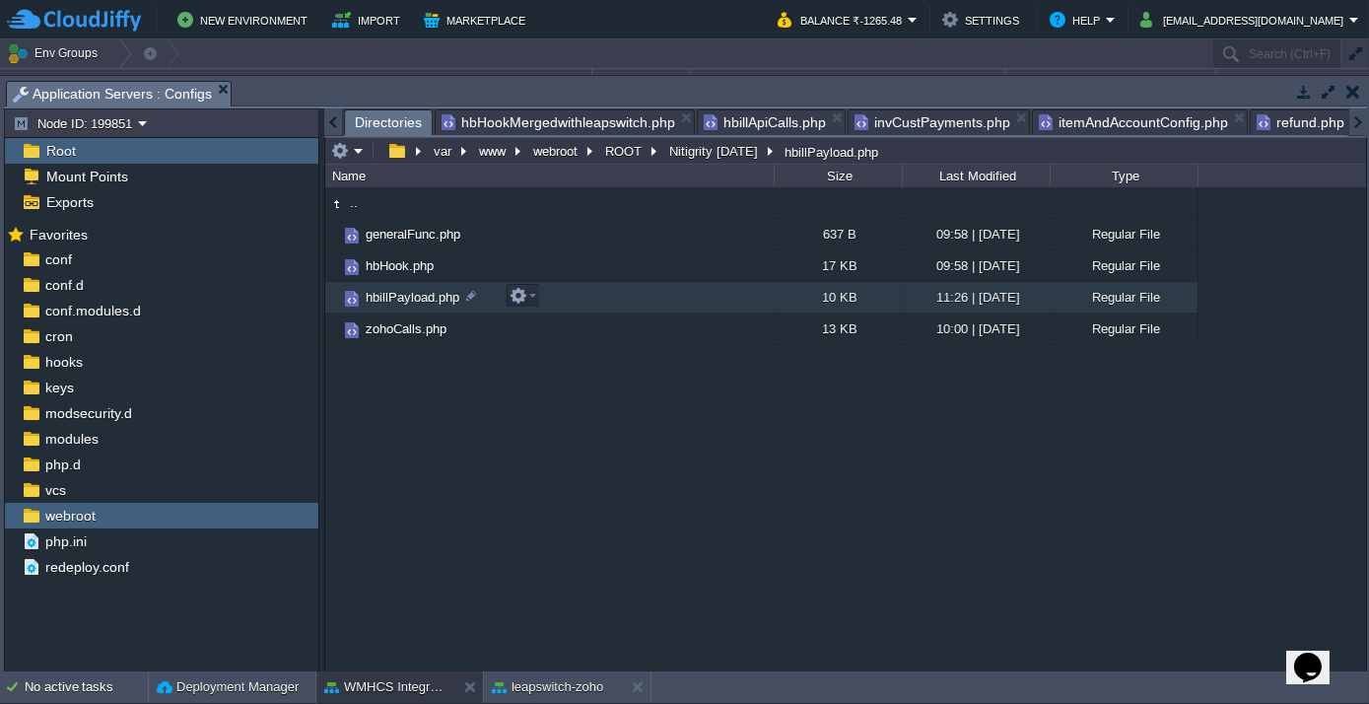
click at [396, 299] on span "hbillPayload.php" at bounding box center [413, 297] width 100 height 17
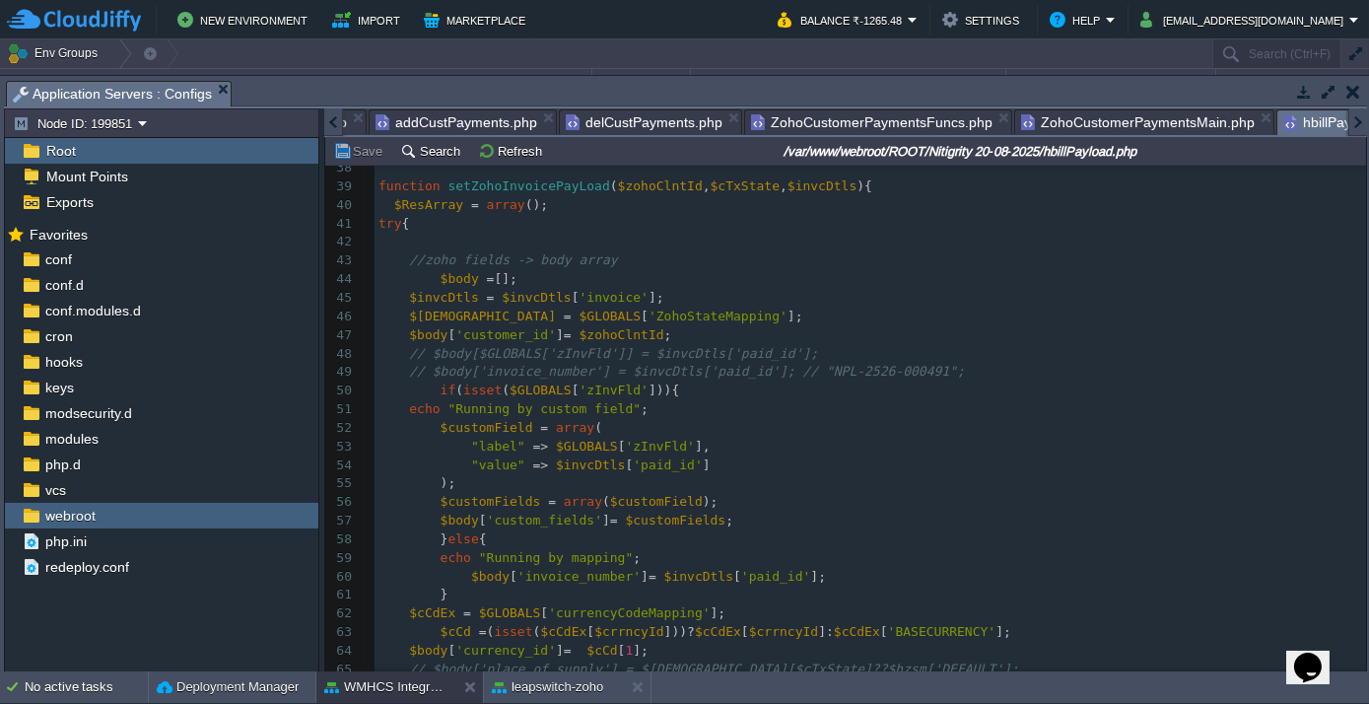
scroll to position [804, 0]
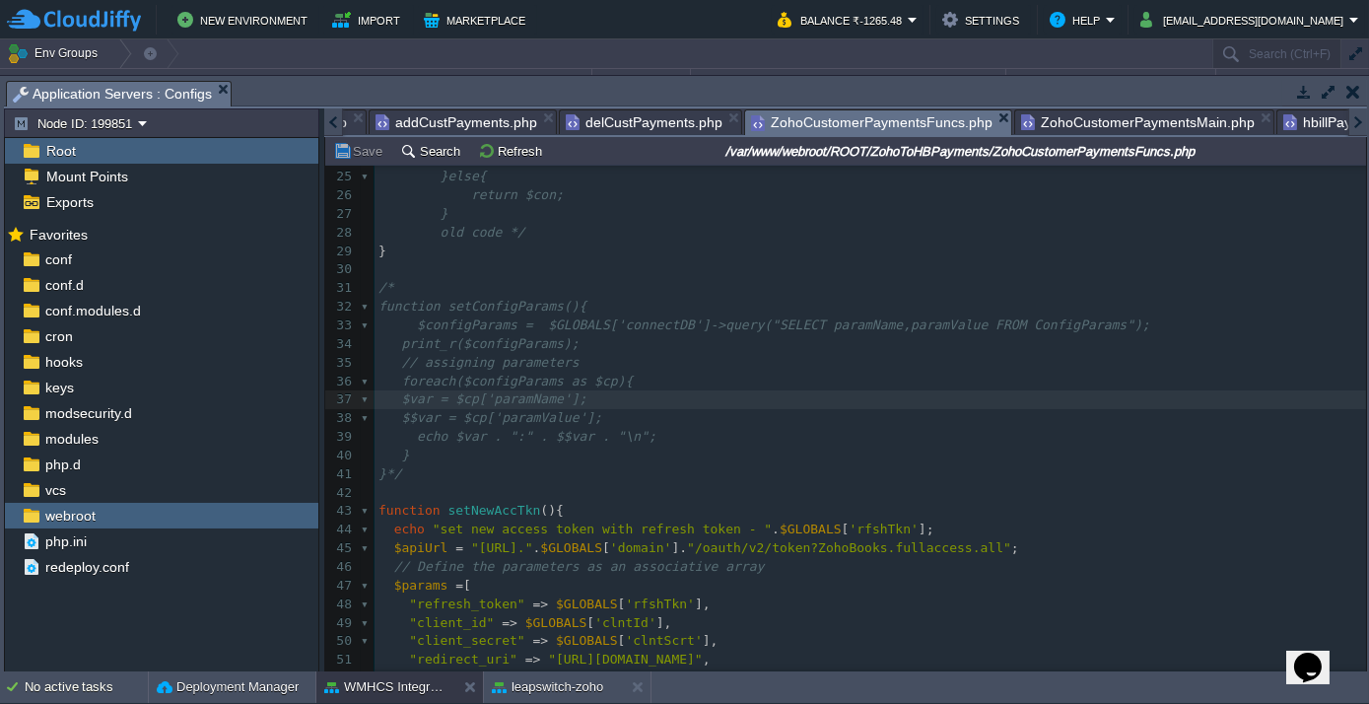
click at [838, 121] on span "ZohoCustomerPaymentsFuncs.php" at bounding box center [871, 122] width 241 height 25
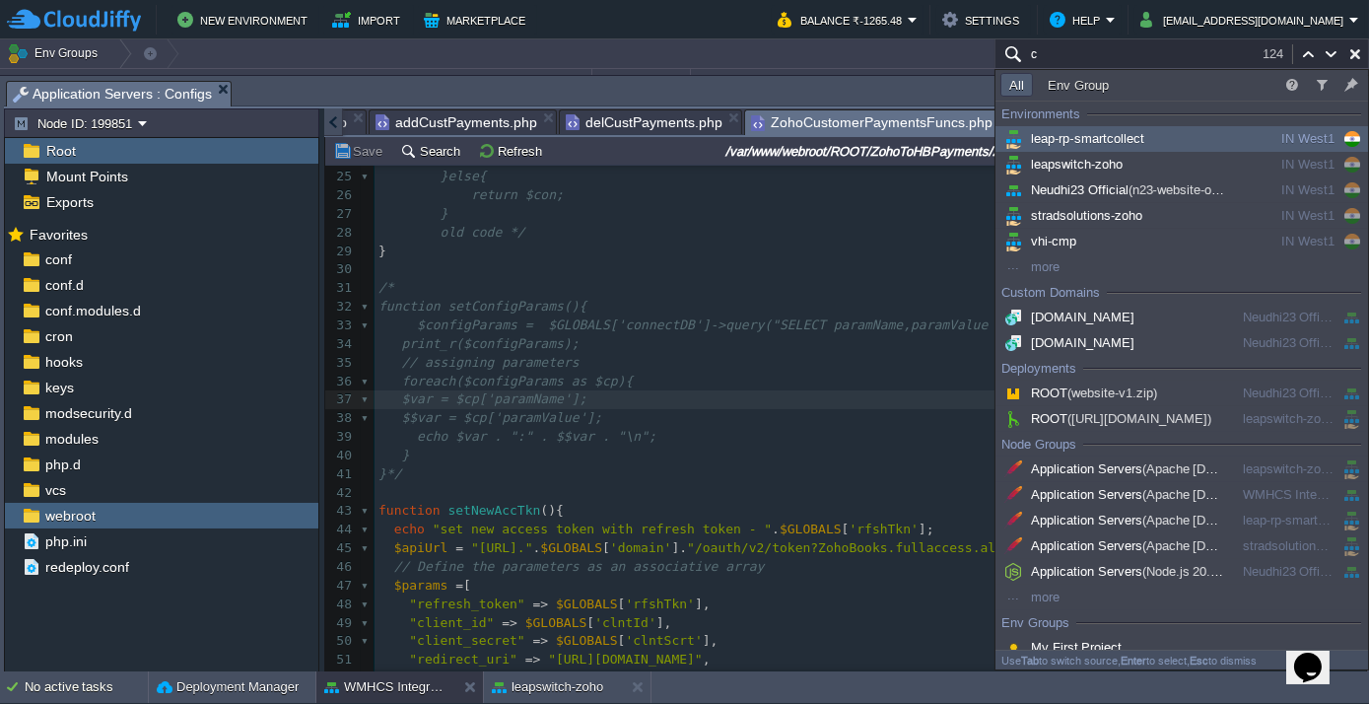
type input "c"
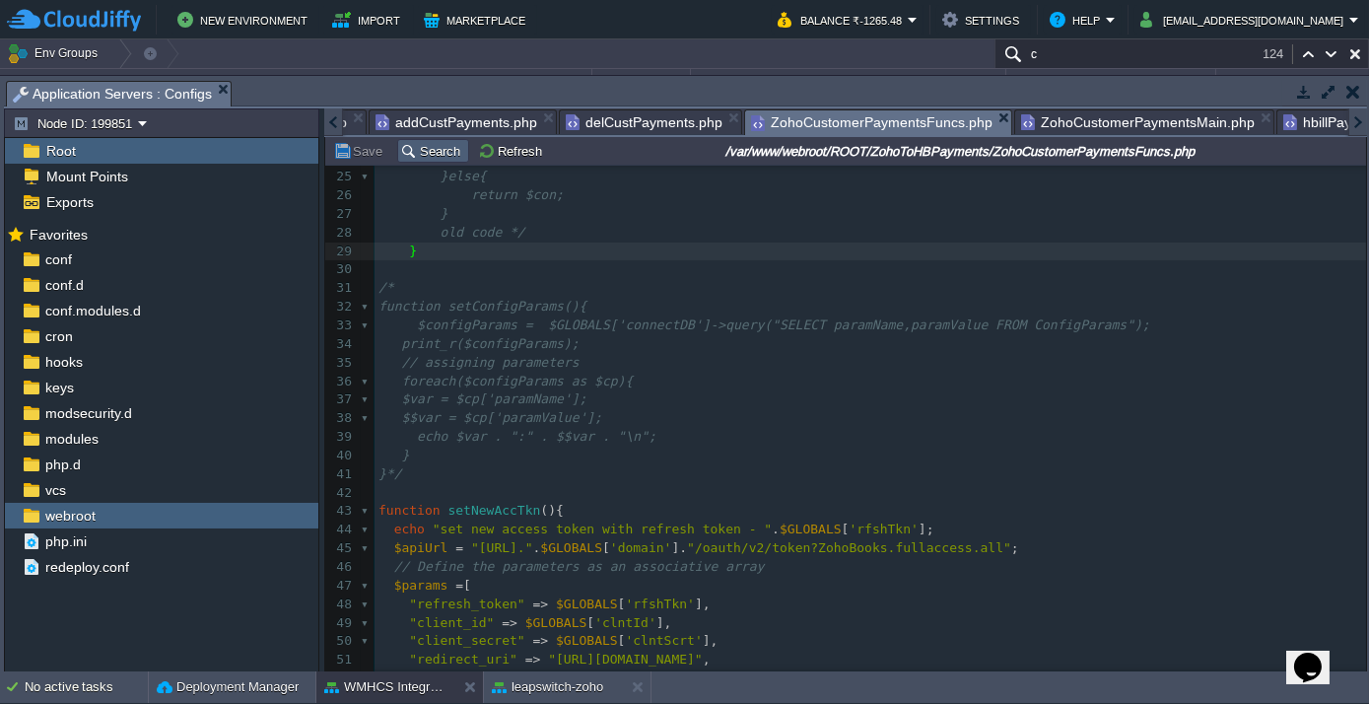
click at [431, 158] on button "Search" at bounding box center [433, 151] width 66 height 18
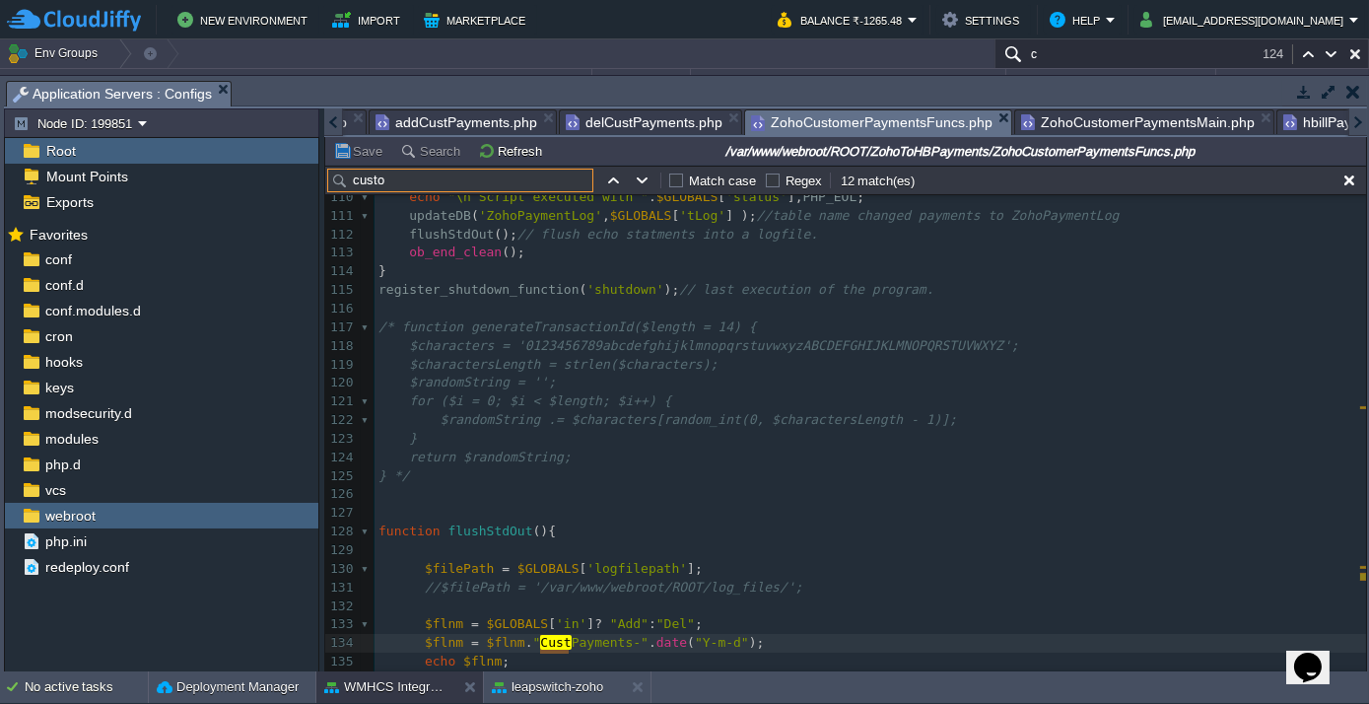
scroll to position [3949, 0]
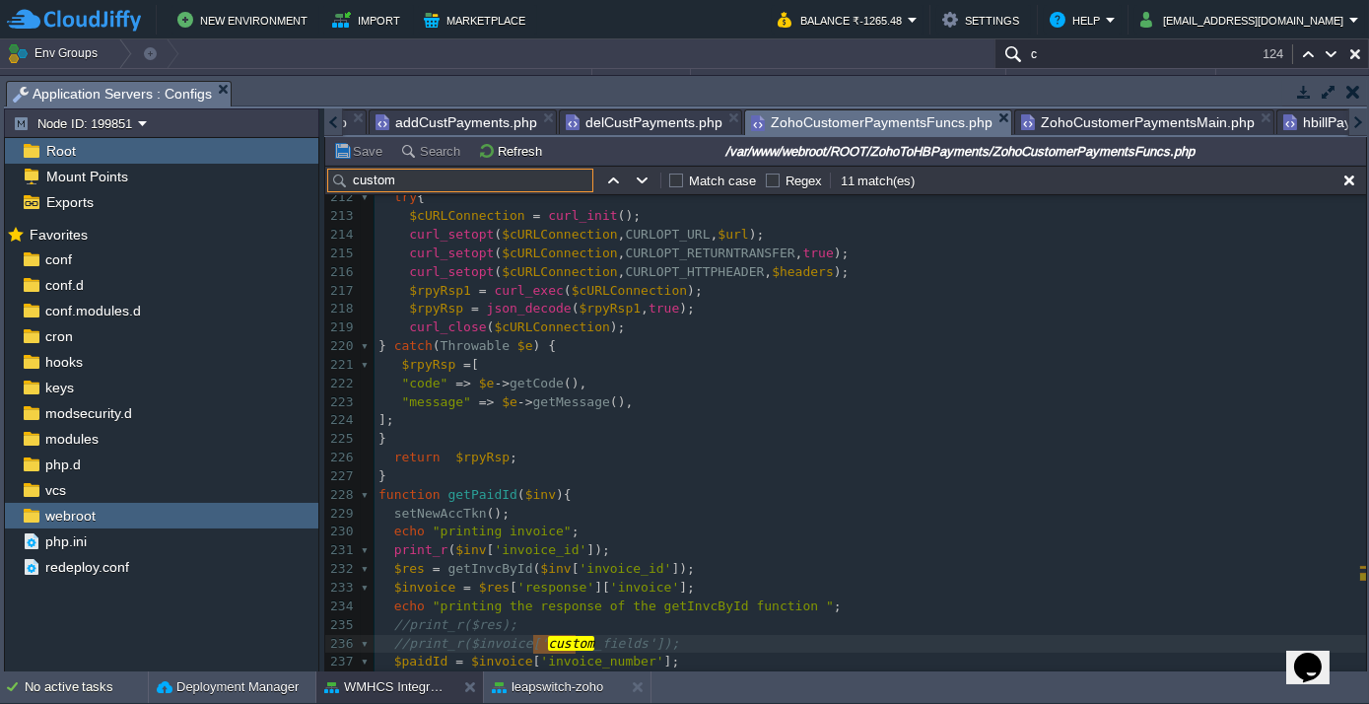
type input "custom"
type textarea "custom_fields"
drag, startPoint x: 531, startPoint y: 643, endPoint x: 612, endPoint y: 650, distance: 81.1
click at [418, 187] on input "custom" at bounding box center [460, 180] width 266 height 24
paste input "_fields"
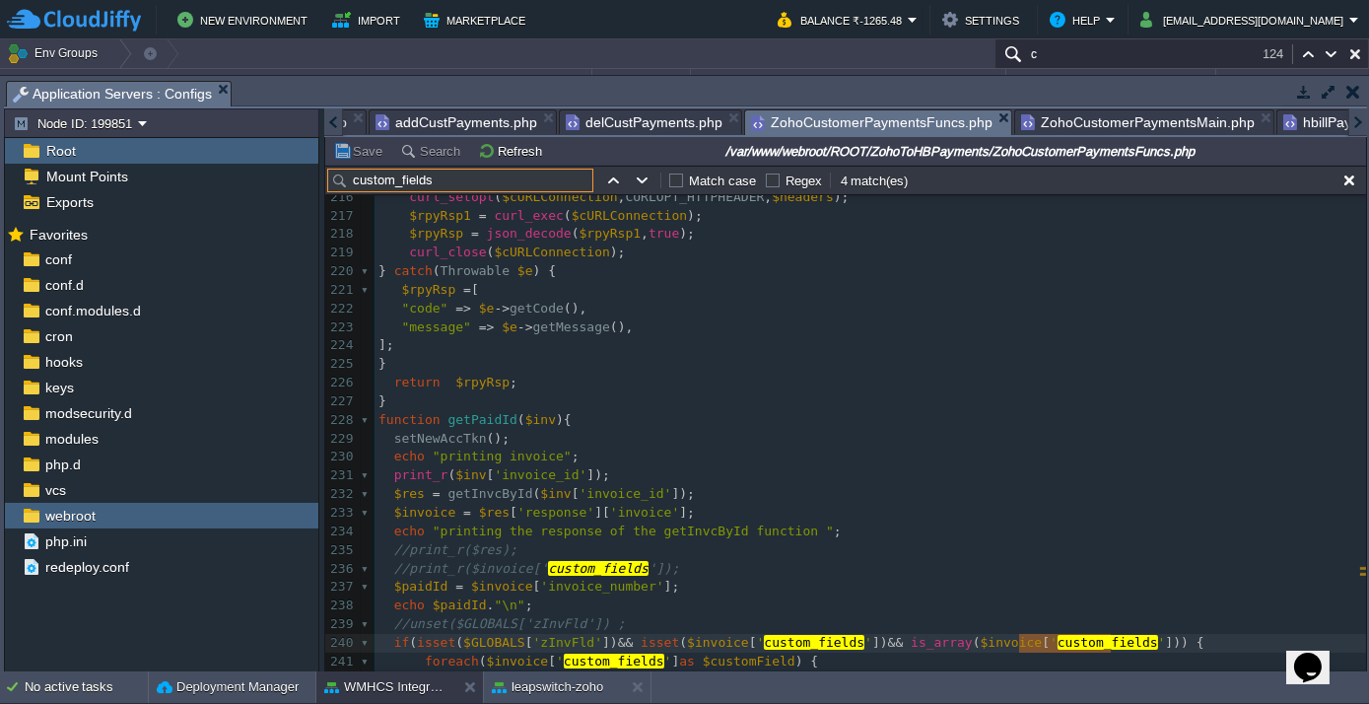
scroll to position [4043, 0]
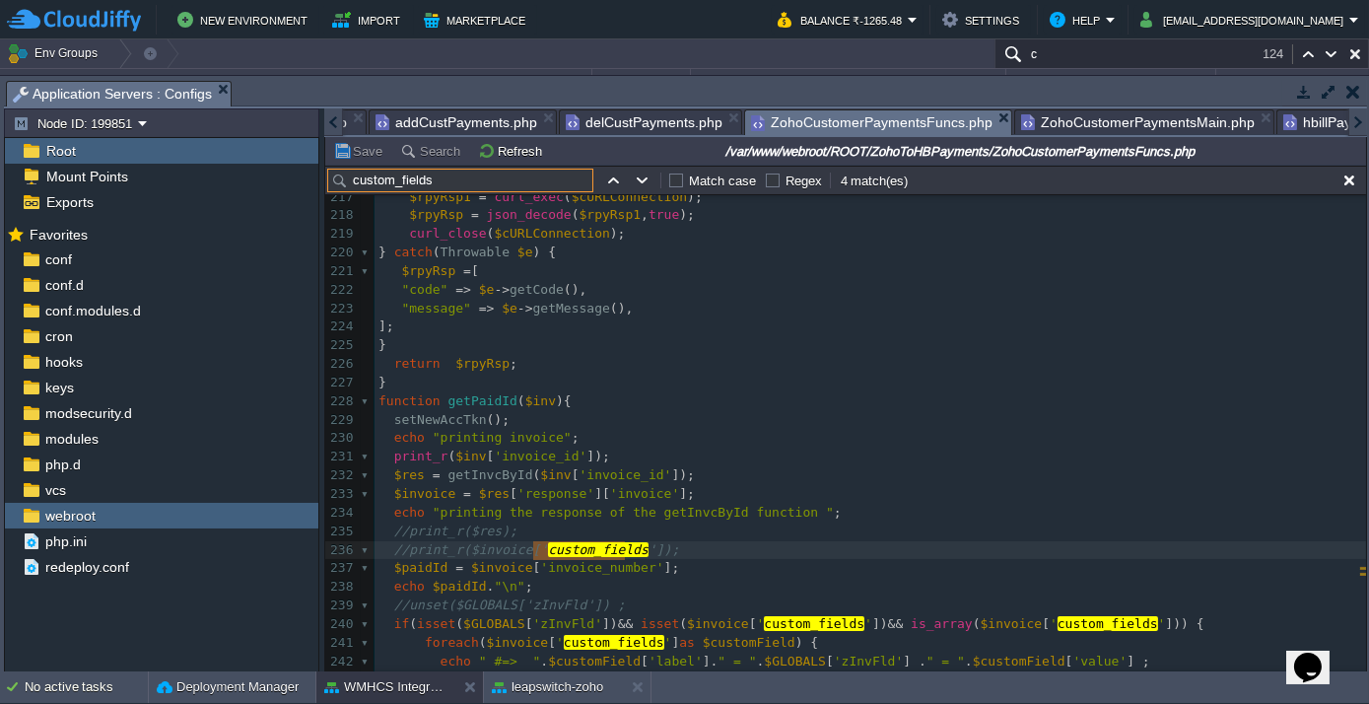
type input "custom_fields"
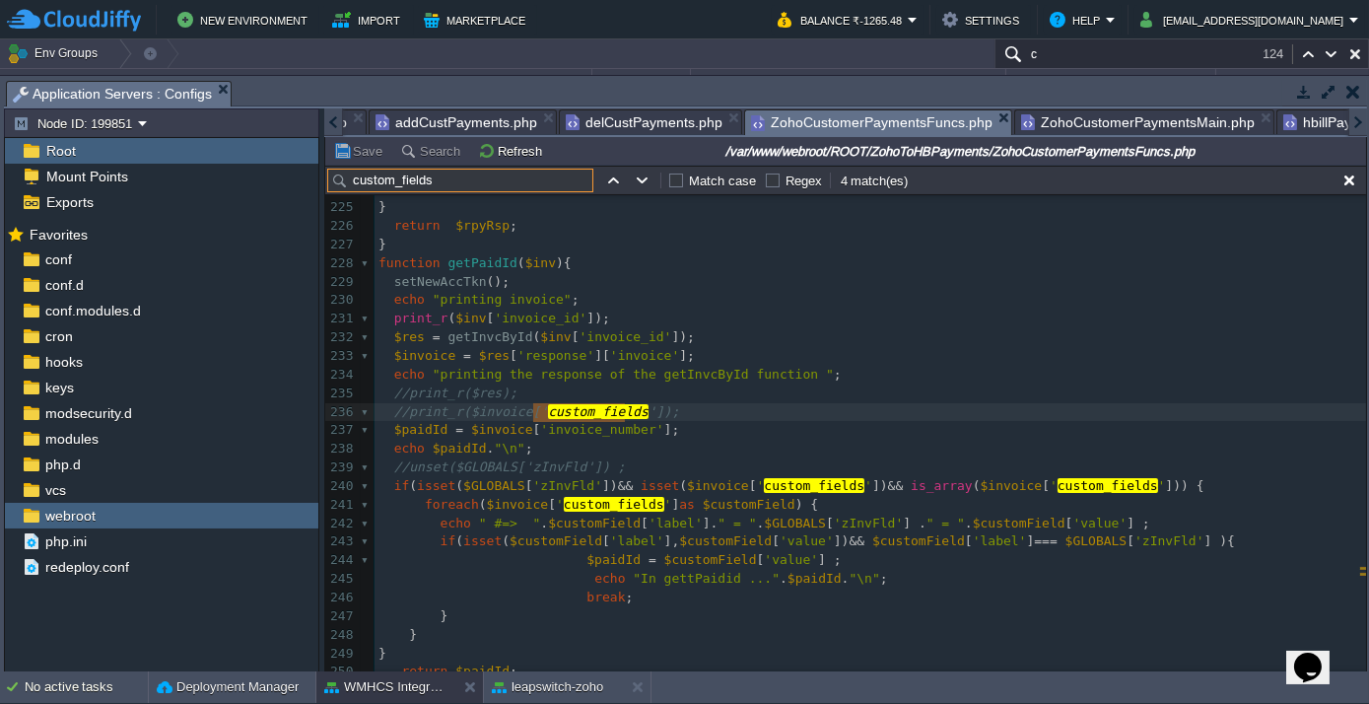
scroll to position [4222, 0]
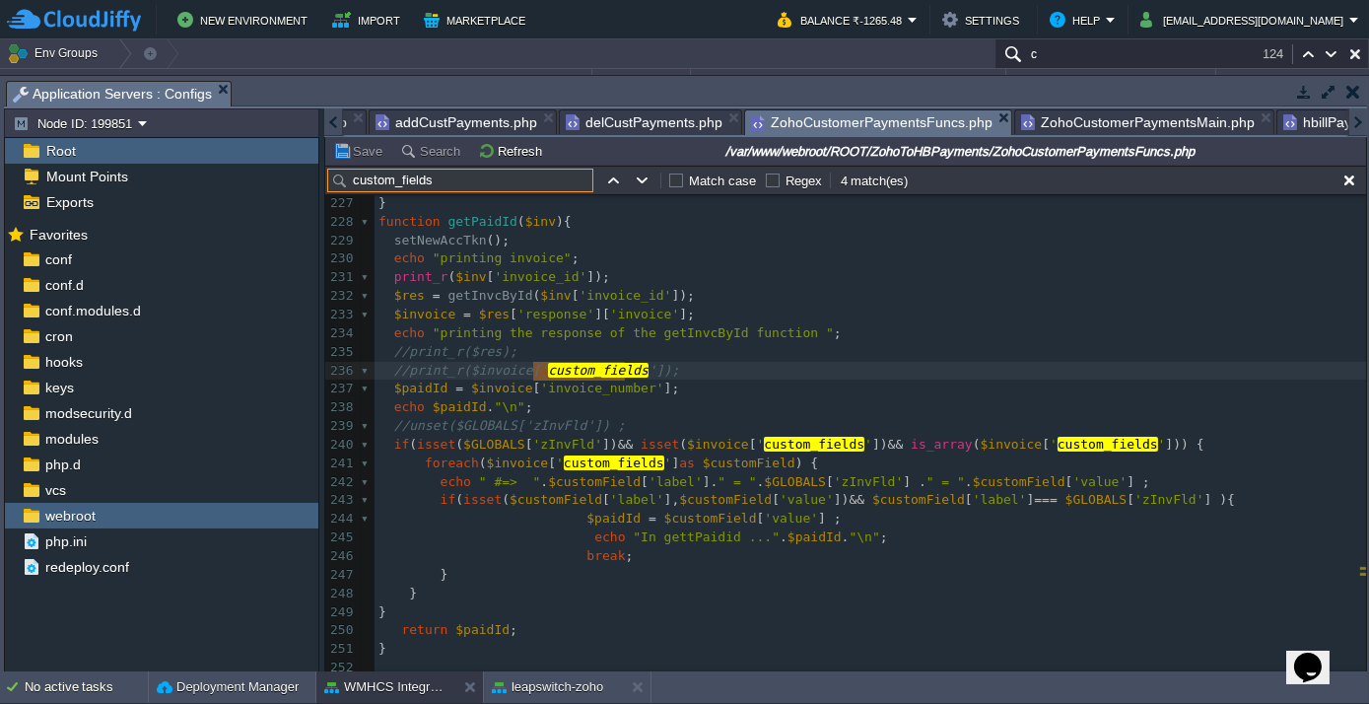
click at [869, 186] on div "4 match(es)" at bounding box center [874, 180] width 72 height 19
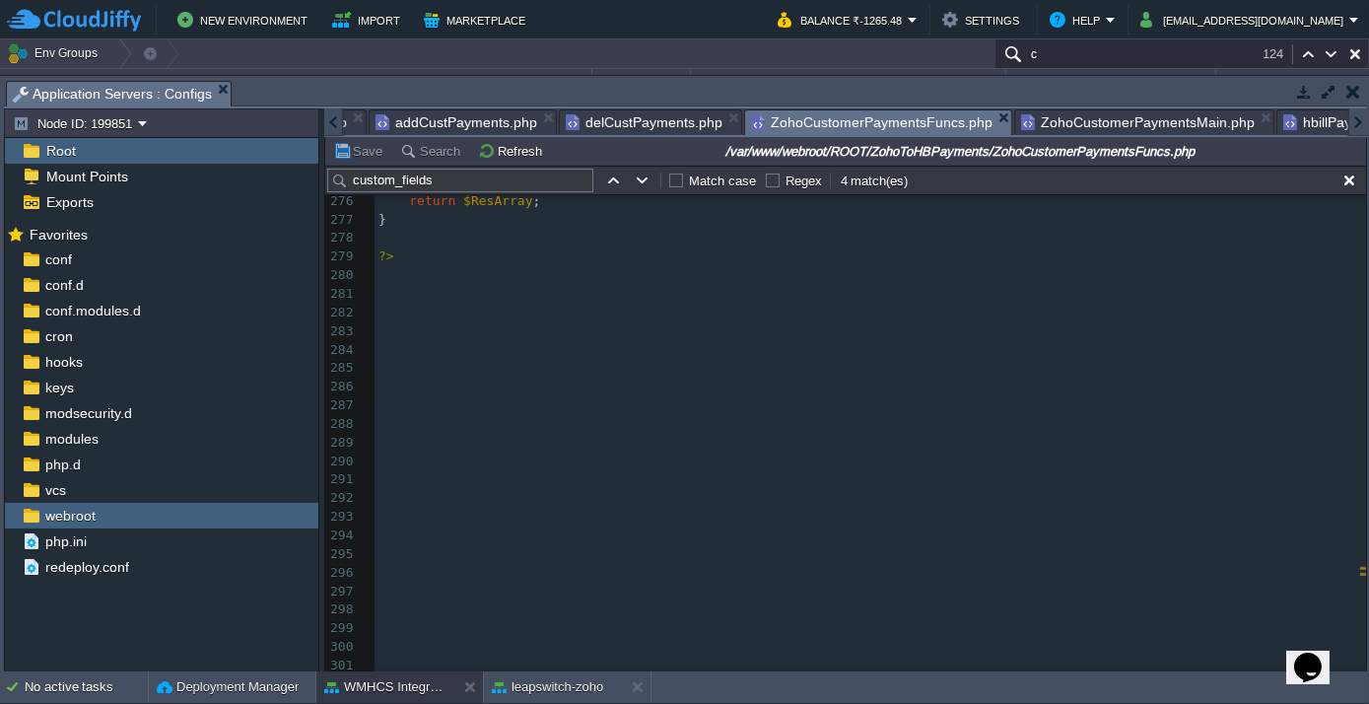
scroll to position [4659, 0]
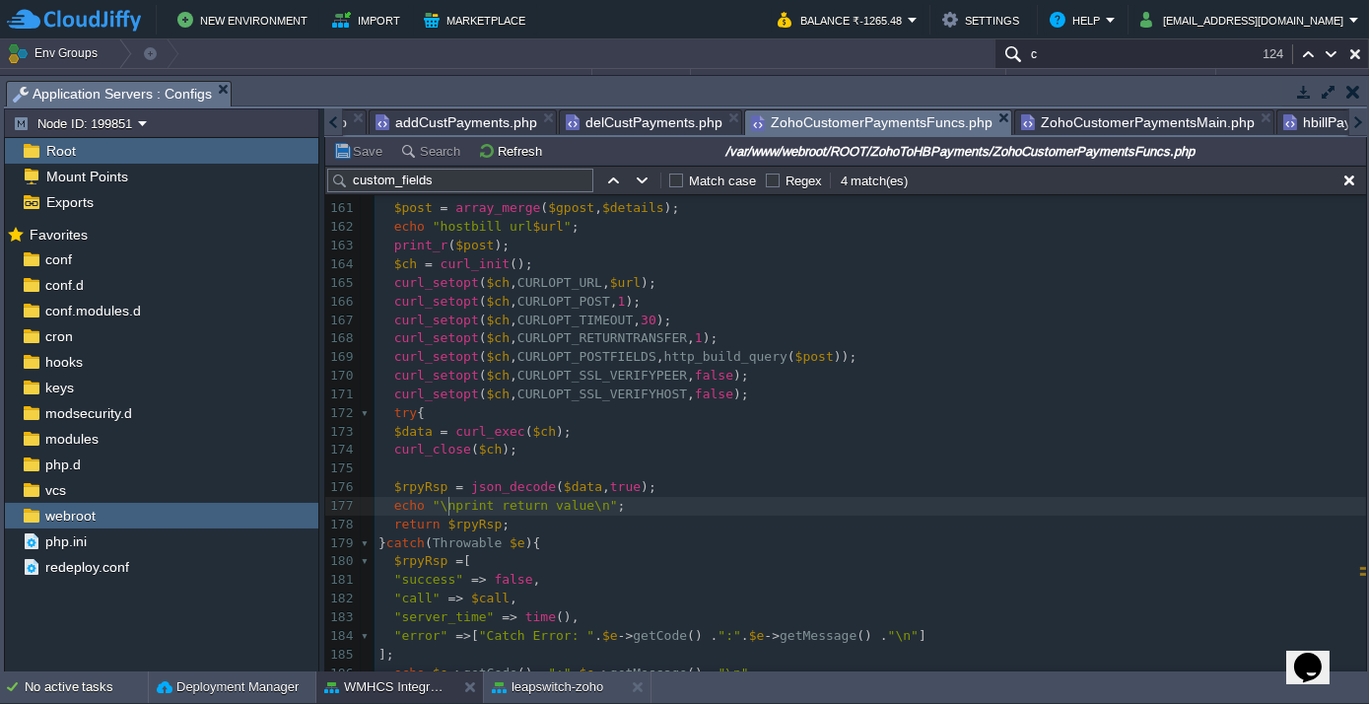
click at [448, 507] on div "x //print_r($invoice[' custom_fields ']); 150 ​ 151 function callHostBillApi ( …" at bounding box center [869, 598] width 991 height 1207
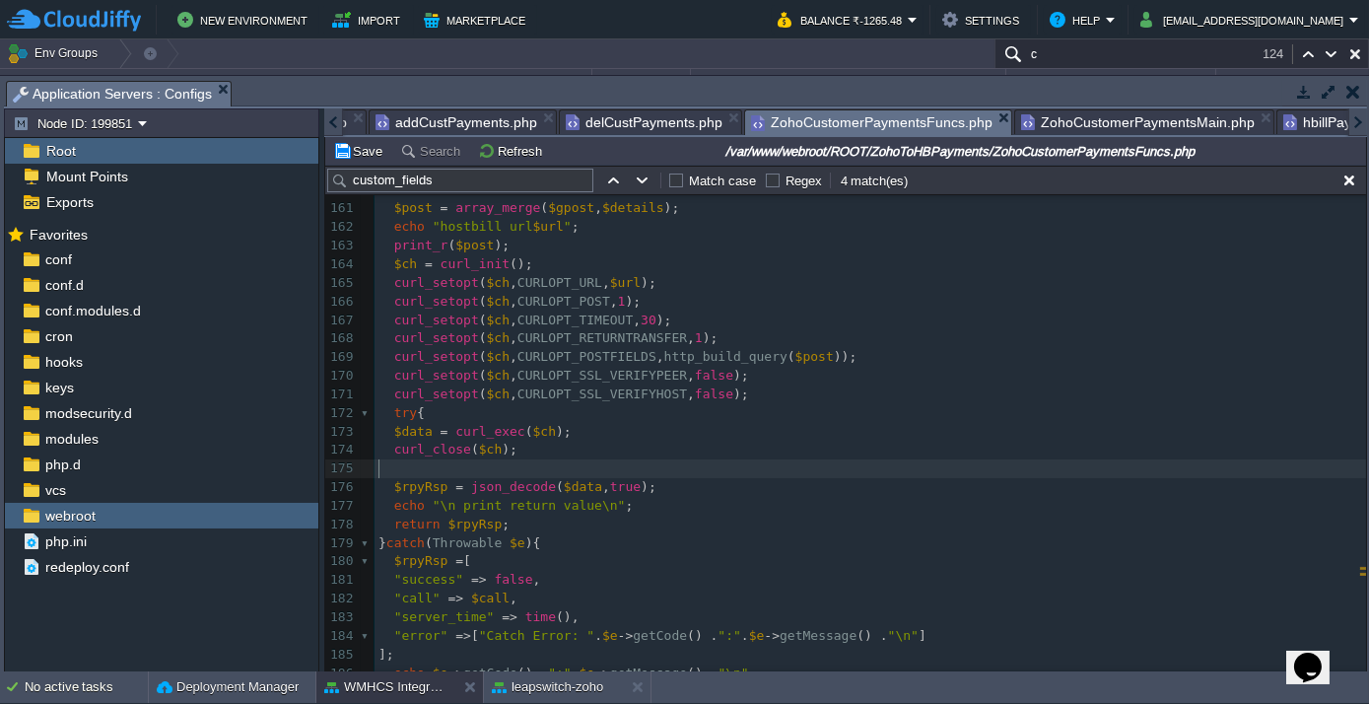
click at [718, 459] on pre "​" at bounding box center [869, 468] width 991 height 19
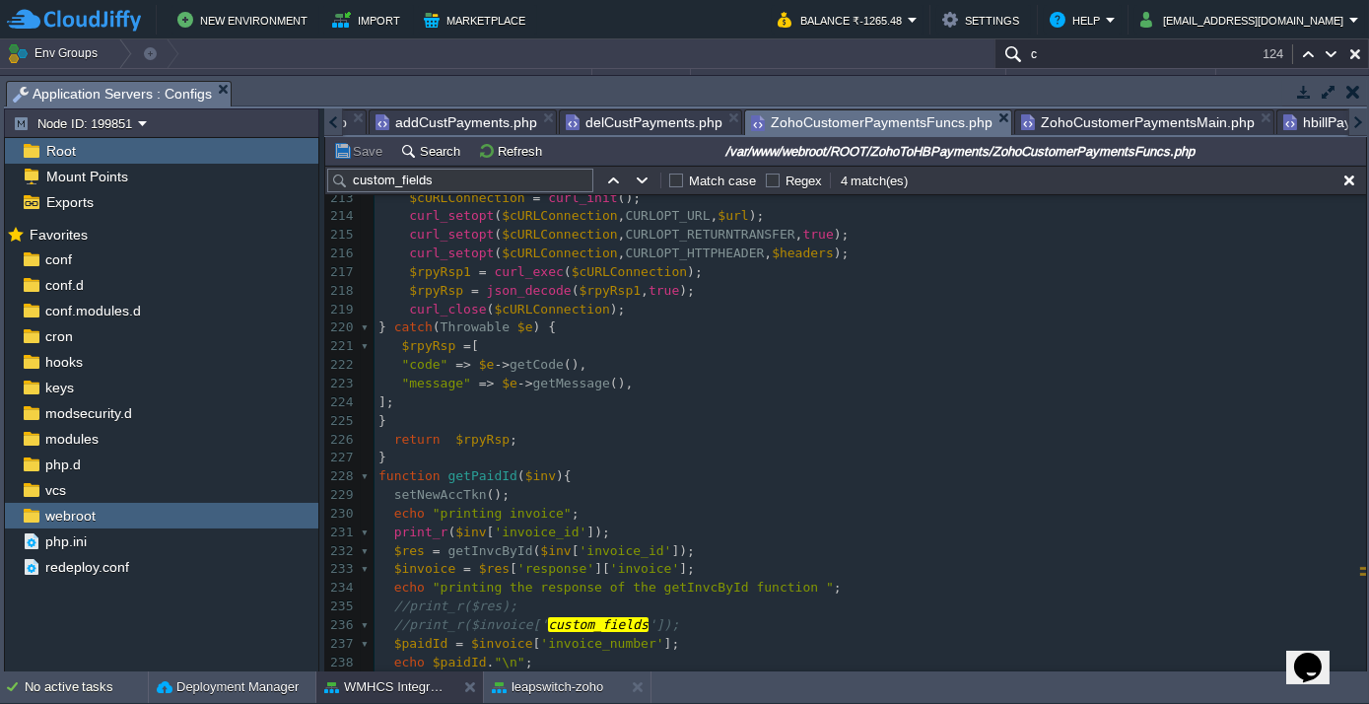
scroll to position [3975, 0]
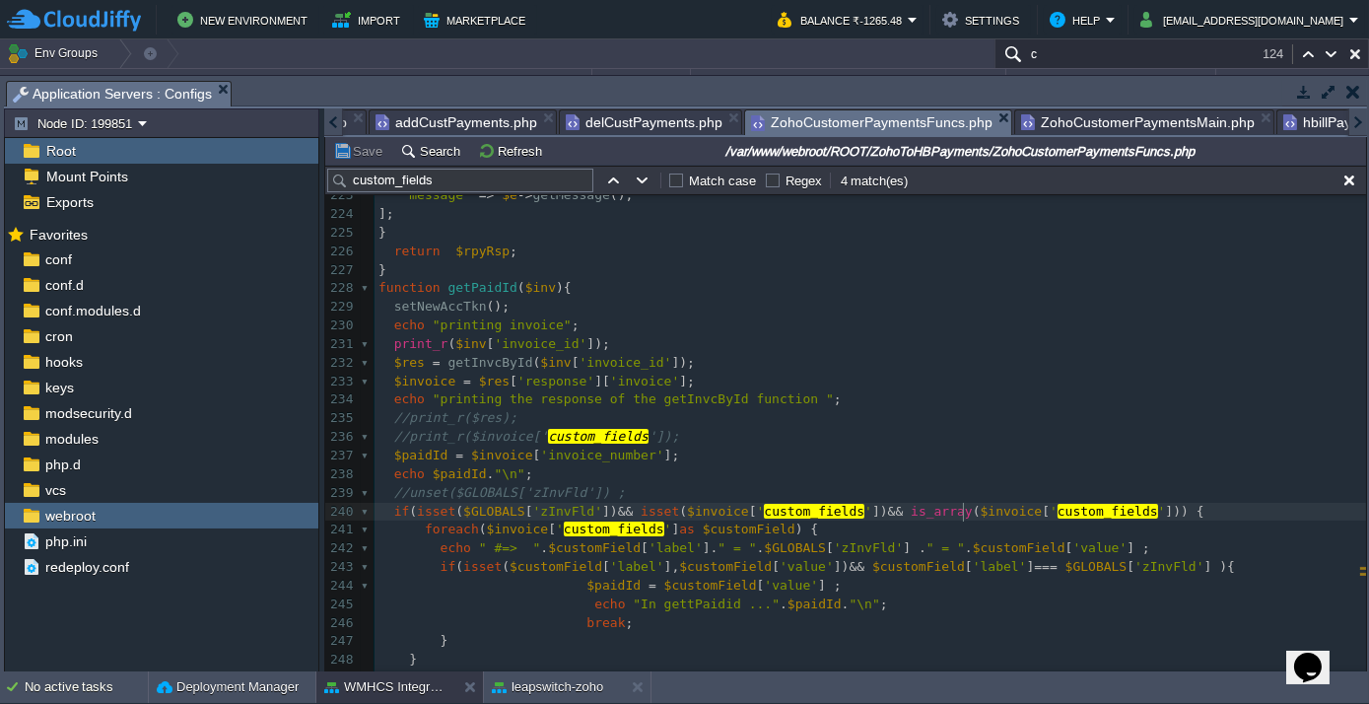
click at [964, 510] on div "xxxxxxxxxx ​ 203 $triggerLog [ $attrib . "_1" ] = $val ; 204 } 205 } 206 return…" at bounding box center [869, 334] width 991 height 1039
click at [916, 514] on div "xxxxxxxxxx ​ 203 $triggerLog [ $attrib . "_1" ] = $val ; 204 } 205 } 206 return…" at bounding box center [869, 334] width 991 height 1039
click at [691, 510] on div "xxxxxxxxxx ​ 203 $triggerLog [ $attrib . "_1" ] = $val ; 204 } 205 } 206 return…" at bounding box center [869, 334] width 991 height 1039
click at [655, 508] on div "xxxxxxxxxx ​ 203 $triggerLog [ $attrib . "_1" ] = $val ; 204 } 205 } 206 return…" at bounding box center [869, 334] width 991 height 1039
click at [570, 503] on div "xxxxxxxxxx ​ 203 $triggerLog [ $attrib . "_1" ] = $val ; 204 } 205 } 206 return…" at bounding box center [869, 334] width 991 height 1039
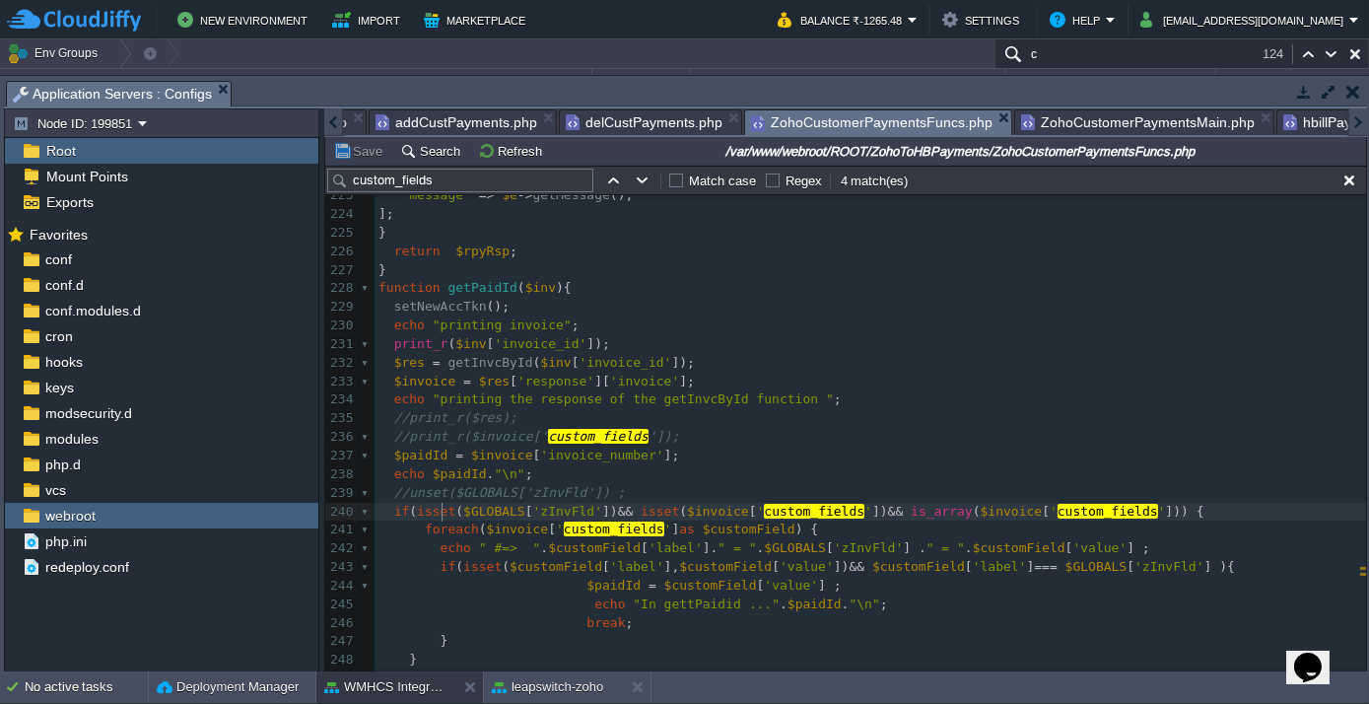
click at [439, 513] on span "isset" at bounding box center [436, 510] width 38 height 15
click at [436, 505] on div "xxxxxxxxxx ​ 203 $triggerLog [ $attrib . "_1" ] = $val ; 204 } 205 } 206 return…" at bounding box center [869, 334] width 991 height 1039
click at [439, 525] on span "foreach" at bounding box center [452, 528] width 54 height 15
click at [476, 569] on div "xxxxxxxxxx ​ 203 $triggerLog [ $attrib . "_1" ] = $val ; 204 } 205 } 206 return…" at bounding box center [869, 334] width 991 height 1039
click at [585, 603] on div "xxxxxxxxxx ​ 203 $triggerLog [ $attrib . "_1" ] = $val ; 204 } 205 } 206 return…" at bounding box center [869, 334] width 991 height 1039
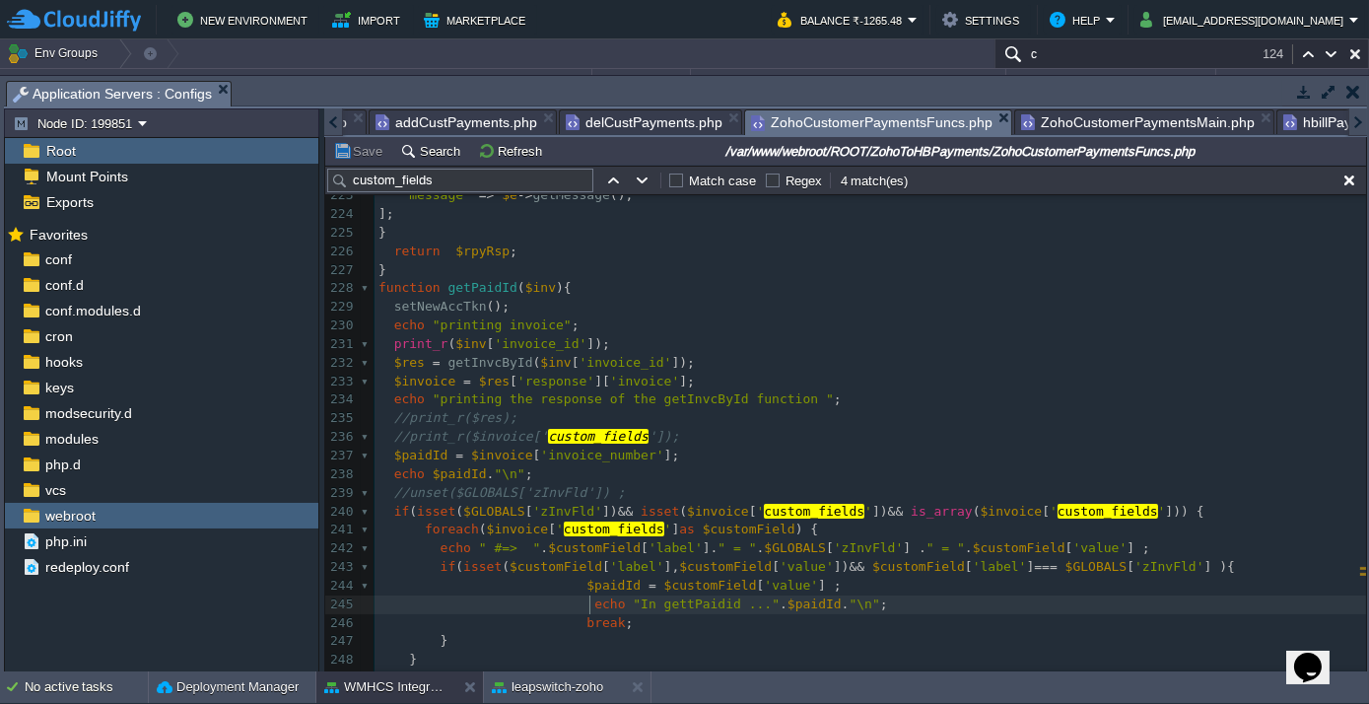
click at [594, 600] on span "echo" at bounding box center [609, 603] width 31 height 15
click at [588, 624] on div "xxxxxxxxxx ​ 203 $triggerLog [ $attrib . "_1" ] = $val ; 204 } 205 } 206 return…" at bounding box center [869, 334] width 991 height 1039
click at [577, 621] on div "xxxxxxxxxx ​ 203 $triggerLog [ $attrib . "_1" ] = $val ; 204 } 205 } 206 return…" at bounding box center [869, 334] width 991 height 1039
click at [588, 624] on div "xxxxxxxxxx ​ 203 $triggerLog [ $attrib . "_1" ] = $val ; 204 } 205 } 206 return…" at bounding box center [869, 334] width 991 height 1039
click at [788, 602] on div "xxxxxxxxxx ​ 203 $triggerLog [ $attrib . "_1" ] = $val ; 204 } 205 } 206 return…" at bounding box center [869, 334] width 991 height 1039
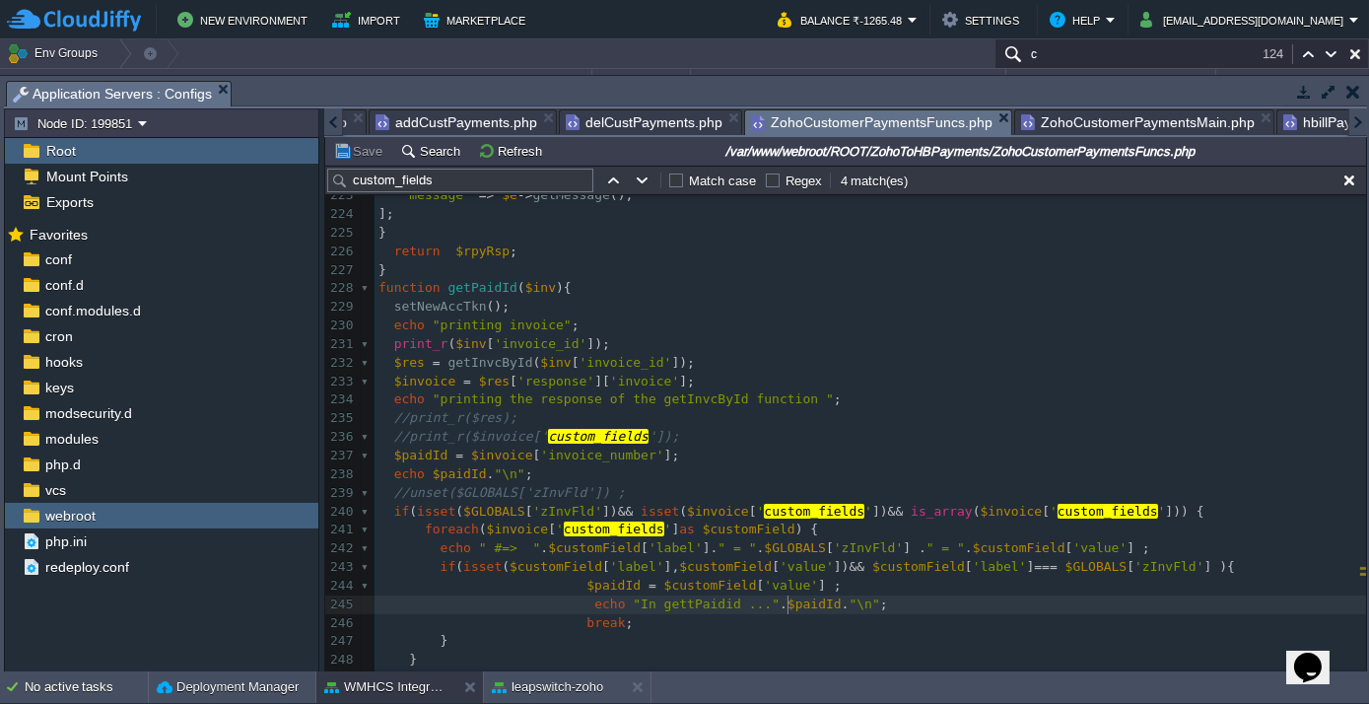
click at [1063, 563] on div "xxxxxxxxxx ​ 203 $triggerLog [ $attrib . "_1" ] = $val ; 204 } 205 } 206 return…" at bounding box center [869, 334] width 991 height 1039
click at [1007, 545] on div "xxxxxxxxxx ​ 203 $triggerLog [ $attrib . "_1" ] = $val ; 204 } 205 } 206 return…" at bounding box center [869, 334] width 991 height 1039
click at [899, 564] on div "xxxxxxxxxx ​ 203 $triggerLog [ $attrib . "_1" ] = $val ; 204 } 205 } 206 return…" at bounding box center [869, 334] width 991 height 1039
click at [512, 526] on div "xxxxxxxxxx ​ 203 $triggerLog [ $attrib . "_1" ] = $val ; 204 } 205 } 206 return…" at bounding box center [869, 334] width 991 height 1039
click at [494, 510] on div "xxxxxxxxxx ​ 203 $triggerLog [ $attrib . "_1" ] = $val ; 204 } 205 } 206 return…" at bounding box center [869, 334] width 991 height 1039
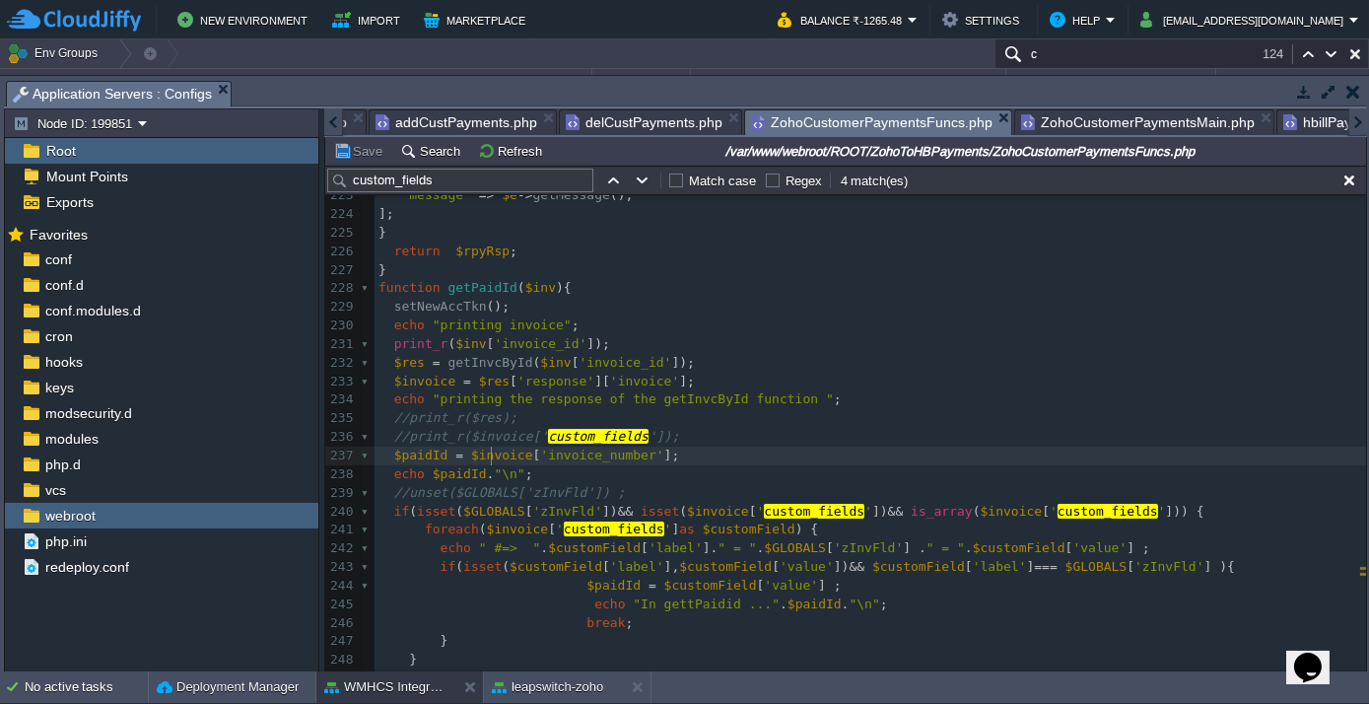
click at [490, 454] on div "xxxxxxxxxx ​ 203 $triggerLog [ $attrib . "_1" ] = $val ; 204 } 205 } 206 return…" at bounding box center [869, 334] width 991 height 1039
click at [454, 471] on div "xxxxxxxxxx ​ 203 $triggerLog [ $attrib . "_1" ] = $val ; 204 } 205 } 206 return…" at bounding box center [869, 334] width 991 height 1039
click at [424, 450] on span "$paidId" at bounding box center [421, 454] width 54 height 15
click at [421, 453] on div "xxxxxxxxxx ​ 203 $triggerLog [ $attrib . "_1" ] = $val ; 204 } 205 } 206 return…" at bounding box center [869, 334] width 991 height 1039
click at [412, 451] on span "$paidId" at bounding box center [421, 454] width 54 height 15
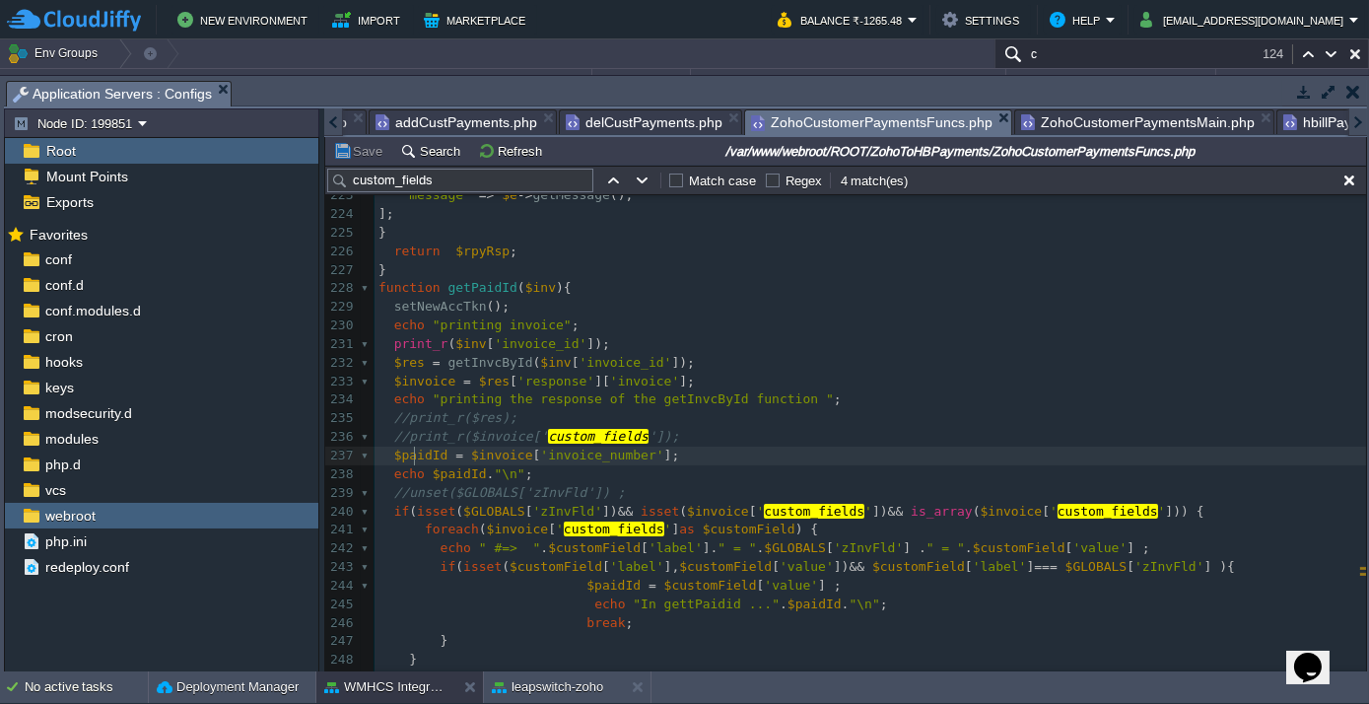
click at [410, 451] on span "$paidId" at bounding box center [421, 454] width 54 height 15
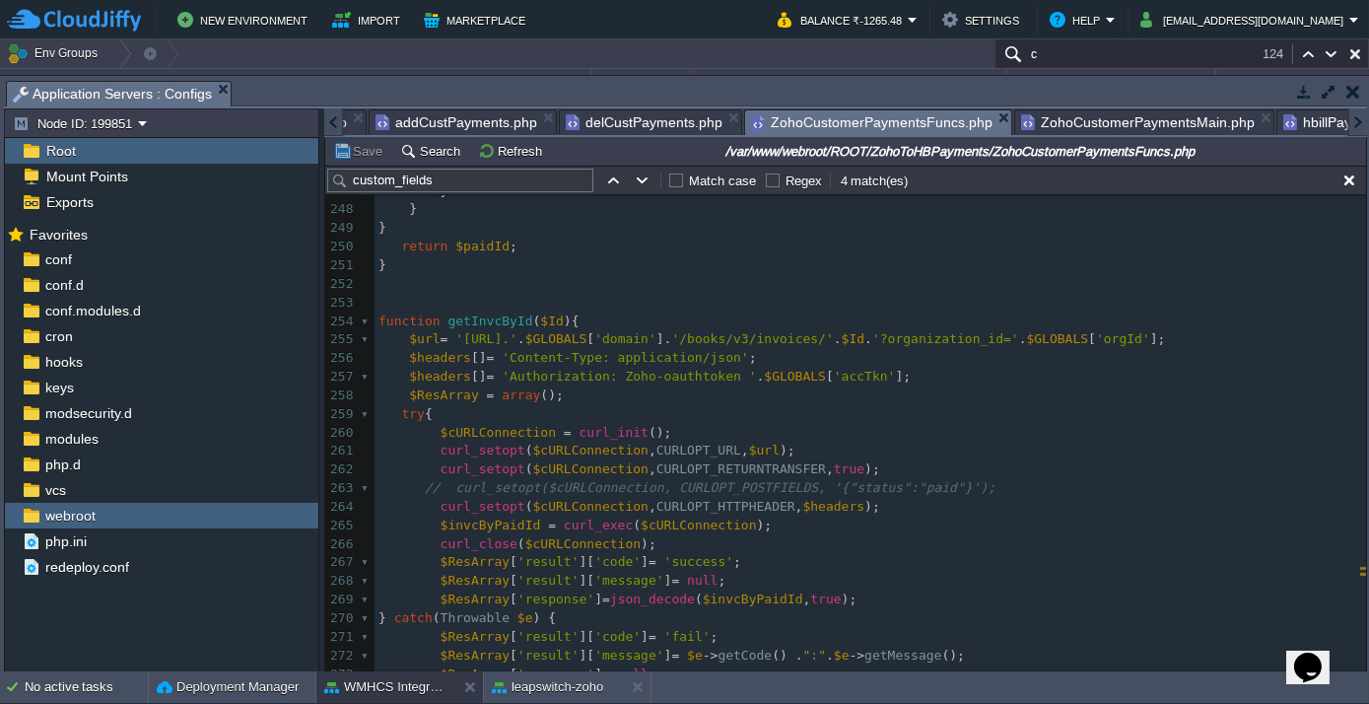
scroll to position [4692, 0]
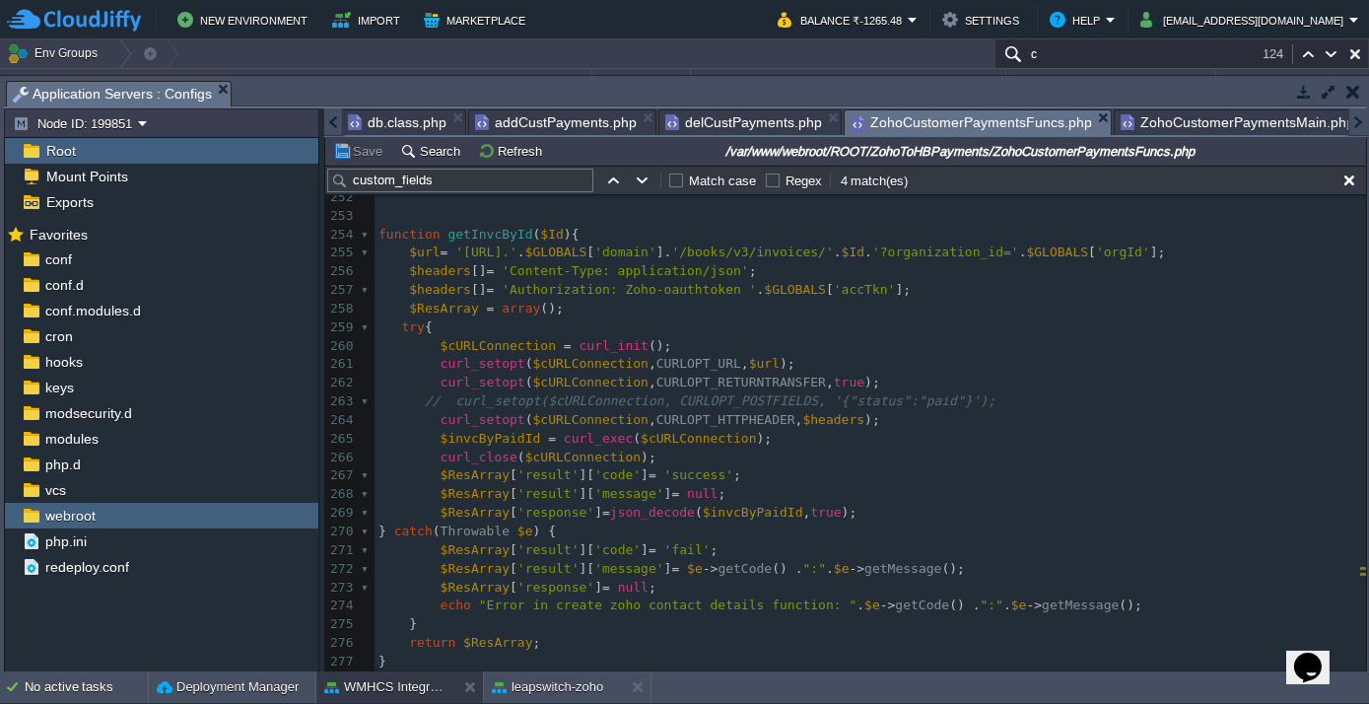
click at [341, 122] on div at bounding box center [333, 122] width 19 height 28
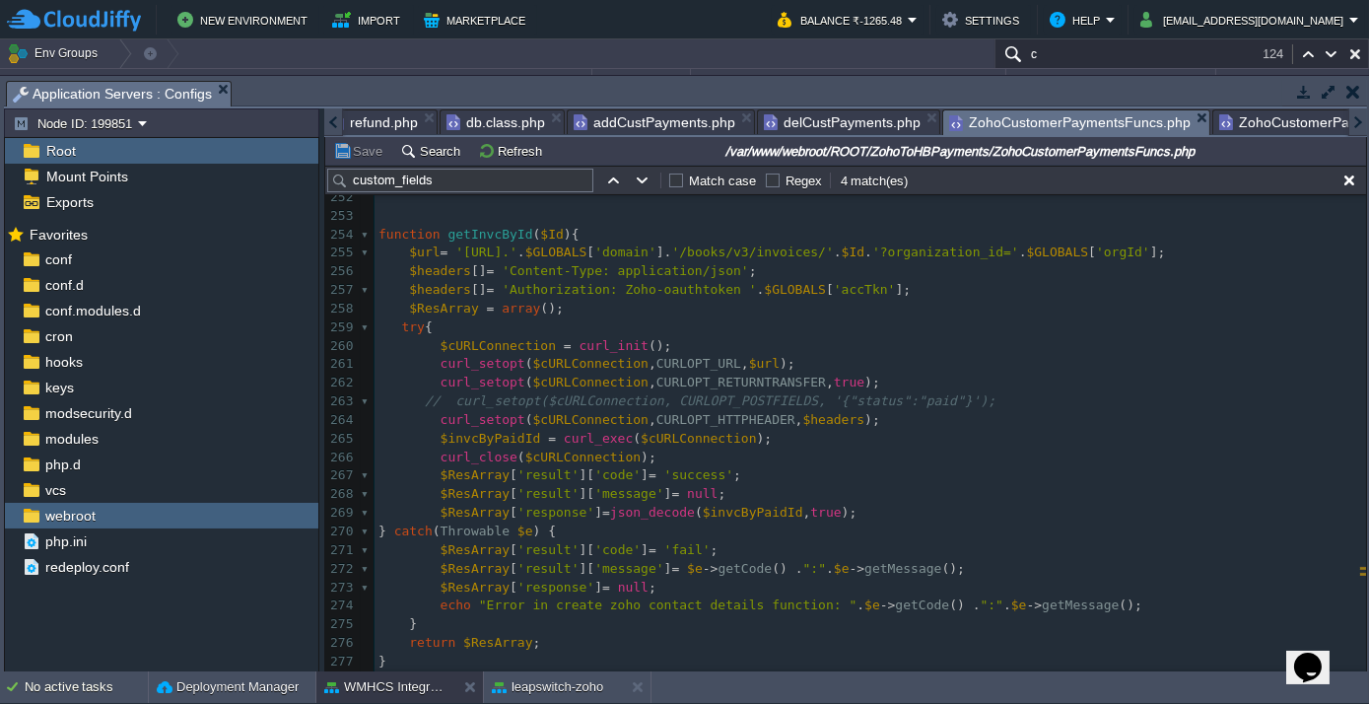
click at [341, 122] on div at bounding box center [333, 122] width 19 height 28
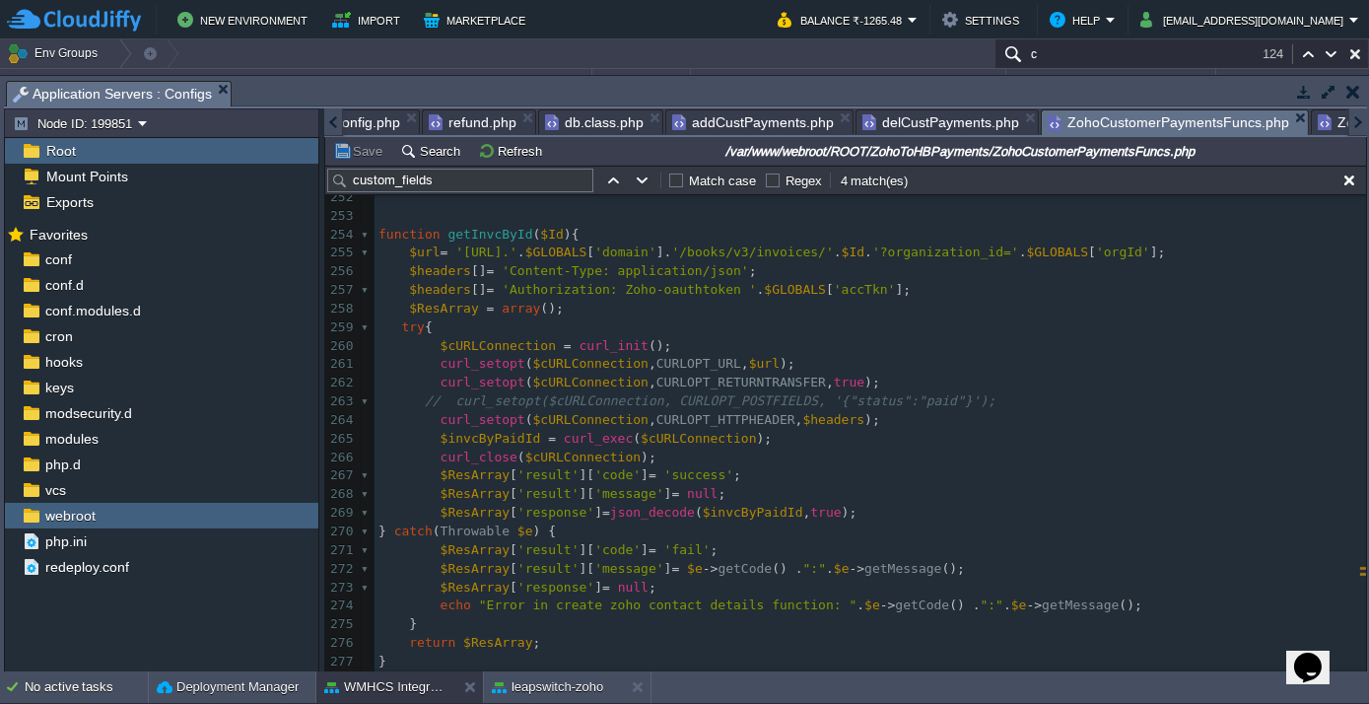
click at [341, 122] on div at bounding box center [333, 122] width 19 height 28
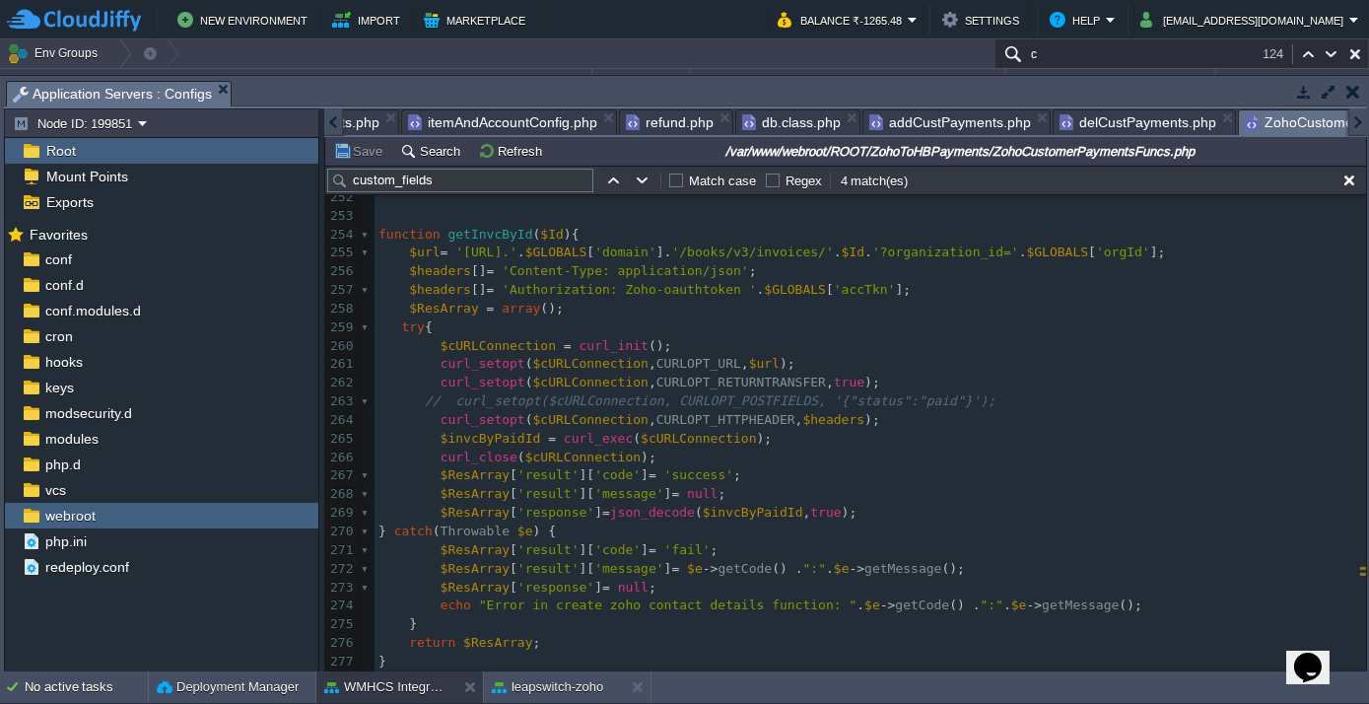
click at [339, 120] on div at bounding box center [333, 122] width 19 height 28
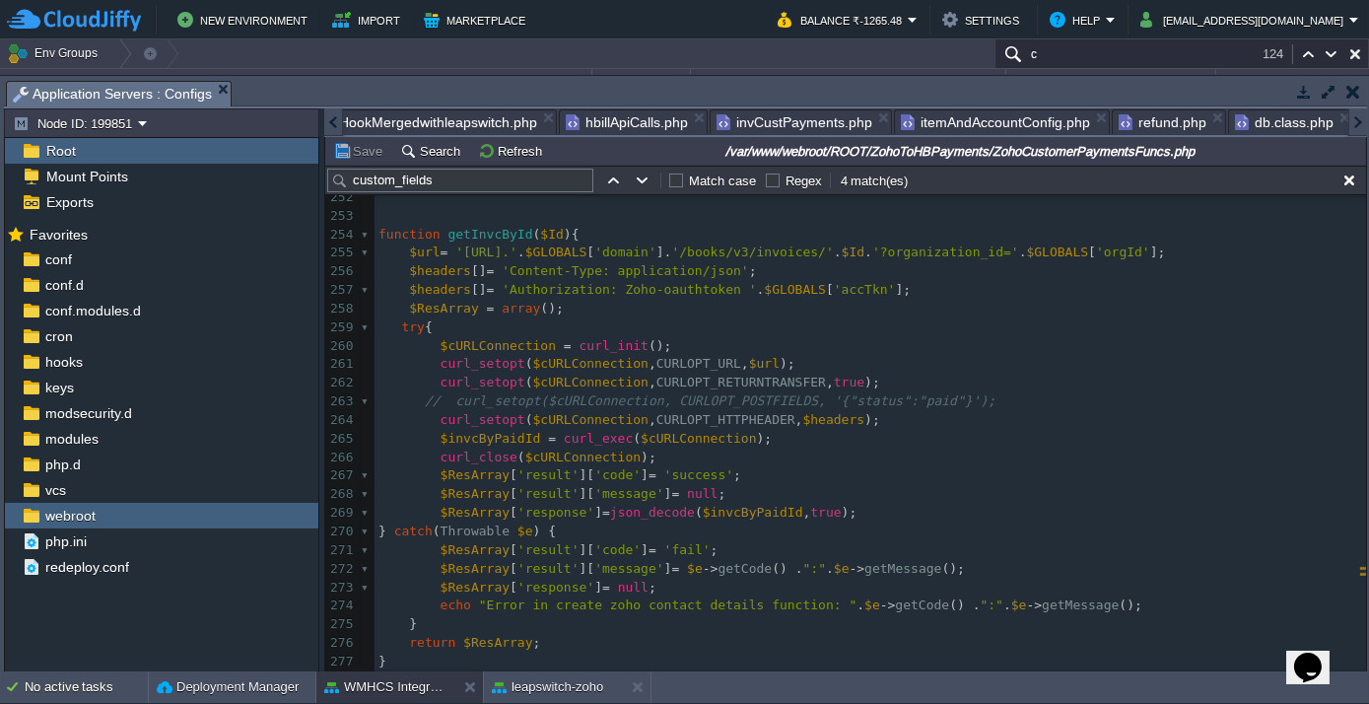
click at [339, 120] on div at bounding box center [333, 122] width 19 height 28
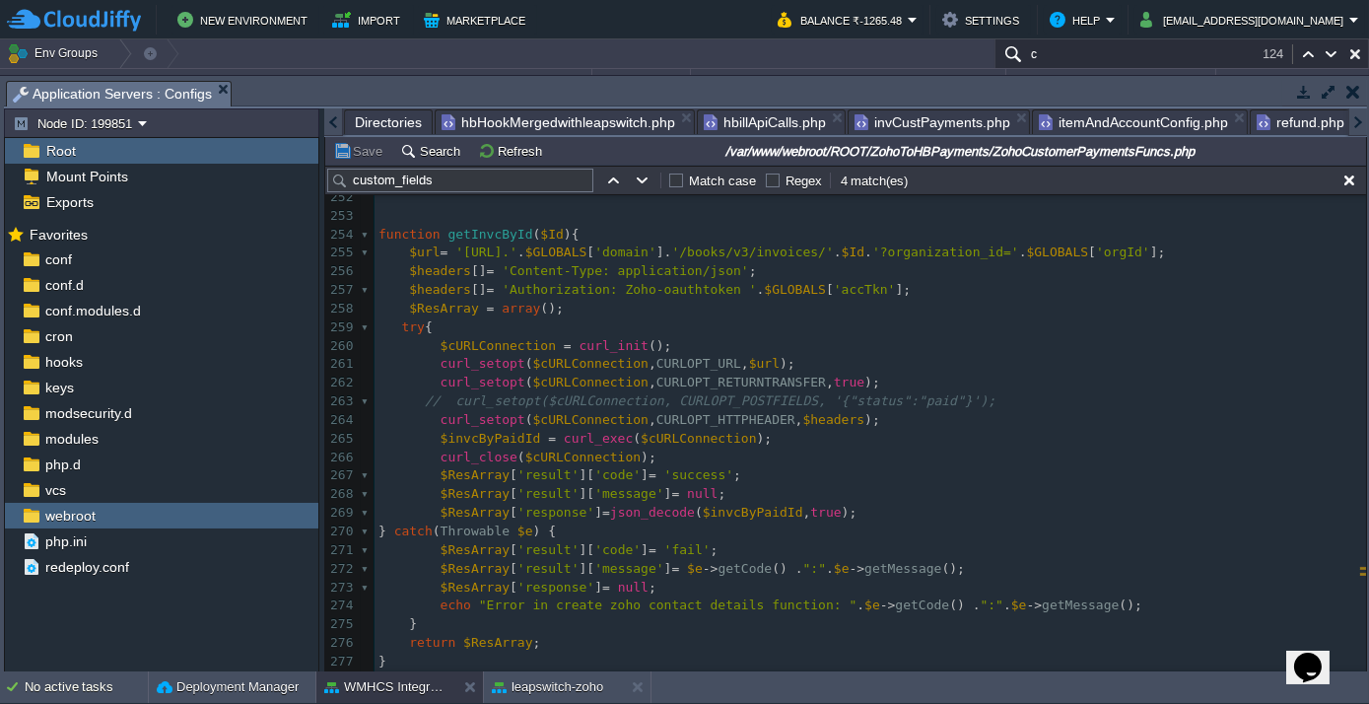
click at [339, 120] on div at bounding box center [333, 122] width 19 height 28
click at [372, 124] on span "Directories" at bounding box center [388, 122] width 67 height 24
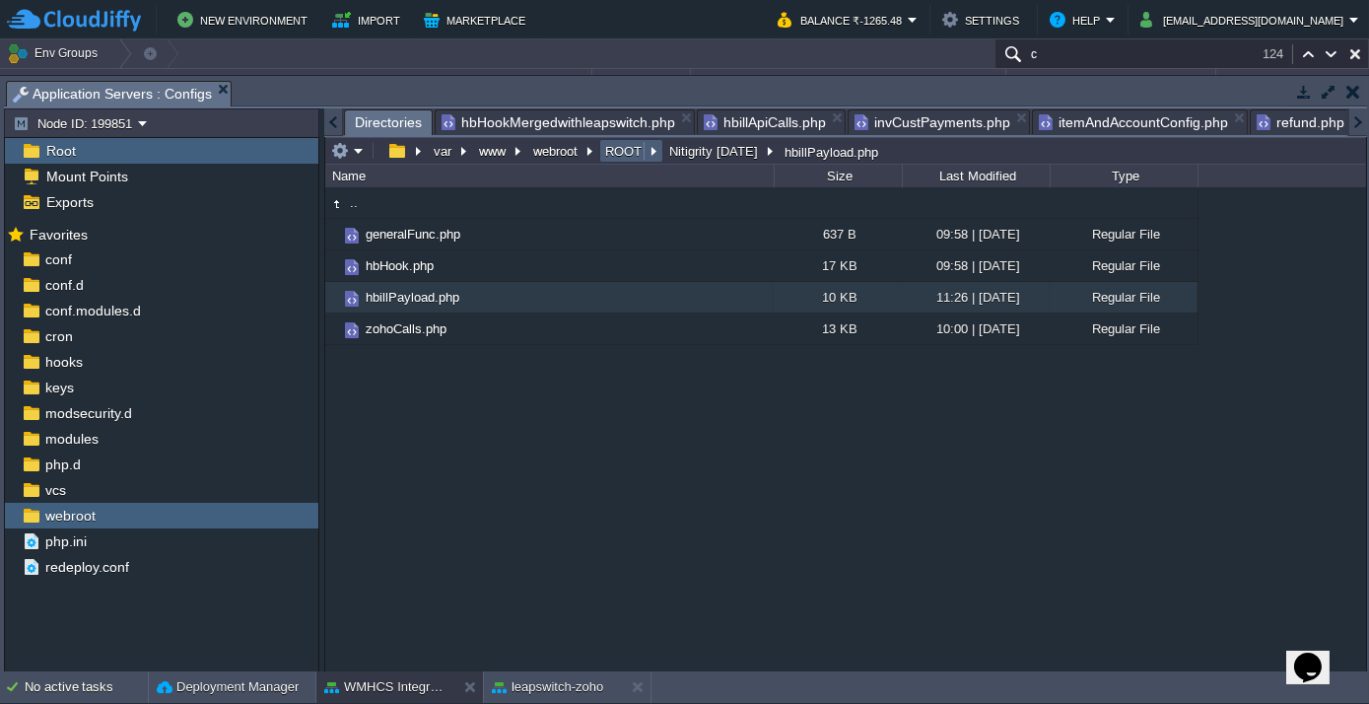
click at [627, 149] on button "ROOT" at bounding box center [624, 151] width 44 height 18
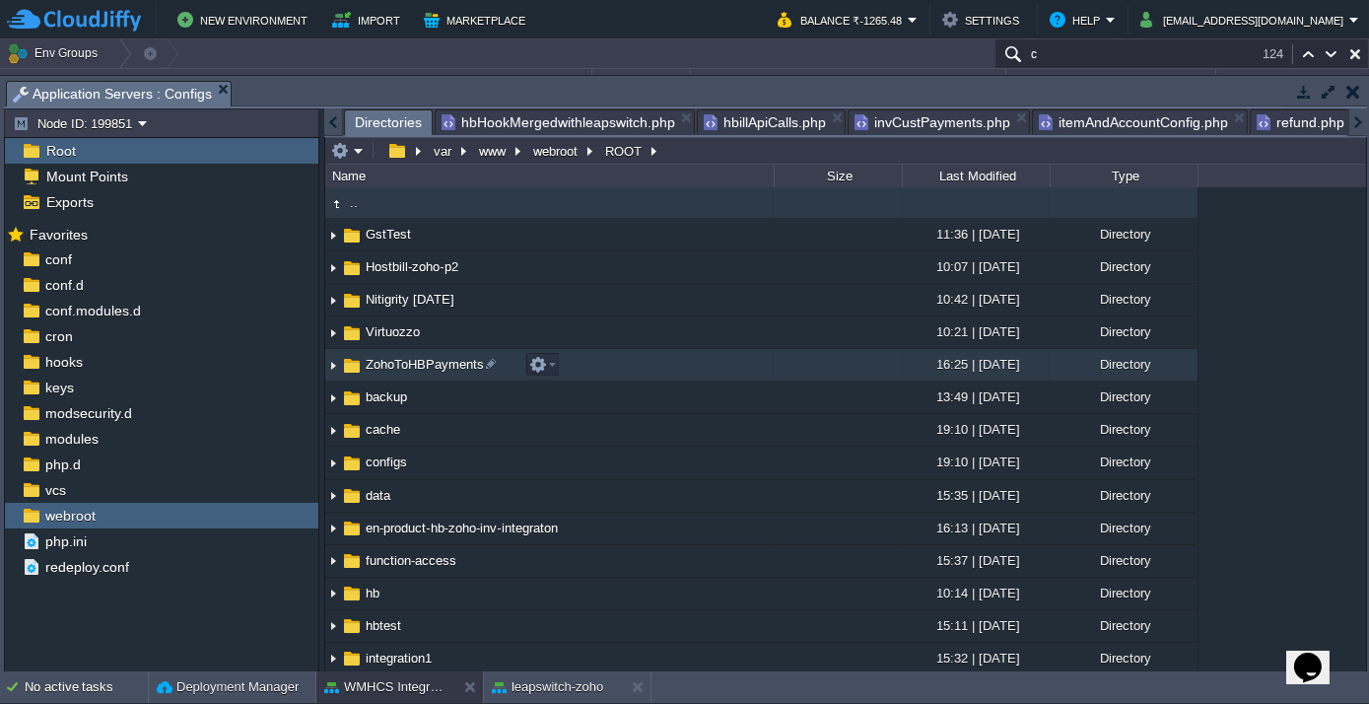
click at [421, 367] on span "ZohoToHBPayments" at bounding box center [425, 364] width 124 height 17
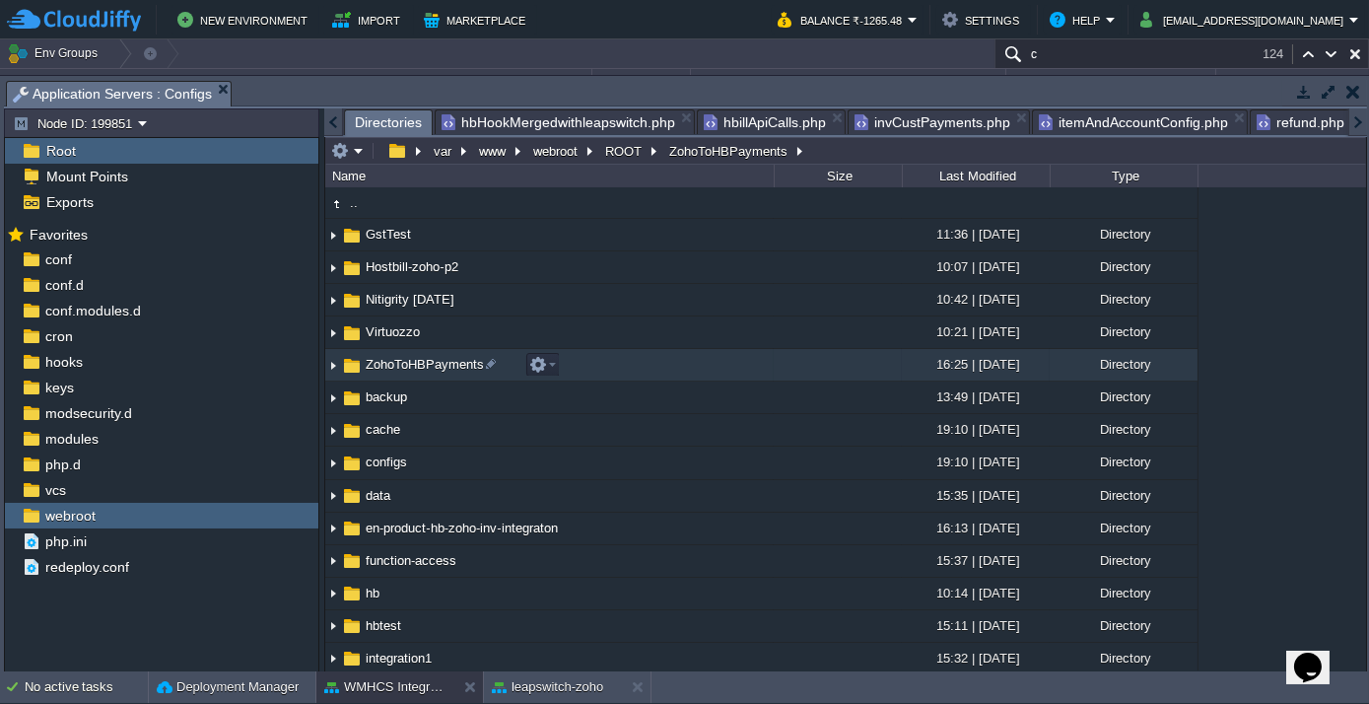
click at [421, 367] on span "ZohoToHBPayments" at bounding box center [425, 364] width 124 height 17
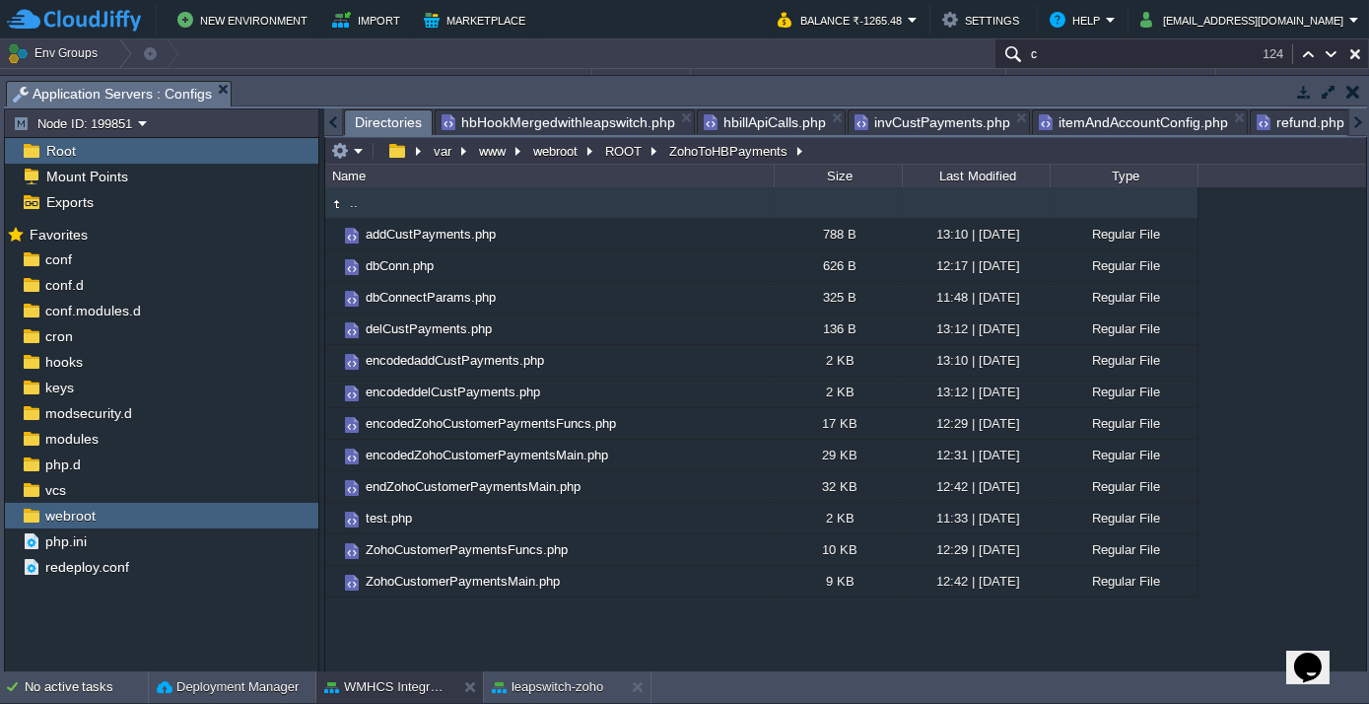
click at [332, 117] on div at bounding box center [333, 122] width 19 height 28
click at [620, 152] on button "ROOT" at bounding box center [624, 151] width 44 height 18
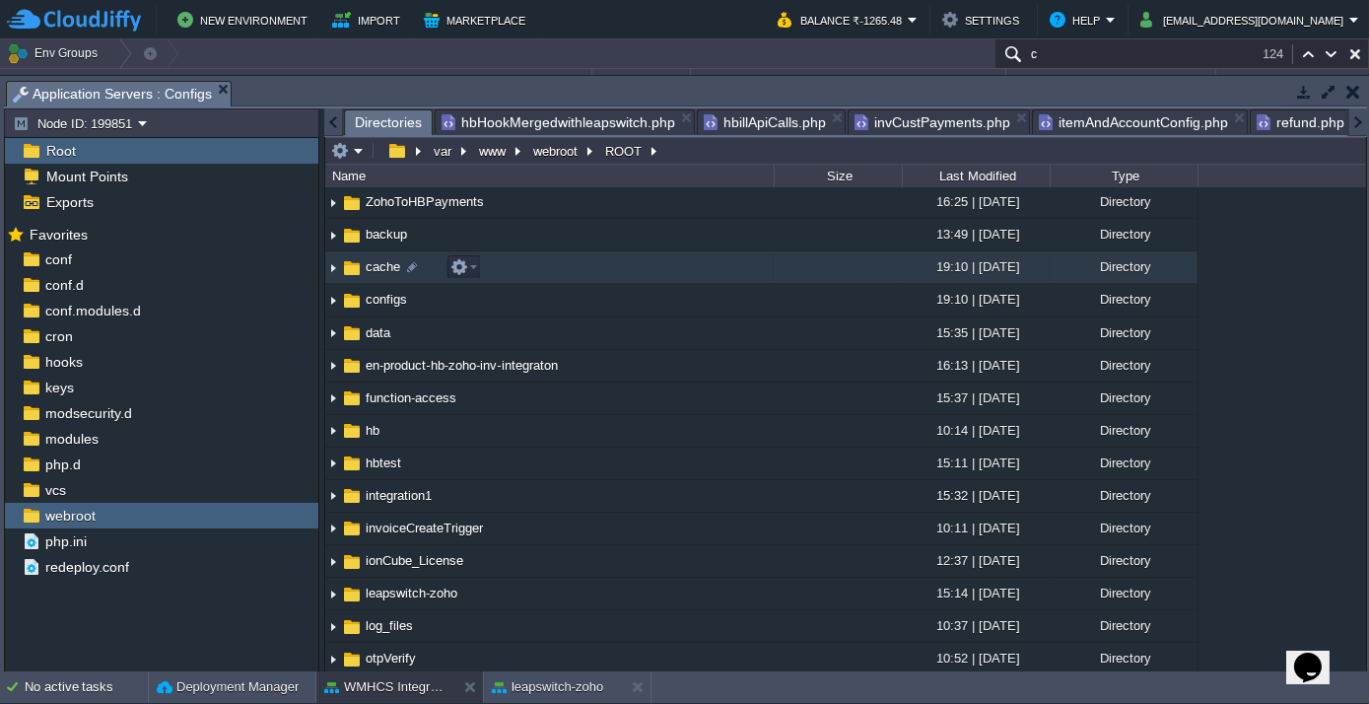
scroll to position [178, 0]
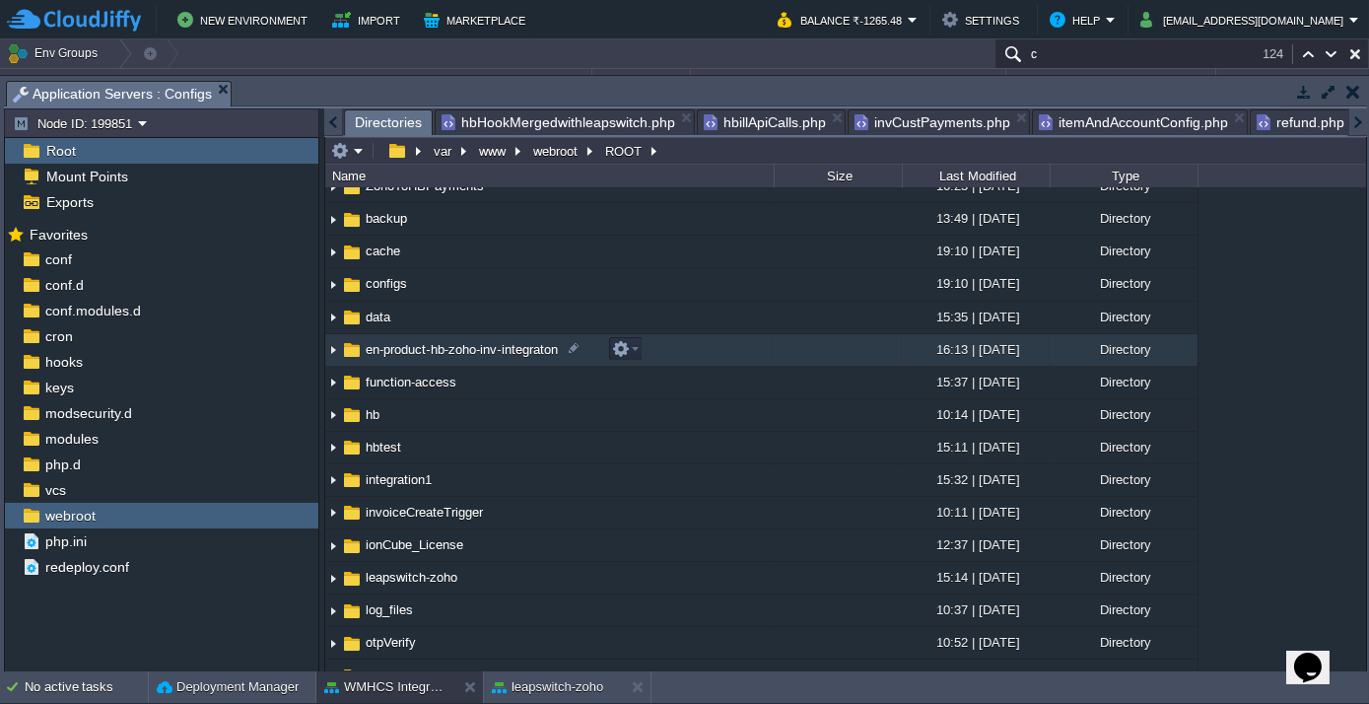
click at [461, 351] on span "en-product-hb-zoho-inv-integraton" at bounding box center [462, 349] width 198 height 17
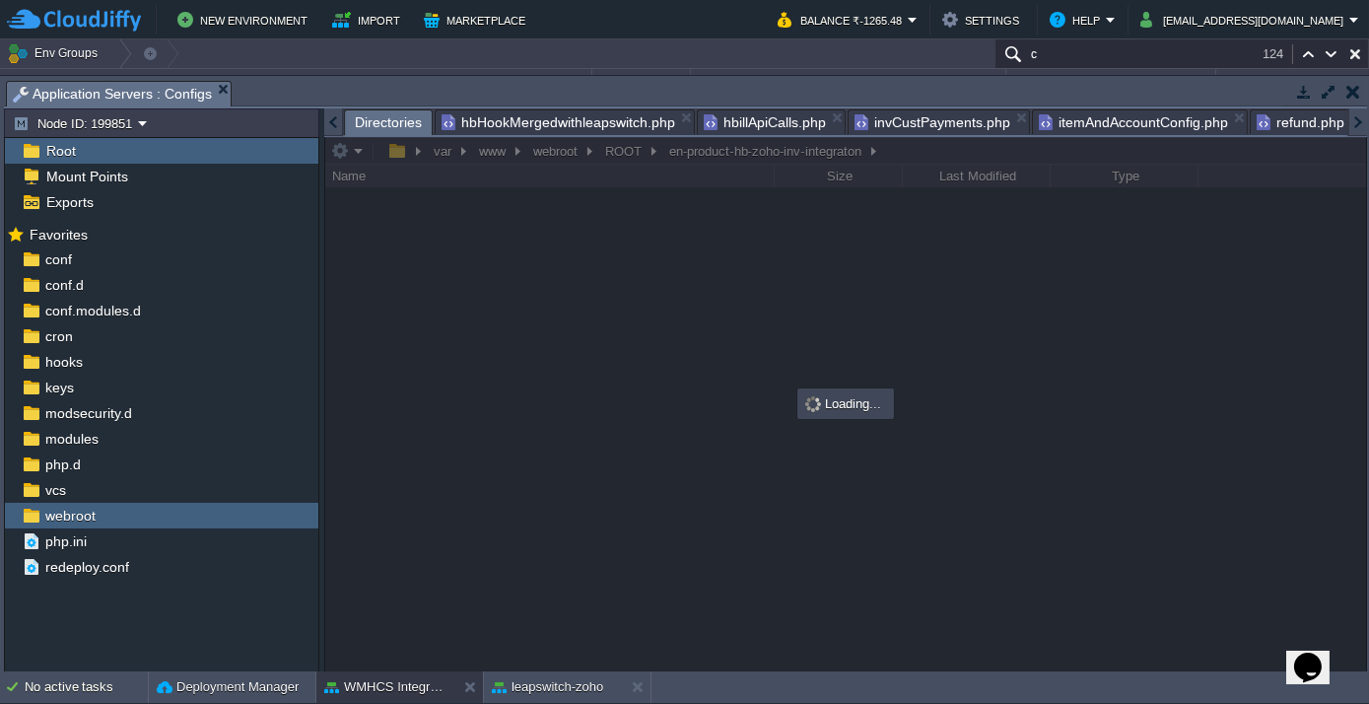
scroll to position [0, 0]
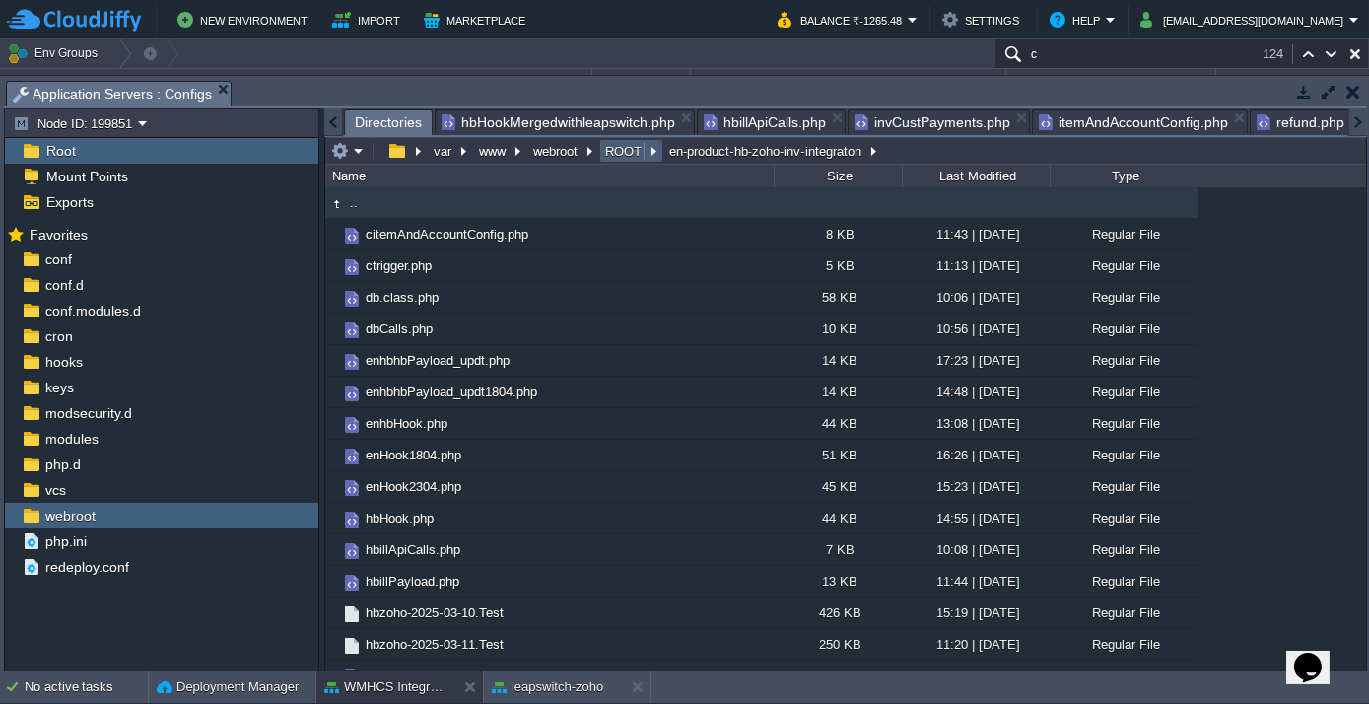
click at [615, 156] on button "ROOT" at bounding box center [624, 151] width 44 height 18
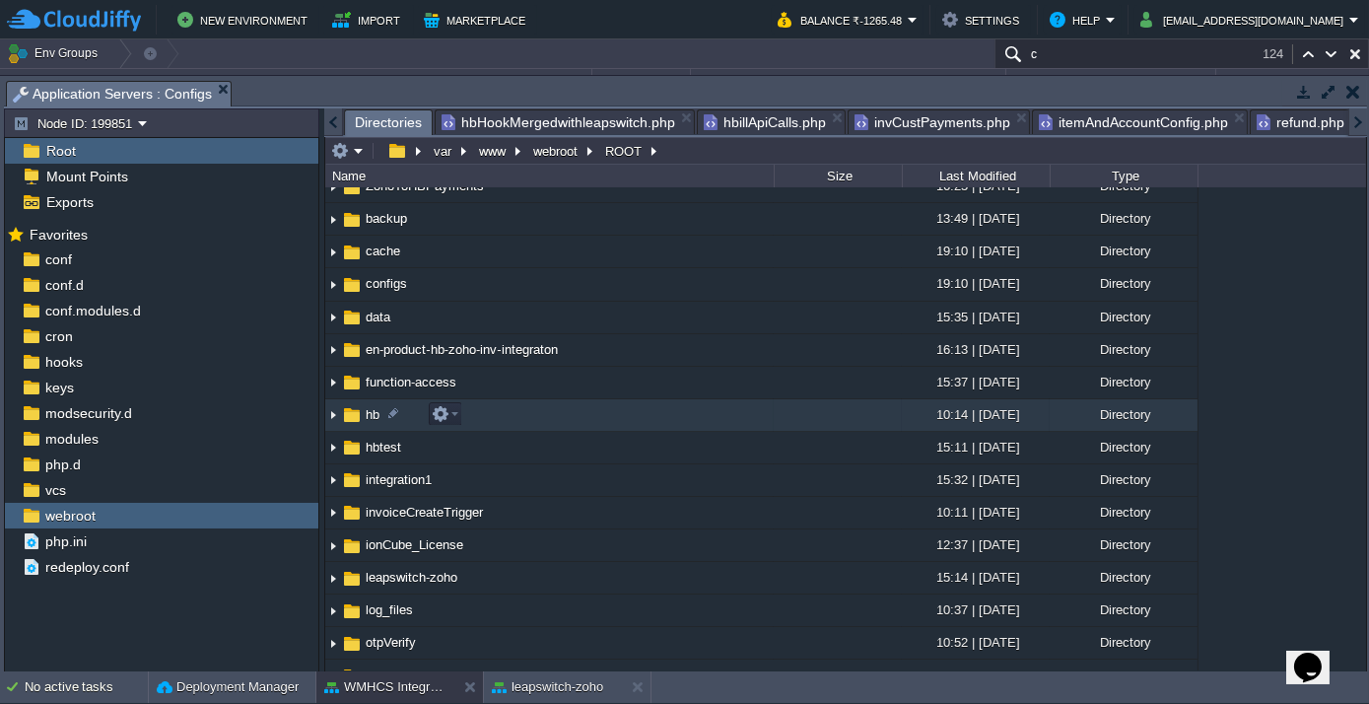
scroll to position [268, 0]
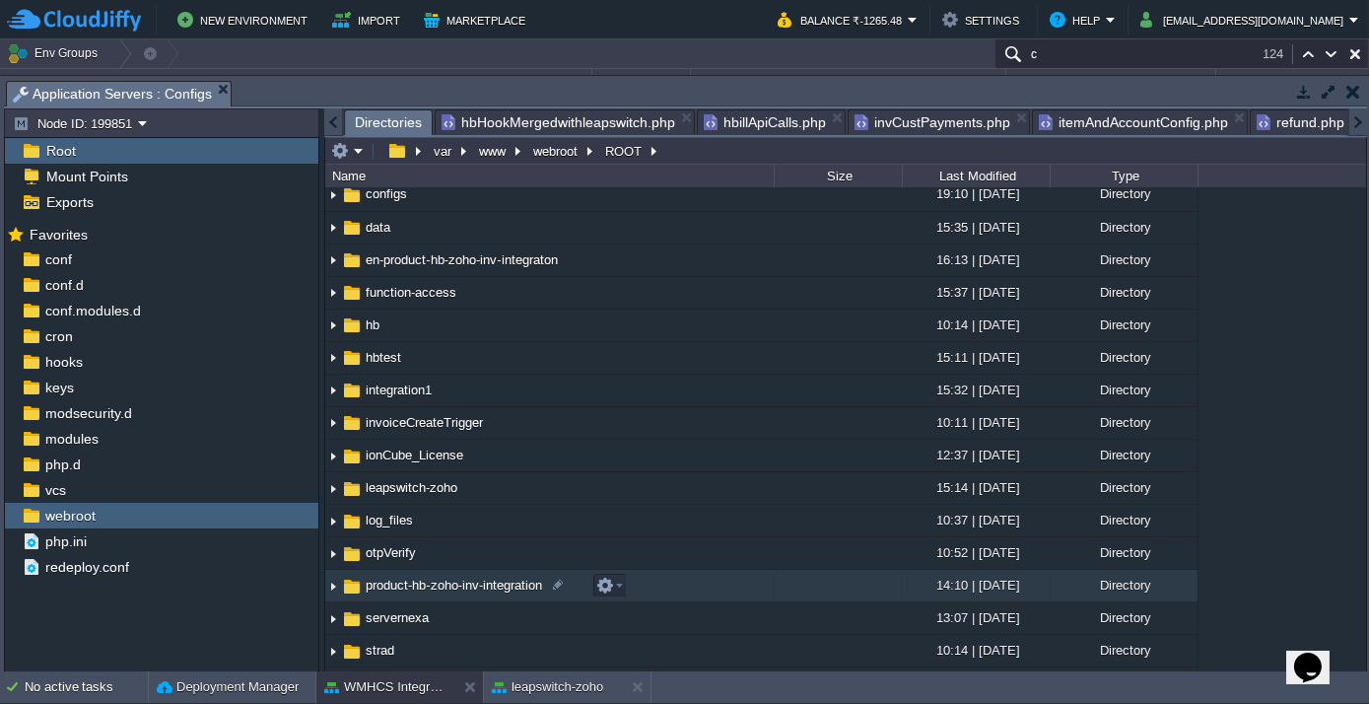
click at [445, 581] on span "product-hb-zoho-inv-integration" at bounding box center [454, 584] width 182 height 17
